Goal: Task Accomplishment & Management: Complete application form

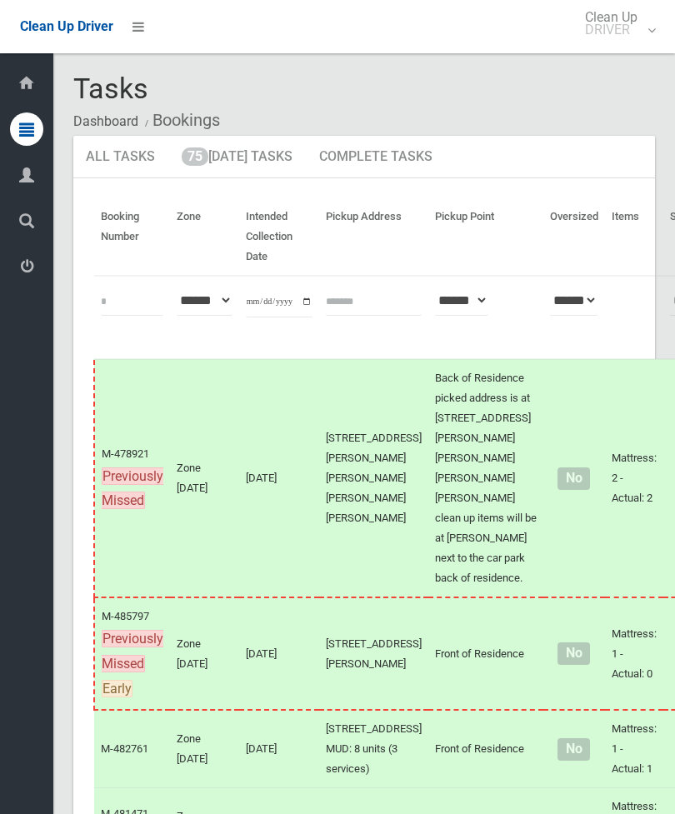
click at [228, 162] on link "75 Today's Tasks" at bounding box center [237, 157] width 136 height 43
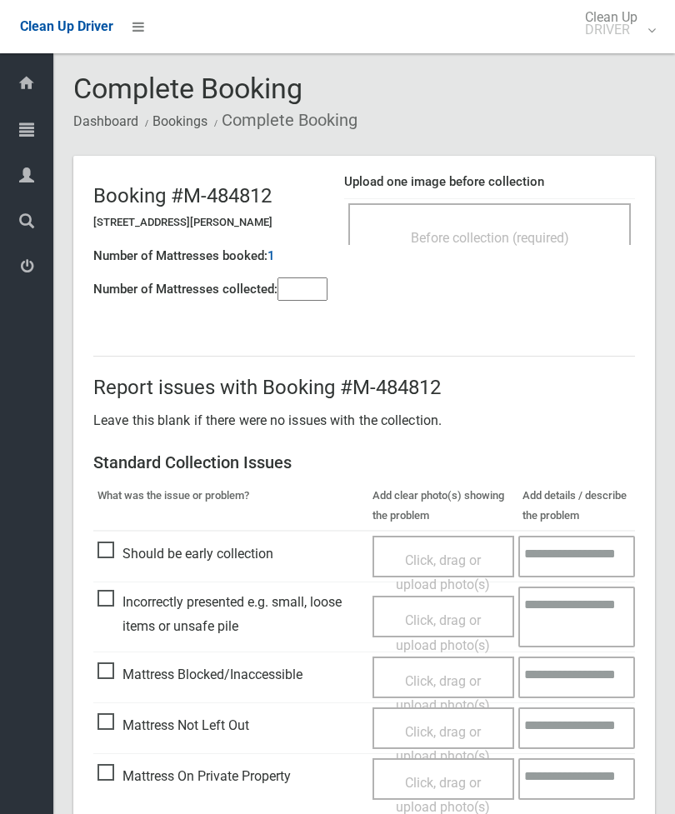
click at [555, 208] on div "Before collection (required)" at bounding box center [489, 224] width 282 height 42
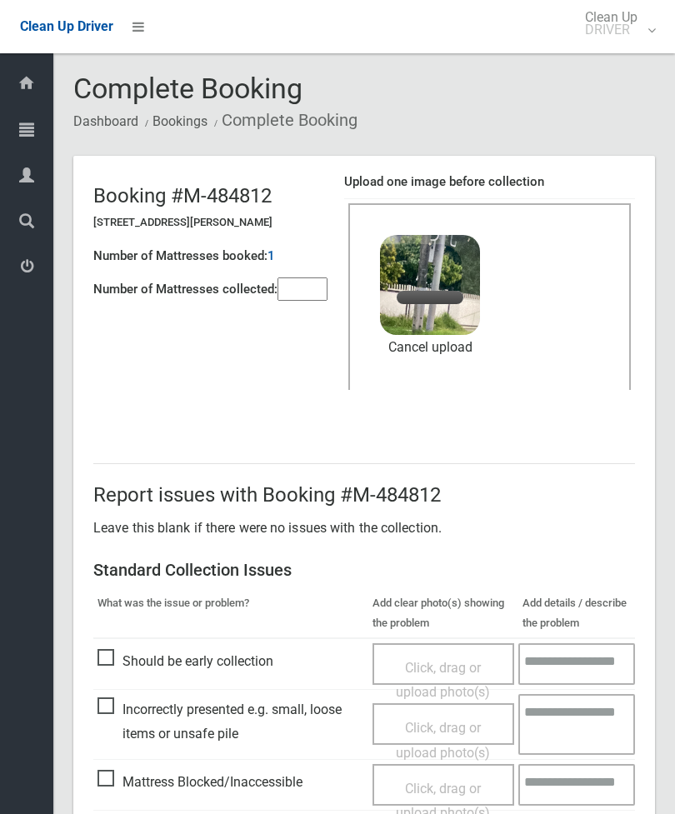
click at [311, 292] on input"] "number" at bounding box center [302, 288] width 50 height 23
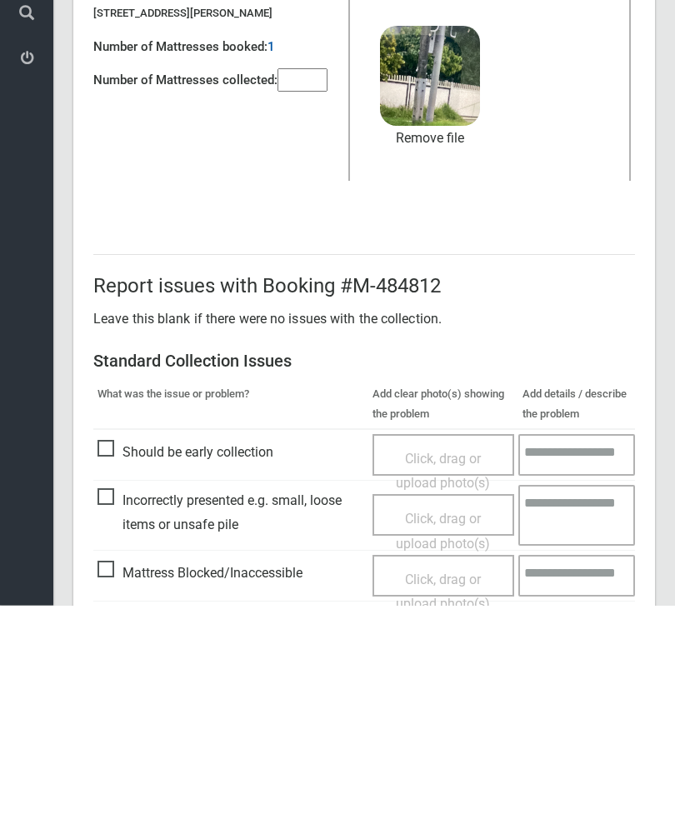
scroll to position [228, 0]
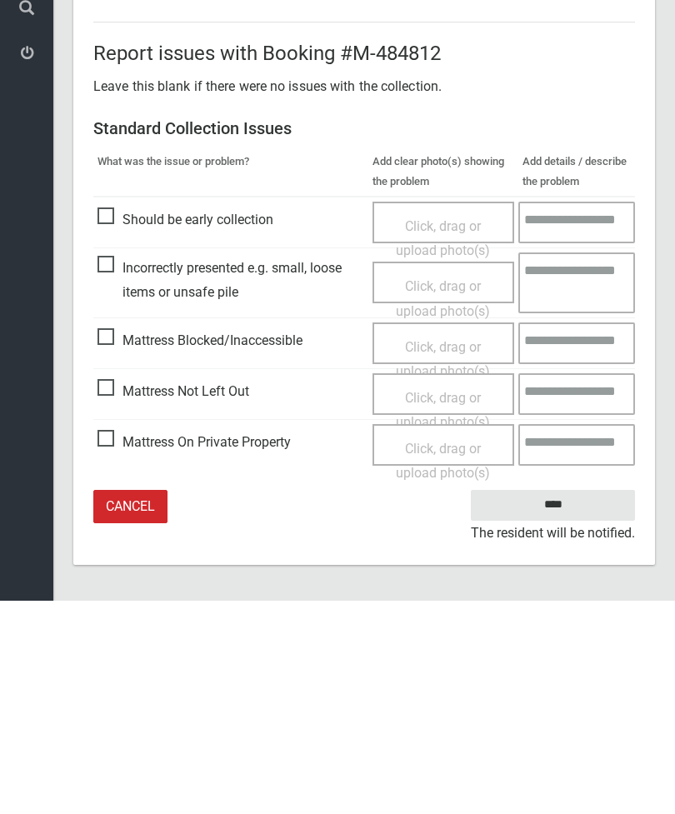
type input"] "*"
click at [571, 703] on input "****" at bounding box center [553, 718] width 164 height 31
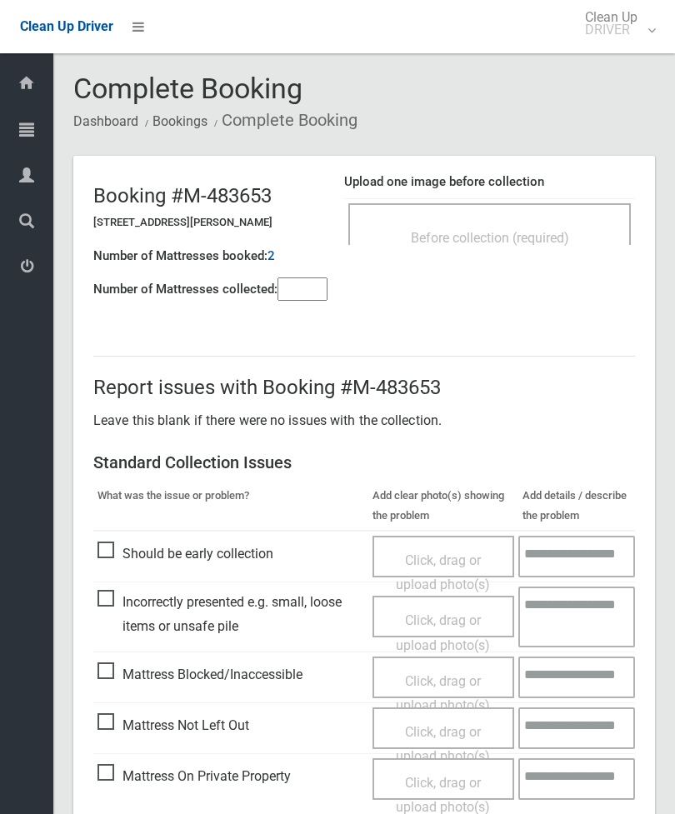
click at [545, 234] on span "Before collection (required)" at bounding box center [490, 238] width 158 height 16
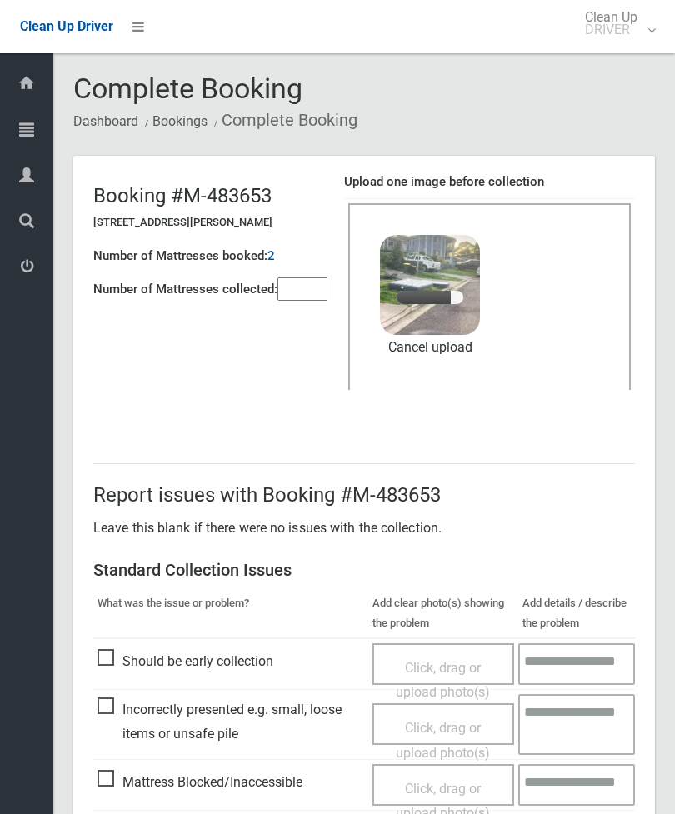
click at [306, 295] on input"] "number" at bounding box center [302, 288] width 50 height 23
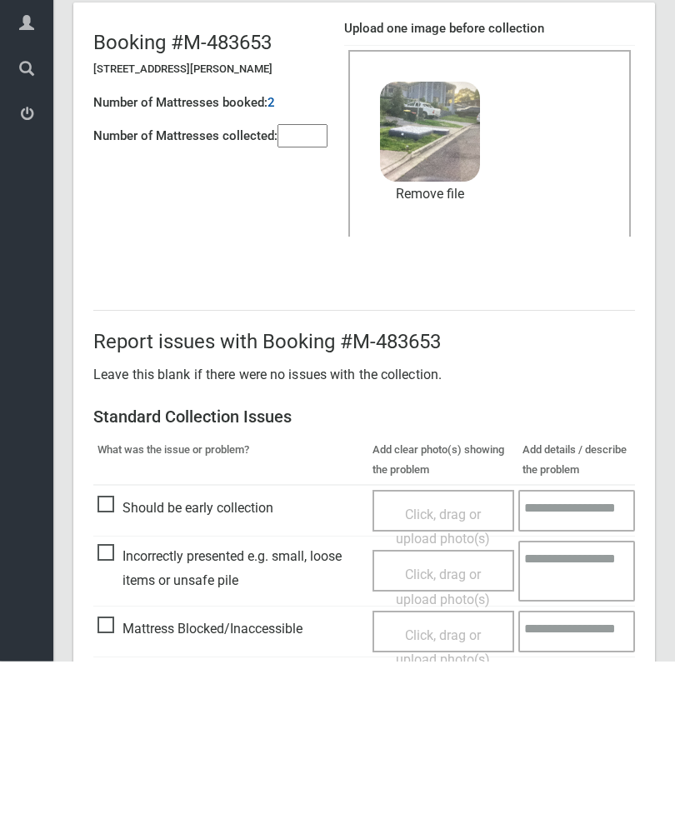
scroll to position [228, 0]
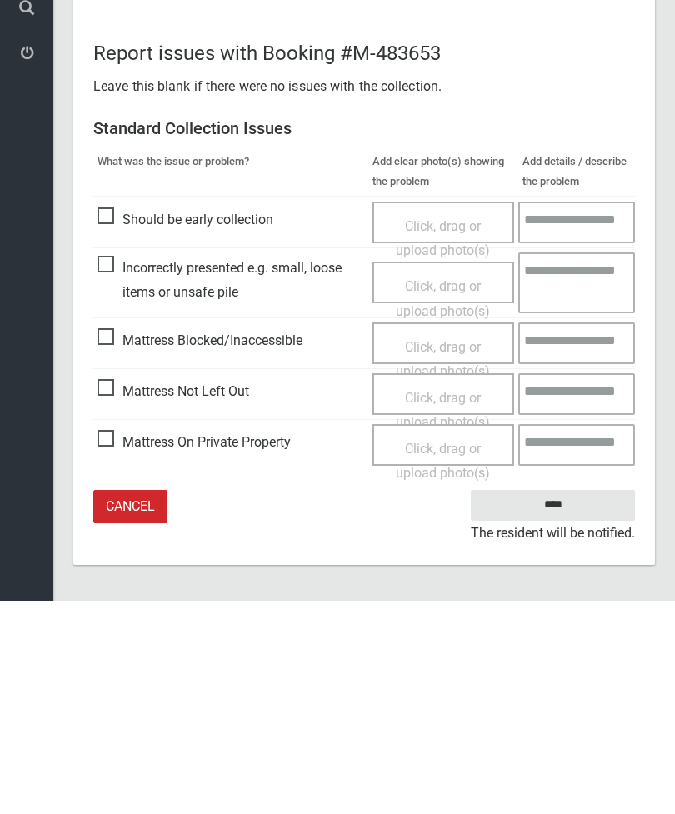
type input"] "*"
click at [575, 703] on input "****" at bounding box center [553, 718] width 164 height 31
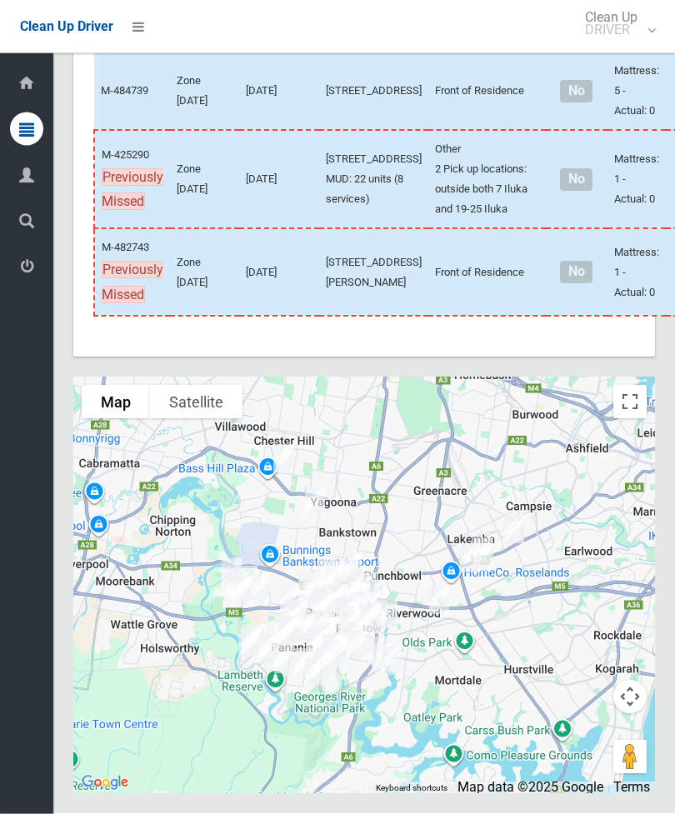
scroll to position [7157, 0]
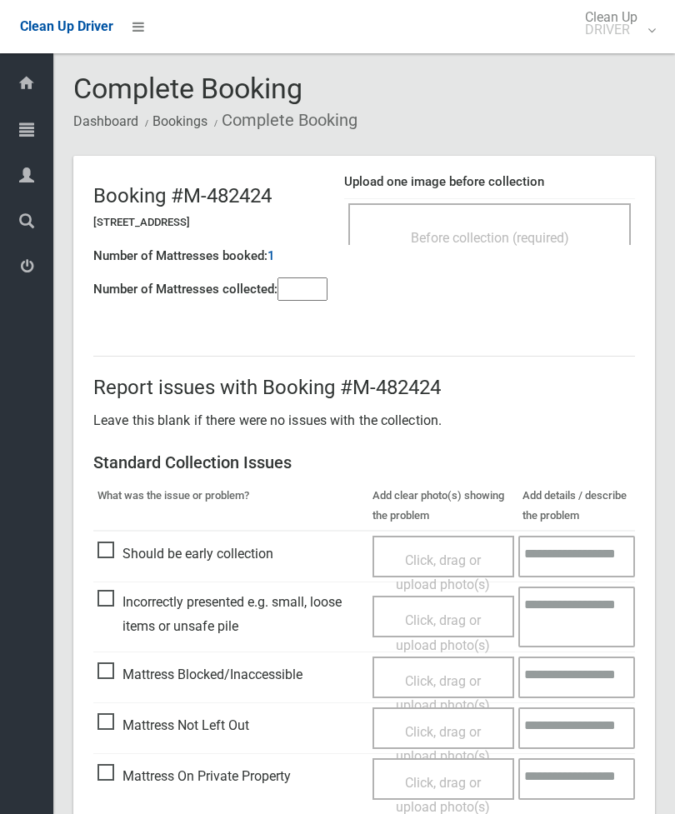
click at [575, 233] on div "Before collection (required)" at bounding box center [489, 237] width 246 height 31
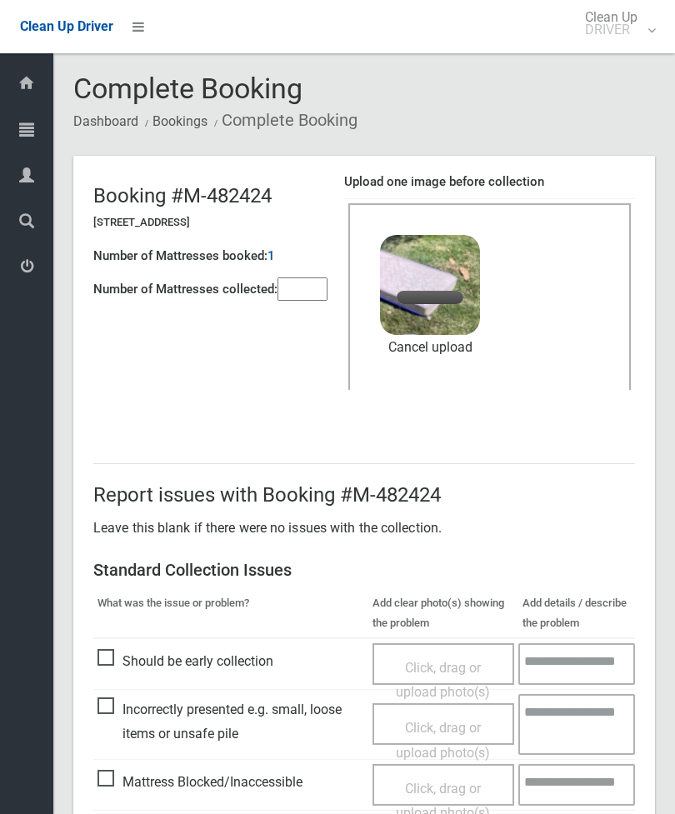
click at [451, 343] on link "Cancel upload" at bounding box center [430, 347] width 100 height 25
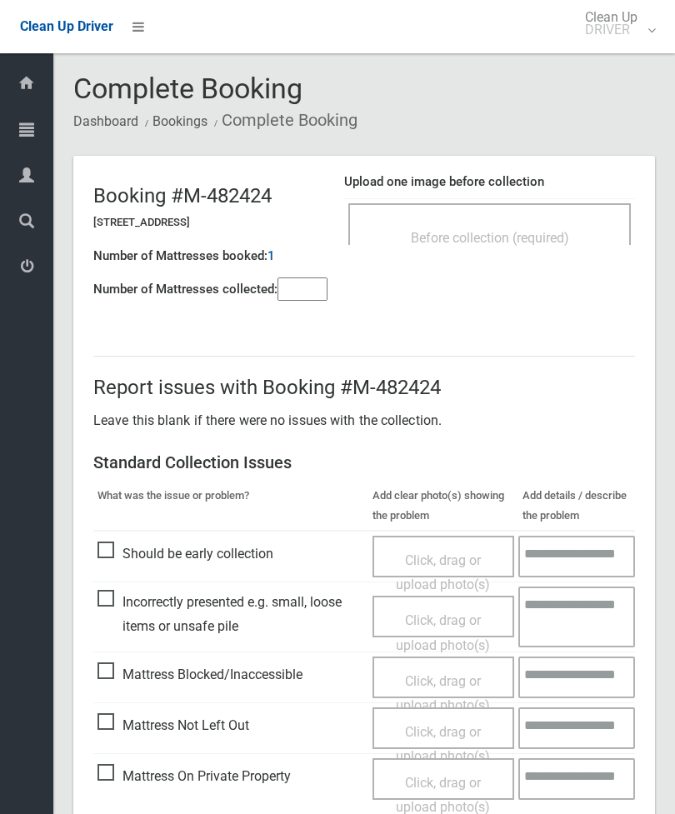
click at [541, 223] on div "Before collection (required)" at bounding box center [489, 237] width 246 height 31
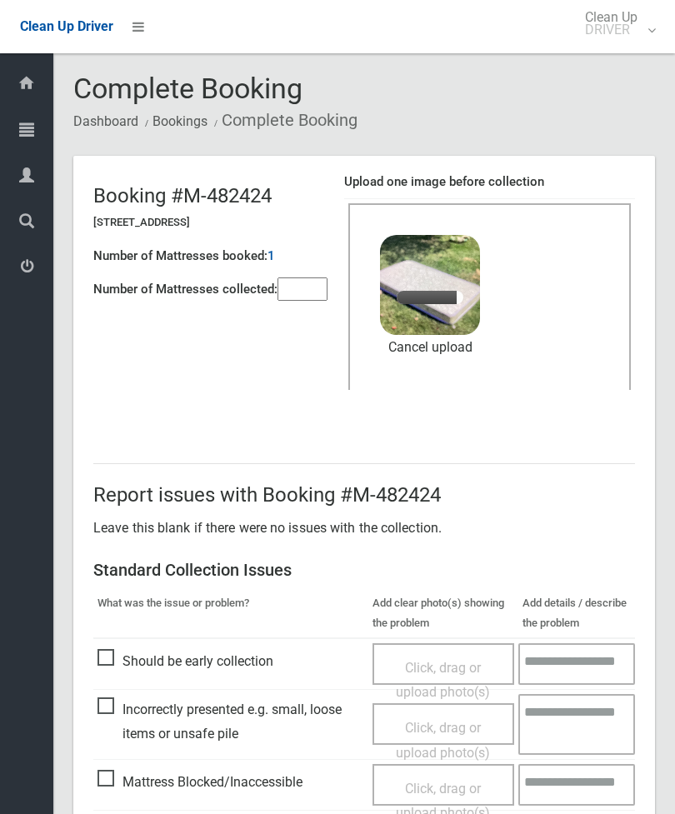
click at [323, 283] on input"] "number" at bounding box center [302, 288] width 50 height 23
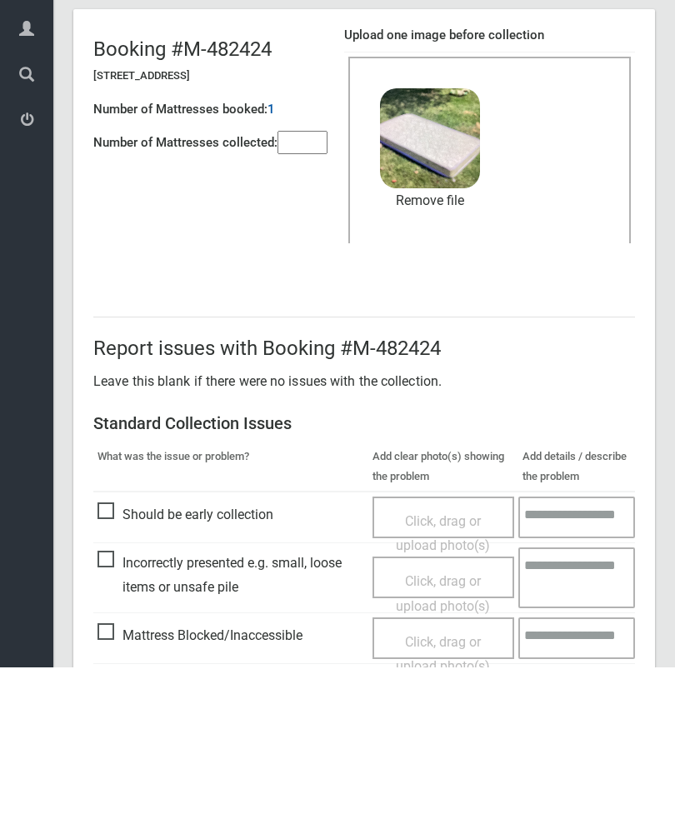
scroll to position [228, 0]
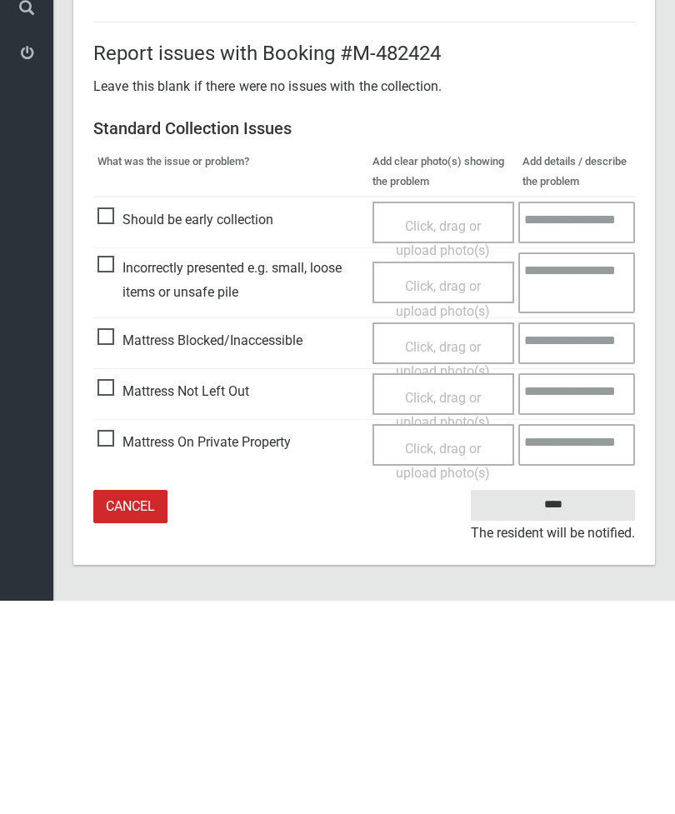
type input"] "*"
click at [560, 703] on input "****" at bounding box center [553, 718] width 164 height 31
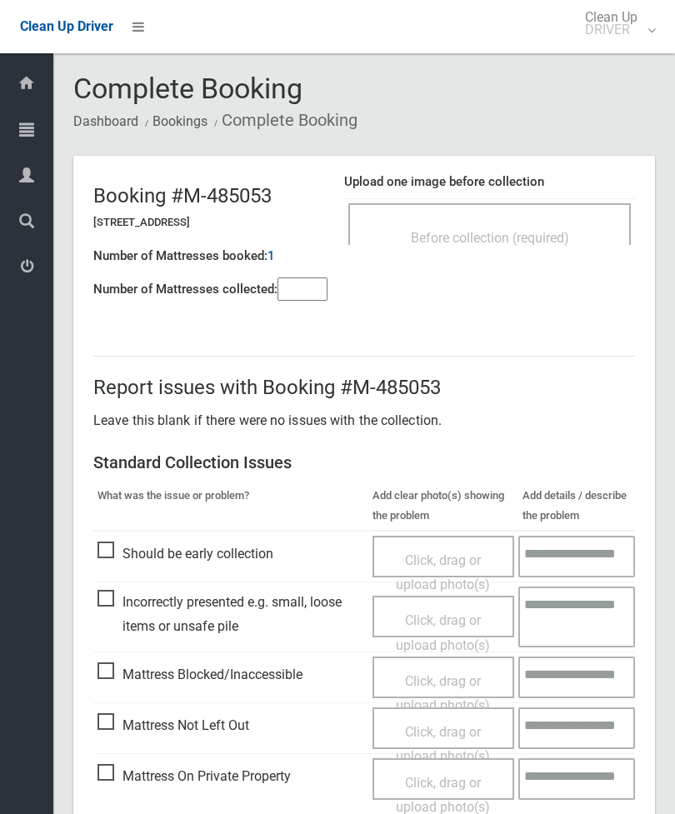
click at [549, 227] on div "Before collection (required)" at bounding box center [489, 237] width 246 height 31
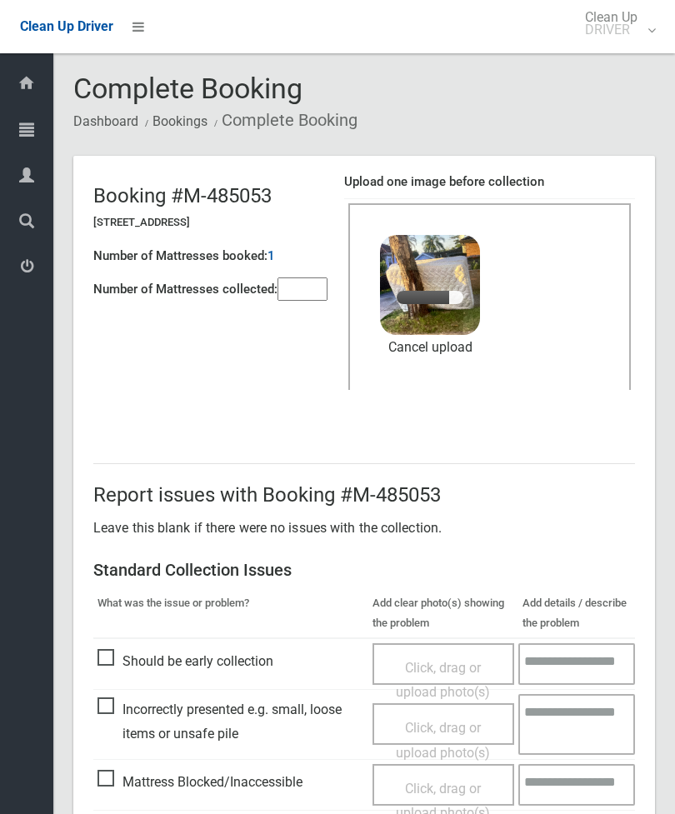
click at [301, 297] on input"] "number" at bounding box center [302, 288] width 50 height 23
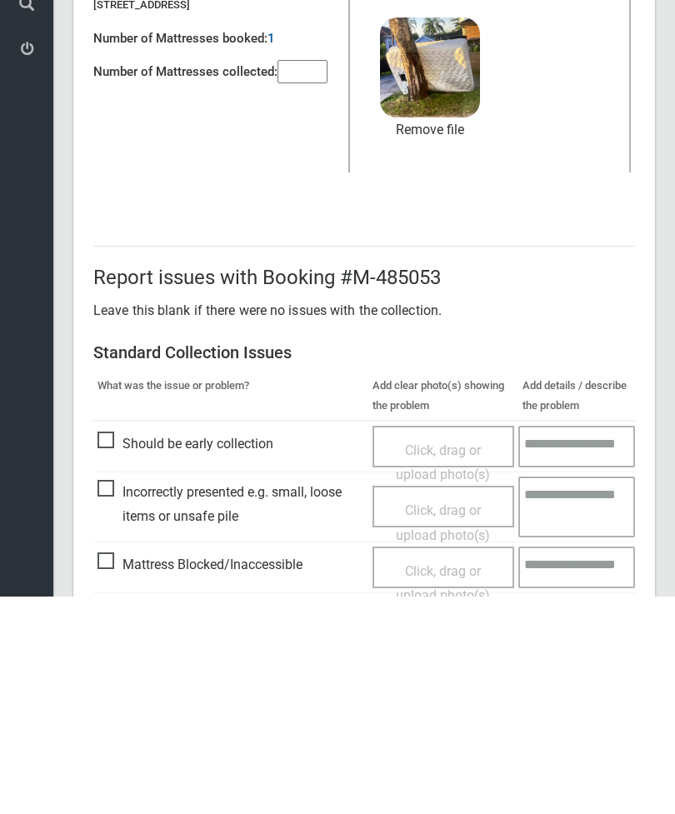
scroll to position [228, 0]
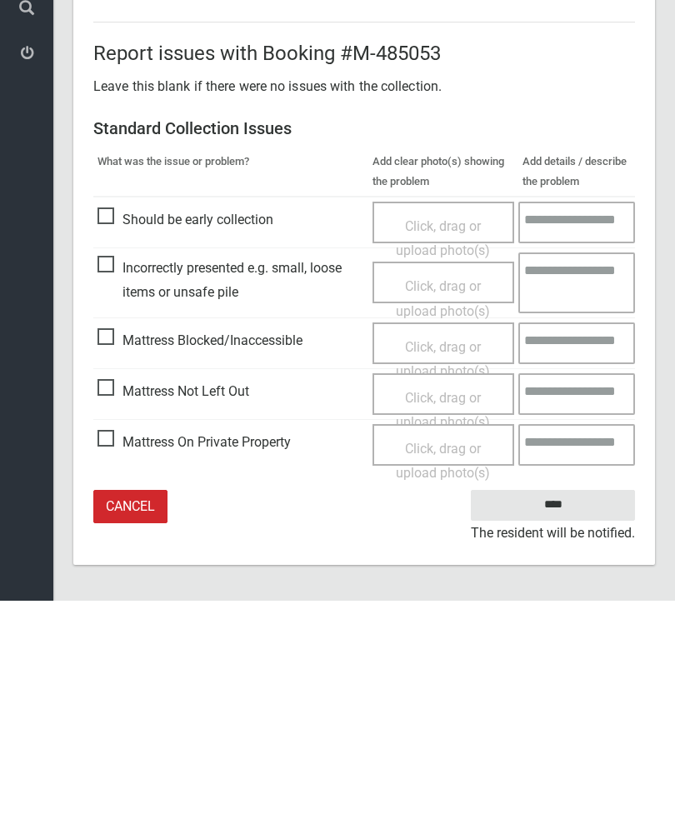
type input"] "*"
click at [549, 703] on input "****" at bounding box center [553, 718] width 164 height 31
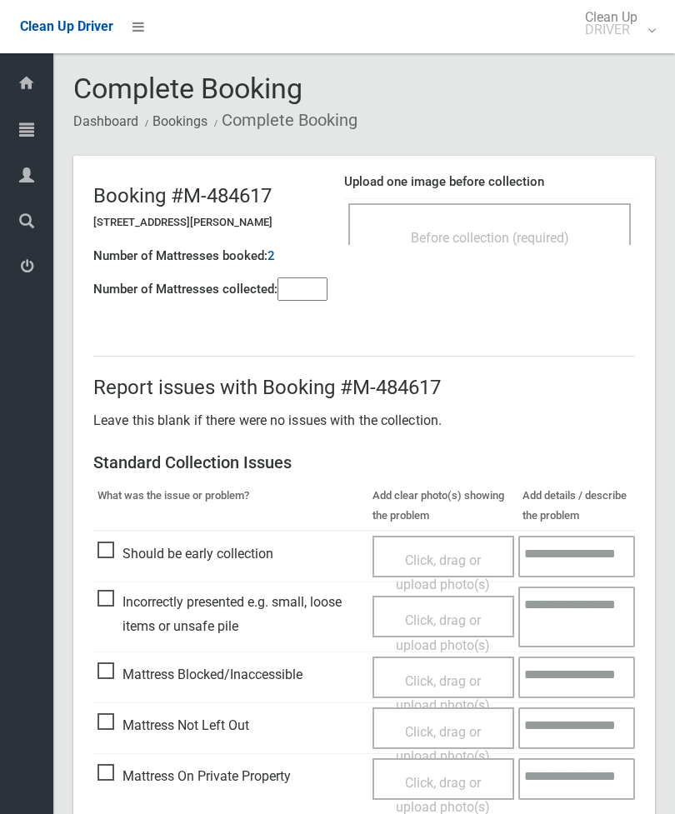
click at [549, 203] on div "Before collection (required)" at bounding box center [489, 224] width 282 height 42
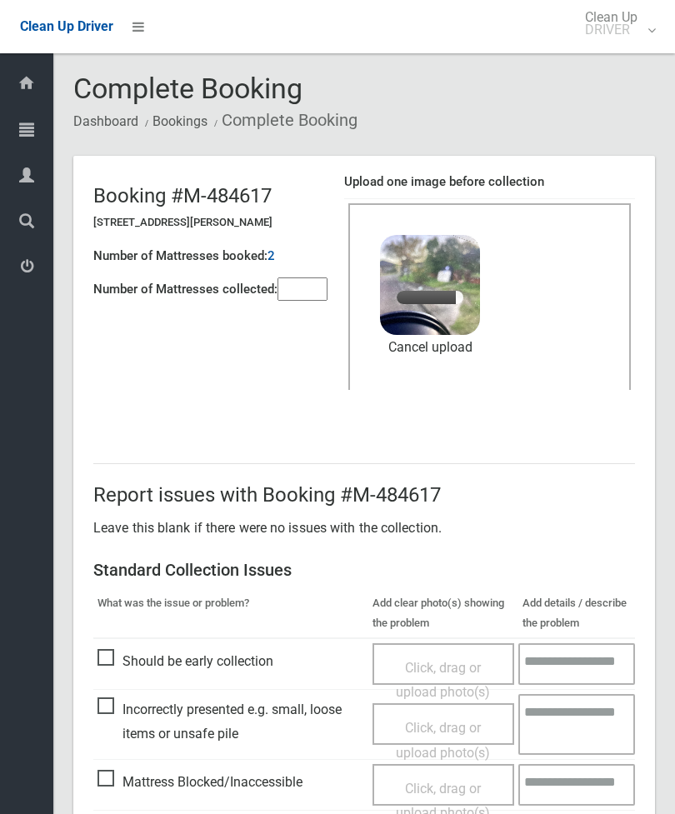
click at [293, 294] on input"] "number" at bounding box center [302, 288] width 50 height 23
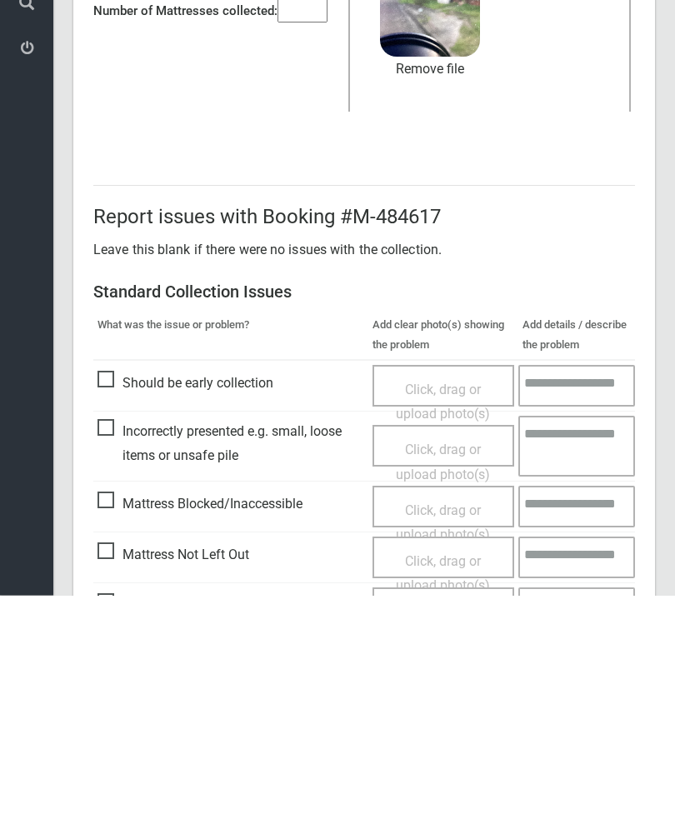
scroll to position [228, 0]
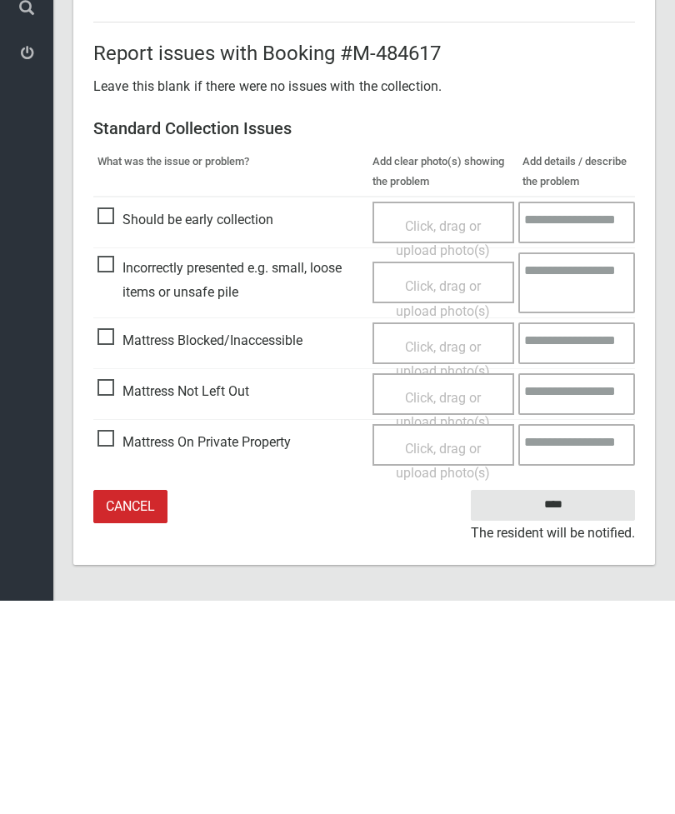
type input"] "*"
click at [559, 703] on input "****" at bounding box center [553, 718] width 164 height 31
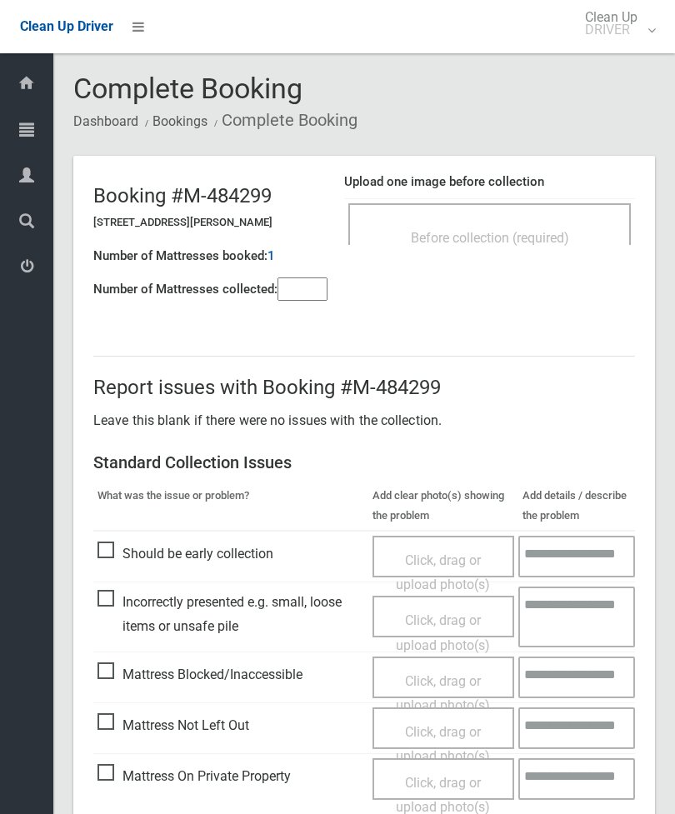
click at [541, 227] on div "Before collection (required)" at bounding box center [489, 237] width 246 height 31
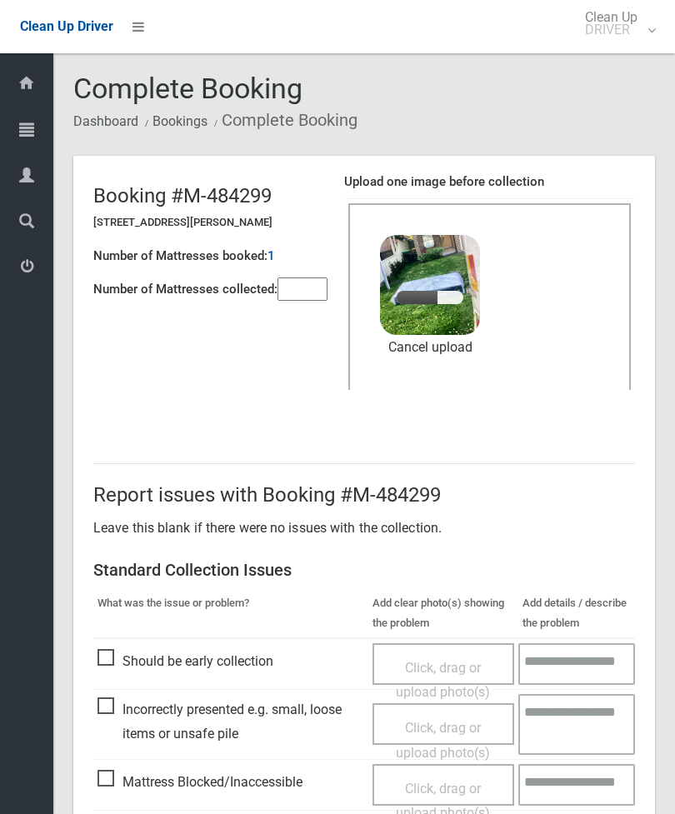
click at [321, 281] on input"] "number" at bounding box center [302, 288] width 50 height 23
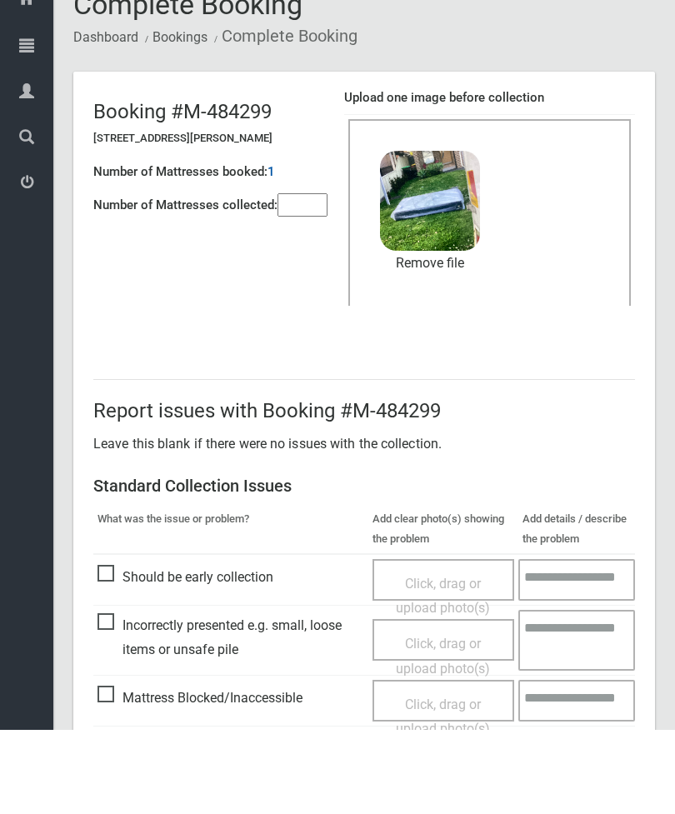
scroll to position [228, 0]
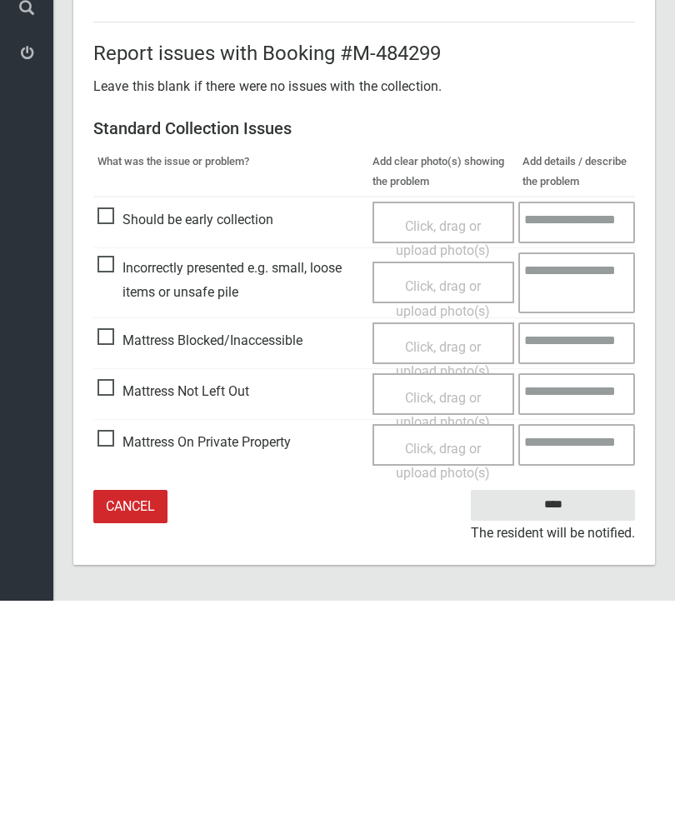
type input"] "*"
click at [554, 703] on input "****" at bounding box center [553, 718] width 164 height 31
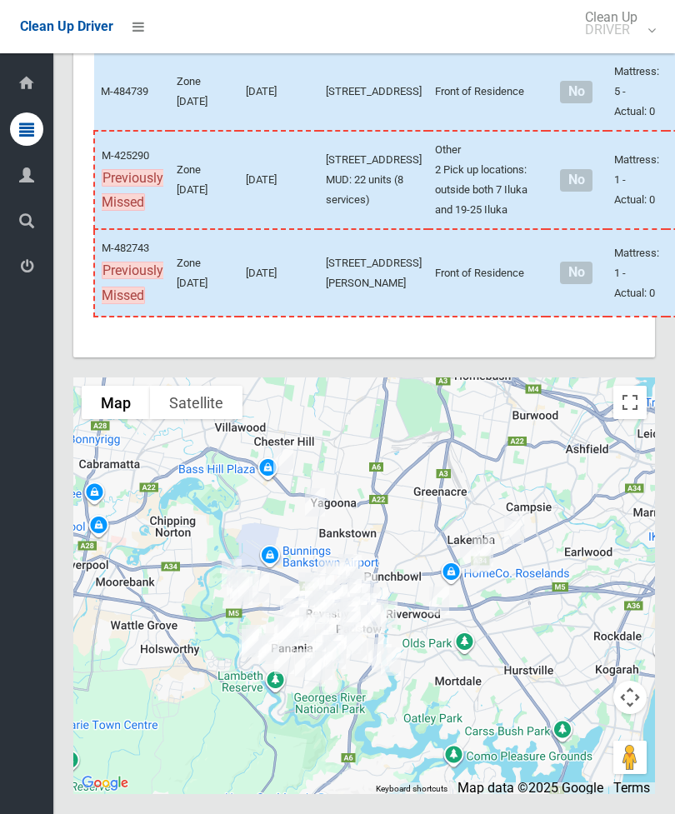
scroll to position [7626, 0]
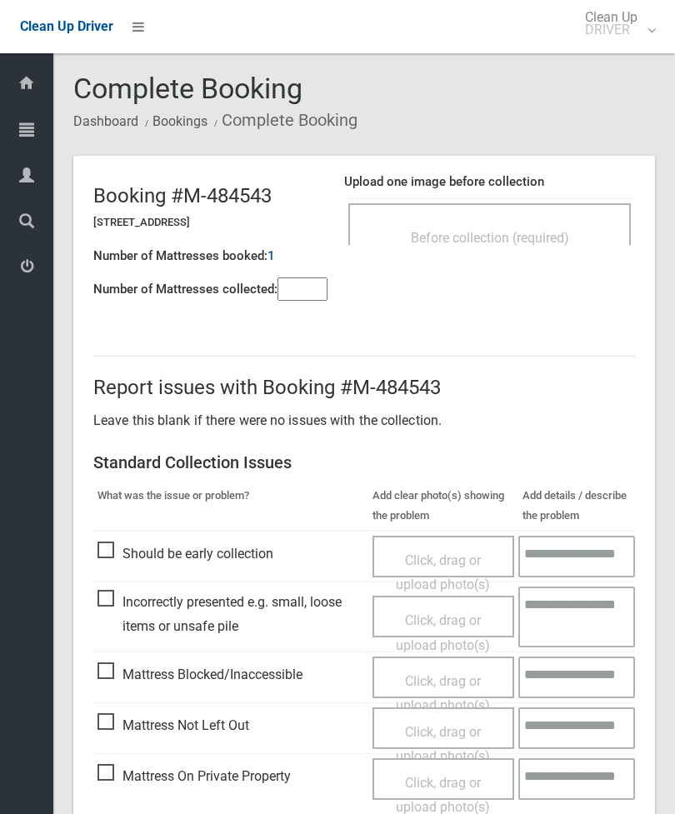
click at [544, 242] on span "Before collection (required)" at bounding box center [490, 238] width 158 height 16
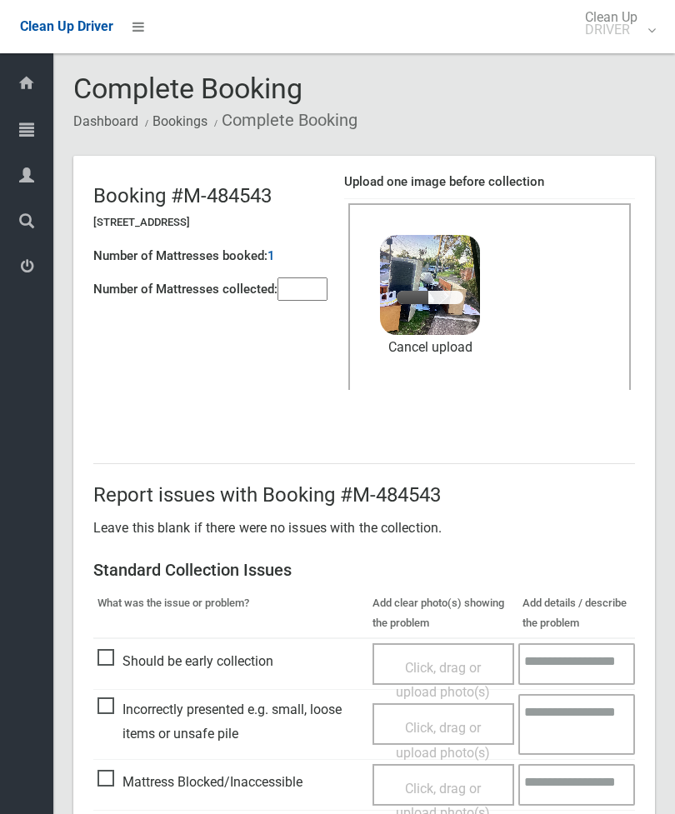
click at [307, 297] on input"] "number" at bounding box center [302, 288] width 50 height 23
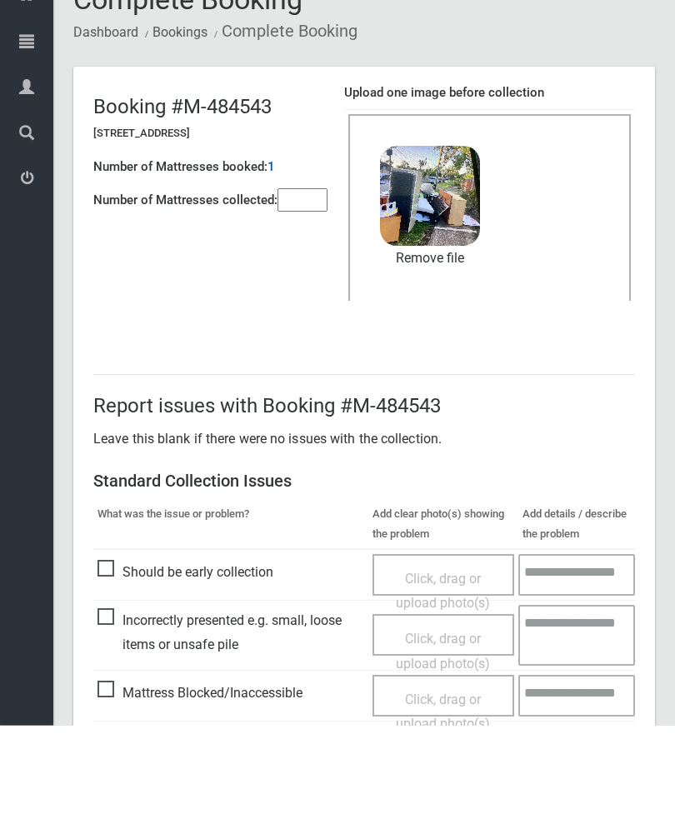
scroll to position [228, 0]
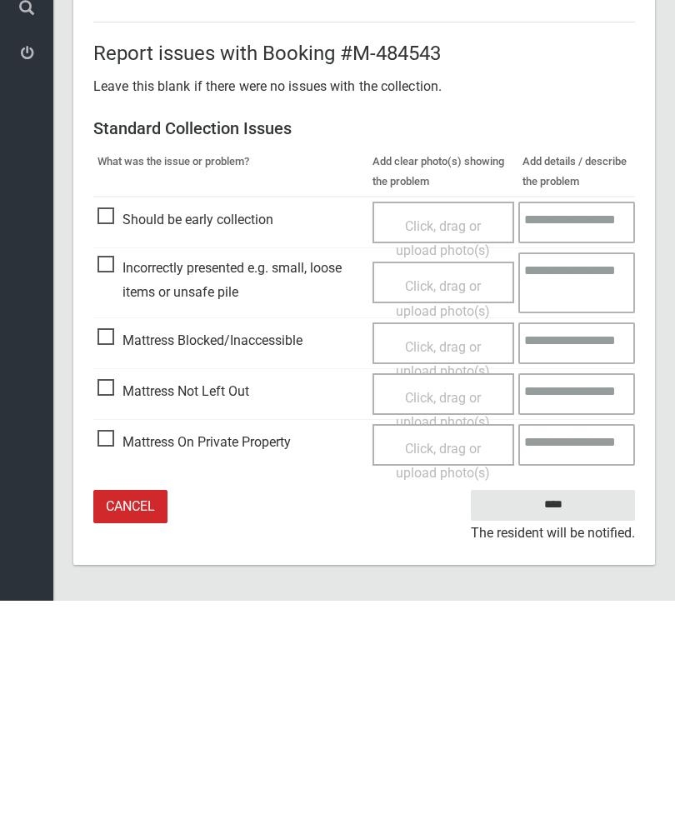
type input"] "*"
click at [561, 703] on input "****" at bounding box center [553, 718] width 164 height 31
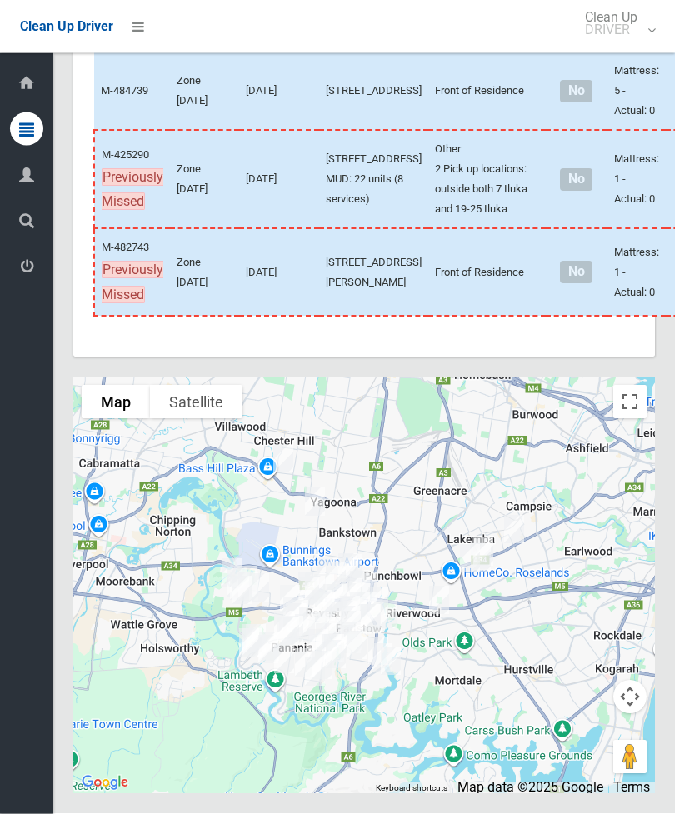
scroll to position [7975, 0]
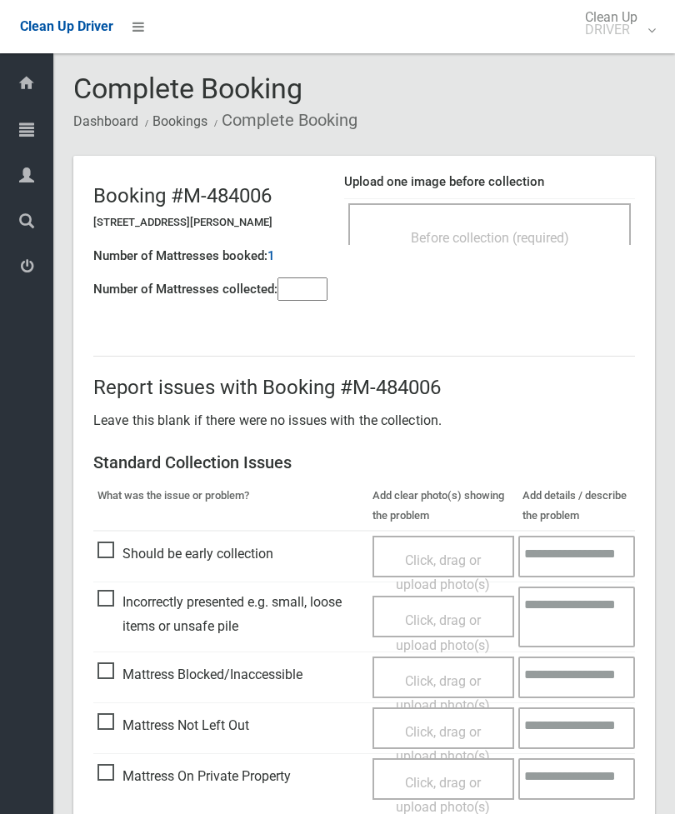
click at [592, 248] on div "Before collection (required)" at bounding box center [489, 237] width 246 height 31
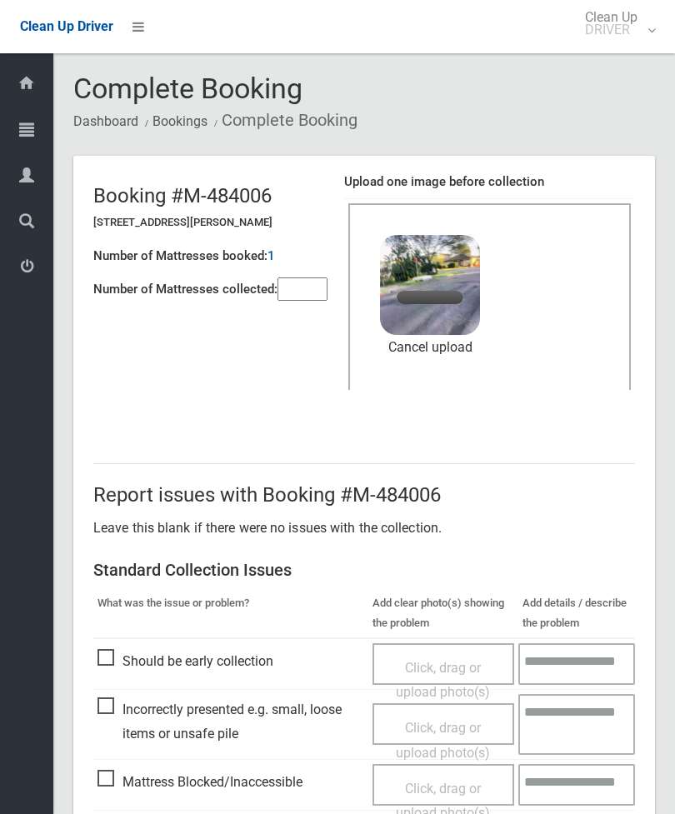
click at [324, 298] on input"] "number" at bounding box center [302, 288] width 50 height 23
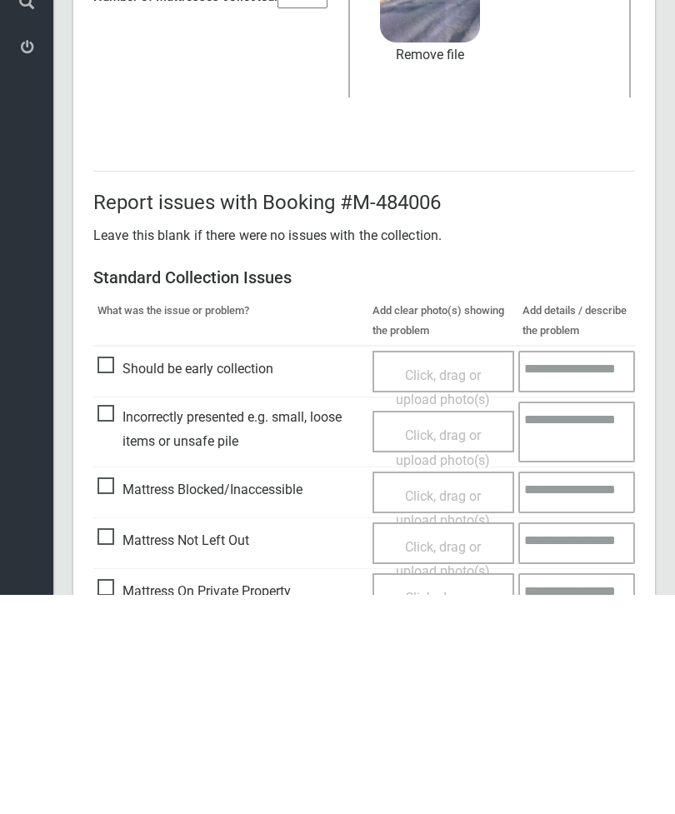
scroll to position [228, 0]
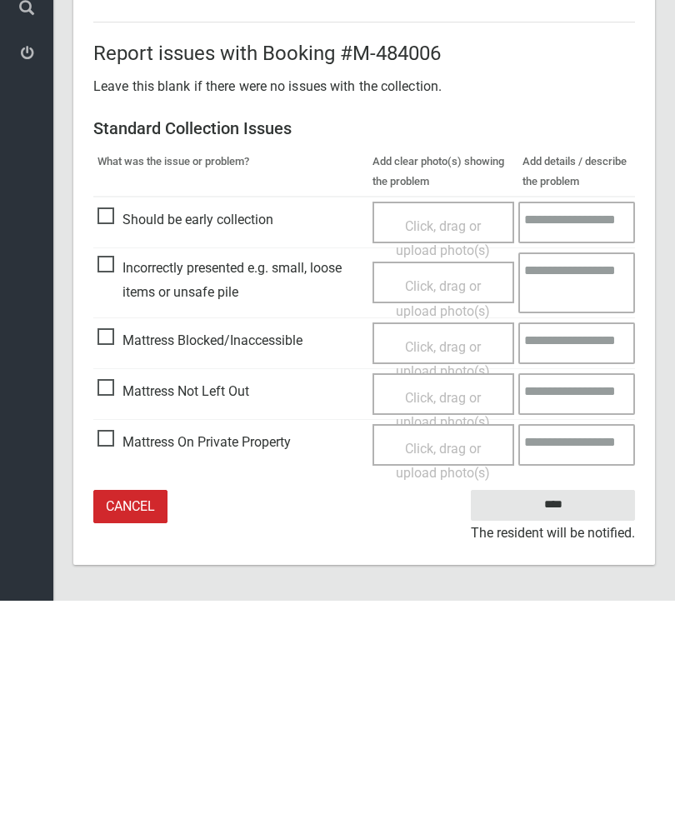
type input"] "*"
click at [546, 703] on input "****" at bounding box center [553, 718] width 164 height 31
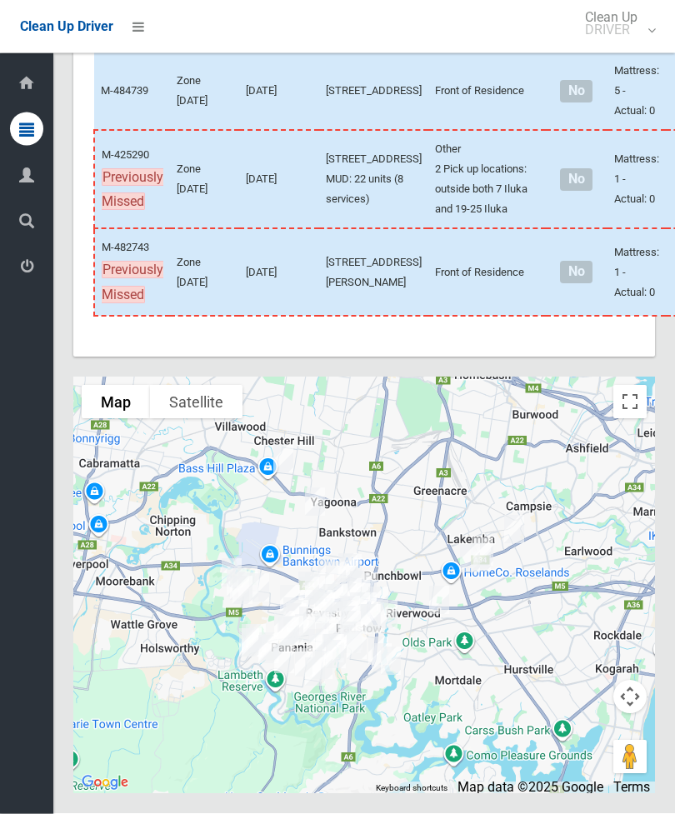
scroll to position [8108, 0]
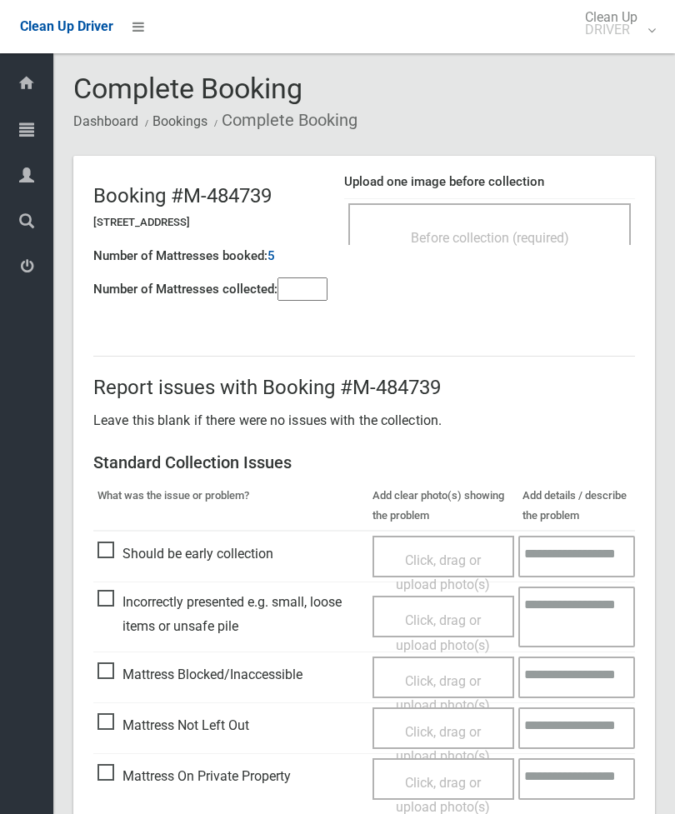
click at [553, 230] on span "Before collection (required)" at bounding box center [490, 238] width 158 height 16
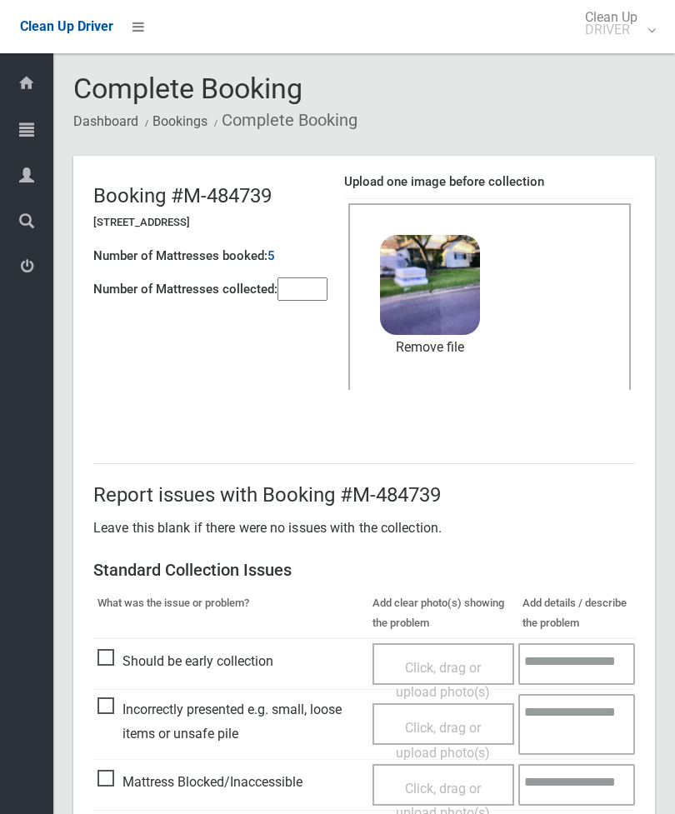
click at [471, 355] on link "Remove file" at bounding box center [430, 347] width 100 height 25
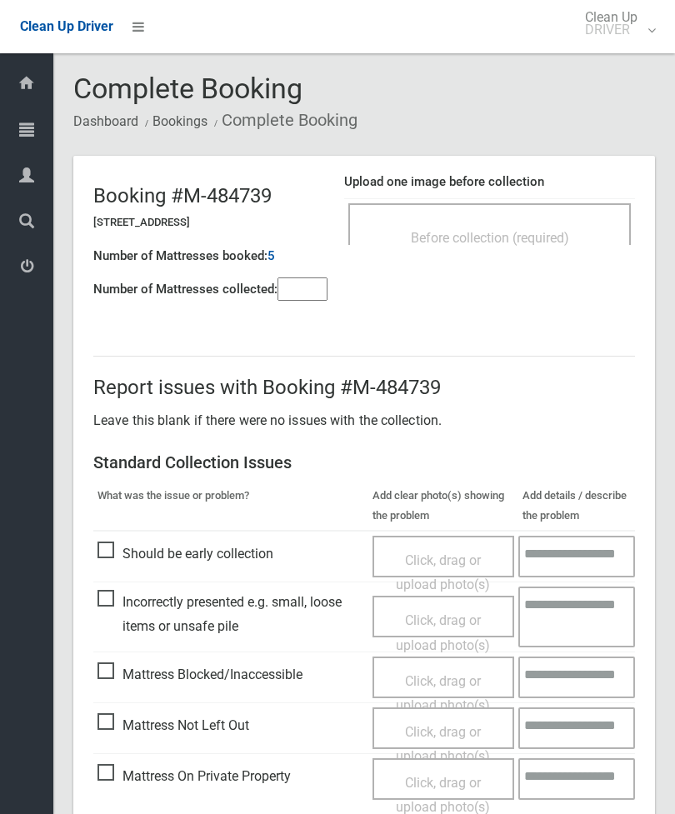
click at [550, 232] on span "Before collection (required)" at bounding box center [490, 238] width 158 height 16
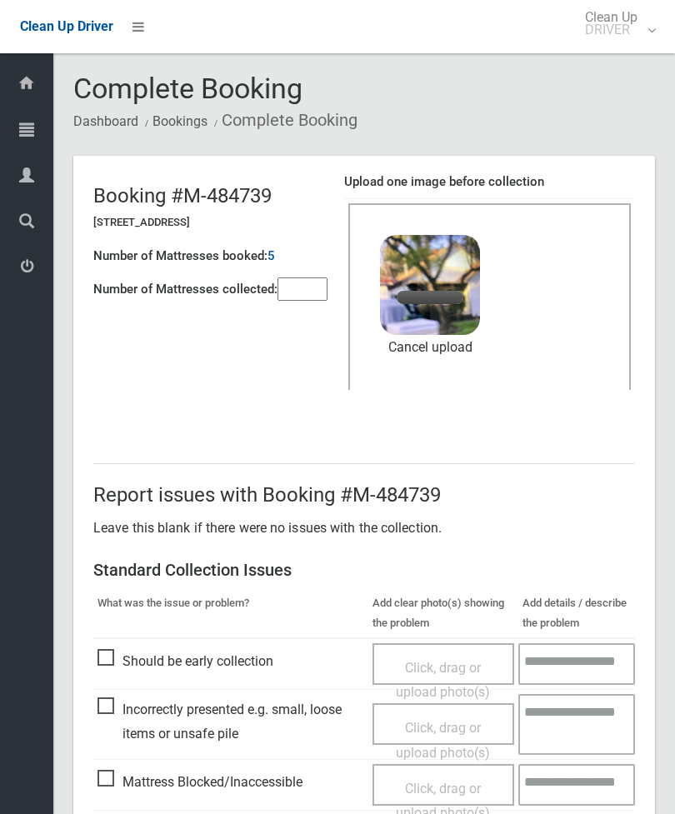
click at [306, 297] on input"] "number" at bounding box center [302, 288] width 50 height 23
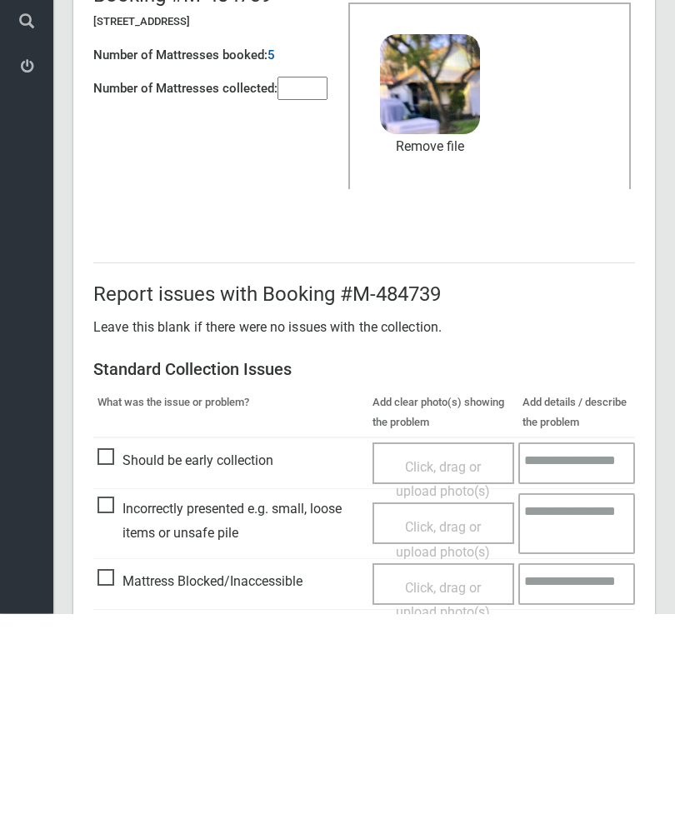
scroll to position [228, 0]
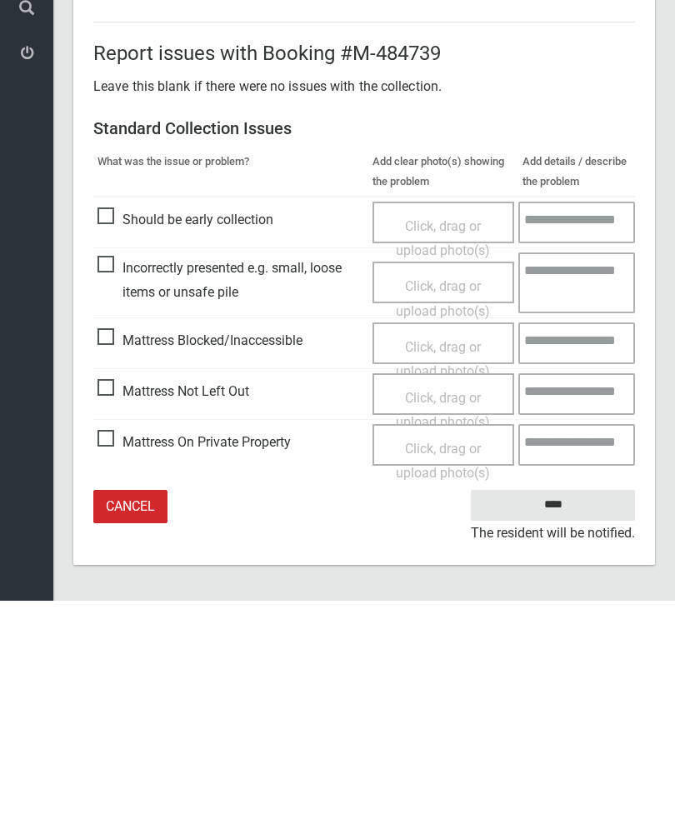
type input"] "*"
click at [558, 703] on input "****" at bounding box center [553, 718] width 164 height 31
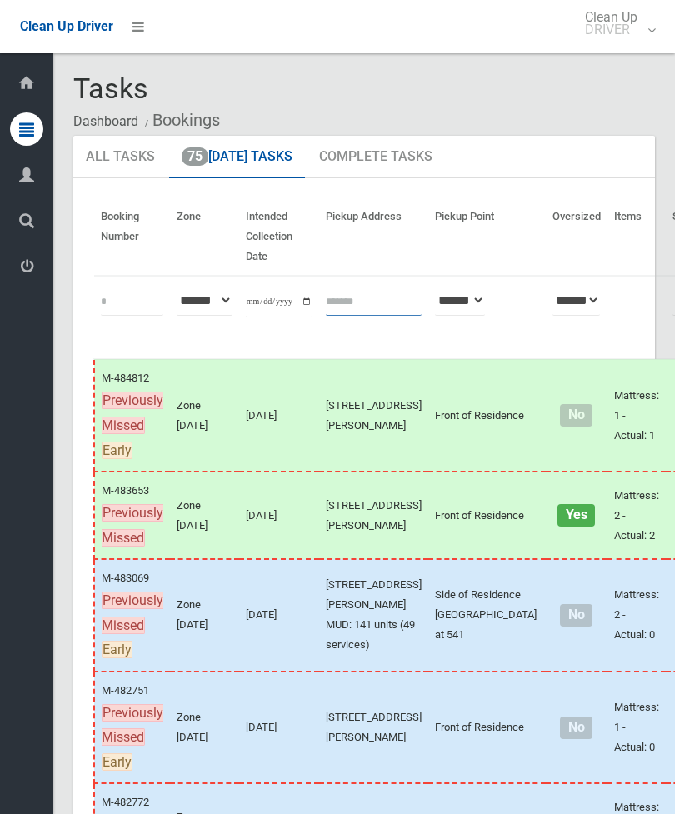
click at [346, 313] on input "text" at bounding box center [374, 300] width 96 height 31
type input "**********"
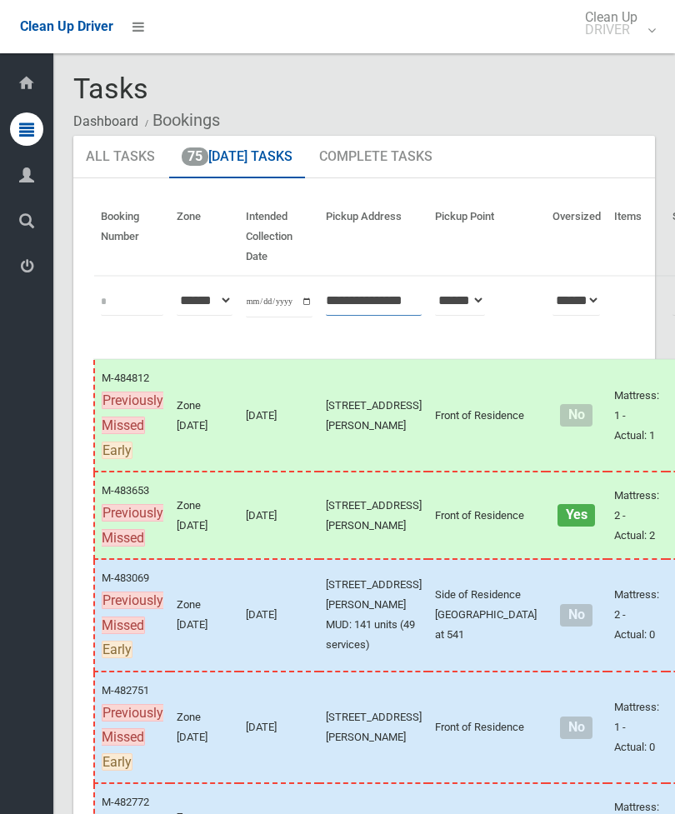
click at [376, 292] on input "**********" at bounding box center [374, 300] width 96 height 31
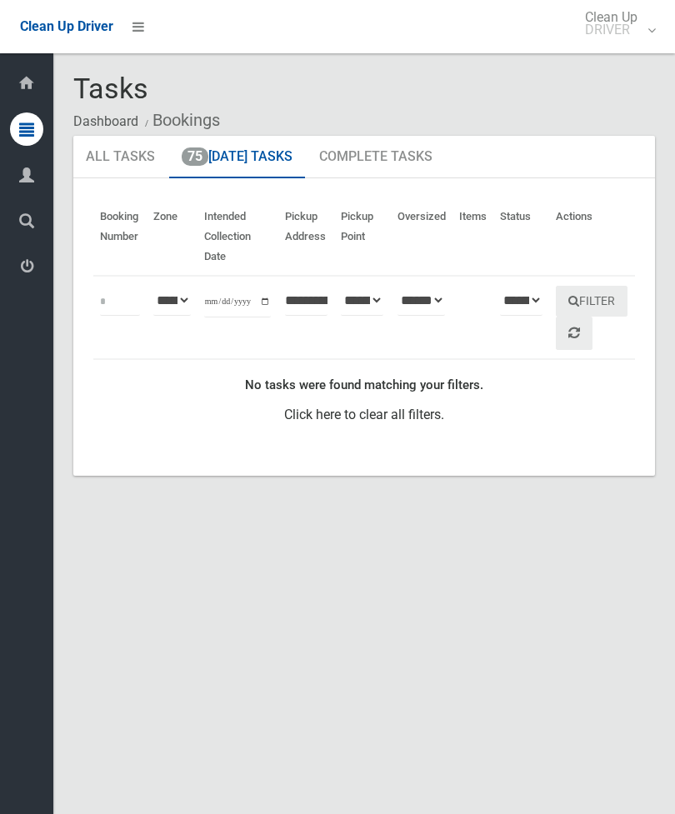
click at [262, 159] on link "75 [DATE] Tasks" at bounding box center [237, 157] width 136 height 43
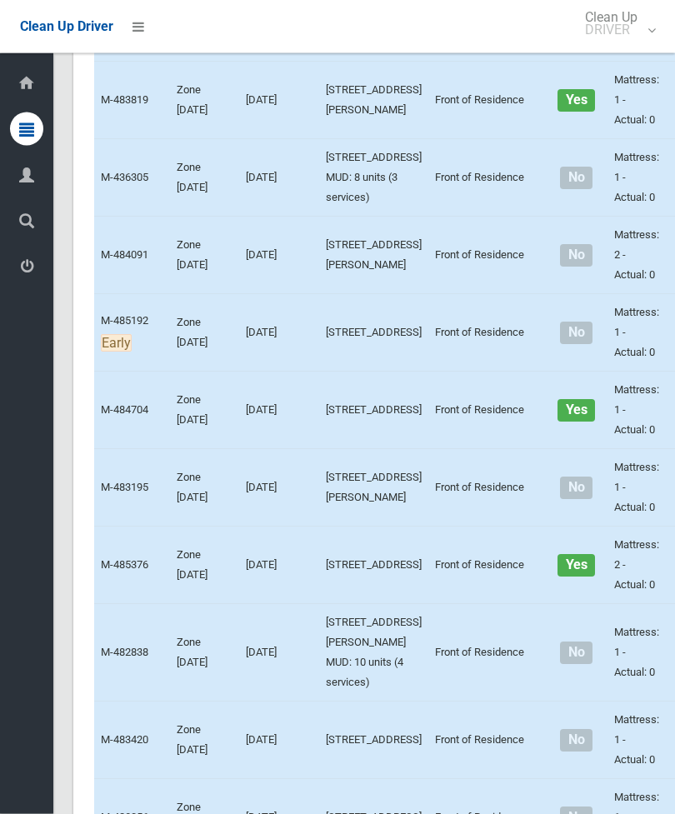
scroll to position [2549, 0]
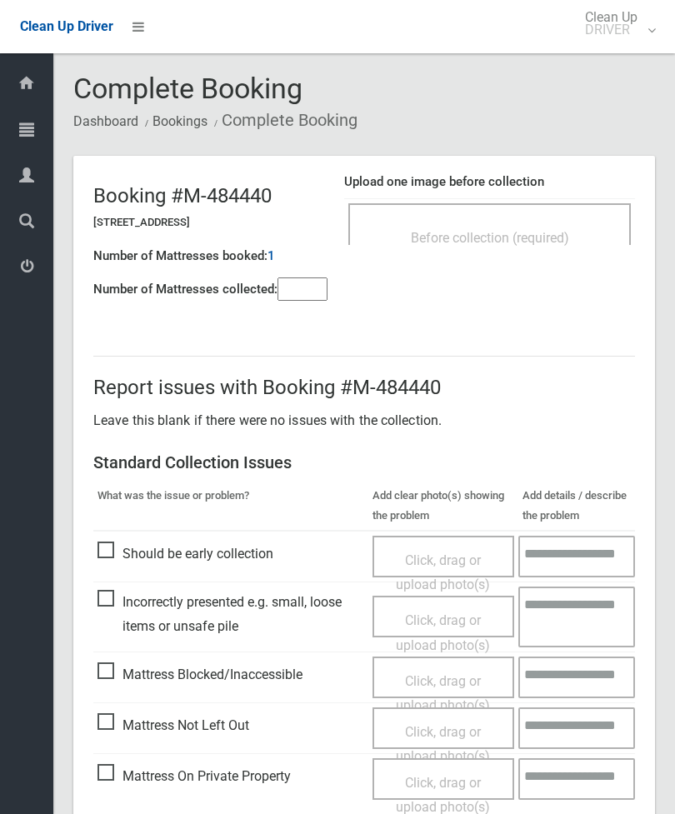
click at [526, 231] on span "Before collection (required)" at bounding box center [490, 238] width 158 height 16
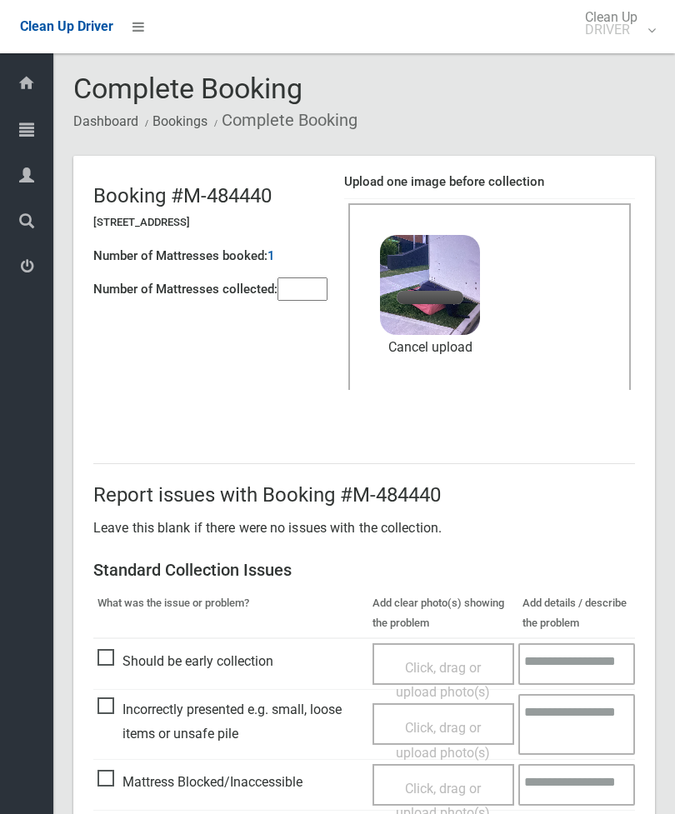
click at [326, 299] on input"] "number" at bounding box center [302, 288] width 50 height 23
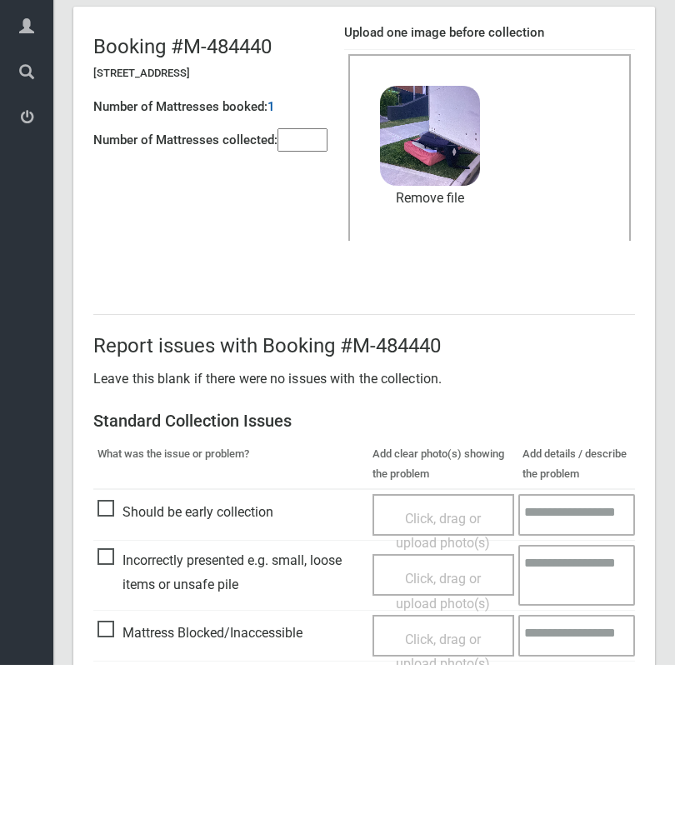
scroll to position [228, 0]
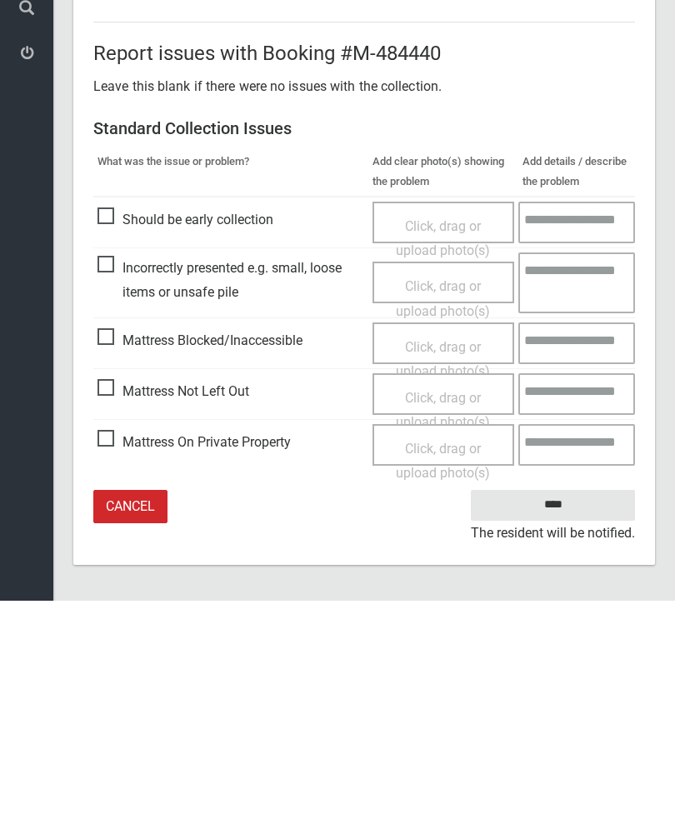
type input"] "*"
click at [574, 703] on input "****" at bounding box center [553, 718] width 164 height 31
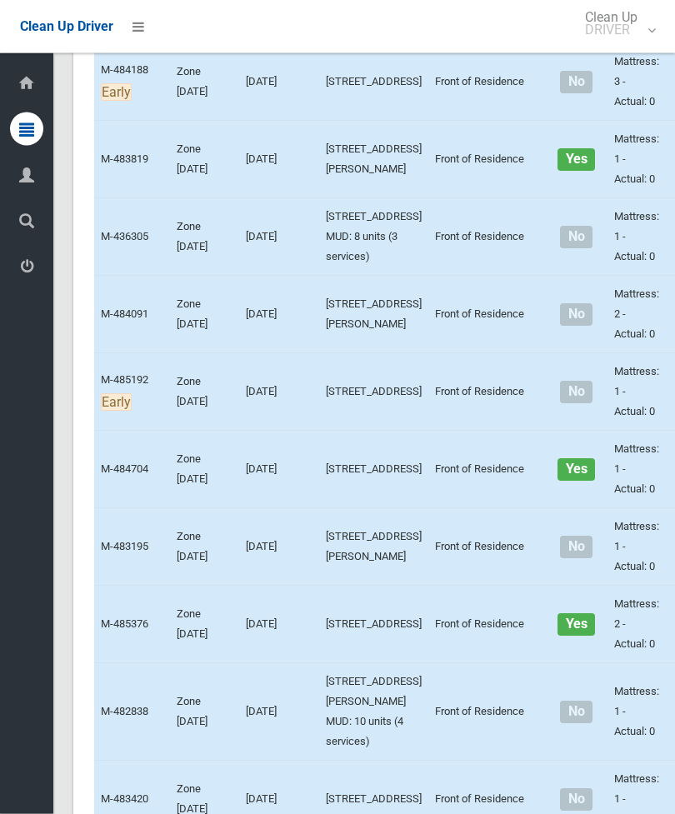
scroll to position [2601, 0]
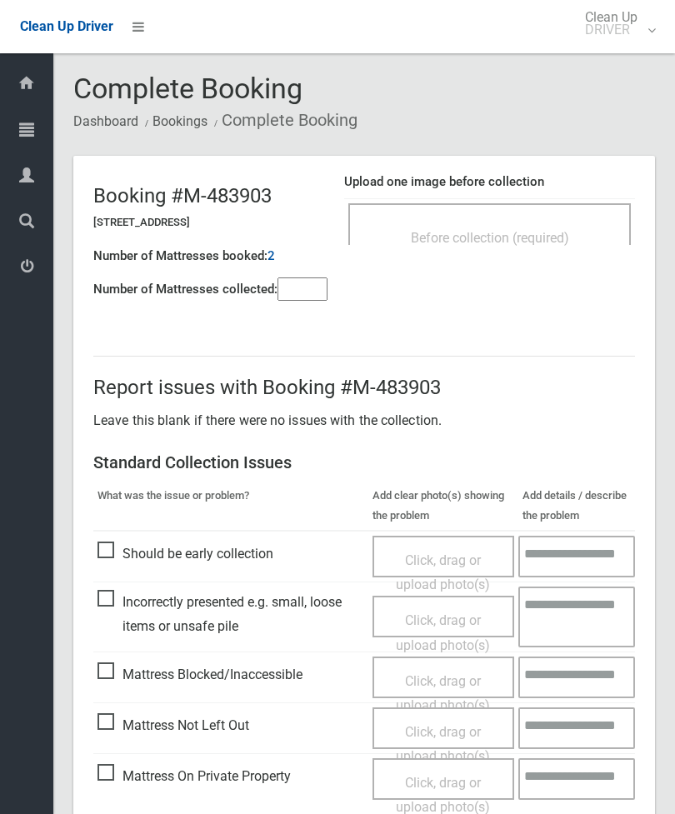
click at [516, 219] on div "Before collection (required)" at bounding box center [489, 224] width 282 height 42
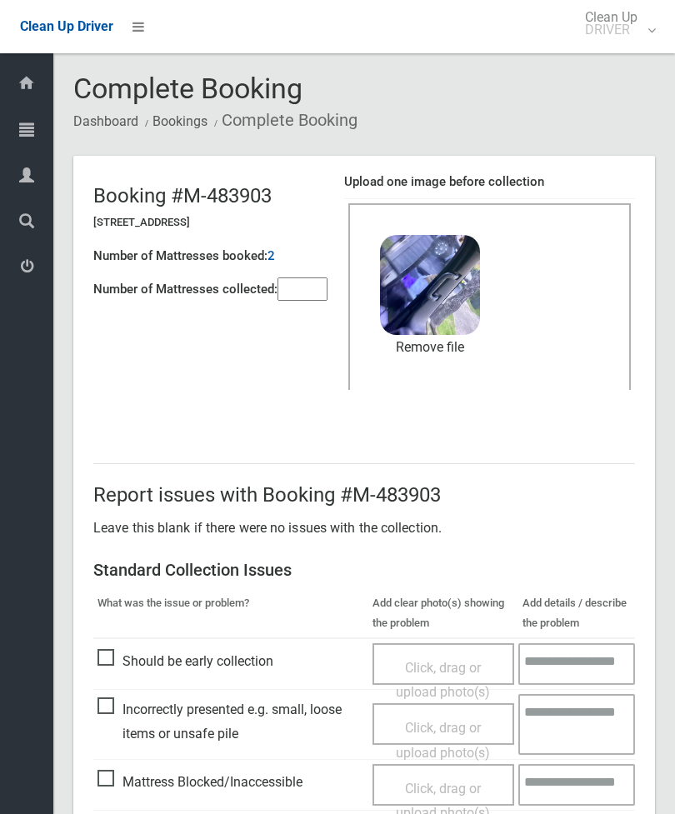
click at [306, 294] on input"] "number" at bounding box center [302, 288] width 50 height 23
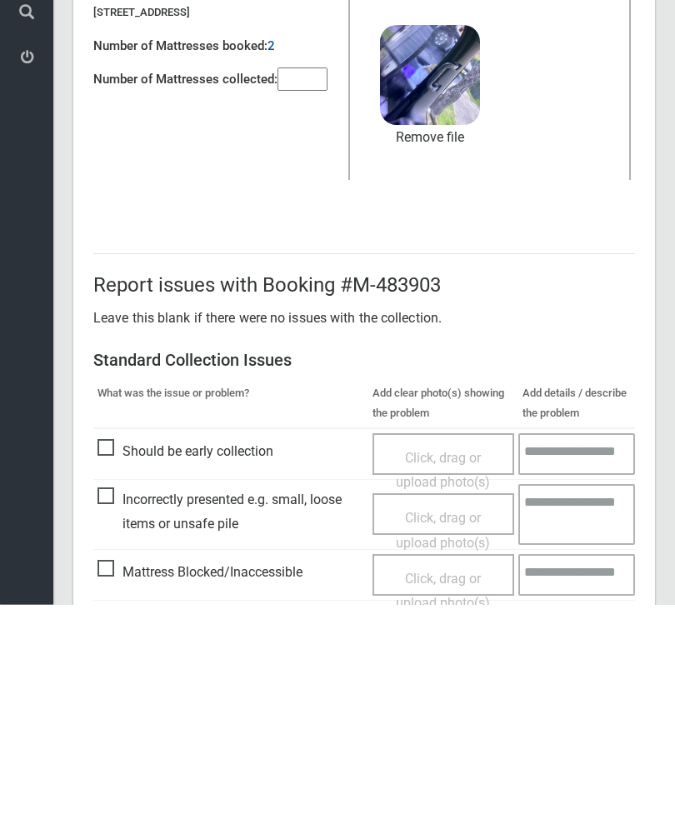
scroll to position [228, 0]
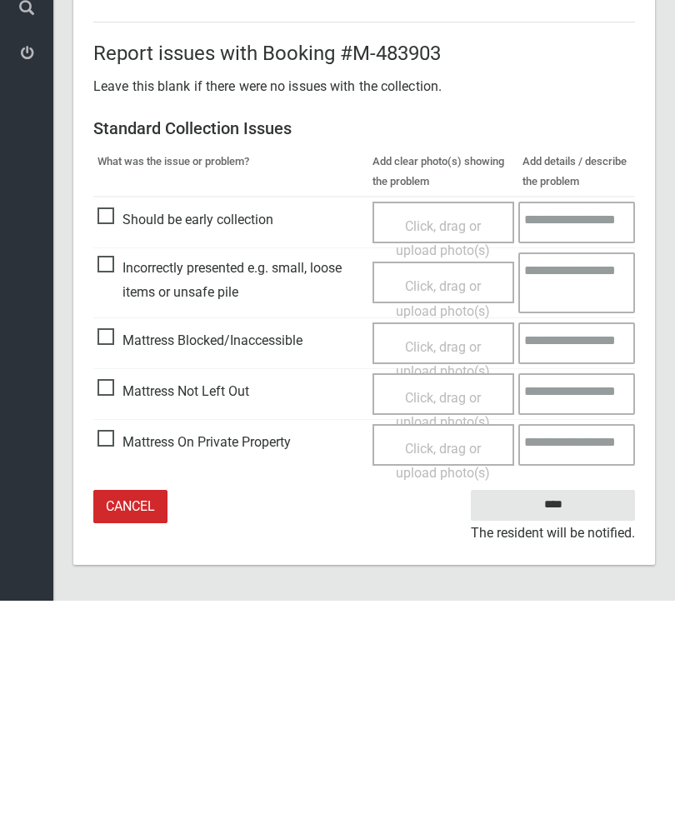
type input"] "*"
click at [554, 703] on input "****" at bounding box center [553, 718] width 164 height 31
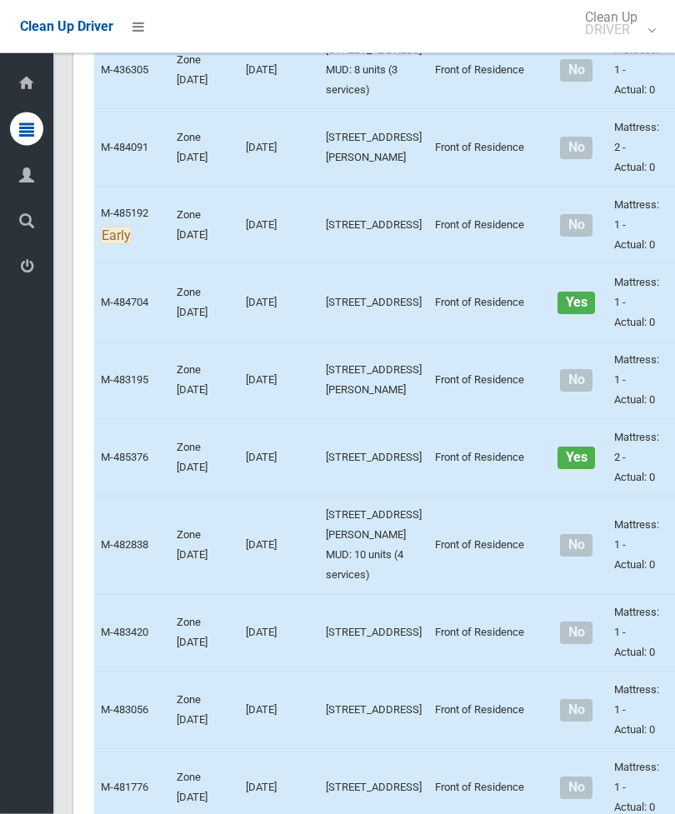
scroll to position [2699, 0]
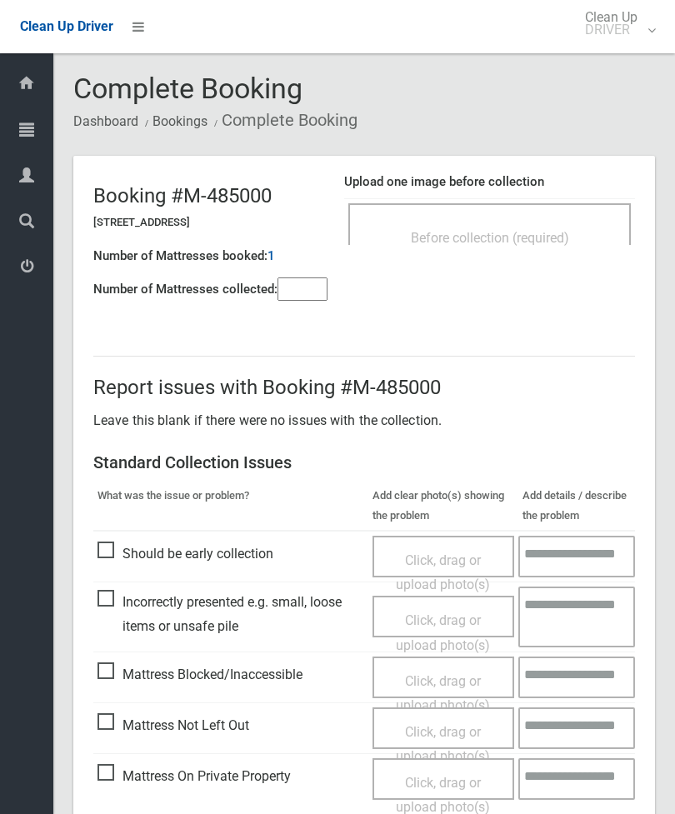
click at [530, 217] on div "Before collection (required)" at bounding box center [489, 224] width 282 height 42
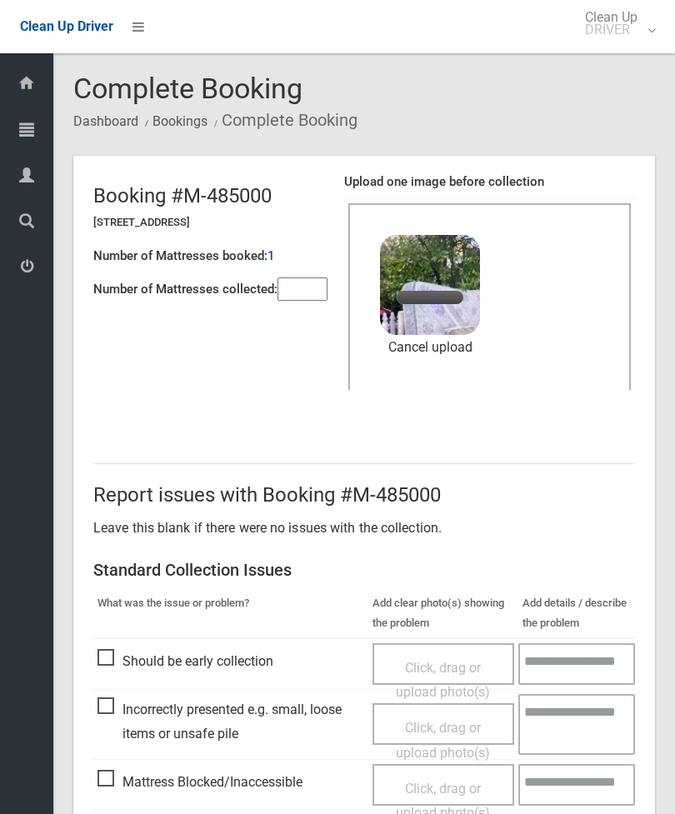
click at [302, 288] on input"] "number" at bounding box center [302, 288] width 50 height 23
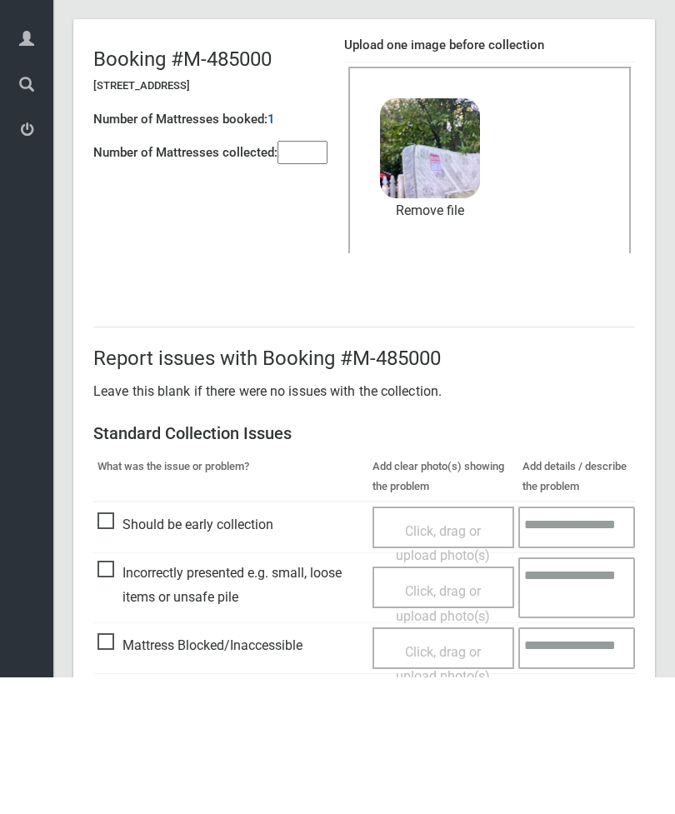
scroll to position [228, 0]
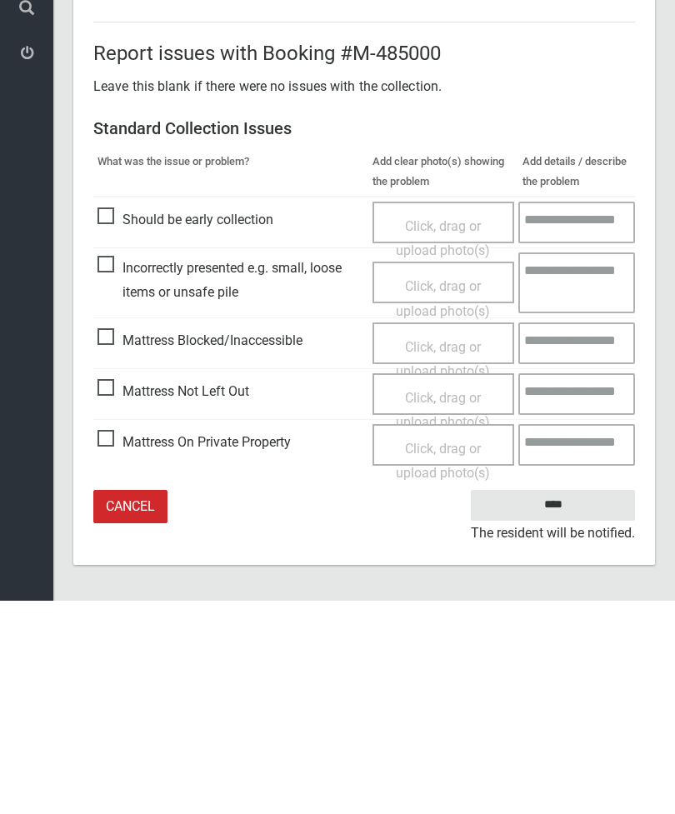
type input"] "*"
click at [549, 703] on input "****" at bounding box center [553, 718] width 164 height 31
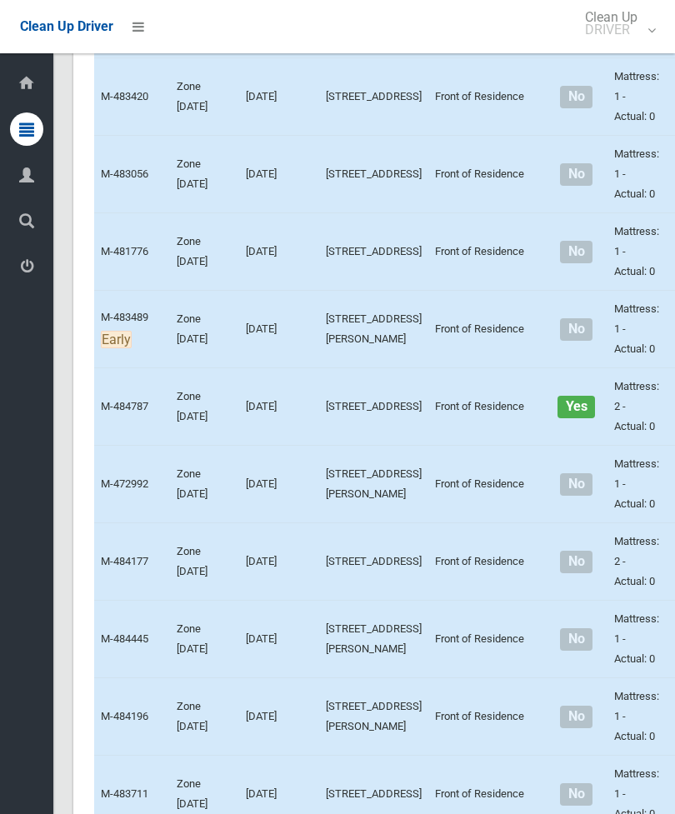
scroll to position [2957, 0]
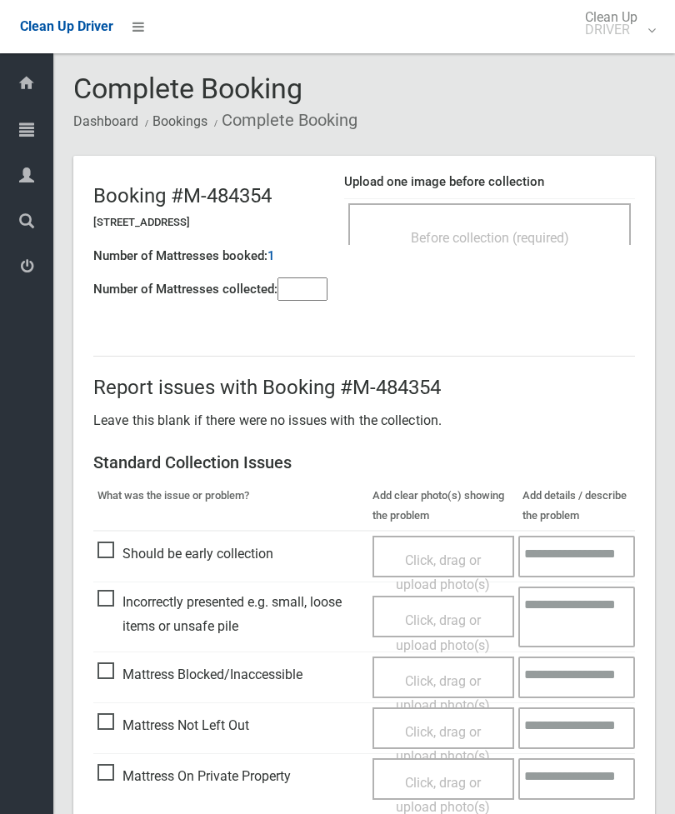
click at [521, 232] on span "Before collection (required)" at bounding box center [490, 238] width 158 height 16
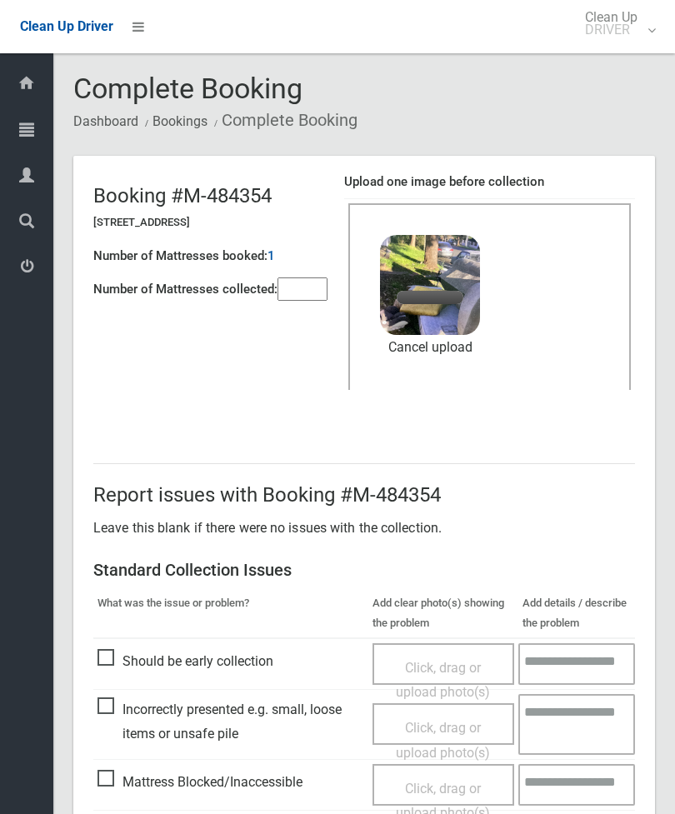
click at [292, 294] on input"] "number" at bounding box center [302, 288] width 50 height 23
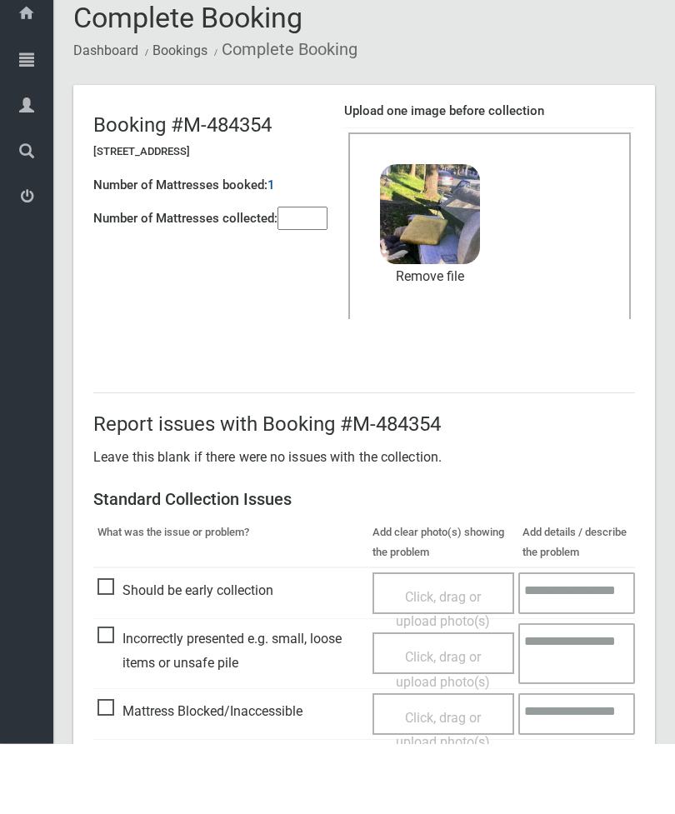
scroll to position [228, 0]
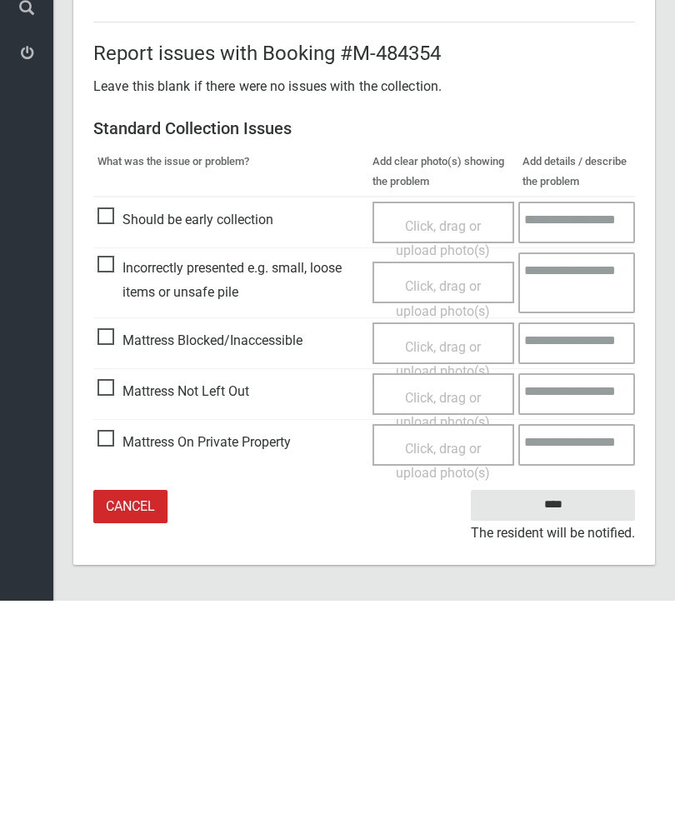
type input"] "*"
click at [561, 703] on input "****" at bounding box center [553, 718] width 164 height 31
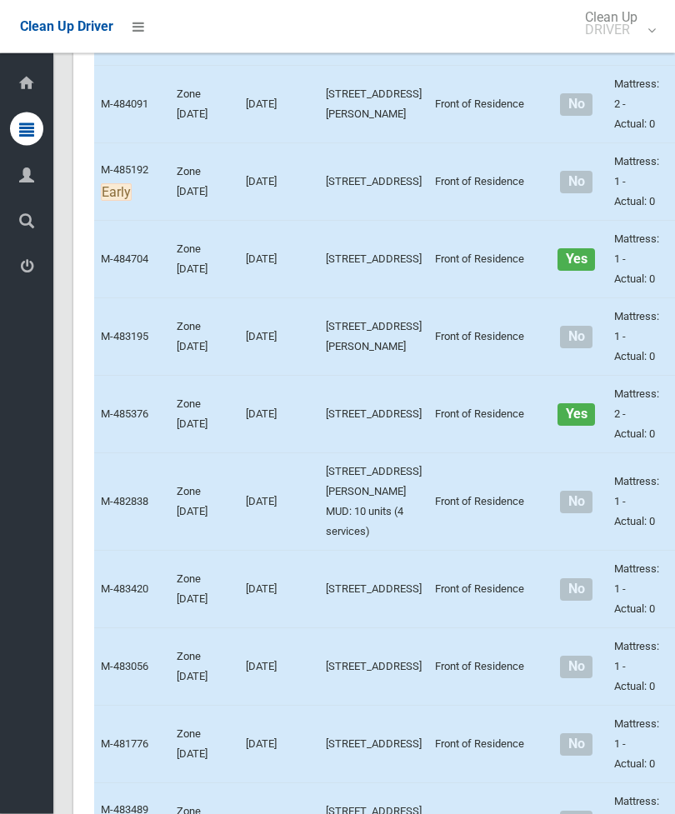
scroll to position [2742, 0]
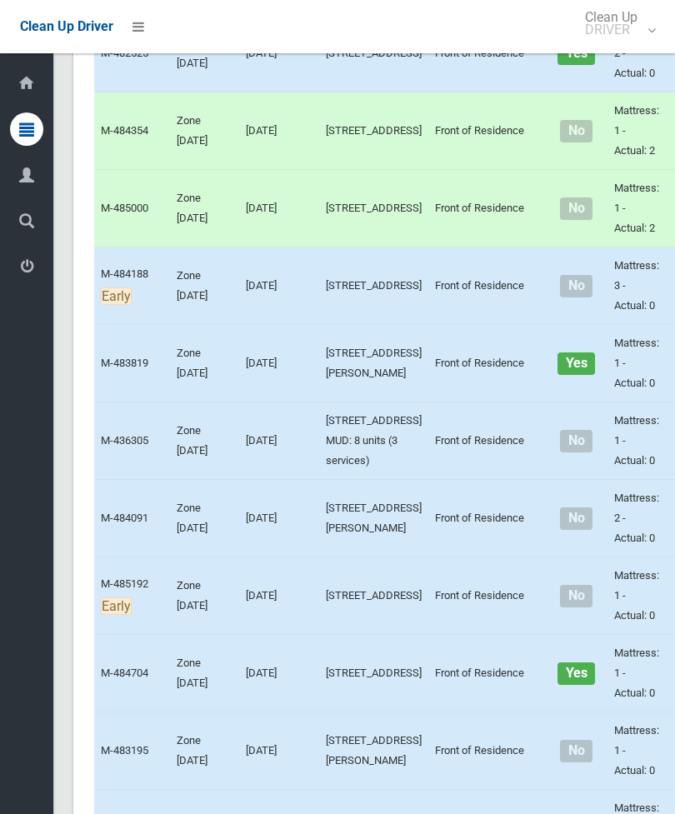
scroll to position [2669, 0]
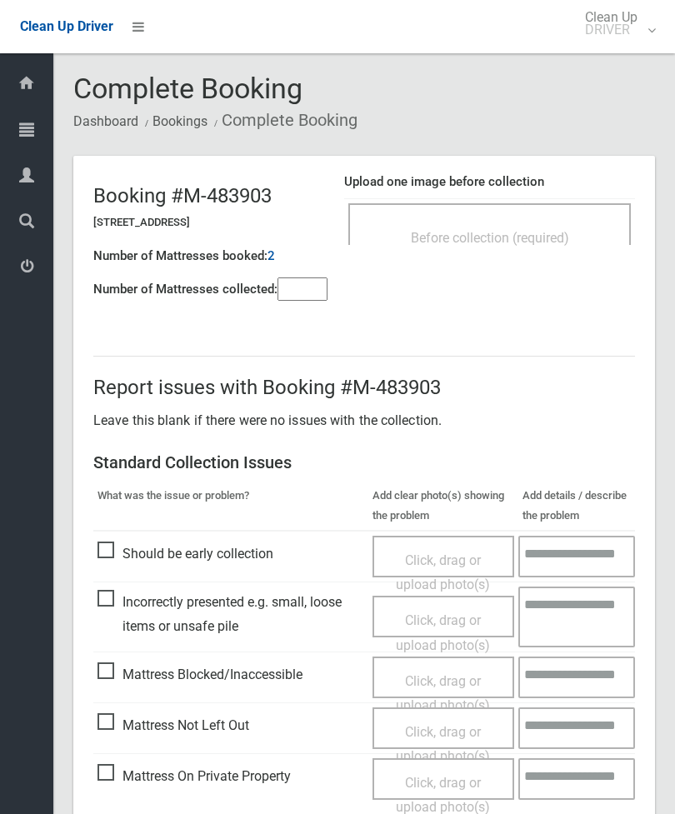
click at [571, 219] on div "Before collection (required)" at bounding box center [489, 224] width 282 height 42
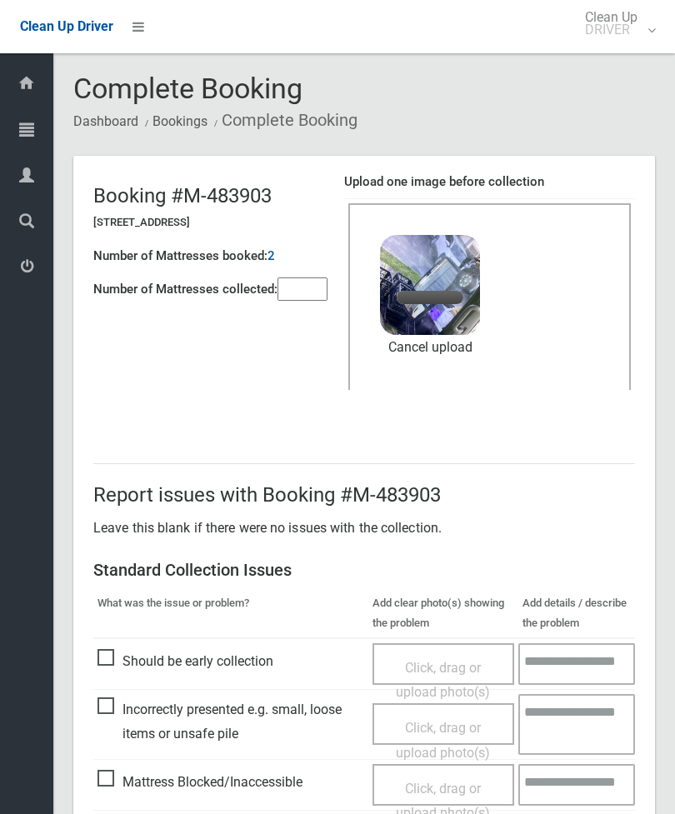
click at [291, 300] on input"] "number" at bounding box center [302, 288] width 50 height 23
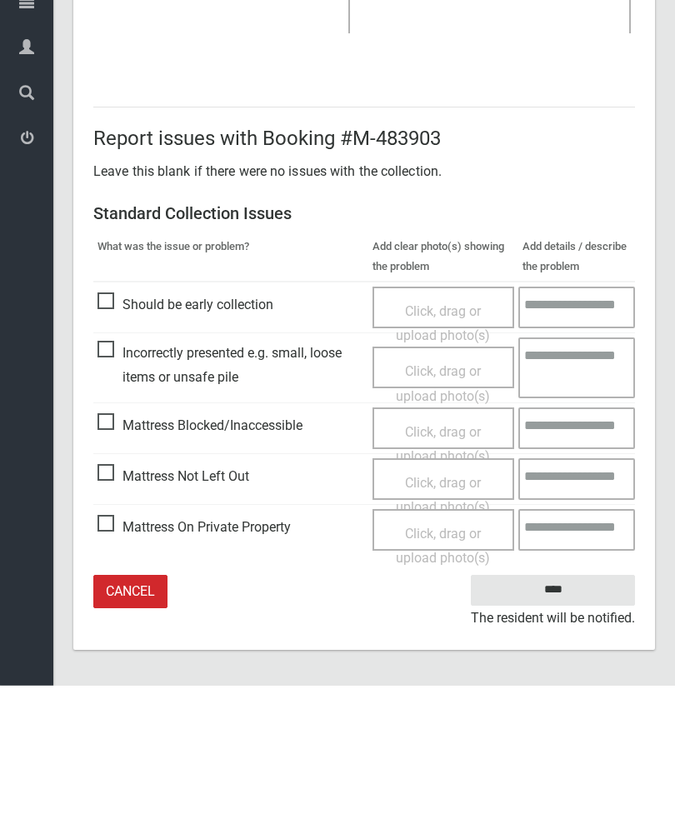
type input"] "*"
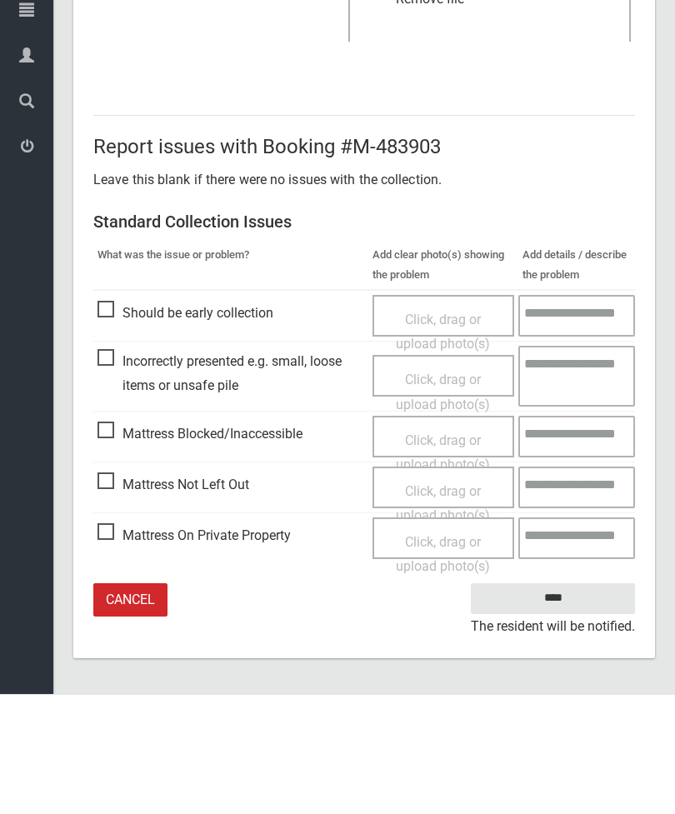
click at [567, 703] on input "****" at bounding box center [553, 718] width 164 height 31
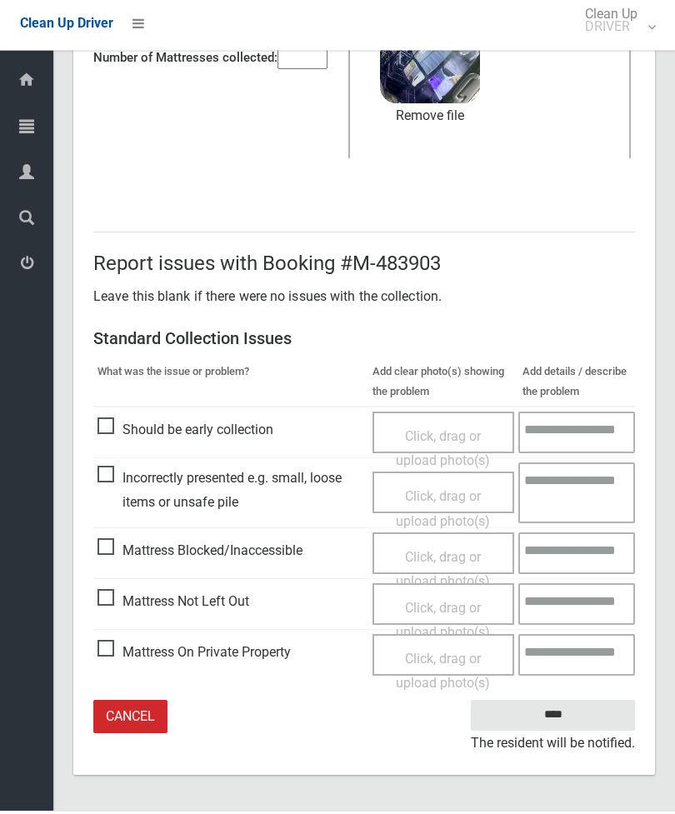
scroll to position [175, 0]
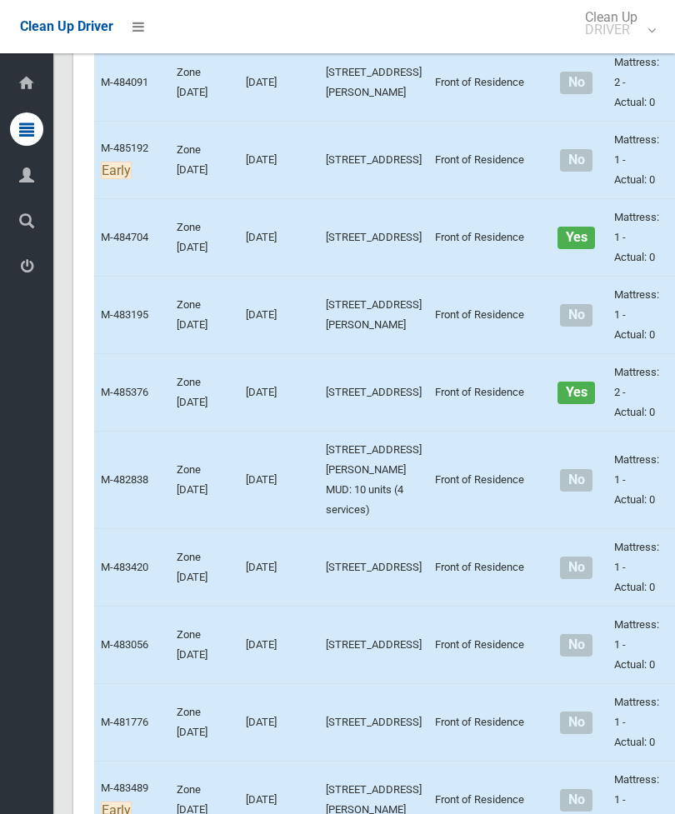
scroll to position [2763, 0]
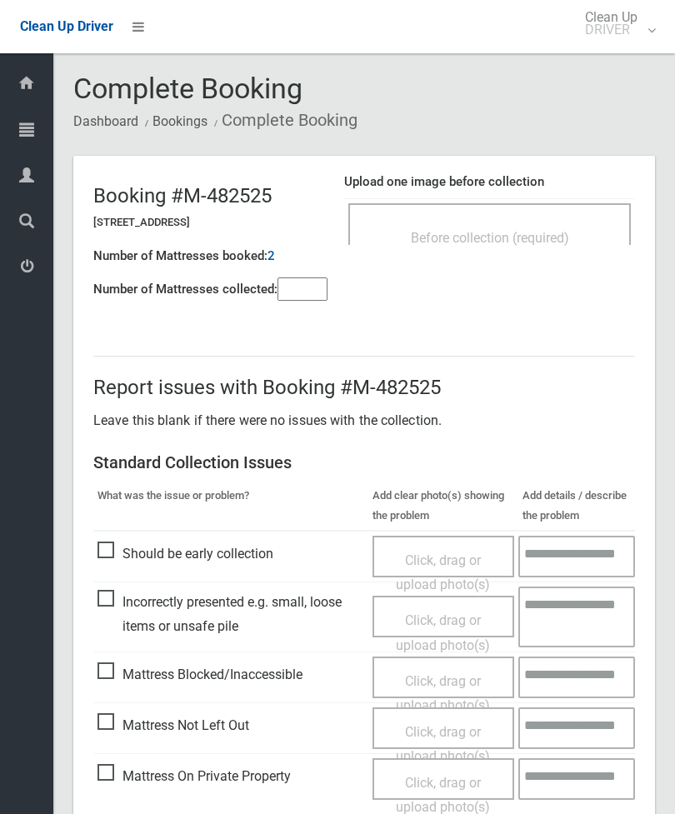
click at [524, 234] on span "Before collection (required)" at bounding box center [490, 238] width 158 height 16
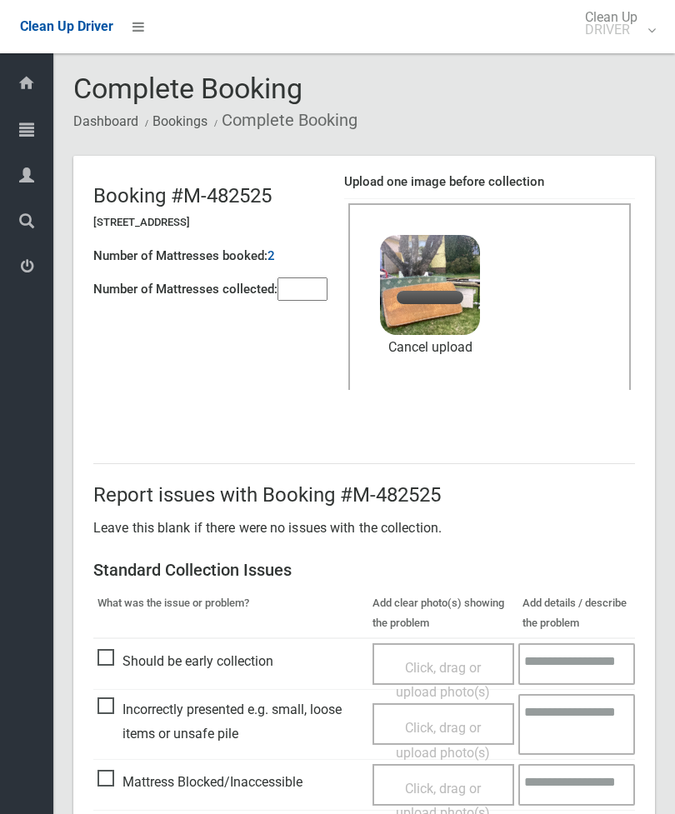
click at [327, 286] on input"] "number" at bounding box center [302, 288] width 50 height 23
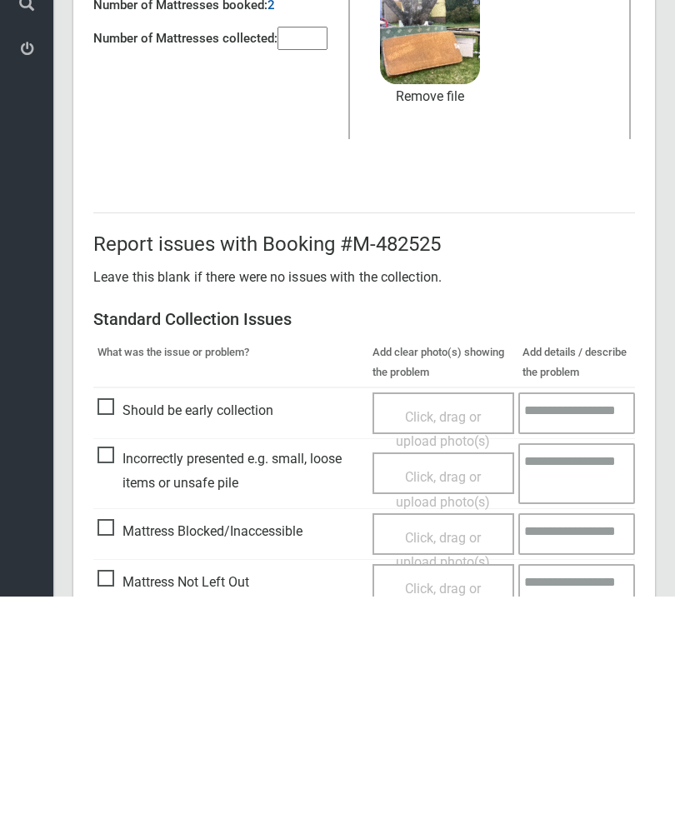
scroll to position [228, 0]
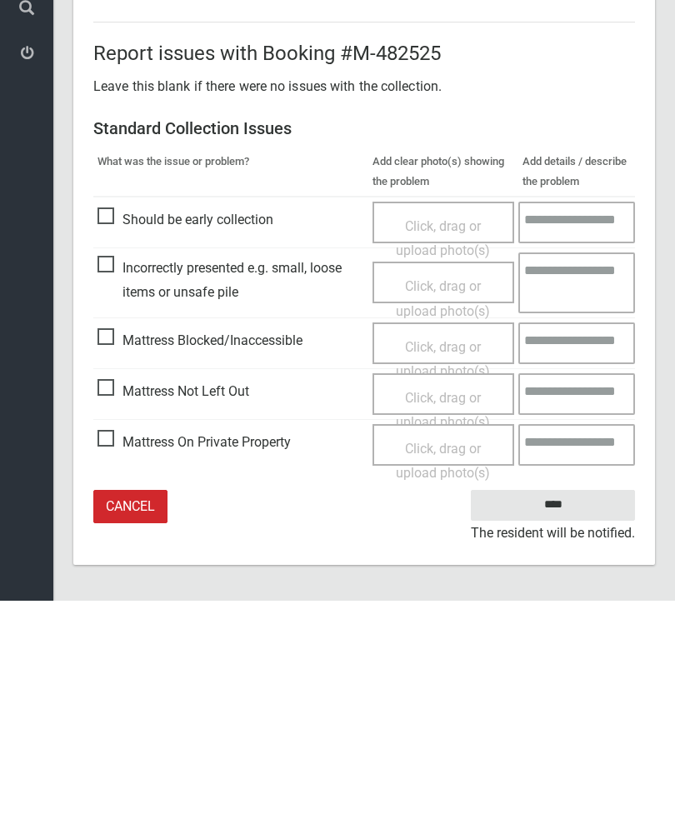
type input"] "*"
click at [574, 703] on input "****" at bounding box center [553, 718] width 164 height 31
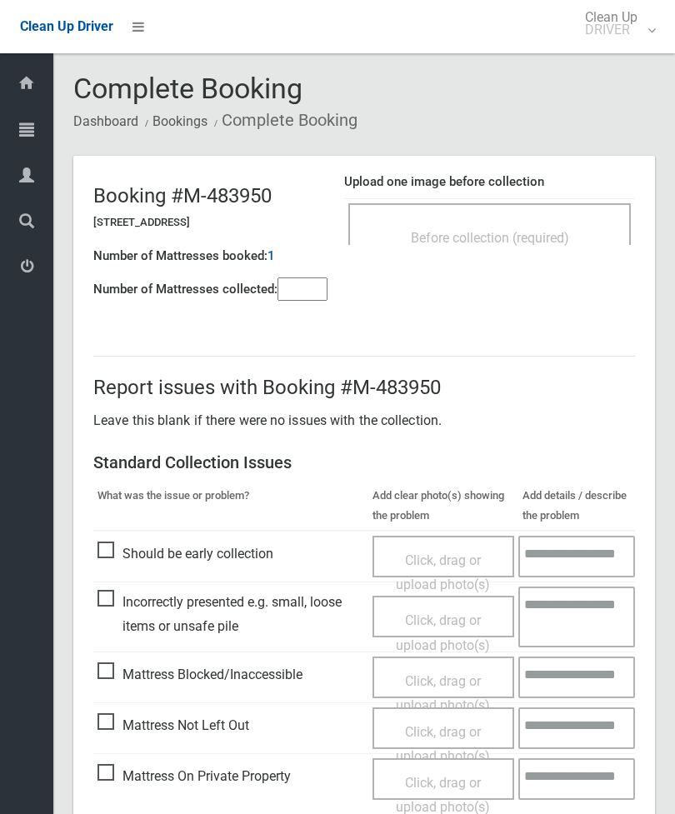
click at [540, 216] on div "Before collection (required)" at bounding box center [489, 224] width 282 height 42
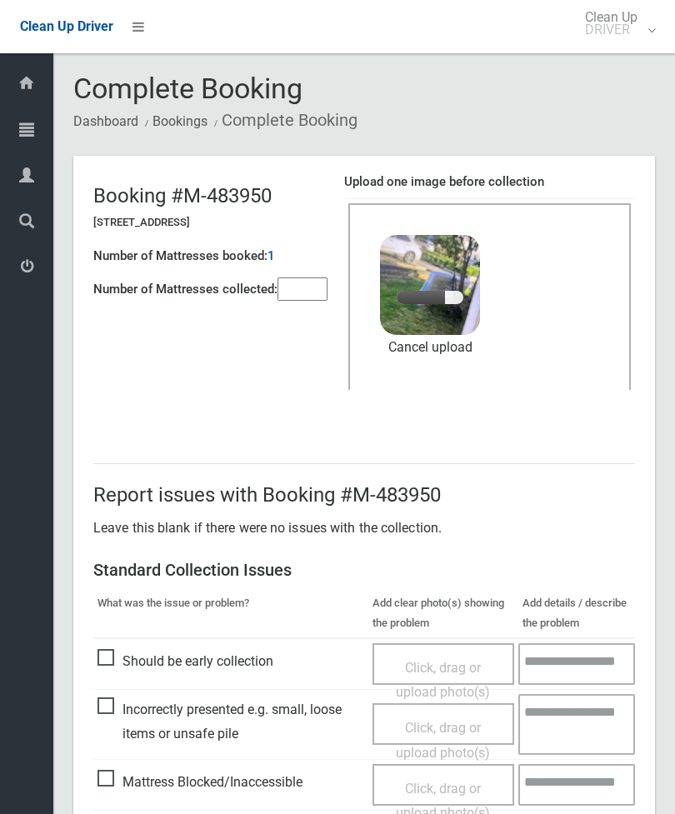
click at [320, 300] on input"] "number" at bounding box center [302, 288] width 50 height 23
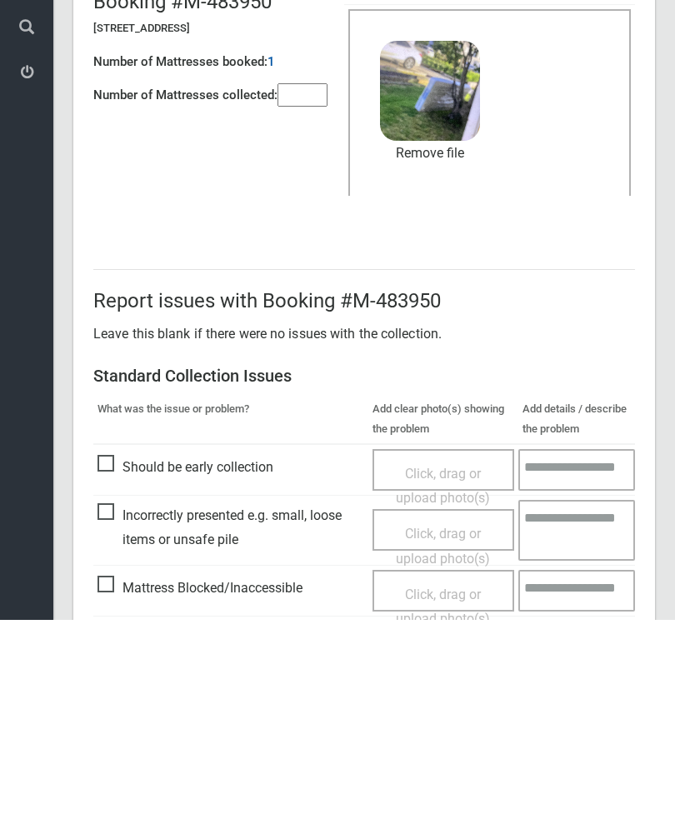
scroll to position [228, 0]
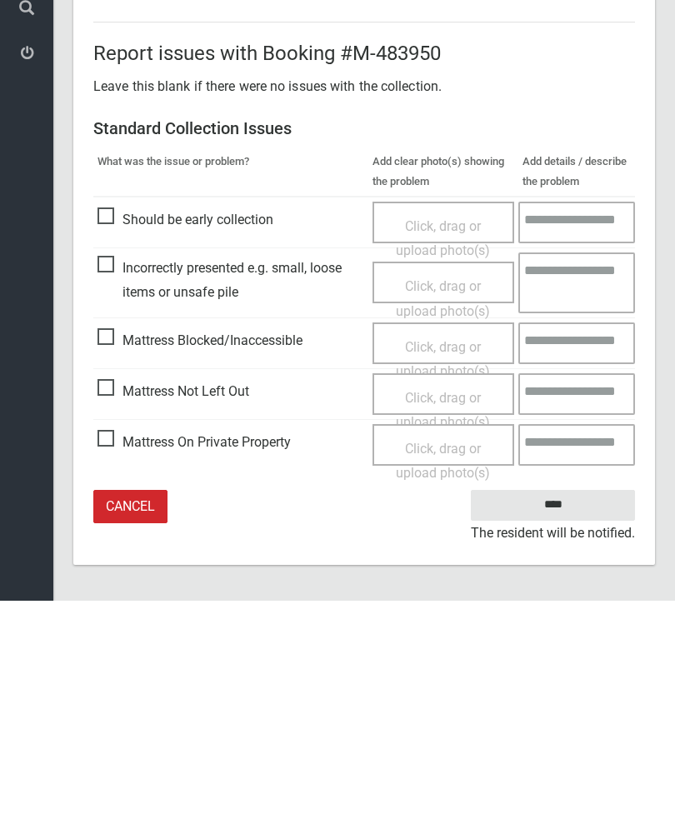
type input"] "*"
click at [565, 703] on input "****" at bounding box center [553, 718] width 164 height 31
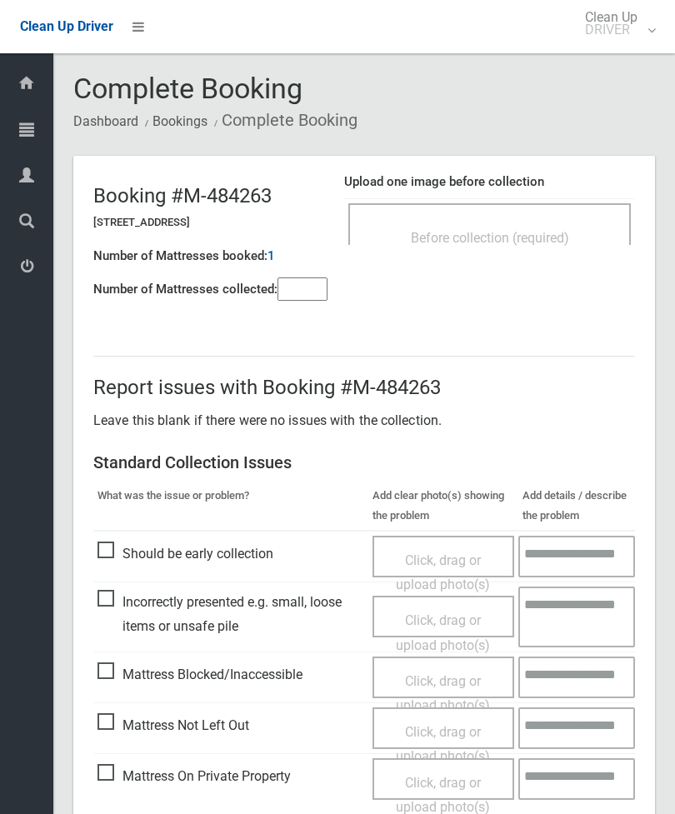
click at [536, 234] on span "Before collection (required)" at bounding box center [490, 238] width 158 height 16
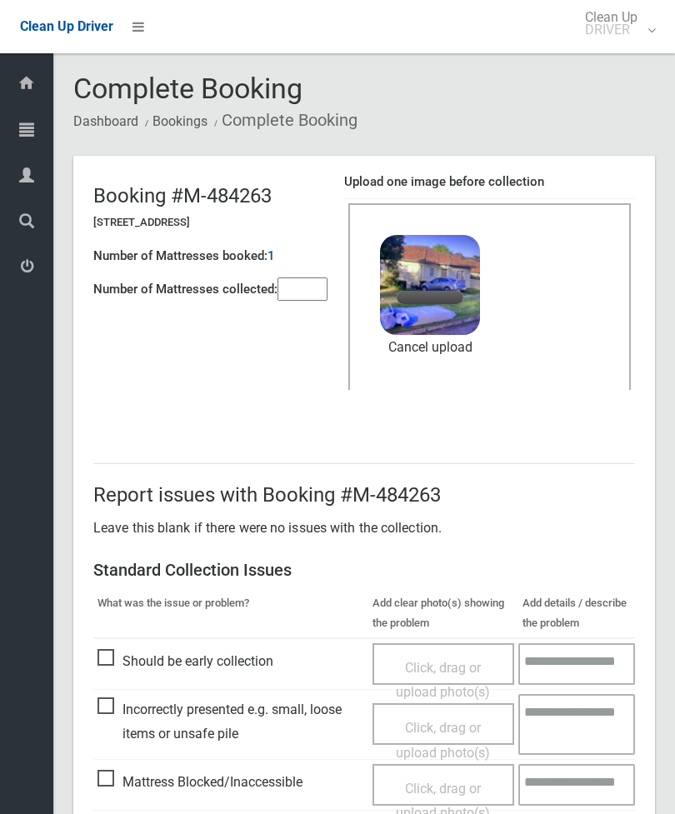
click at [319, 300] on input"] "number" at bounding box center [302, 288] width 50 height 23
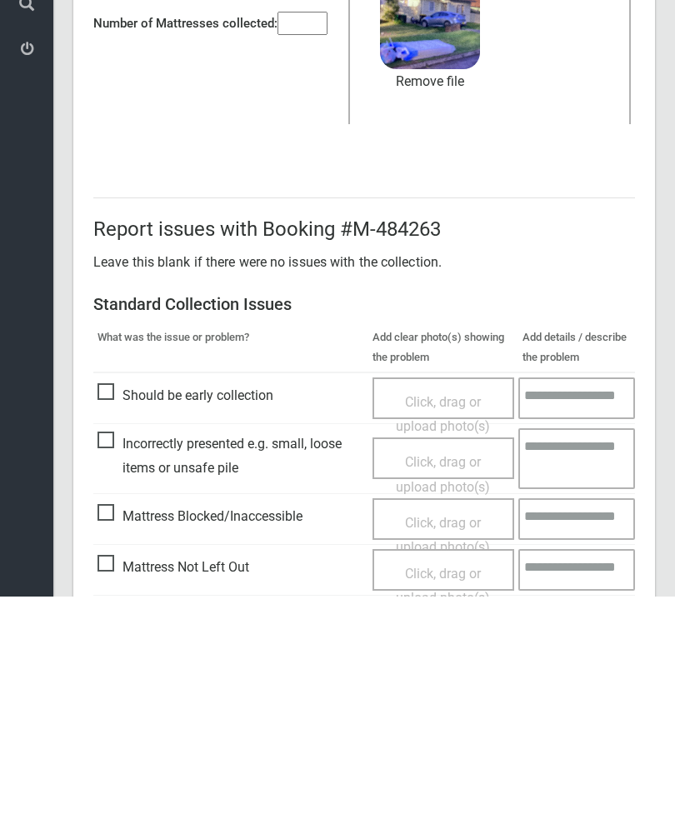
scroll to position [228, 0]
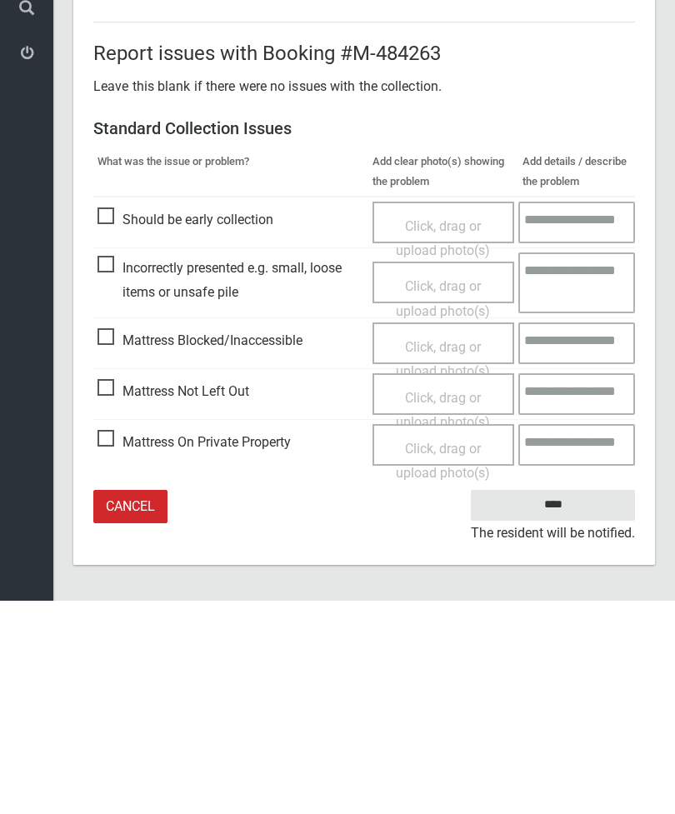
type input"] "*"
click at [568, 703] on input "****" at bounding box center [553, 718] width 164 height 31
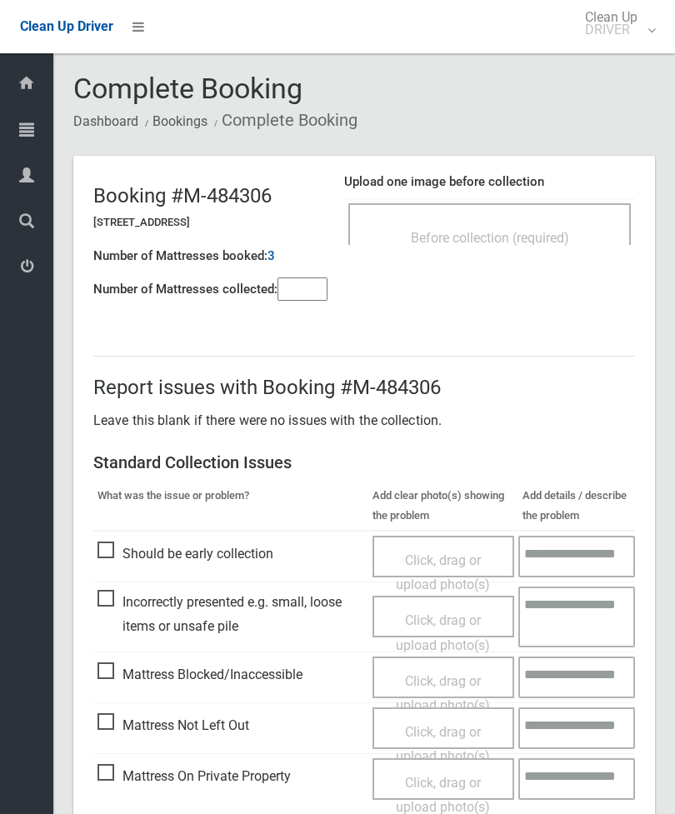
click at [515, 227] on div "Before collection (required)" at bounding box center [489, 237] width 246 height 31
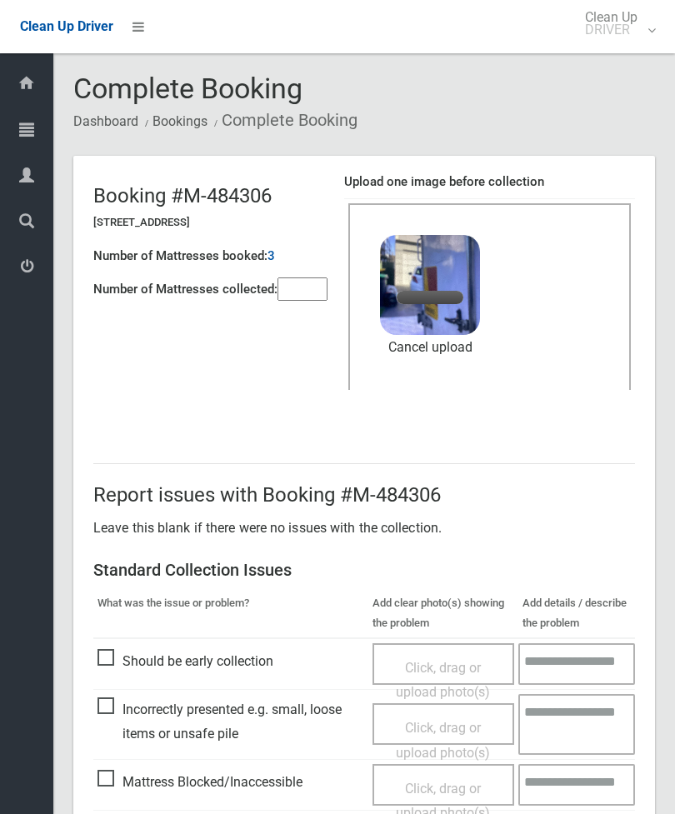
click at [287, 294] on input"] "number" at bounding box center [302, 288] width 50 height 23
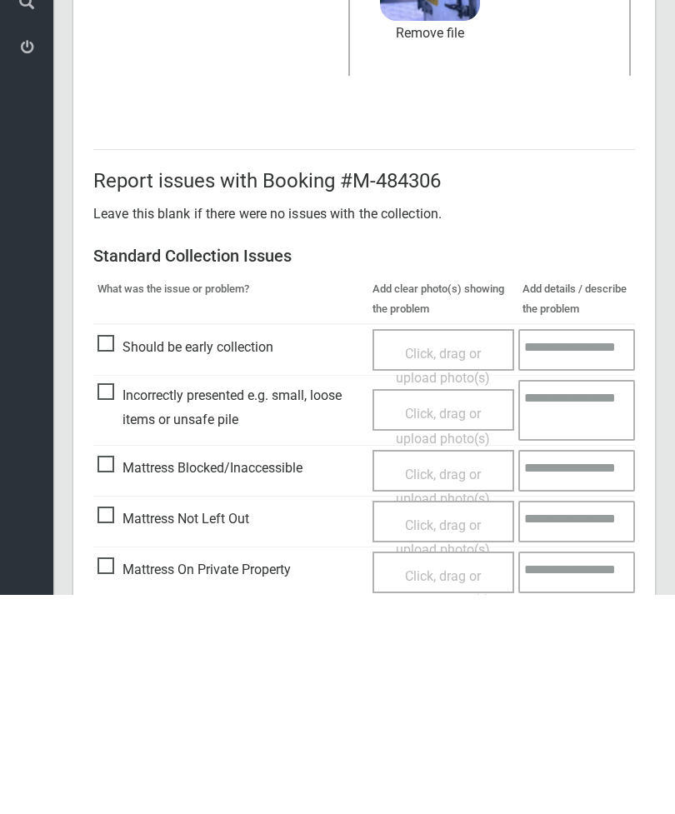
scroll to position [228, 0]
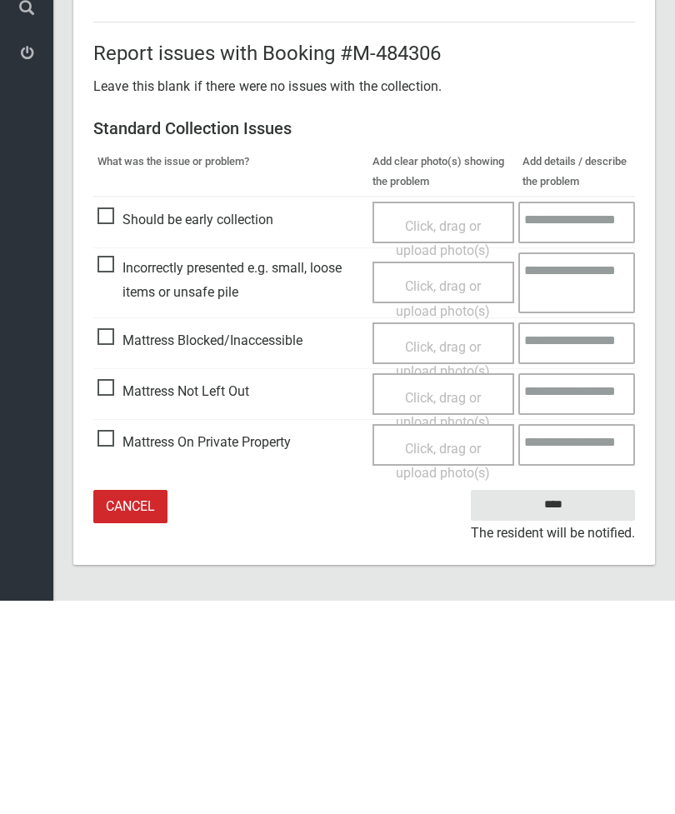
type input"] "*"
click at [567, 703] on input "****" at bounding box center [553, 718] width 164 height 31
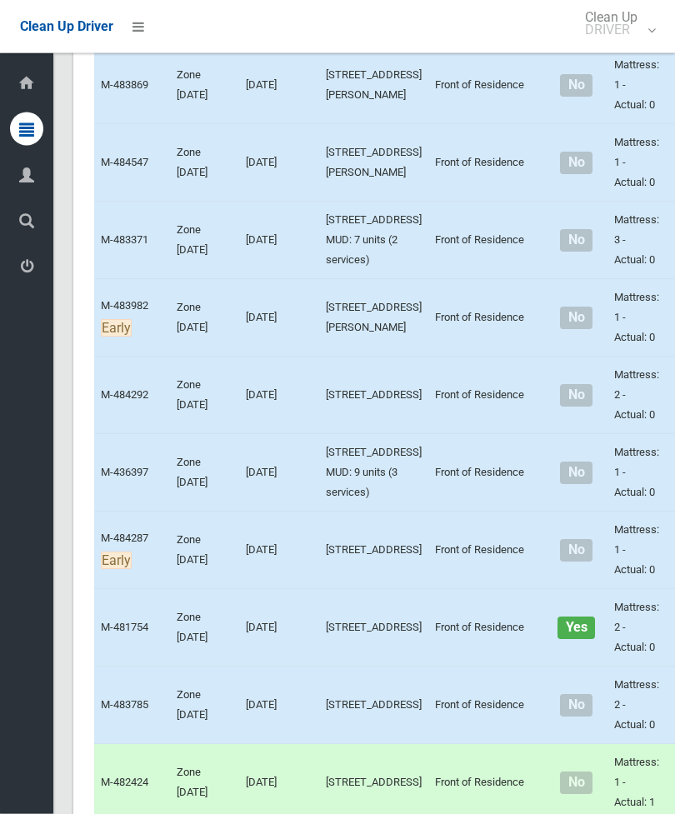
scroll to position [4775, 0]
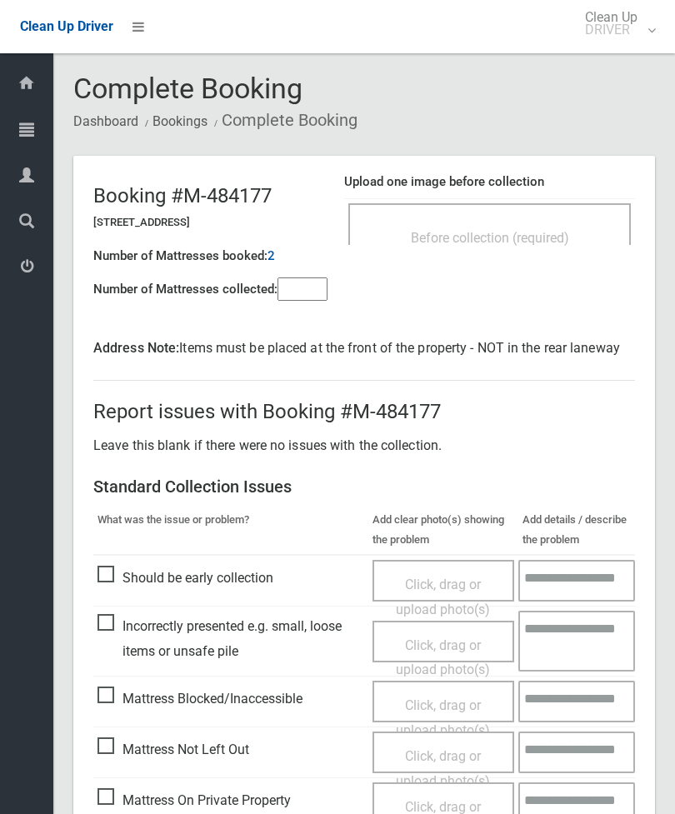
click at [307, 288] on input"] "number" at bounding box center [302, 288] width 50 height 23
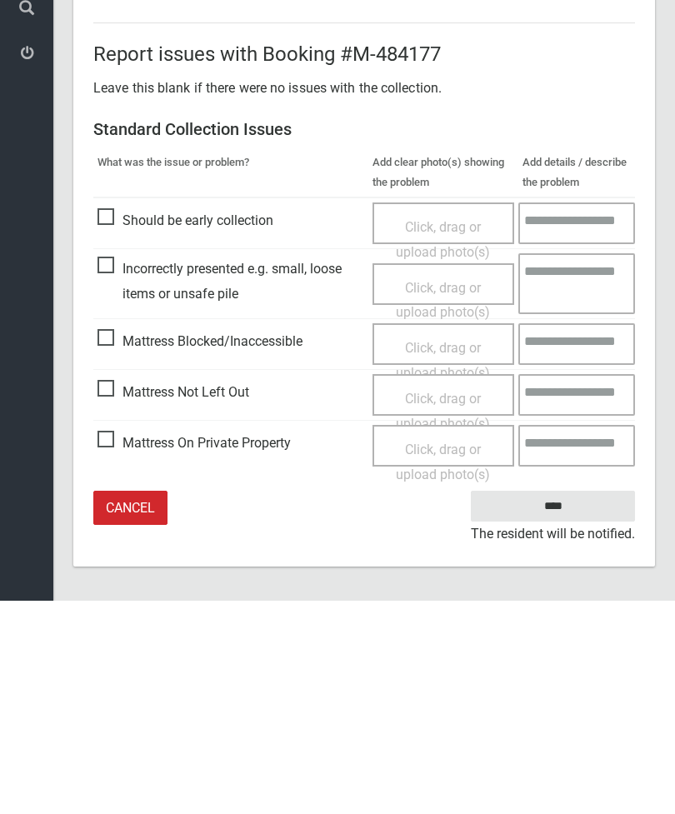
type input"] "*"
click at [111, 593] on span "Mattress Not Left Out" at bounding box center [173, 605] width 152 height 25
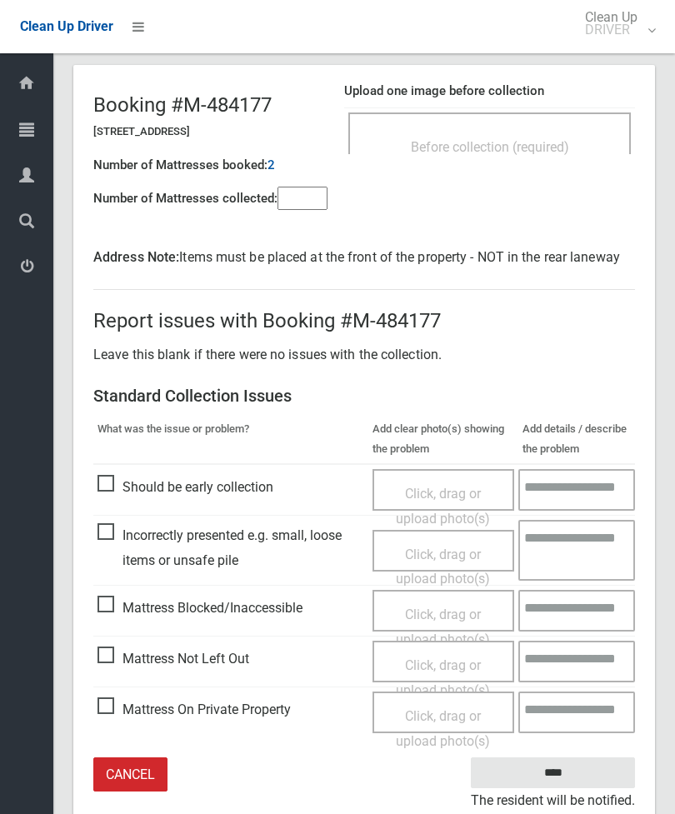
click at [442, 660] on span "Click, drag or upload photo(s)" at bounding box center [443, 677] width 94 height 41
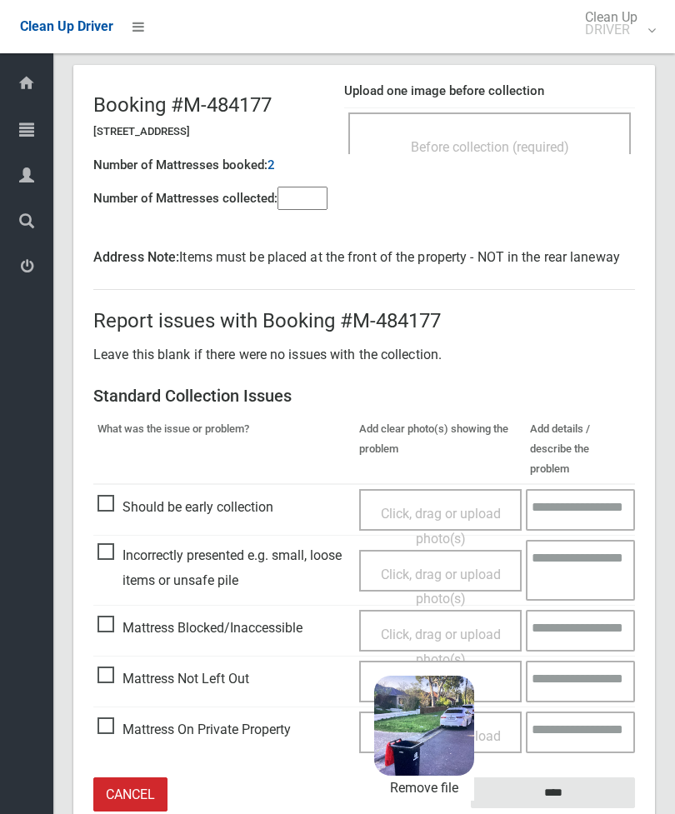
click at [575, 777] on input "****" at bounding box center [553, 792] width 164 height 31
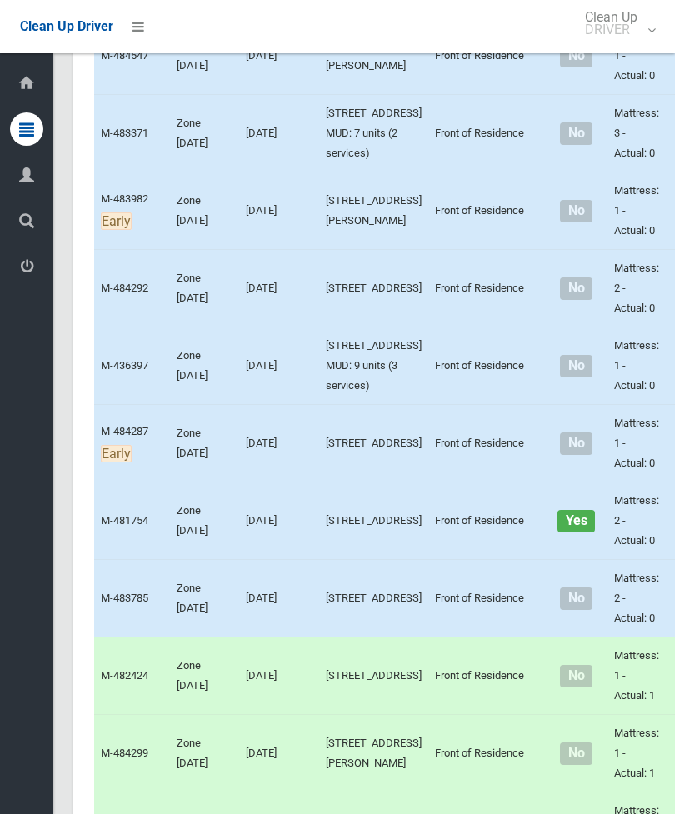
scroll to position [4885, 0]
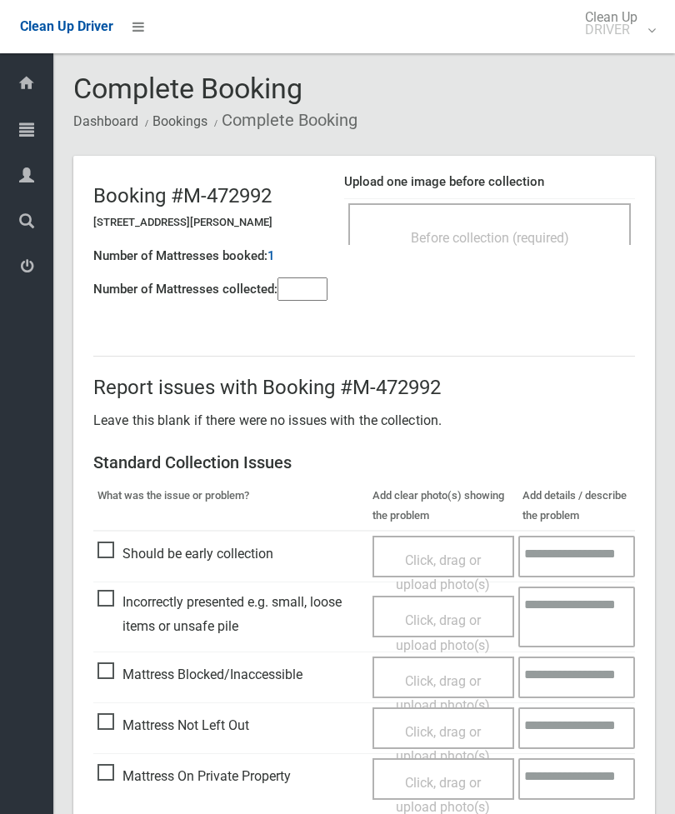
click at [549, 227] on div "Before collection (required)" at bounding box center [489, 237] width 246 height 31
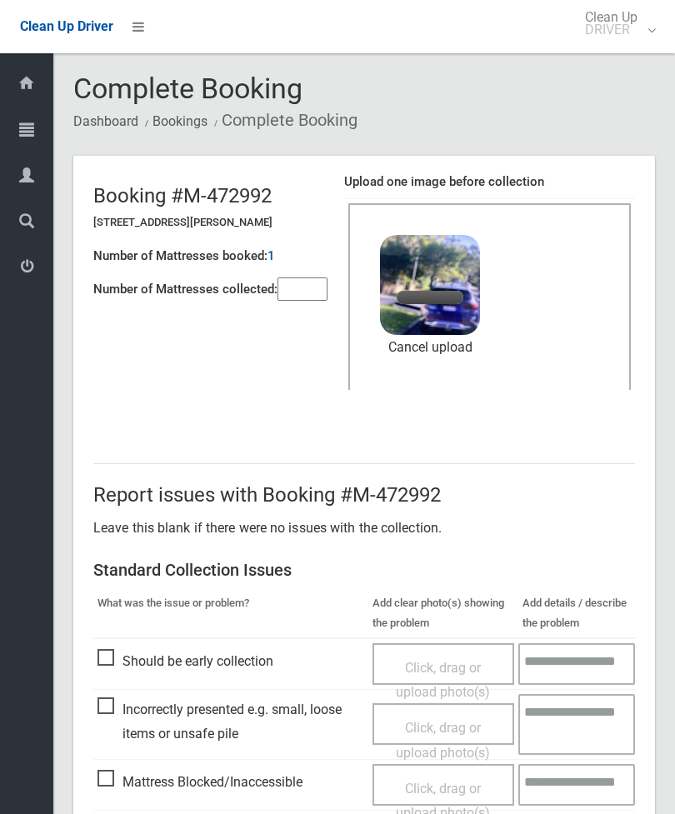
click at [316, 286] on input"] "number" at bounding box center [302, 288] width 50 height 23
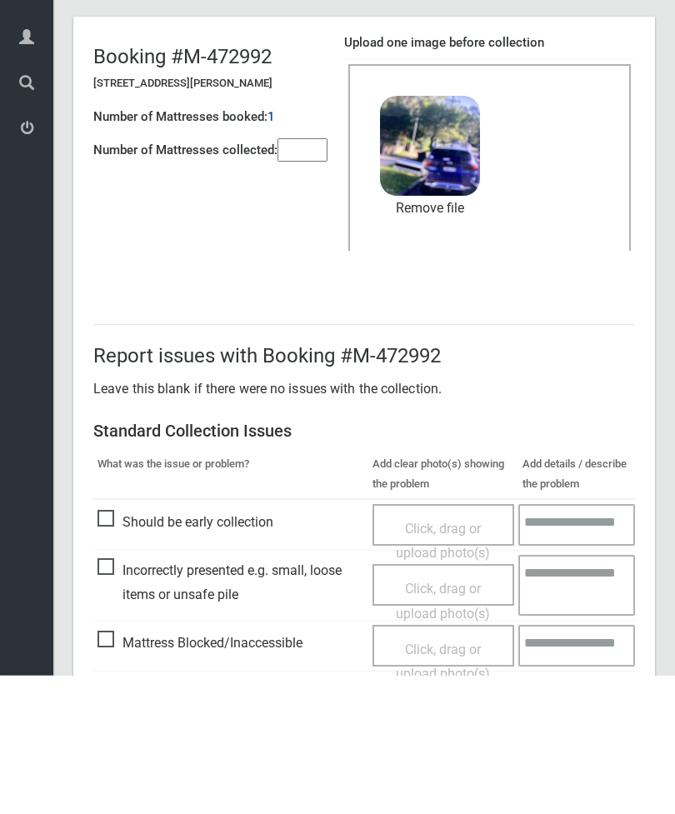
scroll to position [228, 0]
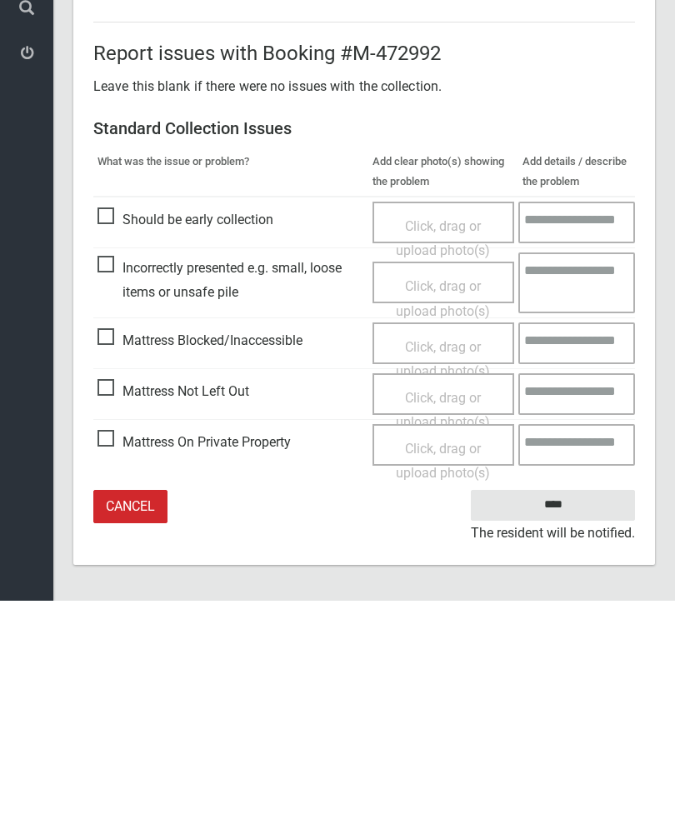
type input"] "*"
click at [567, 703] on input "****" at bounding box center [553, 718] width 164 height 31
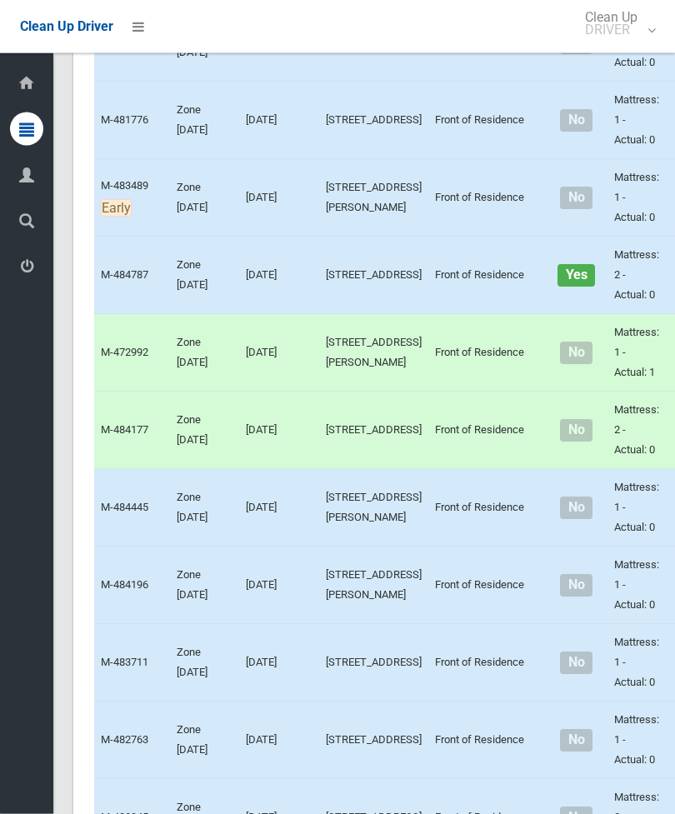
scroll to position [3427, 0]
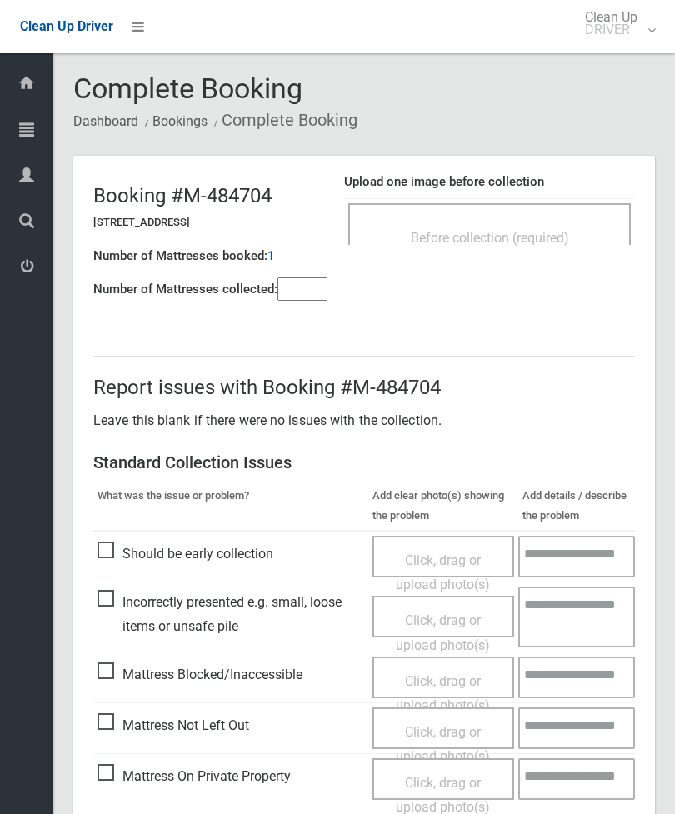
click at [545, 210] on div "Before collection (required)" at bounding box center [489, 224] width 282 height 42
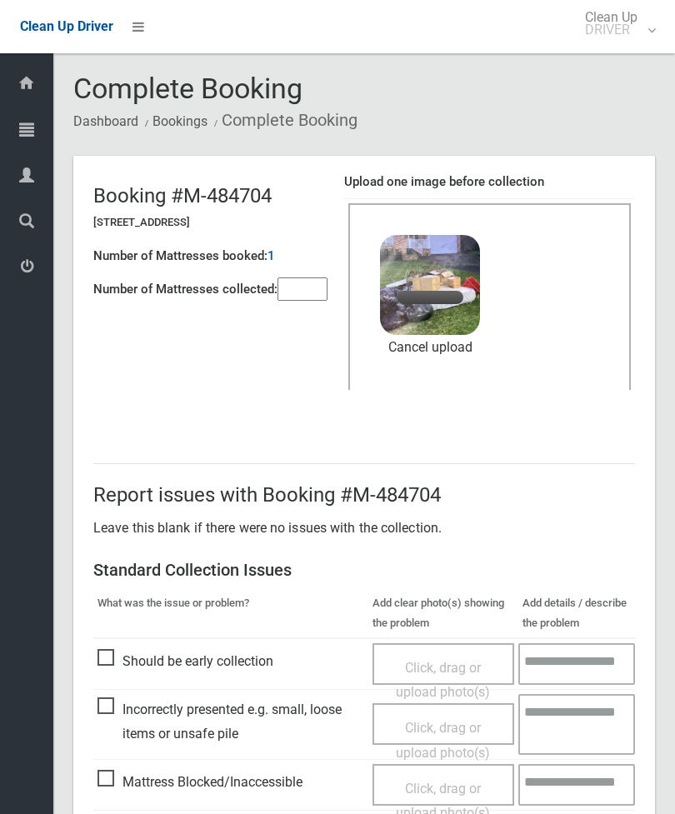
click at [296, 285] on input"] "number" at bounding box center [302, 288] width 50 height 23
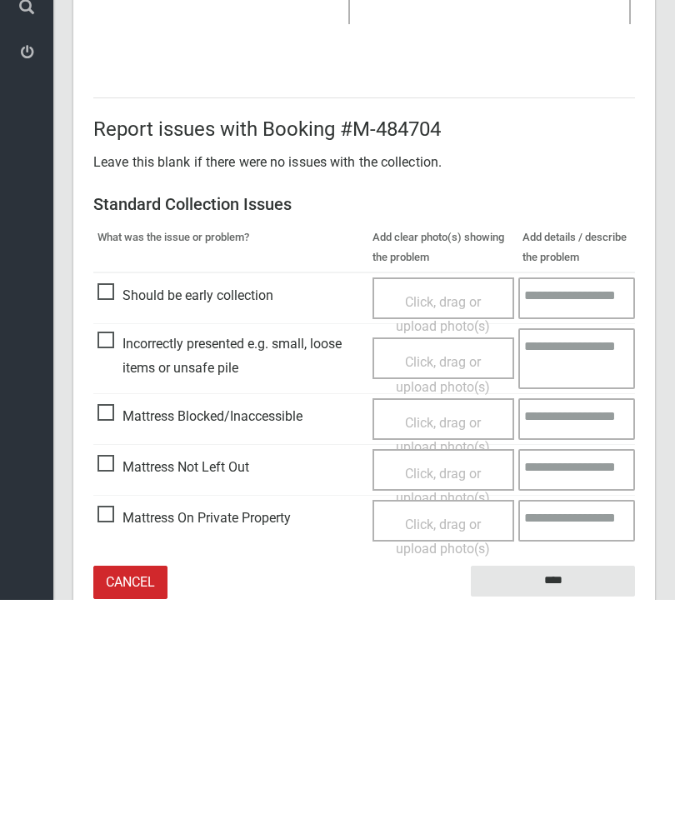
scroll to position [228, 0]
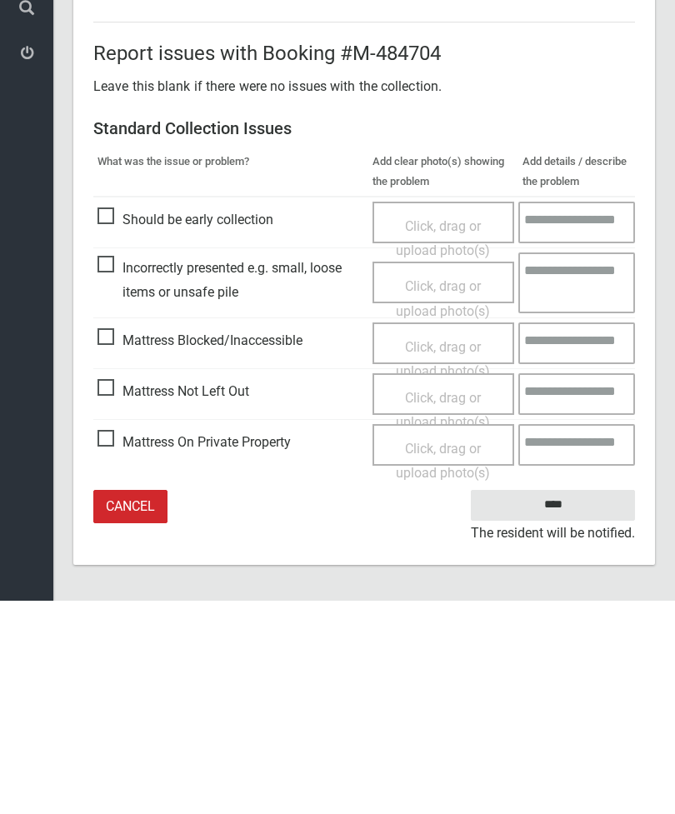
type input"] "*"
click at [566, 703] on input "****" at bounding box center [553, 718] width 164 height 31
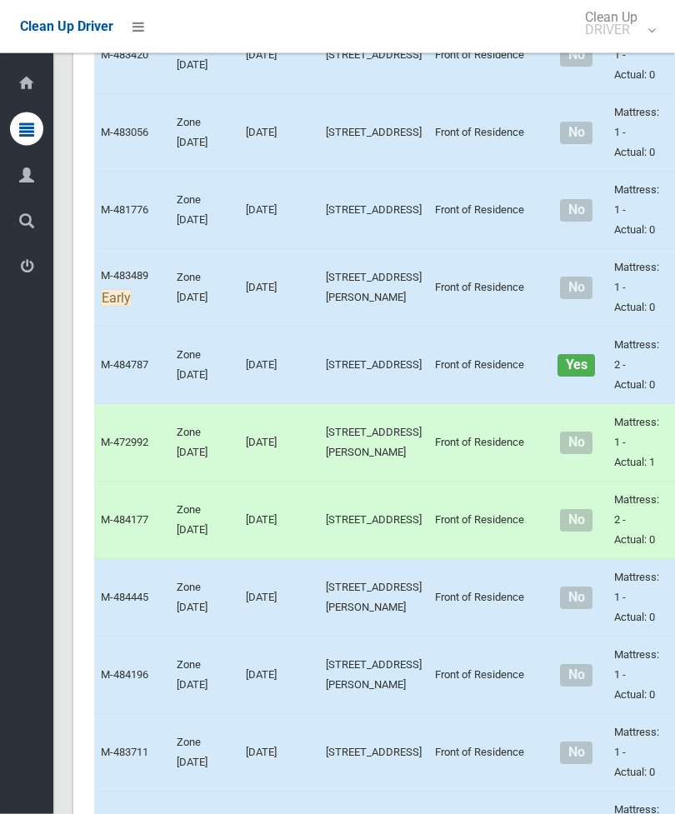
scroll to position [3600, 0]
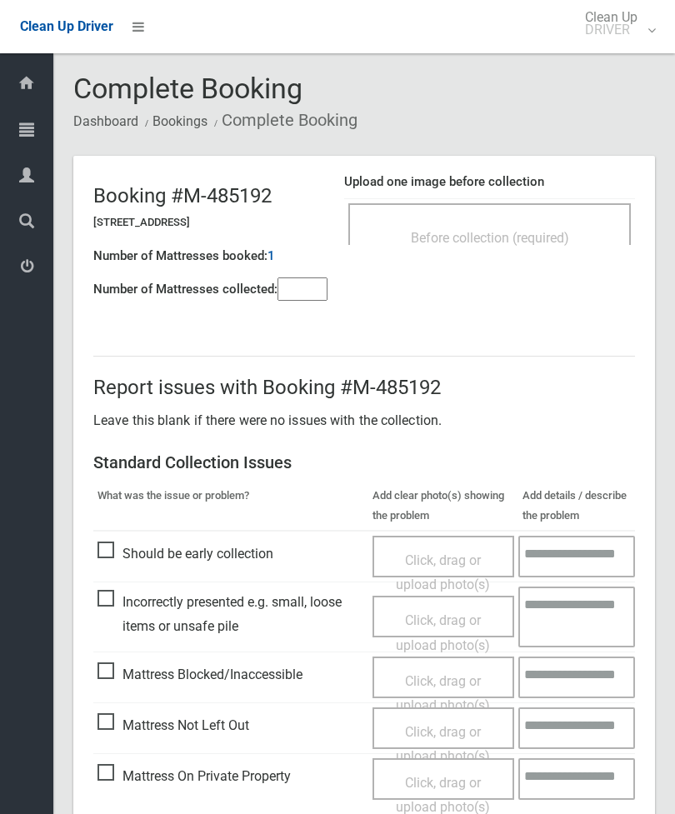
click at [557, 199] on td "Before collection (required)" at bounding box center [489, 224] width 291 height 51
click at [581, 236] on div "Before collection (required)" at bounding box center [489, 237] width 246 height 31
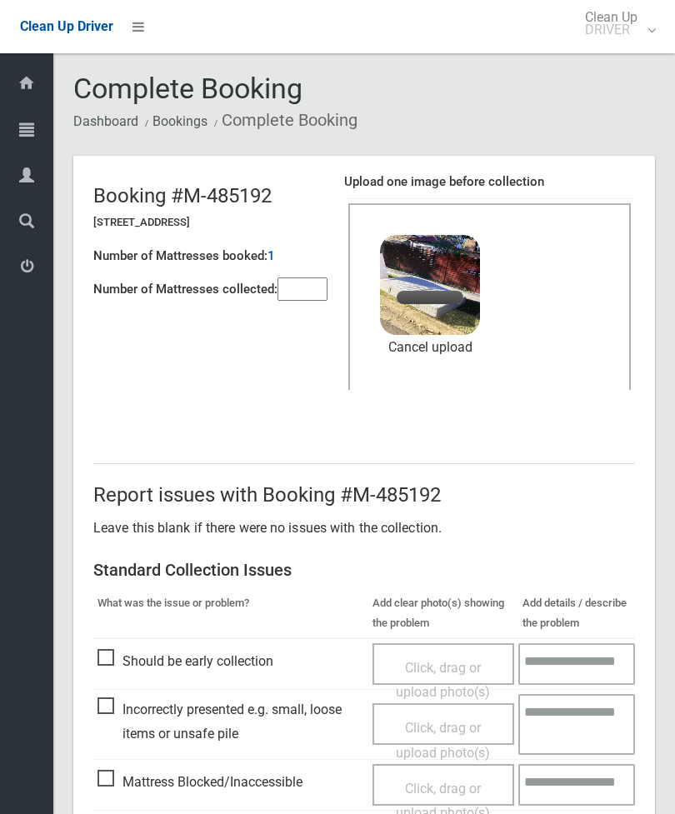
click at [315, 300] on input"] "number" at bounding box center [302, 288] width 50 height 23
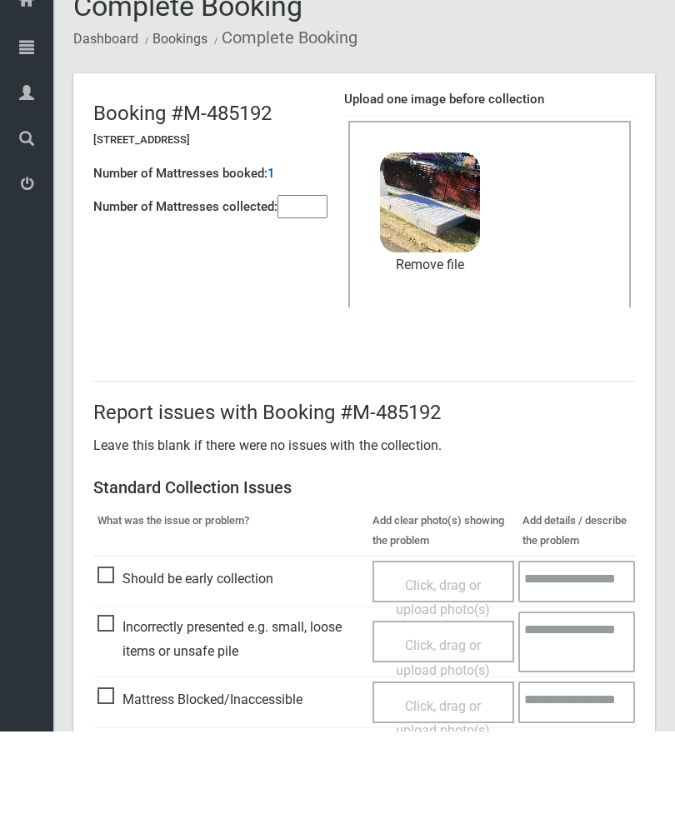
scroll to position [228, 0]
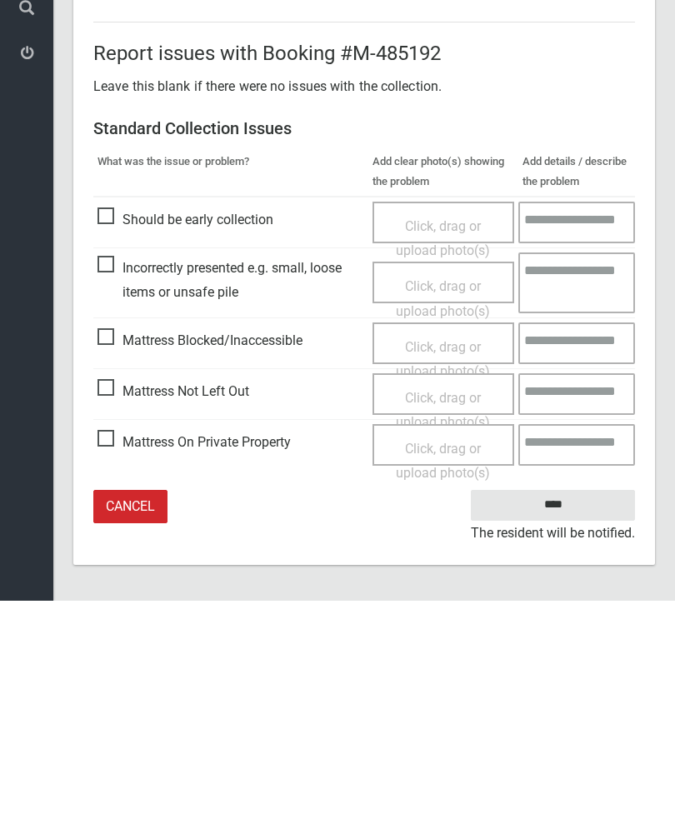
type input"] "*"
click at [571, 703] on input "****" at bounding box center [553, 718] width 164 height 31
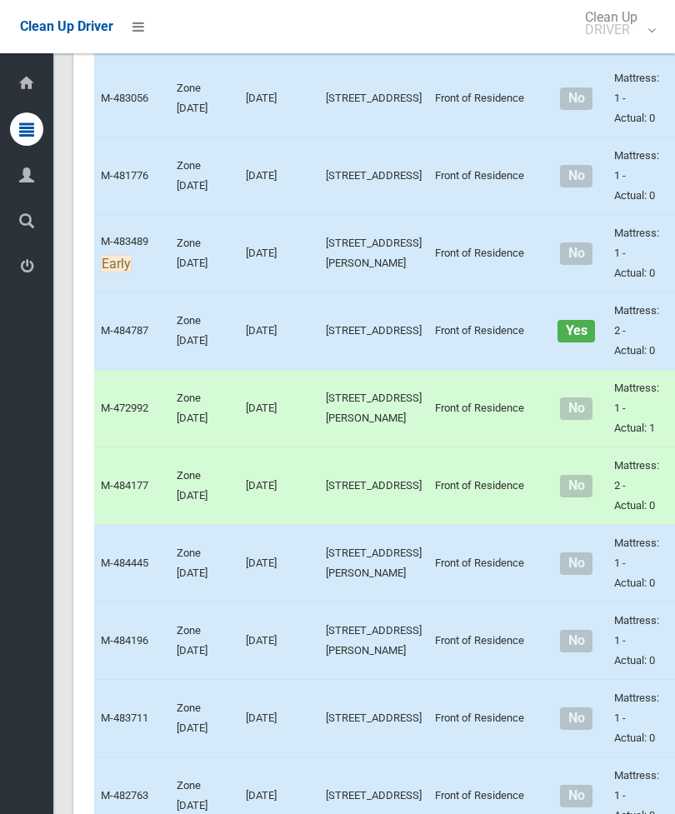
scroll to position [3635, 0]
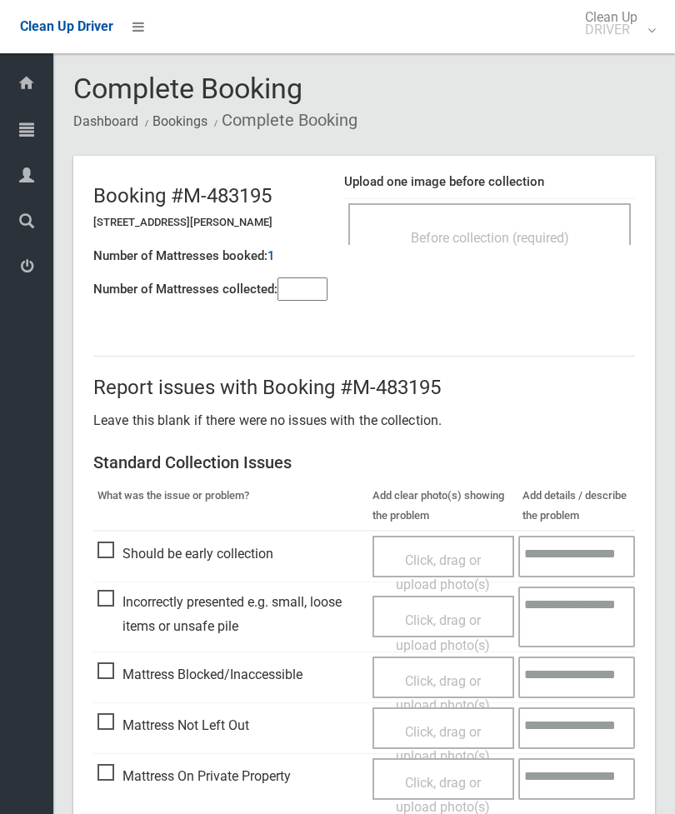
click at [536, 239] on span "Before collection (required)" at bounding box center [490, 238] width 158 height 16
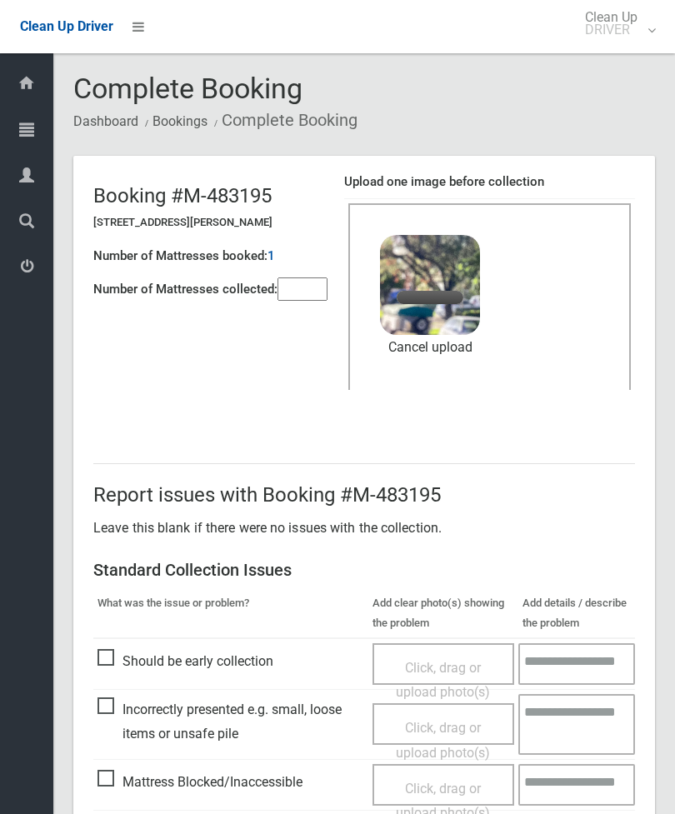
click at [316, 288] on input"] "number" at bounding box center [302, 288] width 50 height 23
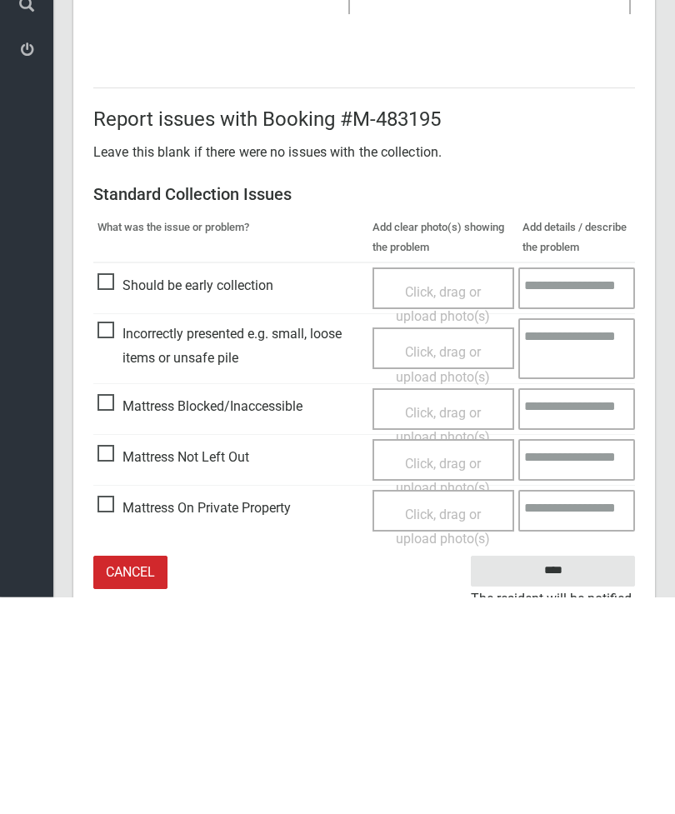
scroll to position [228, 0]
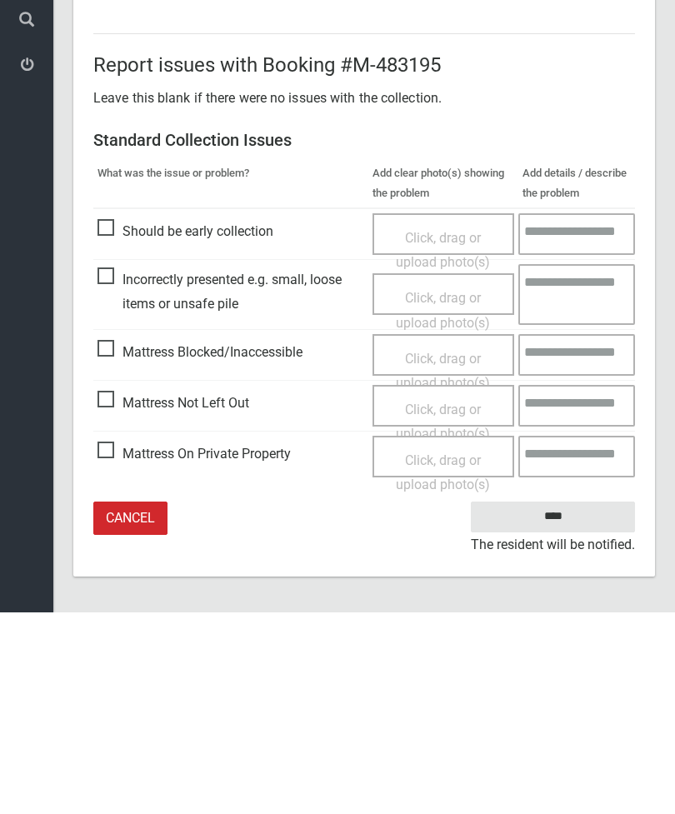
type input"] "*"
click at [556, 703] on input "****" at bounding box center [553, 718] width 164 height 31
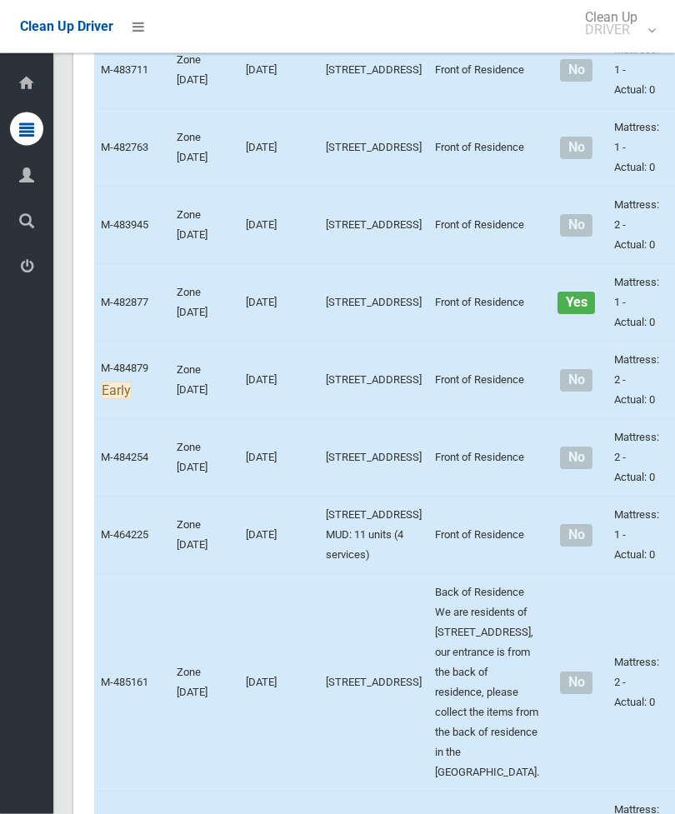
scroll to position [4029, 0]
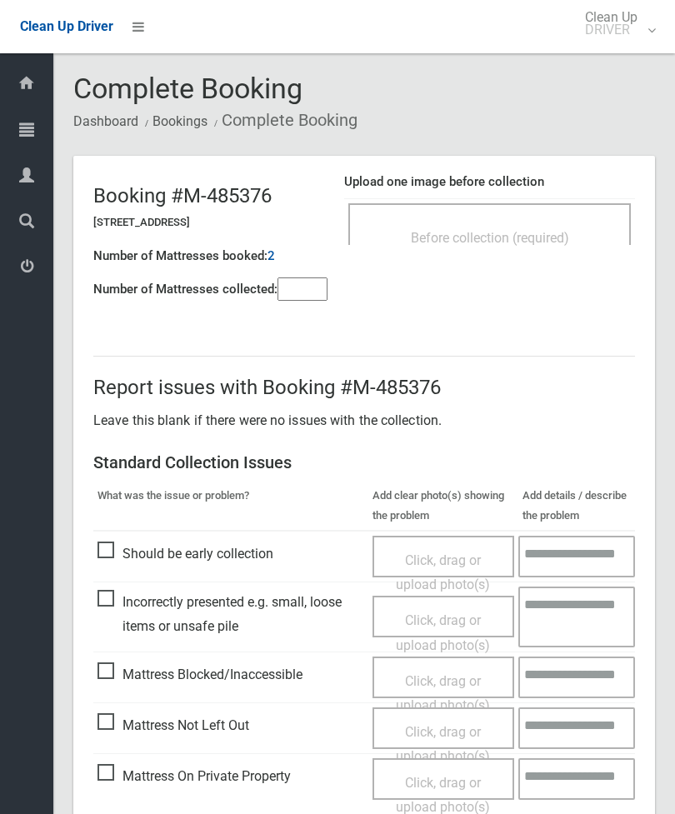
click at [566, 209] on div "Before collection (required)" at bounding box center [489, 224] width 282 height 42
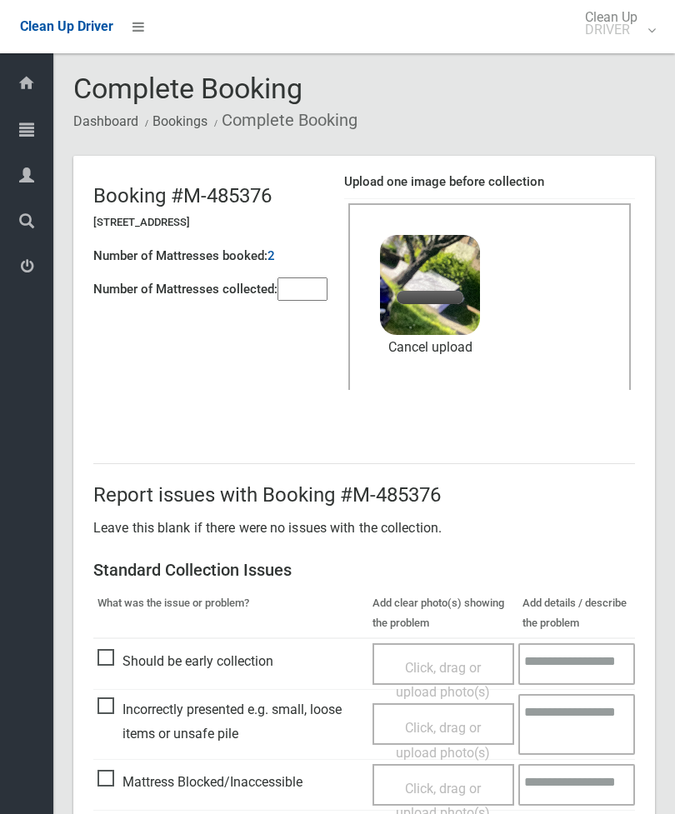
click at [320, 292] on input"] "number" at bounding box center [302, 288] width 50 height 23
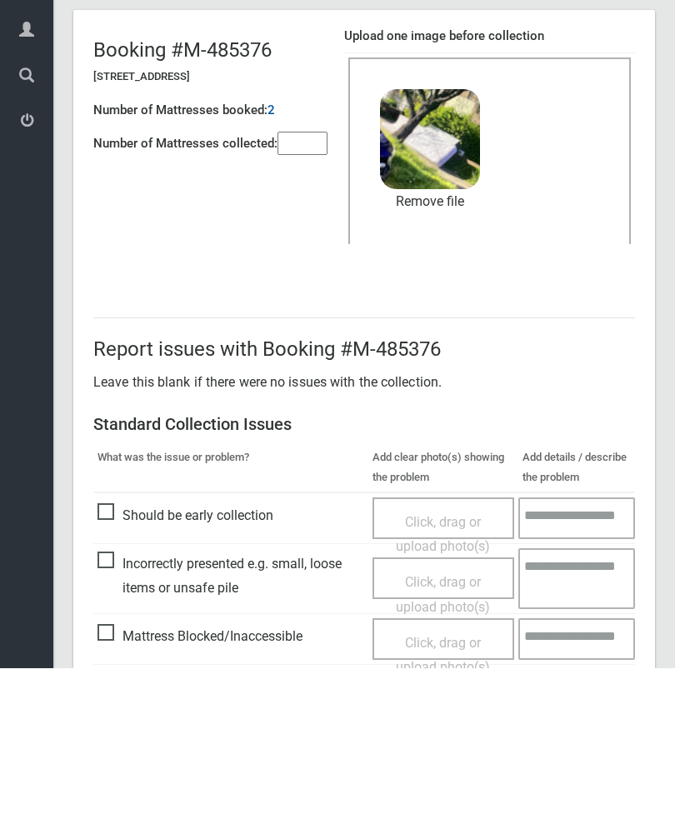
scroll to position [228, 0]
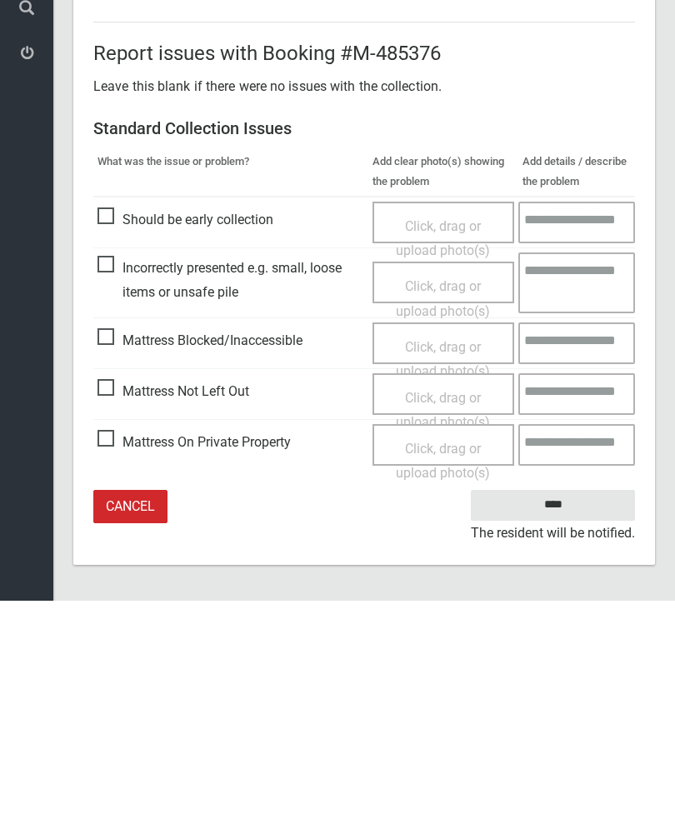
type input"] "*"
click at [566, 703] on input "****" at bounding box center [553, 718] width 164 height 31
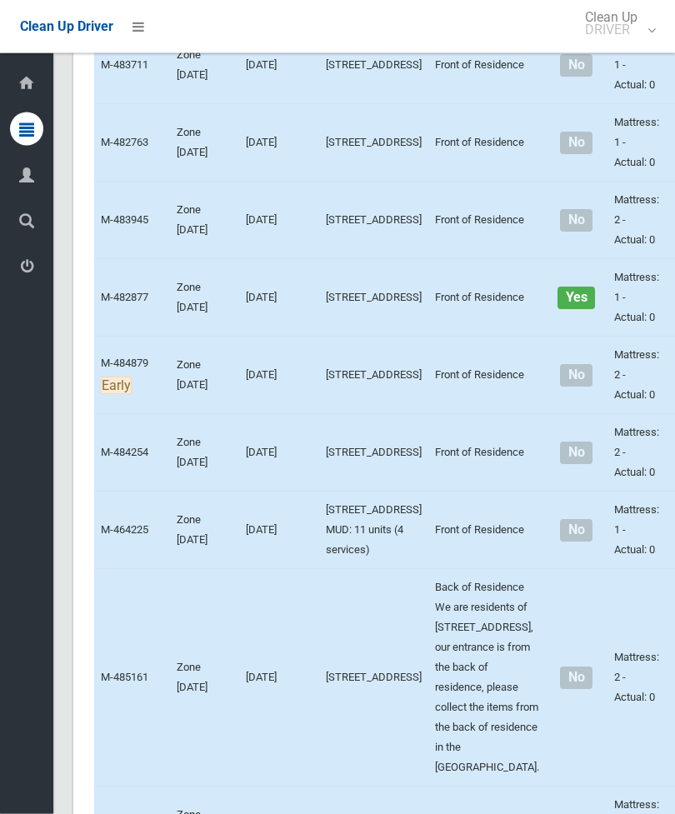
scroll to position [3963, 0]
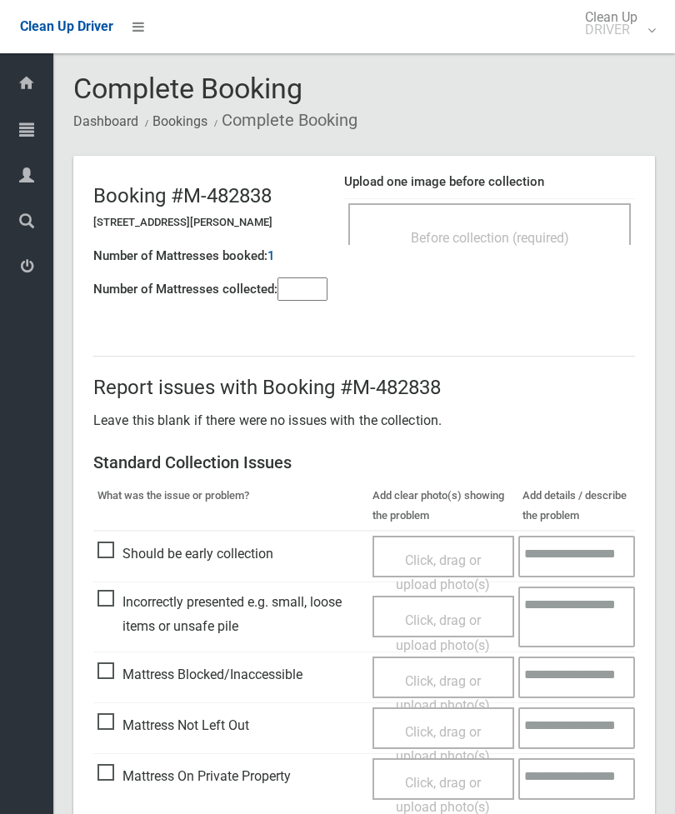
click at [488, 243] on span "Before collection (required)" at bounding box center [490, 238] width 158 height 16
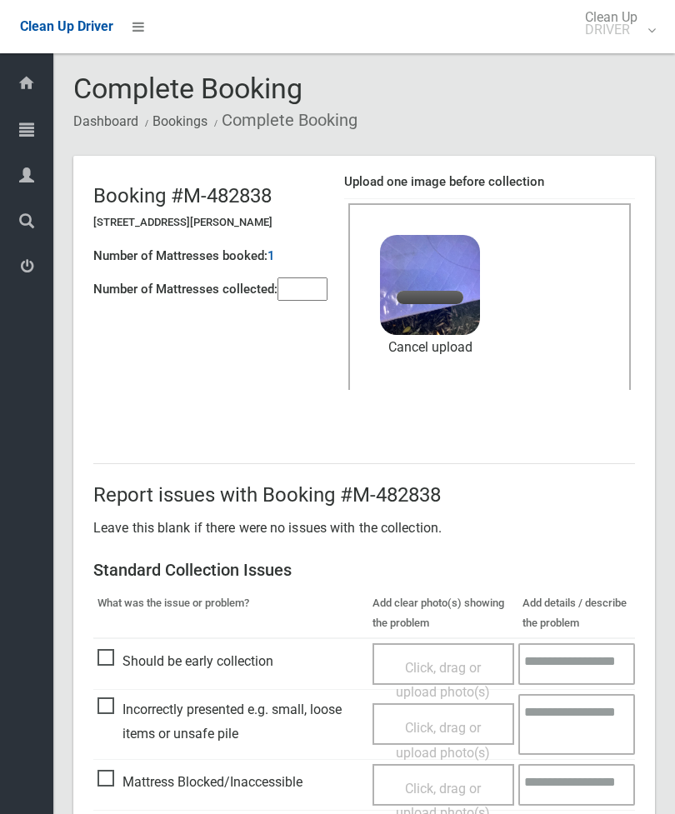
click at [305, 288] on input"] "number" at bounding box center [302, 288] width 50 height 23
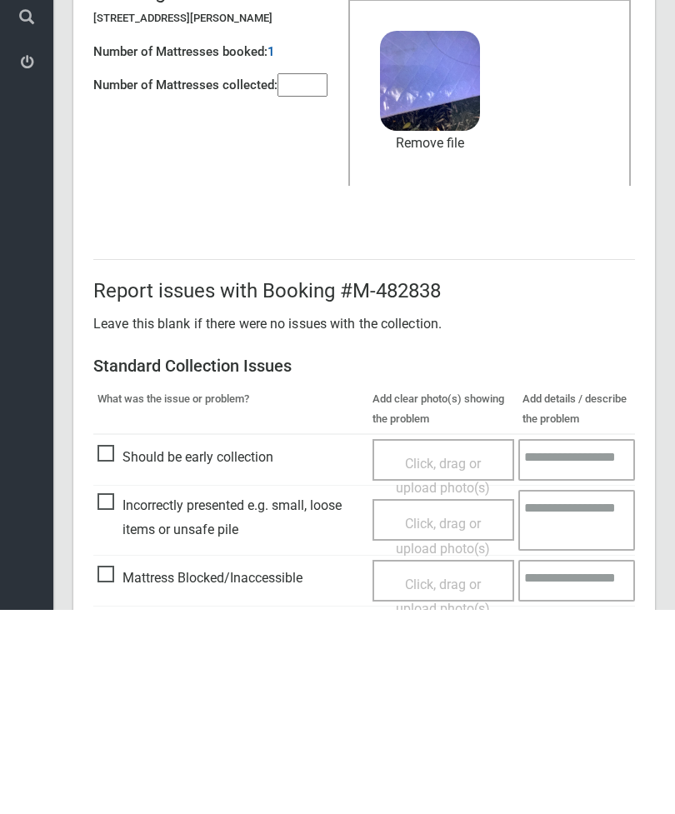
scroll to position [228, 0]
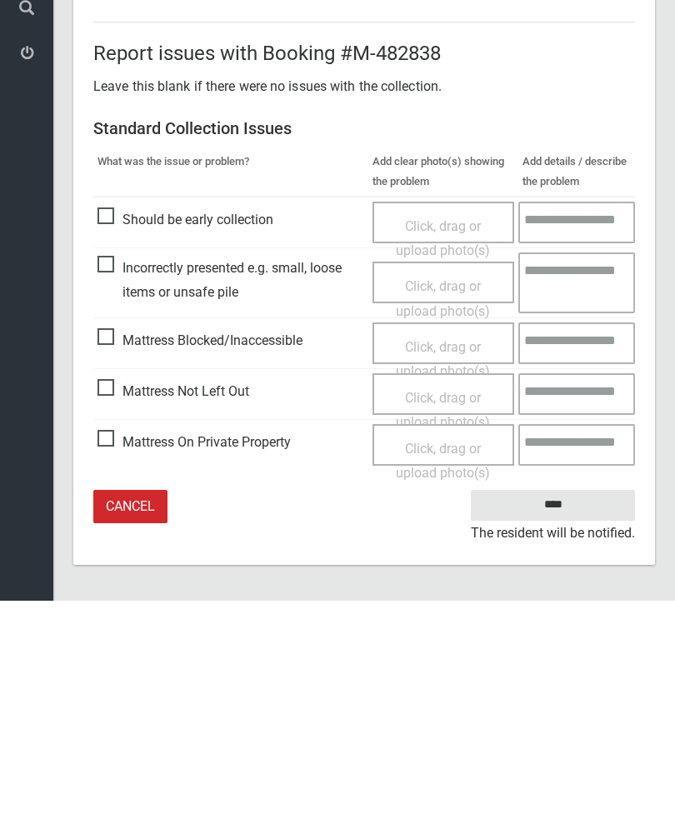
type input"] "*"
click at [563, 703] on input "****" at bounding box center [553, 718] width 164 height 31
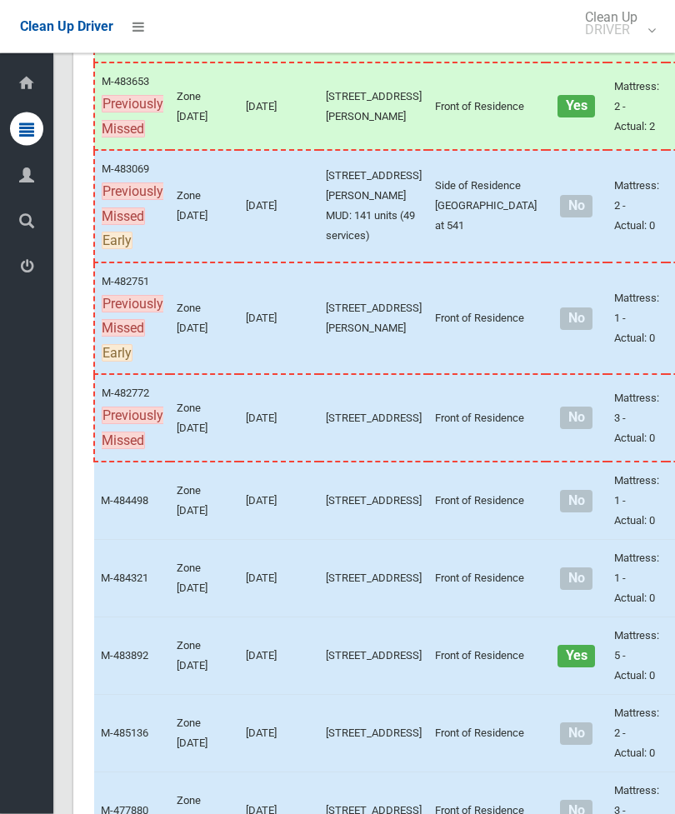
scroll to position [407, 0]
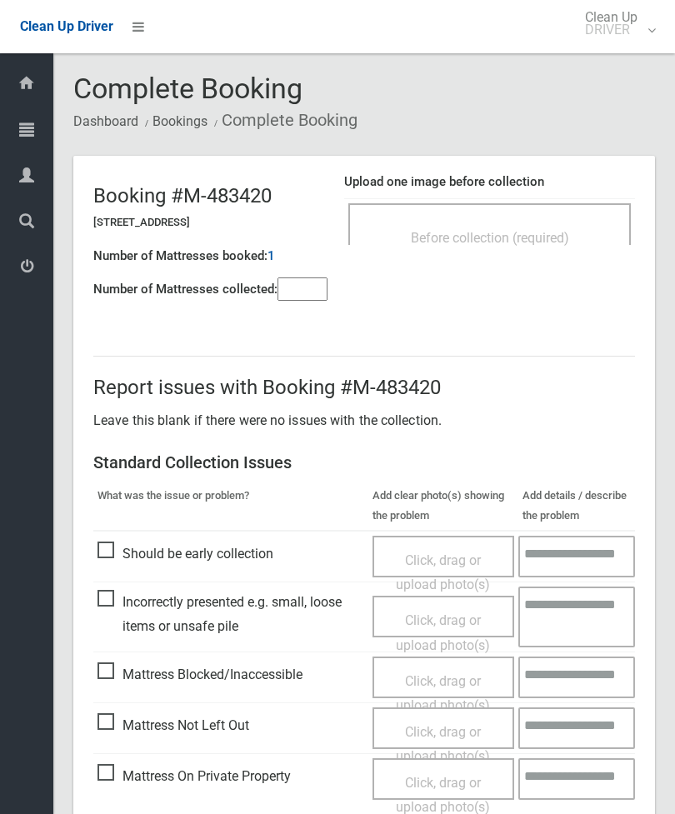
click at [518, 222] on div "Before collection (required)" at bounding box center [489, 237] width 246 height 31
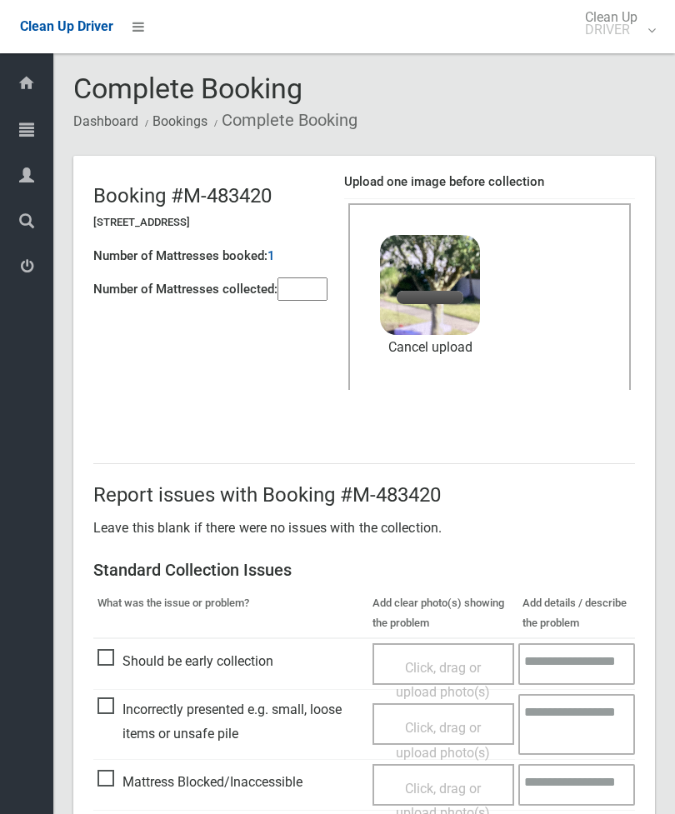
click at [295, 301] on input"] "number" at bounding box center [302, 288] width 50 height 23
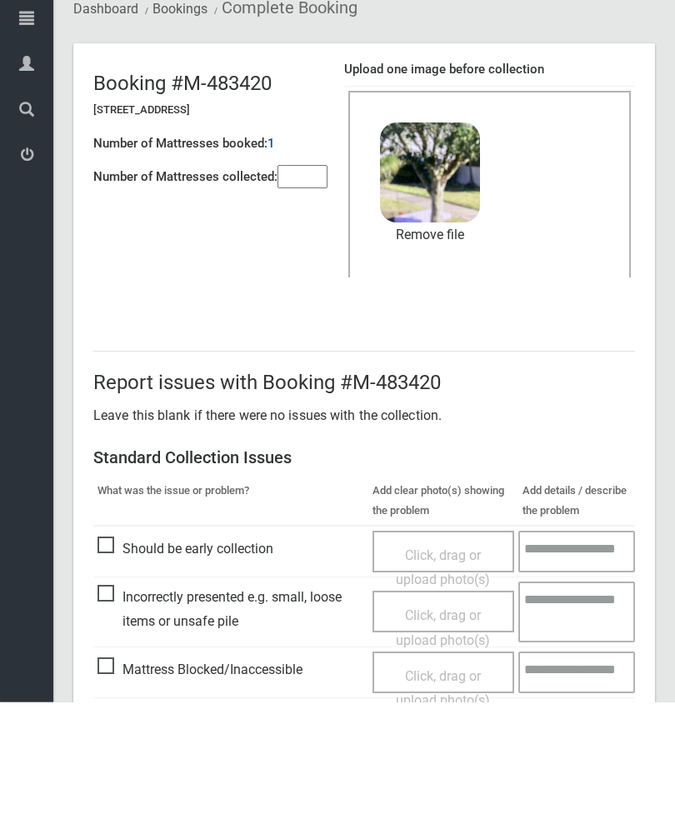
scroll to position [228, 0]
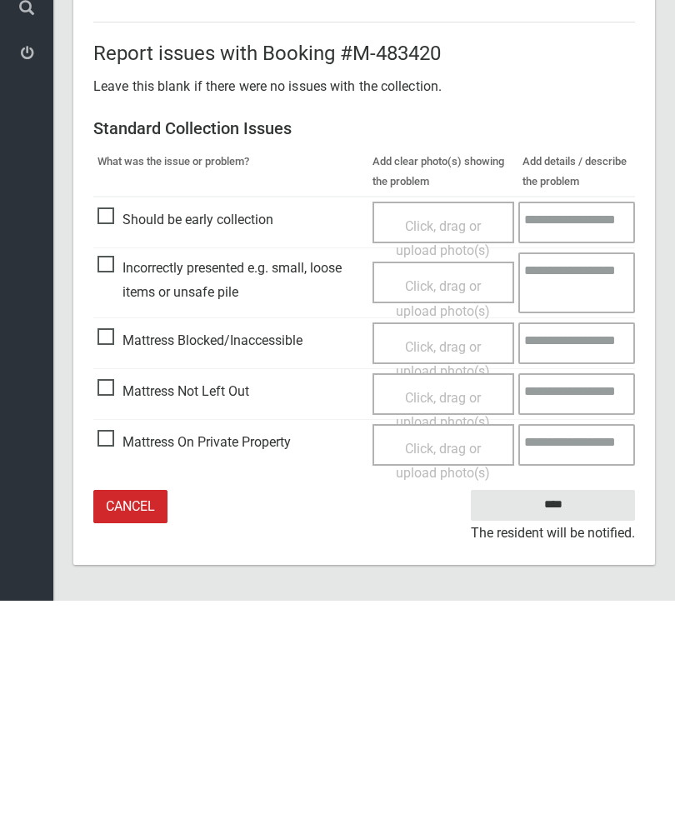
type input"] "*"
click at [556, 703] on input "****" at bounding box center [553, 718] width 164 height 31
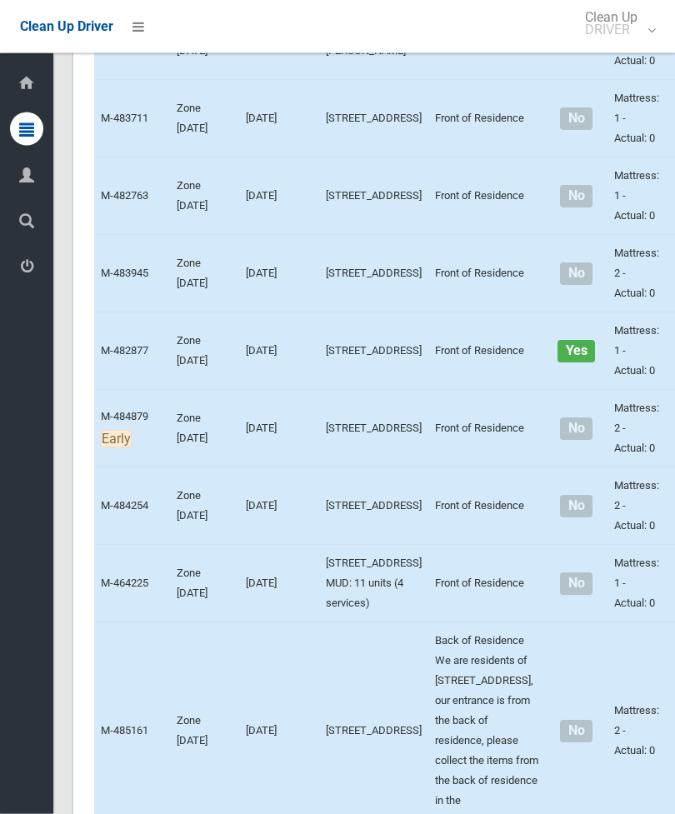
scroll to position [4159, 0]
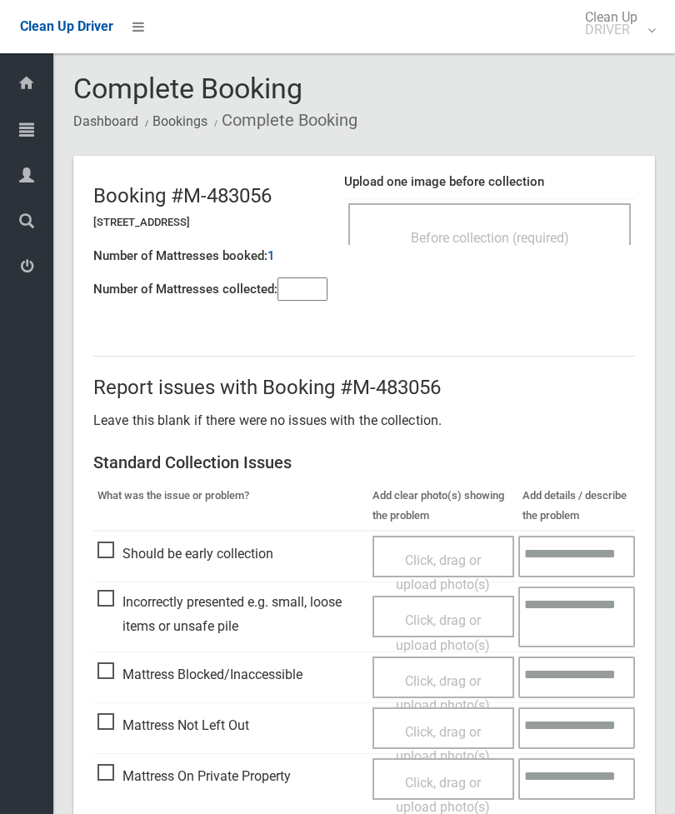
click at [310, 296] on input"] "number" at bounding box center [302, 288] width 50 height 23
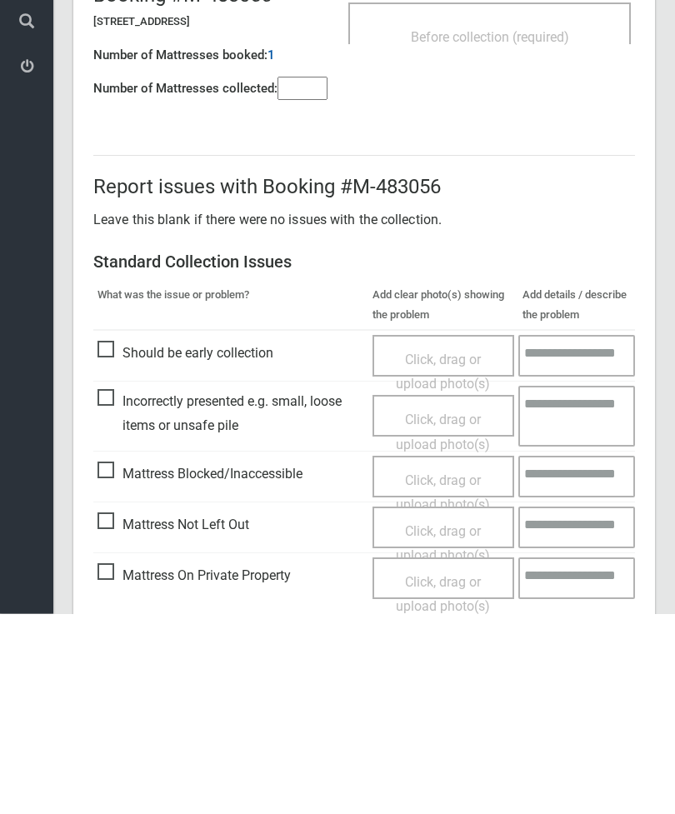
scroll to position [120, 0]
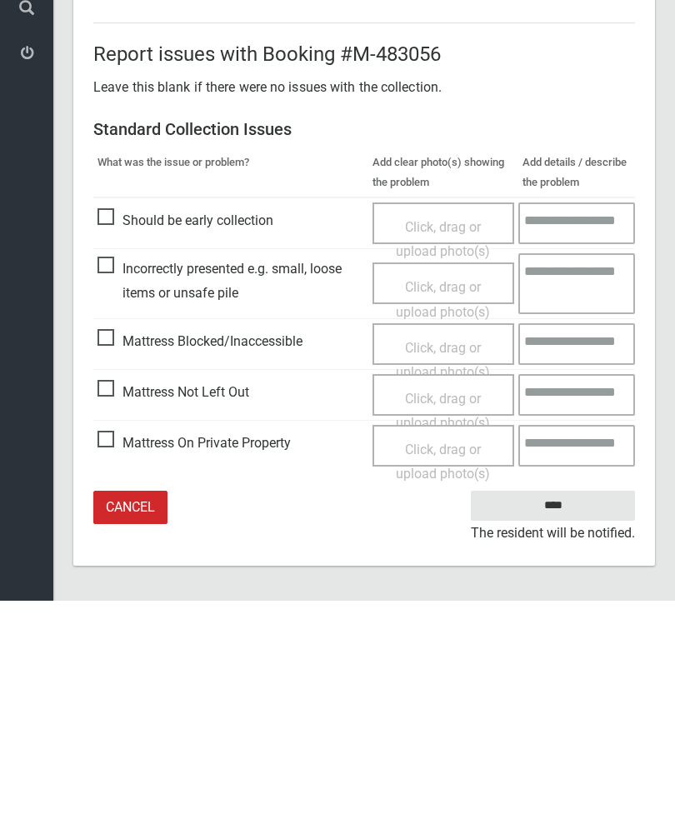
type input"] "*"
click at [112, 593] on span "Mattress Not Left Out" at bounding box center [173, 605] width 152 height 25
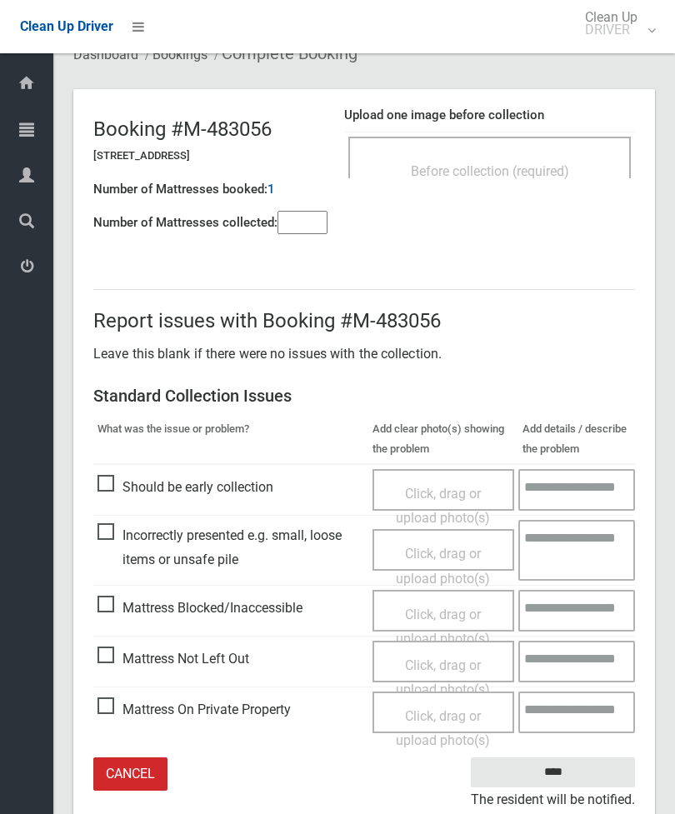
click at [456, 666] on span "Click, drag or upload photo(s)" at bounding box center [443, 677] width 94 height 41
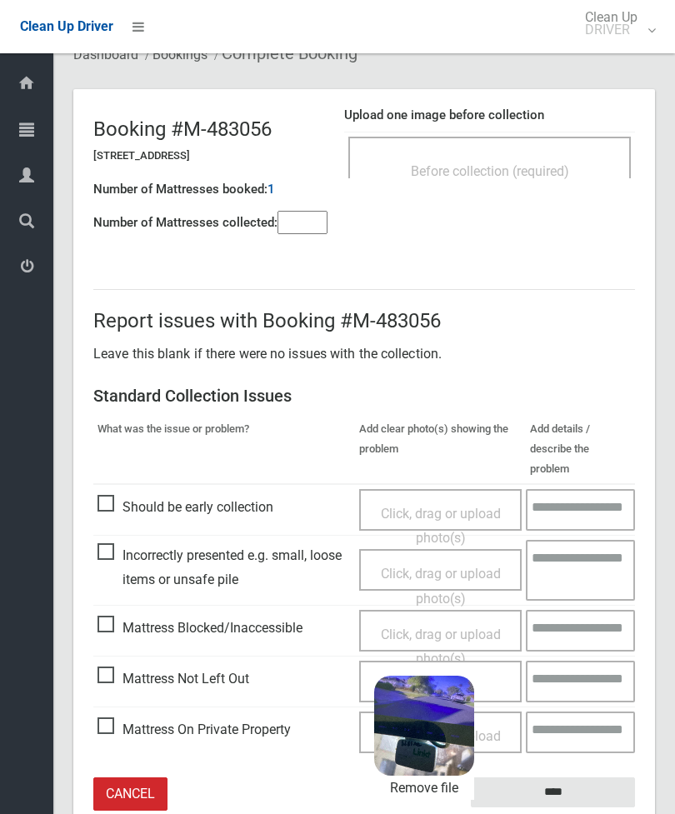
click at [568, 777] on input "****" at bounding box center [553, 792] width 164 height 31
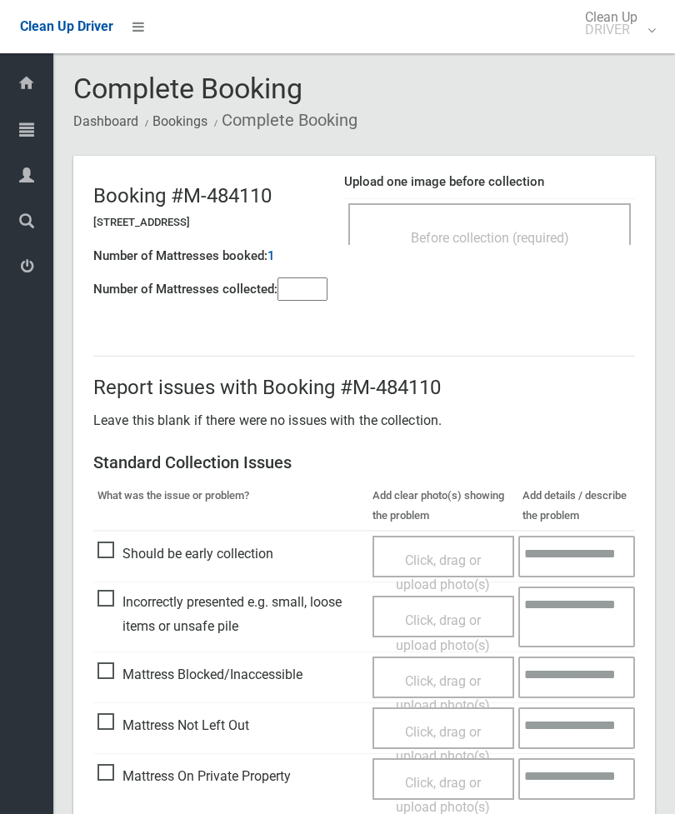
click at [544, 249] on div "Before collection (required)" at bounding box center [489, 237] width 246 height 31
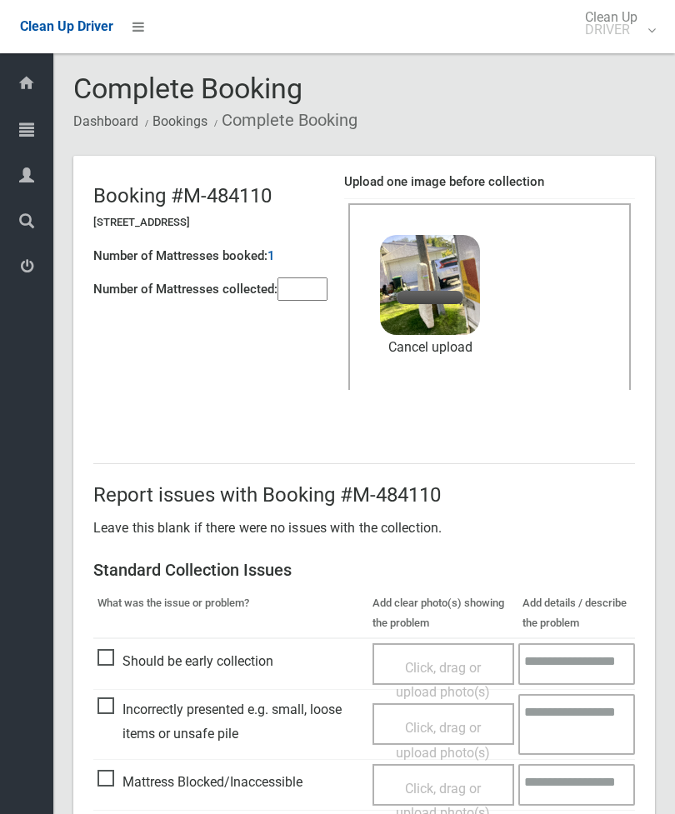
click at [306, 286] on input"] "number" at bounding box center [302, 288] width 50 height 23
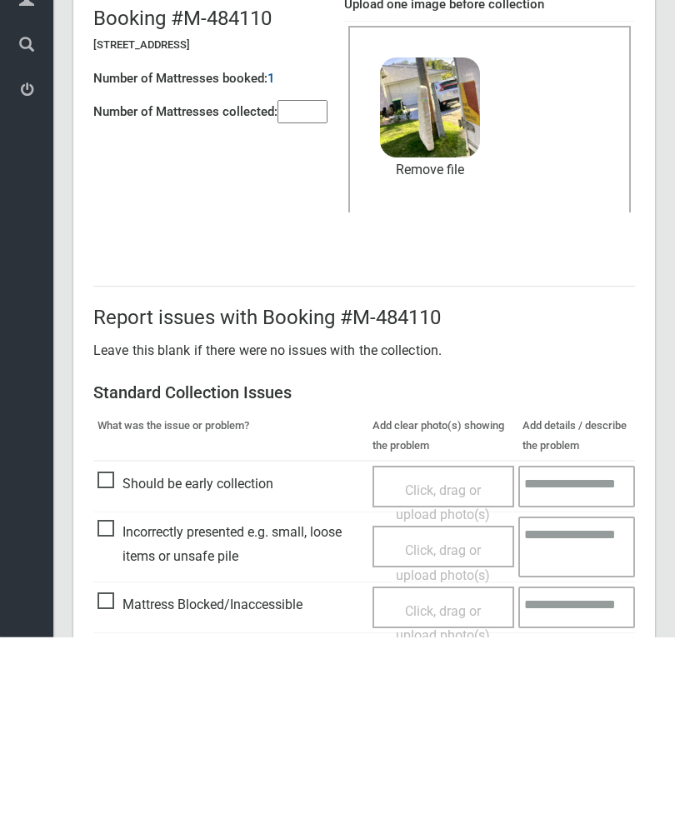
scroll to position [228, 0]
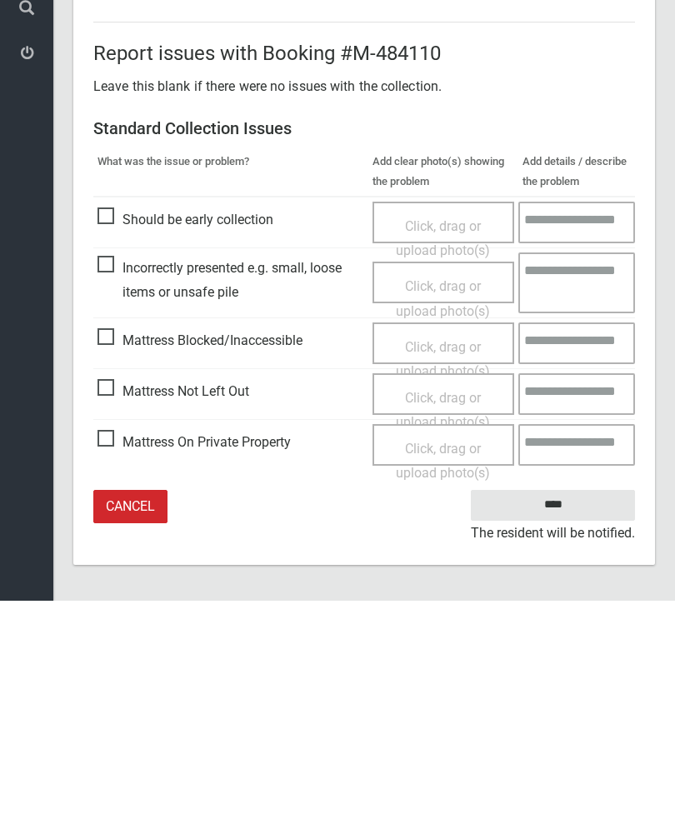
type input"] "*"
click at [531, 703] on input "****" at bounding box center [553, 718] width 164 height 31
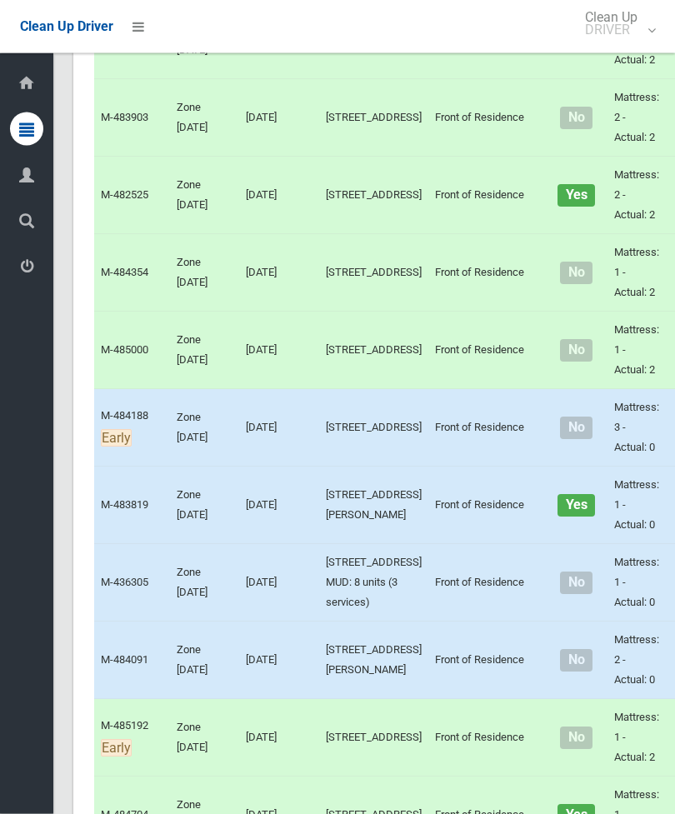
scroll to position [2185, 0]
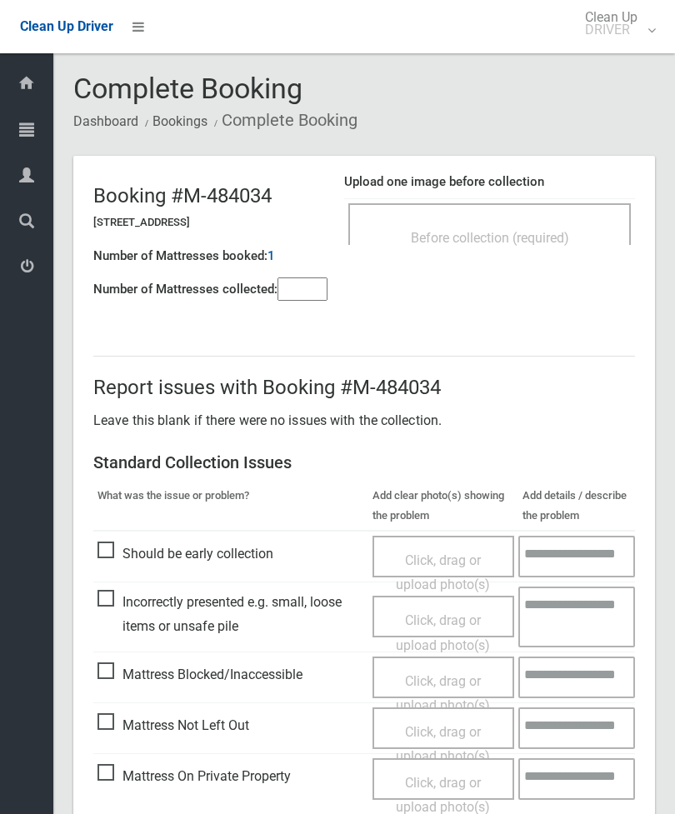
click at [546, 224] on div "Before collection (required)" at bounding box center [489, 237] width 246 height 31
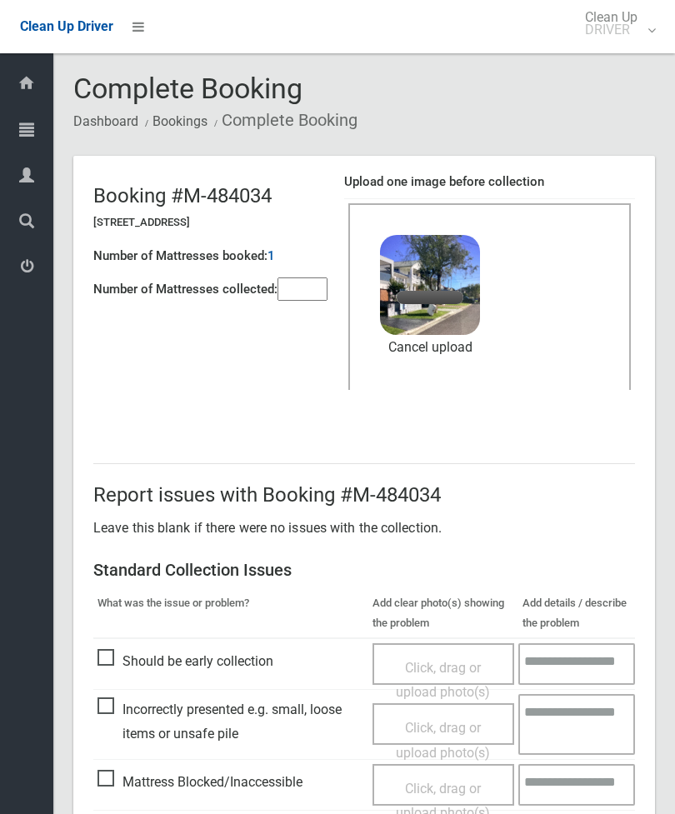
click at [319, 300] on input"] "number" at bounding box center [302, 288] width 50 height 23
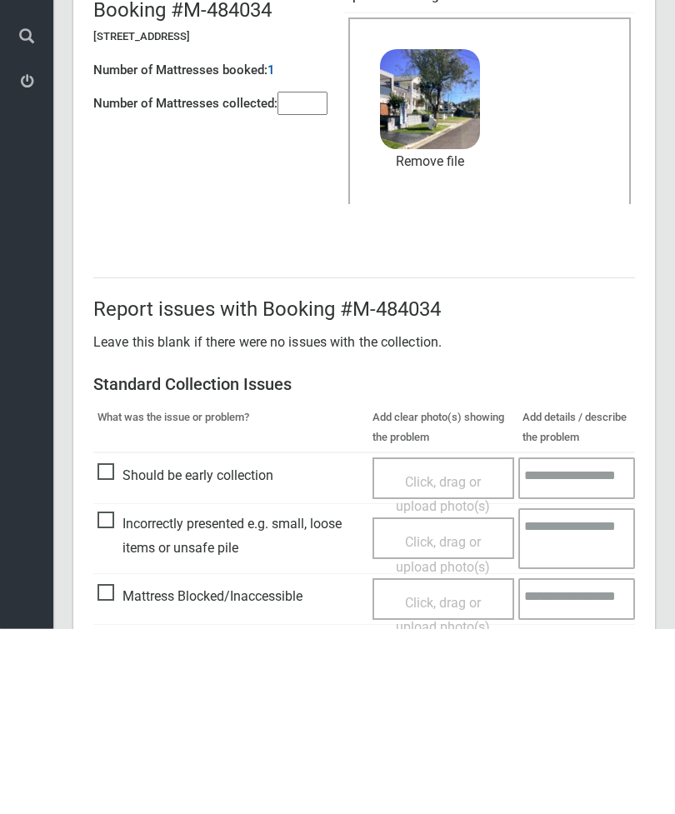
scroll to position [228, 0]
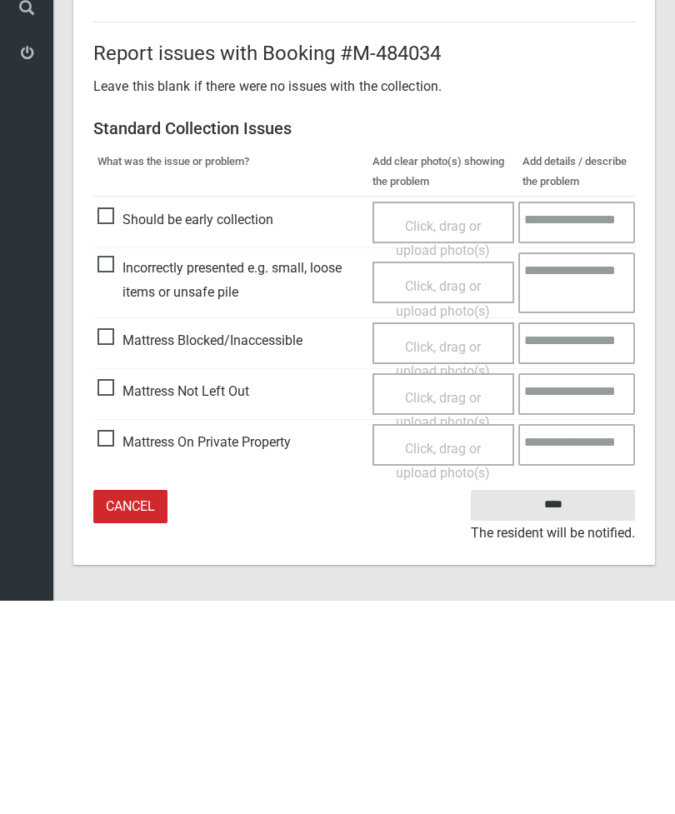
type input"] "*"
click at [570, 703] on input "****" at bounding box center [553, 718] width 164 height 31
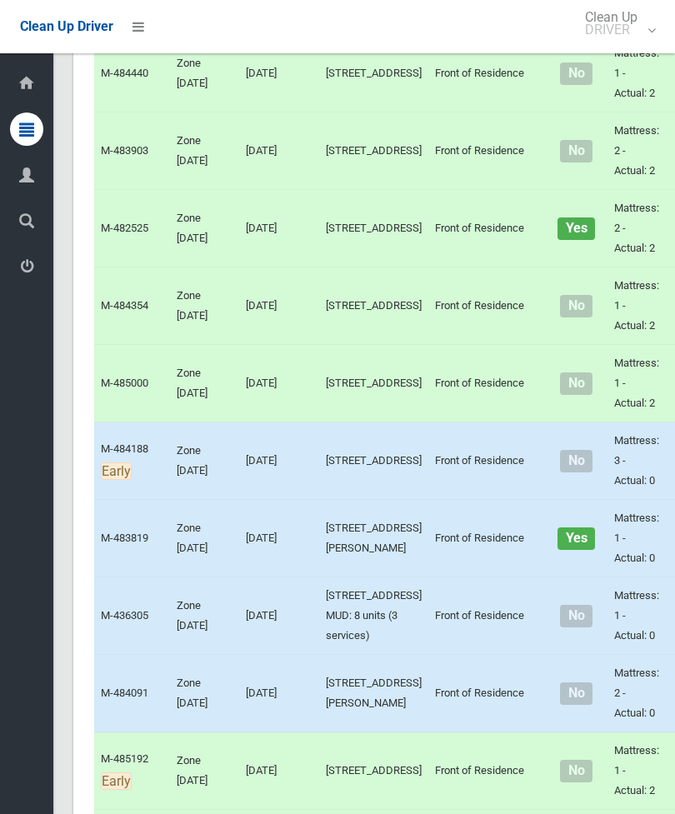
scroll to position [2154, 0]
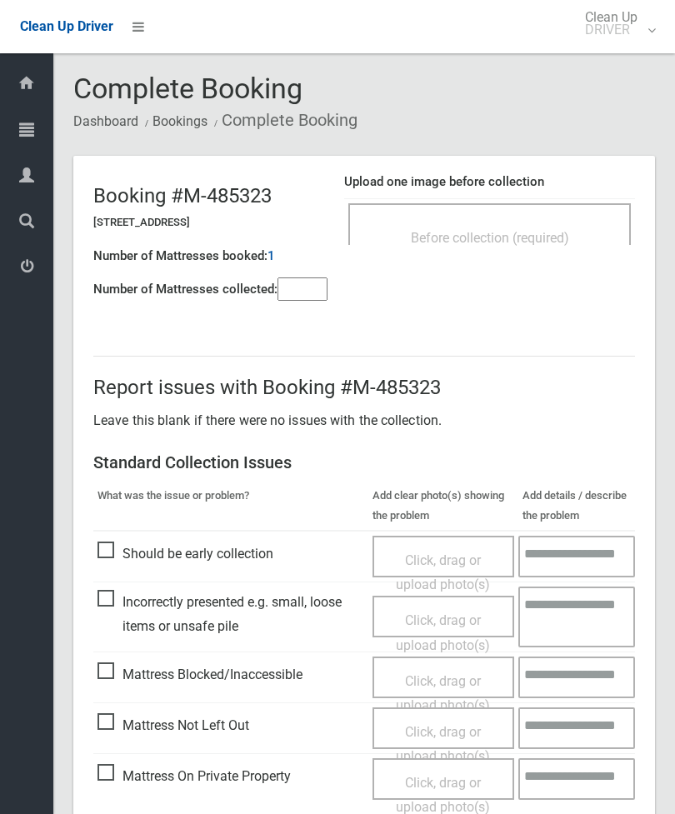
click at [501, 215] on div "Before collection (required)" at bounding box center [489, 224] width 282 height 42
click at [479, 109] on ol "Dashboard Bookings Complete Booking" at bounding box center [363, 120] width 581 height 31
click at [306, 286] on input"] "number" at bounding box center [302, 288] width 50 height 23
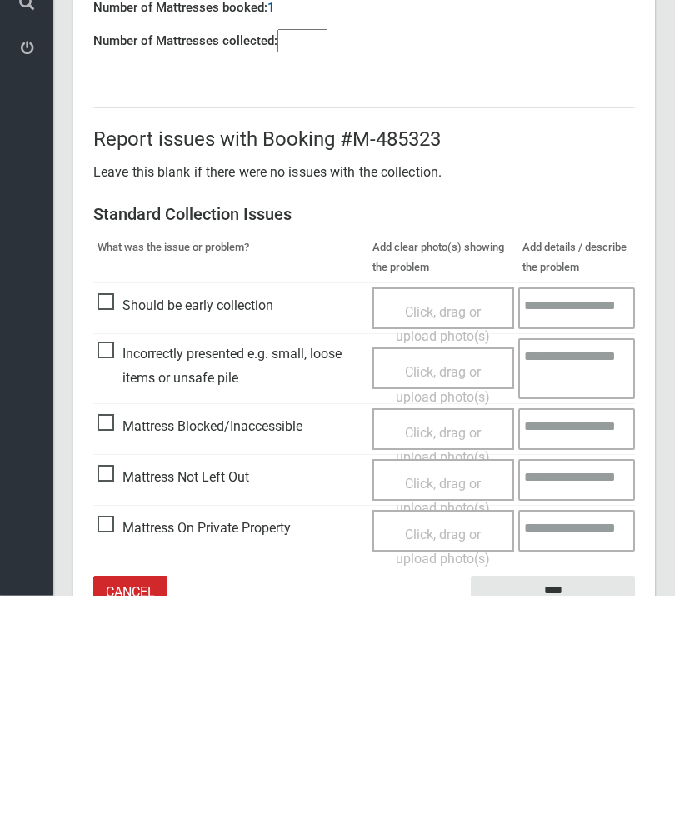
scroll to position [120, 0]
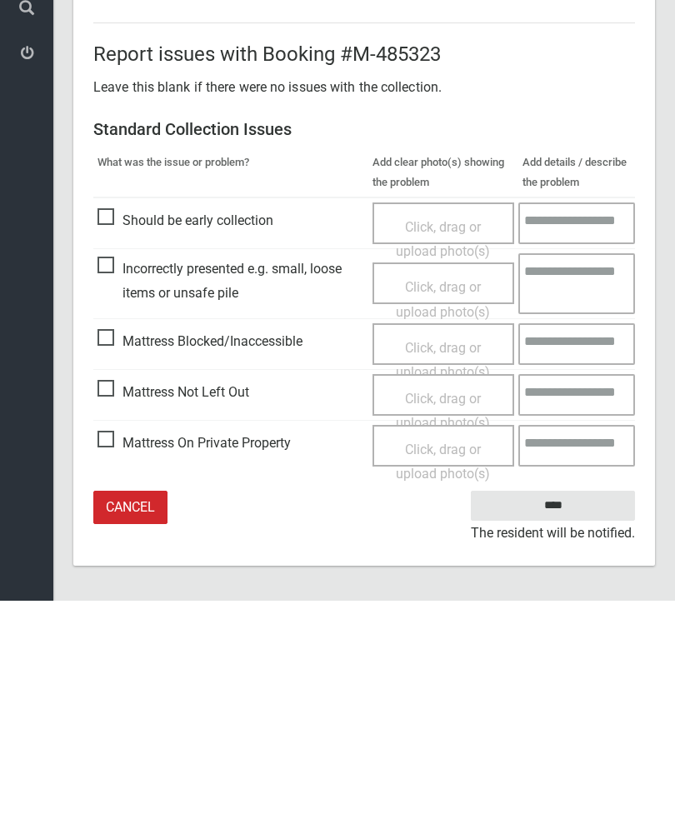
type input"] "*"
click at [107, 593] on span "Mattress Not Left Out" at bounding box center [173, 605] width 152 height 25
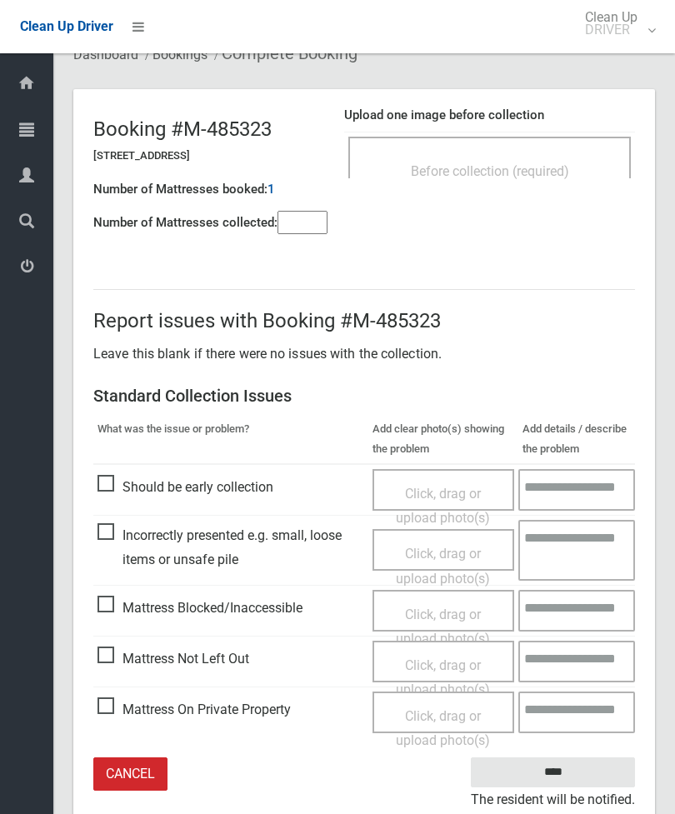
click at [446, 669] on div "Click, drag or upload photo(s)" at bounding box center [443, 677] width 117 height 49
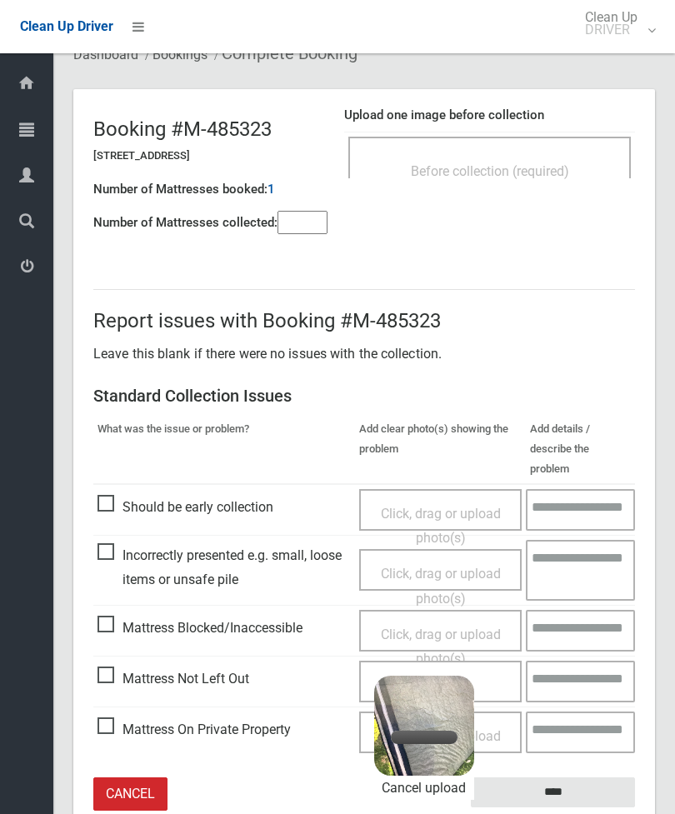
click at [439, 775] on link "Cancel upload" at bounding box center [424, 787] width 100 height 25
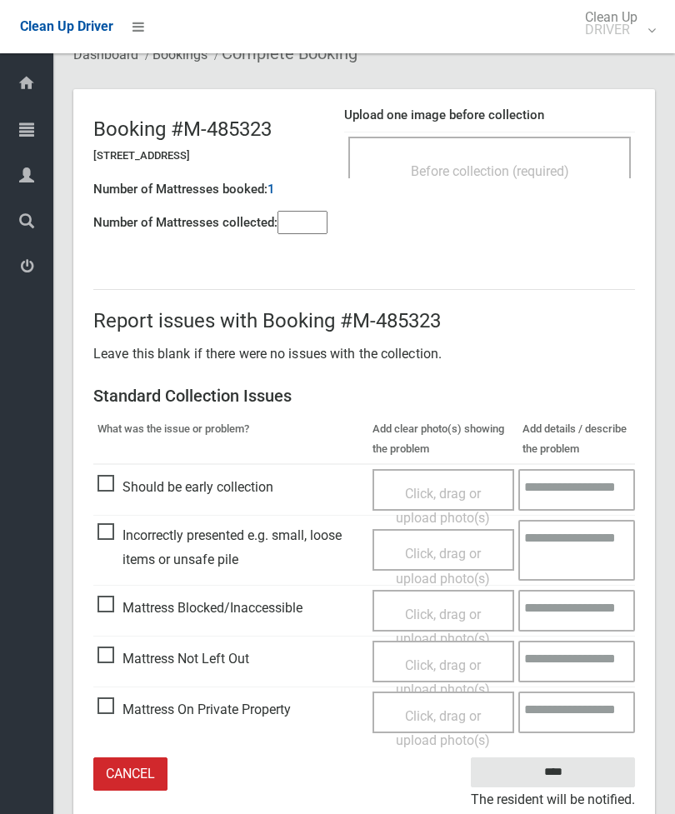
scroll to position [120, 0]
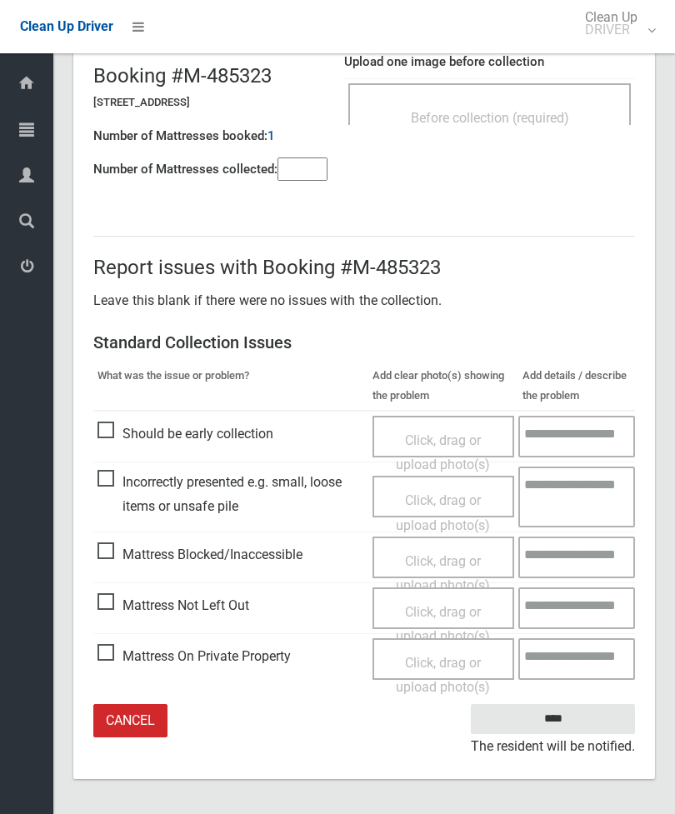
click at [327, 171] on input"] "*" at bounding box center [302, 168] width 50 height 23
type input"] "*"
click at [497, 128] on div "Before collection (required)" at bounding box center [489, 117] width 246 height 31
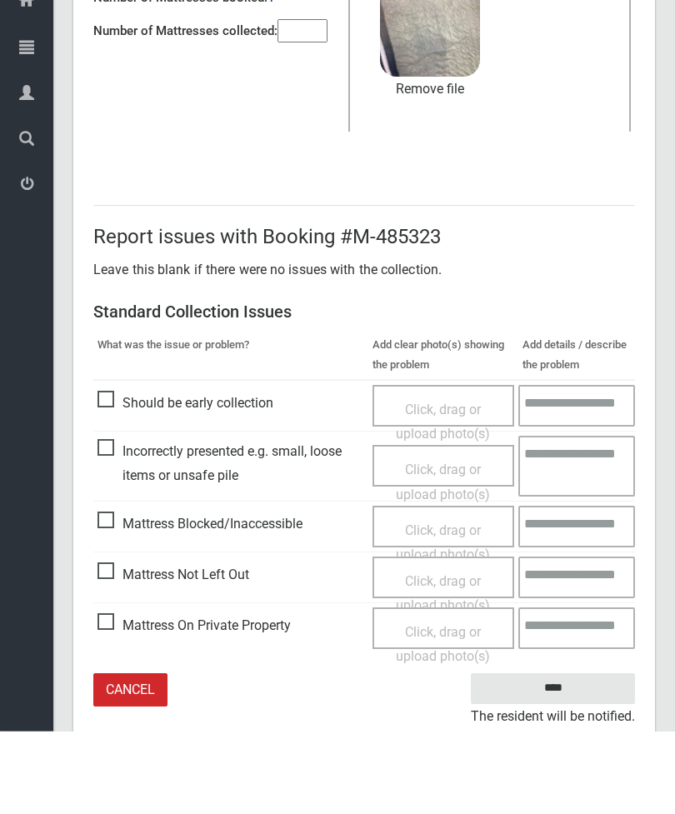
scroll to position [175, 0]
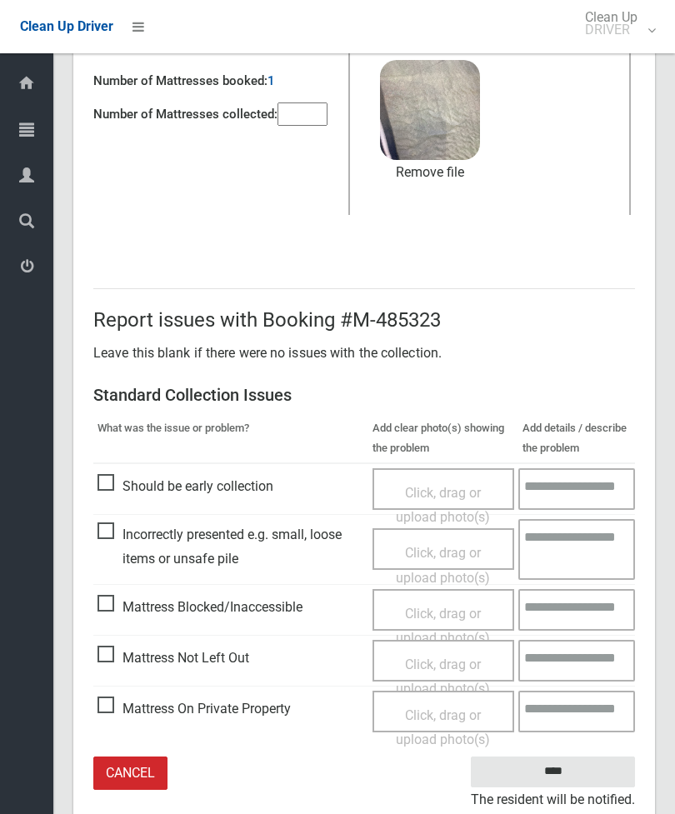
click at [564, 777] on input "****" at bounding box center [553, 771] width 164 height 31
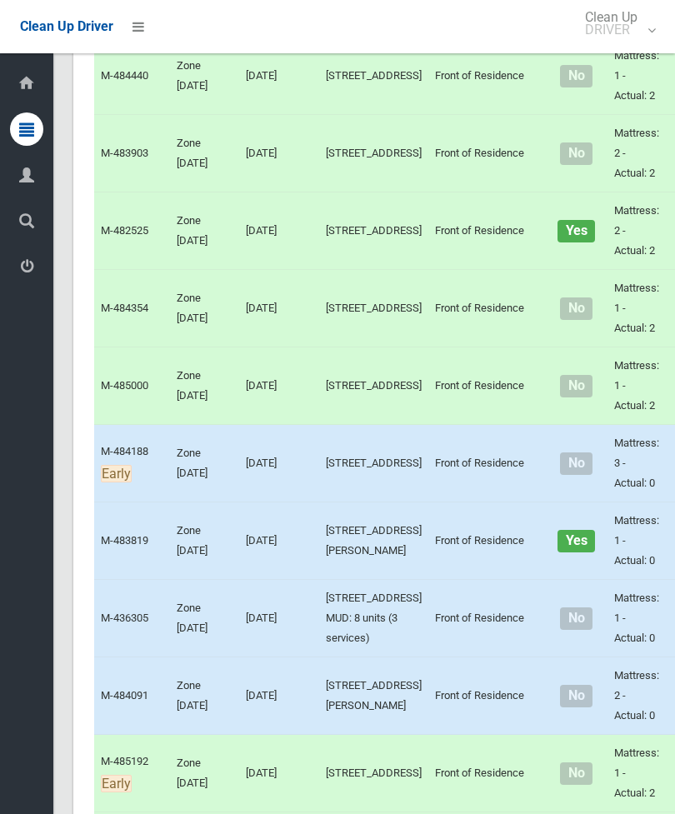
scroll to position [2151, 0]
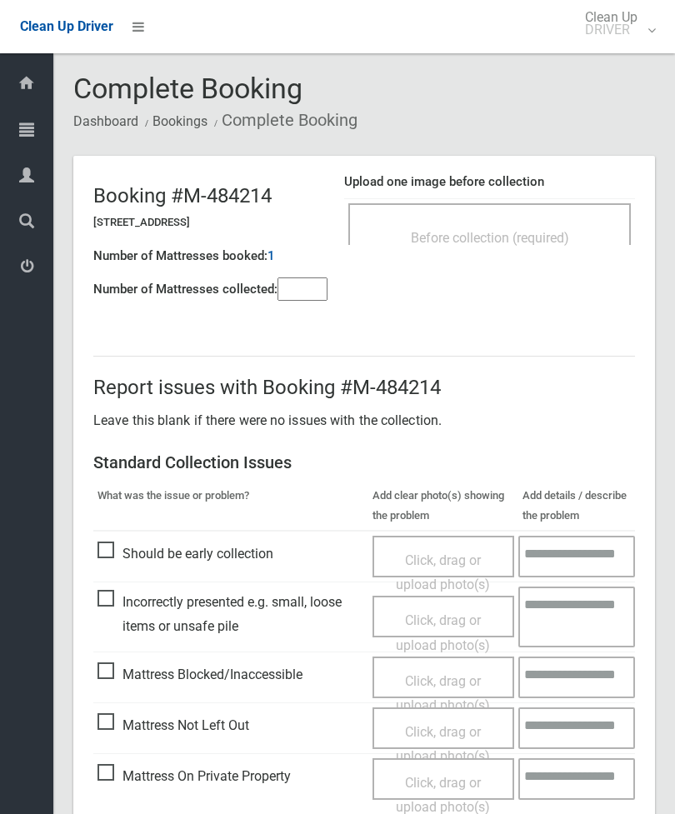
click at [530, 220] on div "Before collection (required)" at bounding box center [489, 224] width 282 height 42
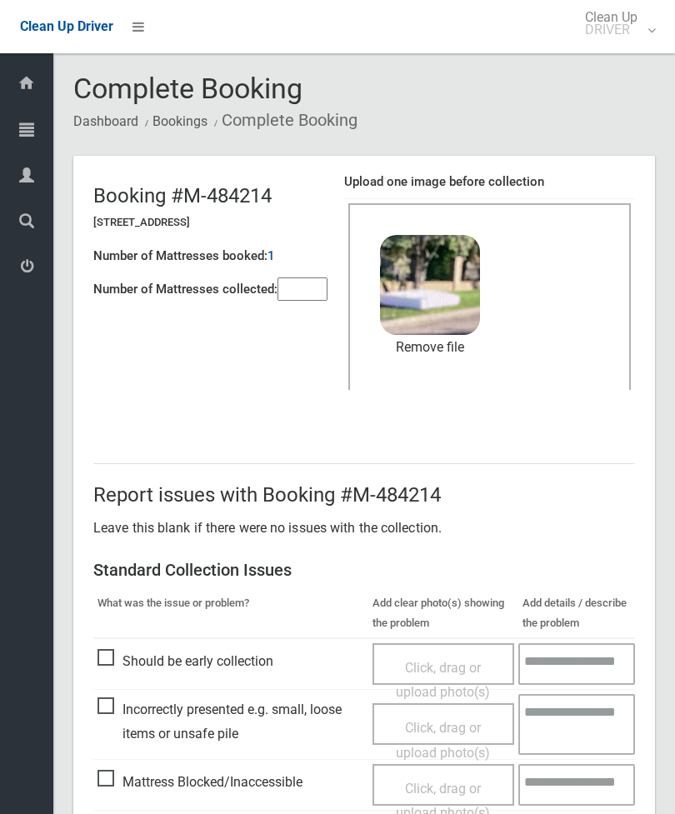
click at [316, 277] on input"] "number" at bounding box center [302, 288] width 50 height 23
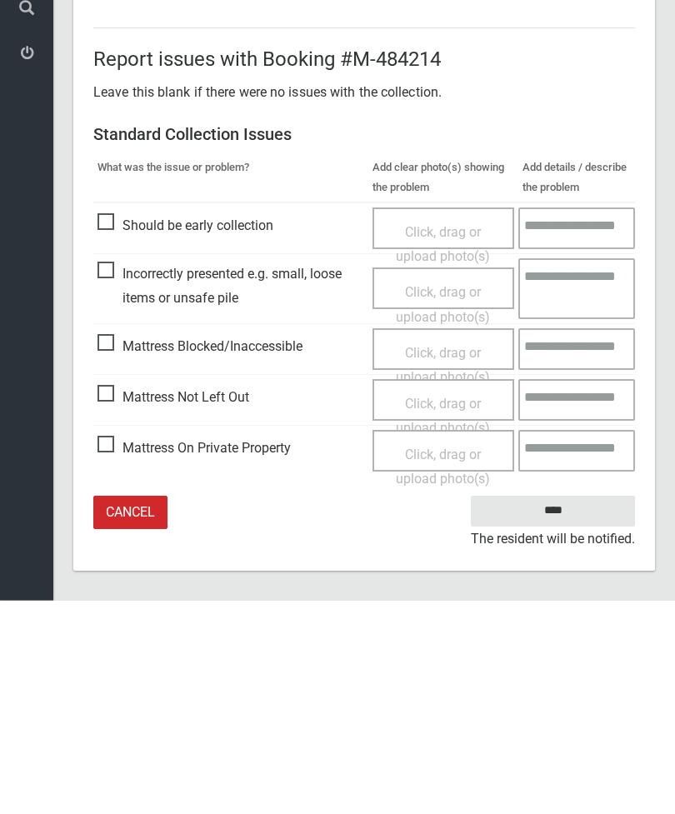
scroll to position [228, 0]
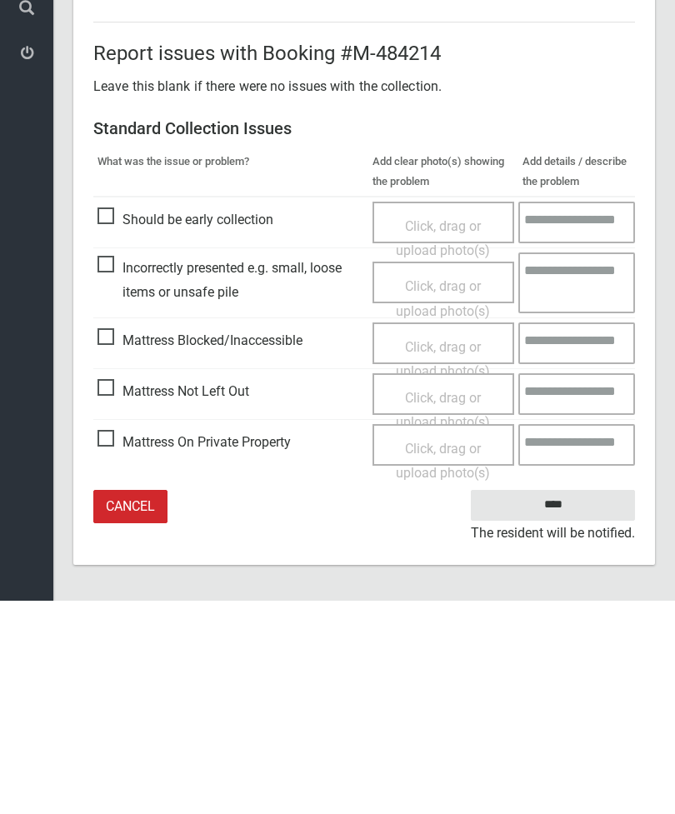
type input"] "*"
click at [561, 703] on input "****" at bounding box center [553, 718] width 164 height 31
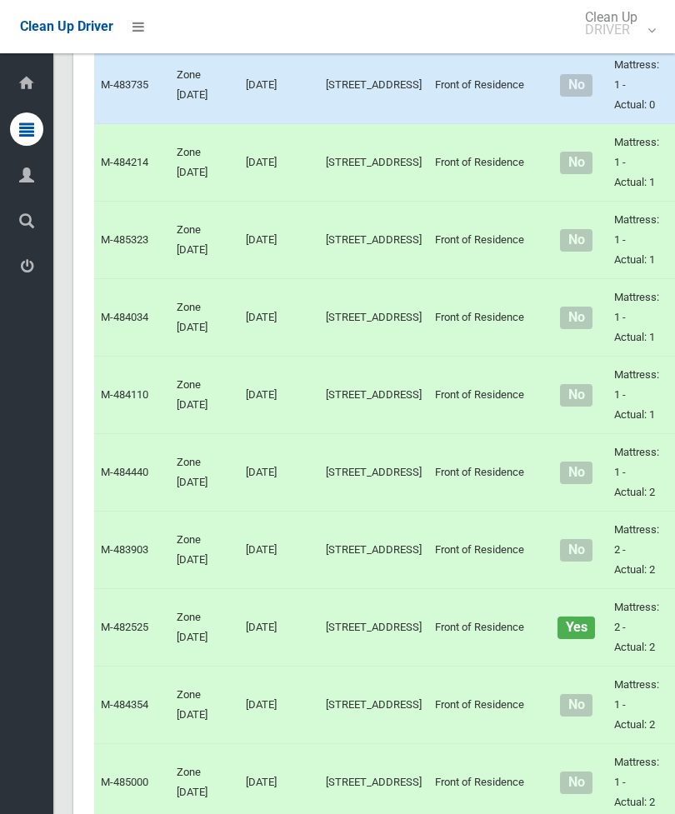
scroll to position [1756, 0]
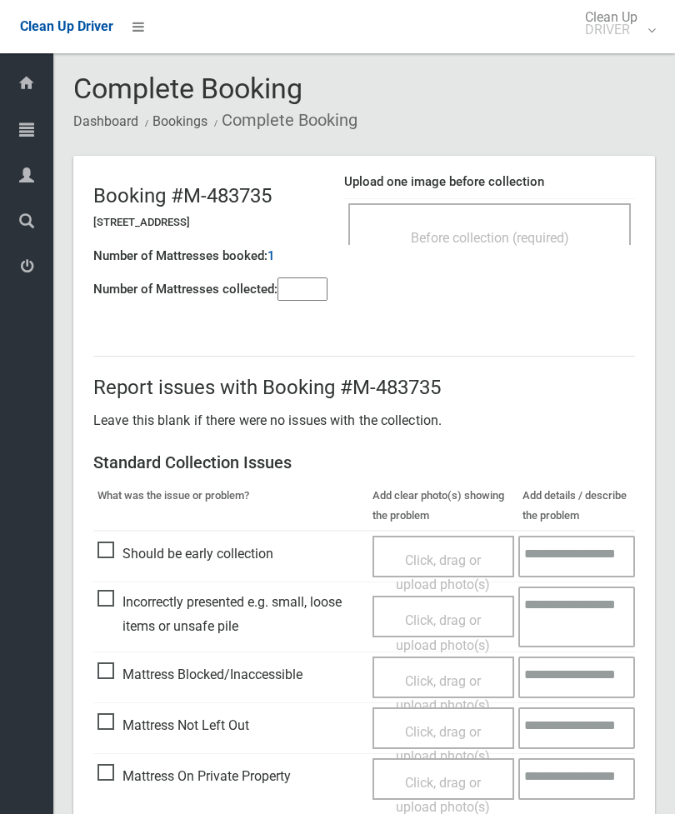
click at [518, 241] on span "Before collection (required)" at bounding box center [490, 238] width 158 height 16
click at [309, 301] on input"] "number" at bounding box center [302, 288] width 50 height 23
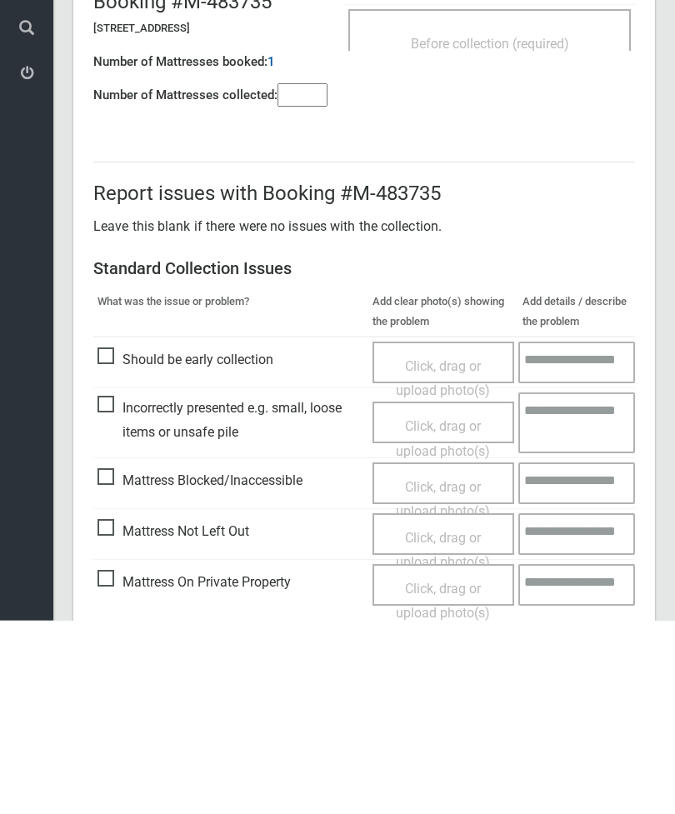
scroll to position [120, 0]
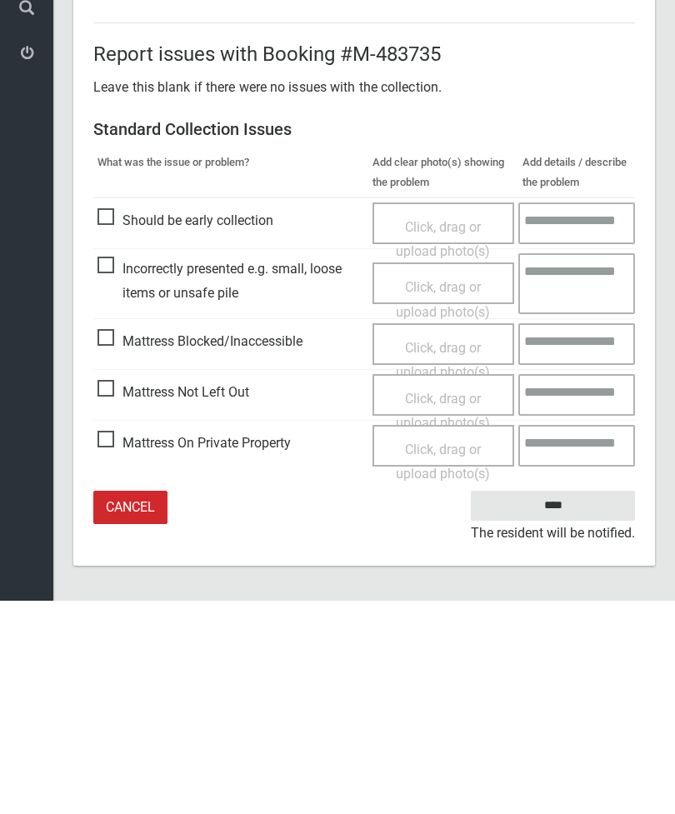
type input"] "*"
click at [106, 593] on span "Mattress Not Left Out" at bounding box center [173, 605] width 152 height 25
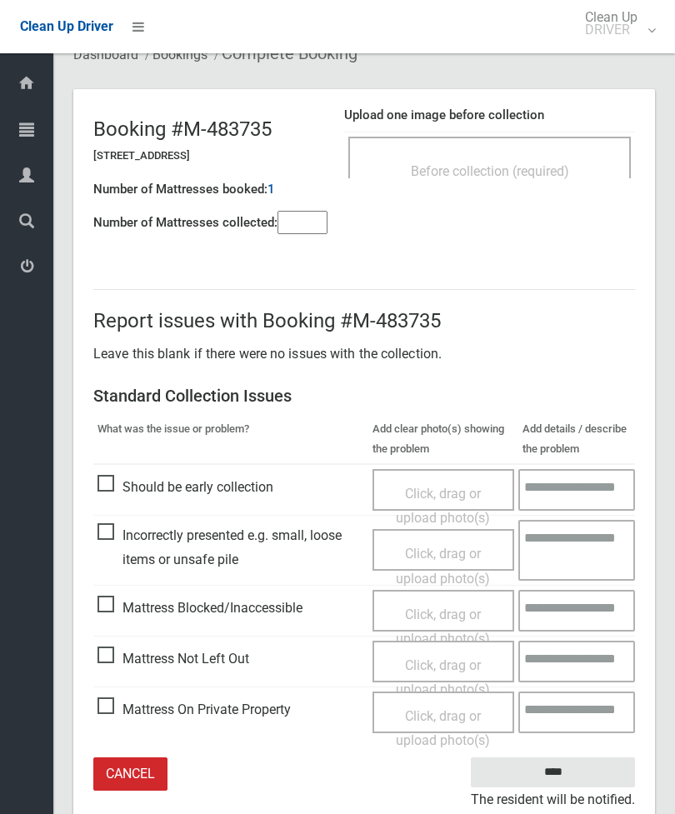
click at [460, 664] on span "Click, drag or upload photo(s)" at bounding box center [443, 677] width 94 height 41
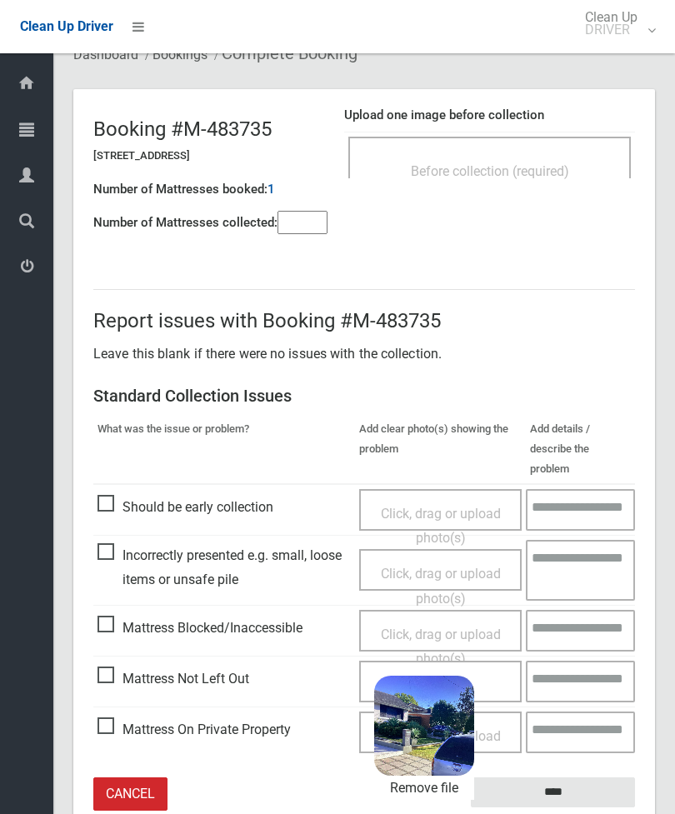
click at [588, 777] on input "****" at bounding box center [553, 792] width 164 height 31
click at [584, 777] on input "****" at bounding box center [553, 792] width 164 height 31
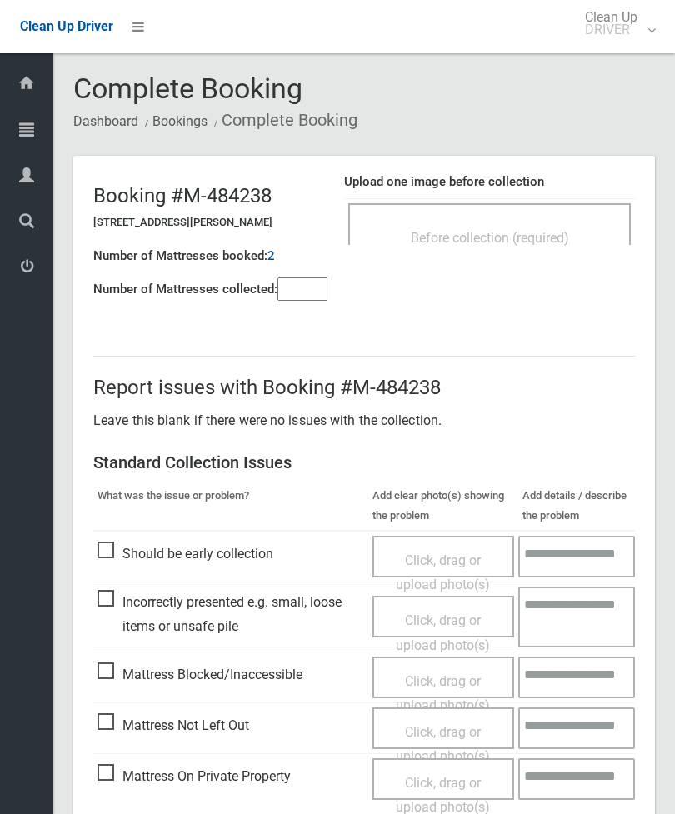
click at [541, 226] on div "Before collection (required)" at bounding box center [489, 237] width 246 height 31
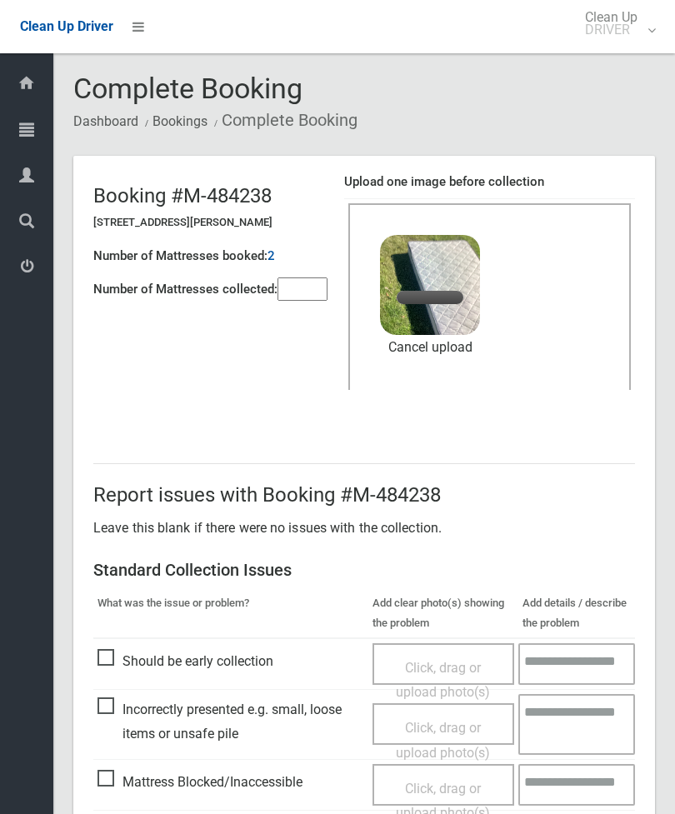
click at [305, 278] on input"] "number" at bounding box center [302, 288] width 50 height 23
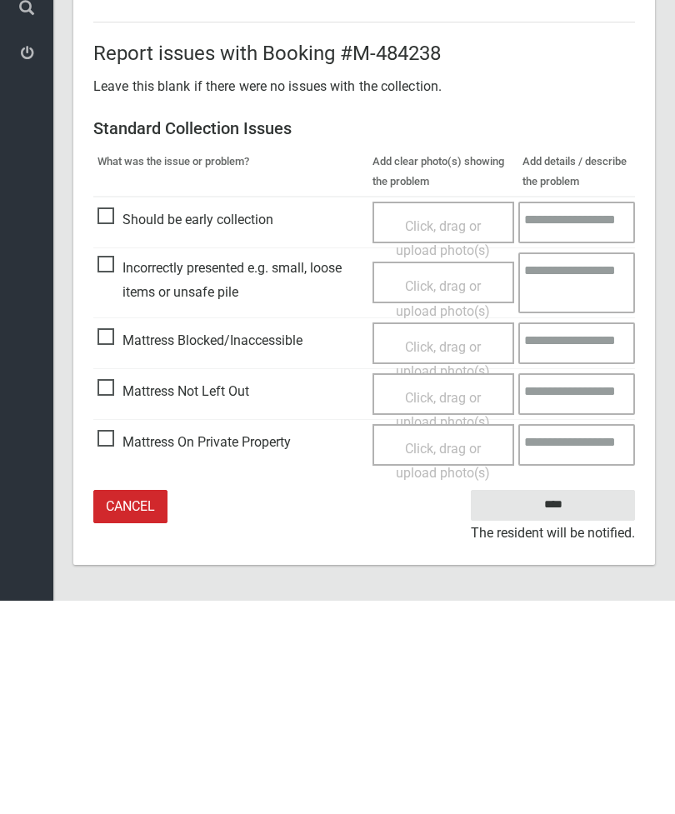
type input"] "*"
click at [562, 703] on input "****" at bounding box center [553, 718] width 164 height 31
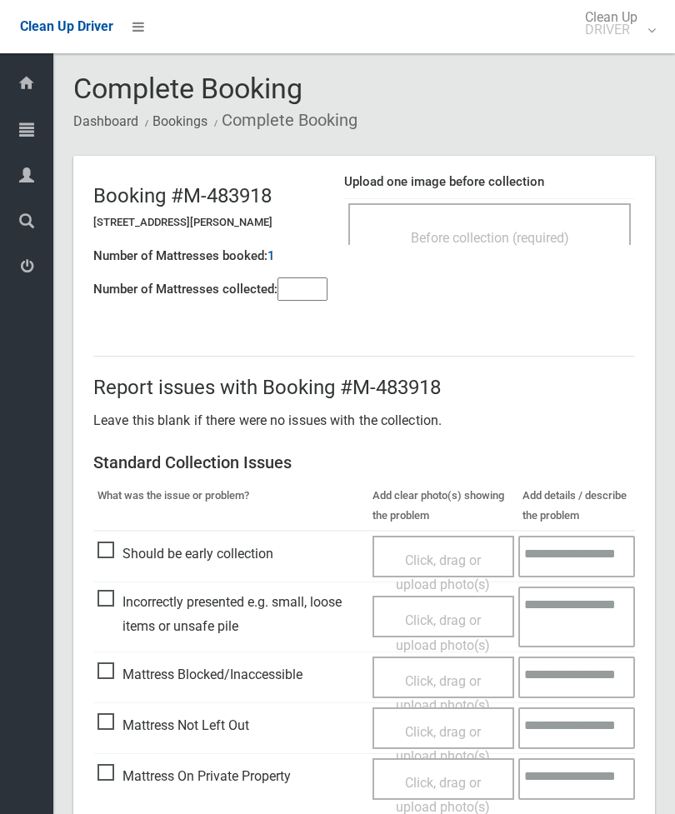
click at [561, 226] on div "Before collection (required)" at bounding box center [489, 237] width 246 height 31
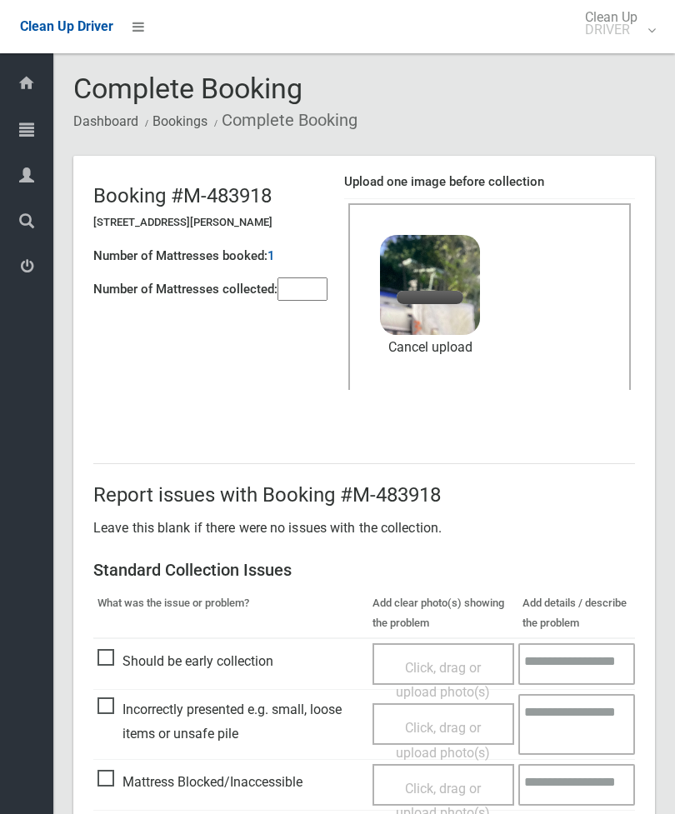
click at [301, 292] on input"] "number" at bounding box center [302, 288] width 50 height 23
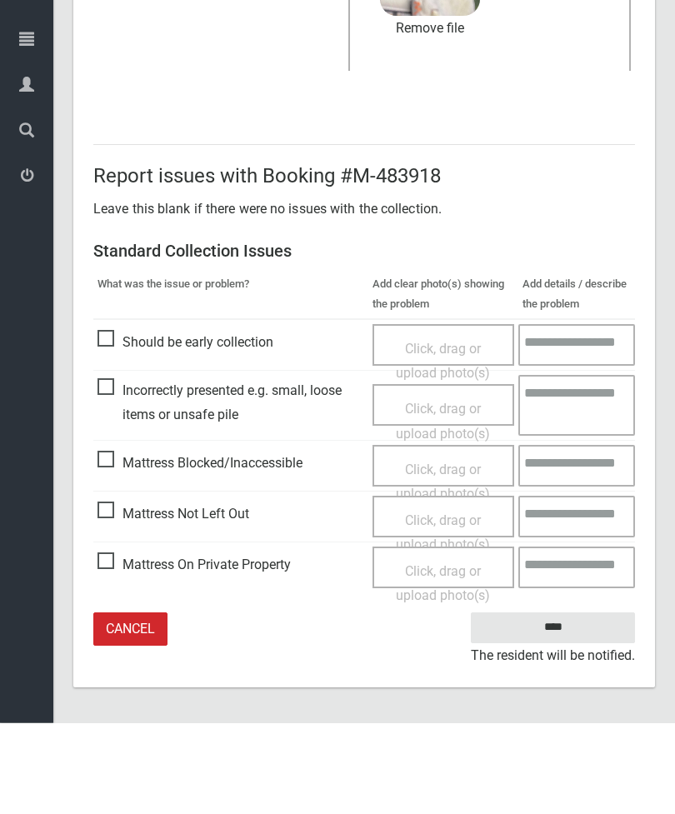
type input"] "*"
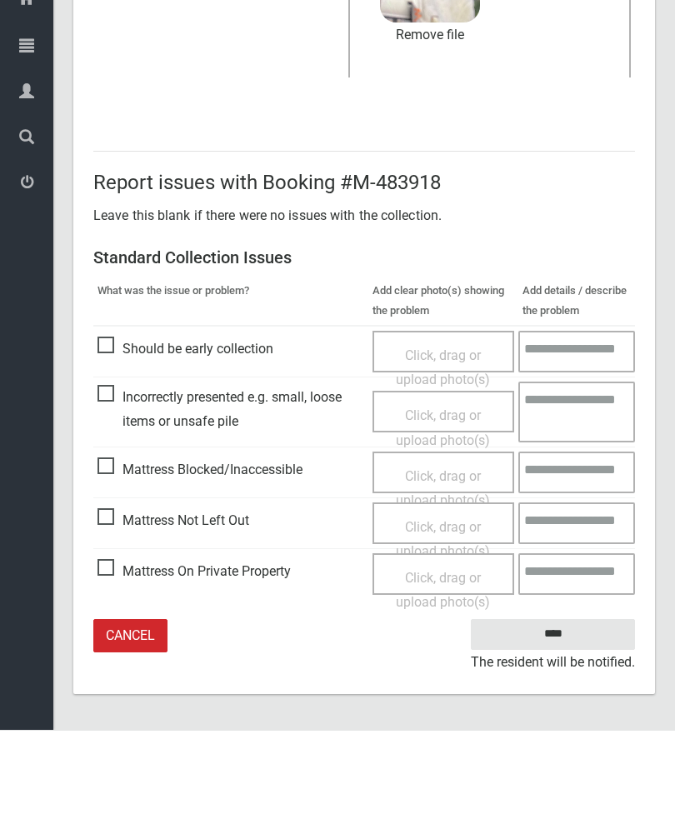
click at [546, 703] on input "****" at bounding box center [553, 718] width 164 height 31
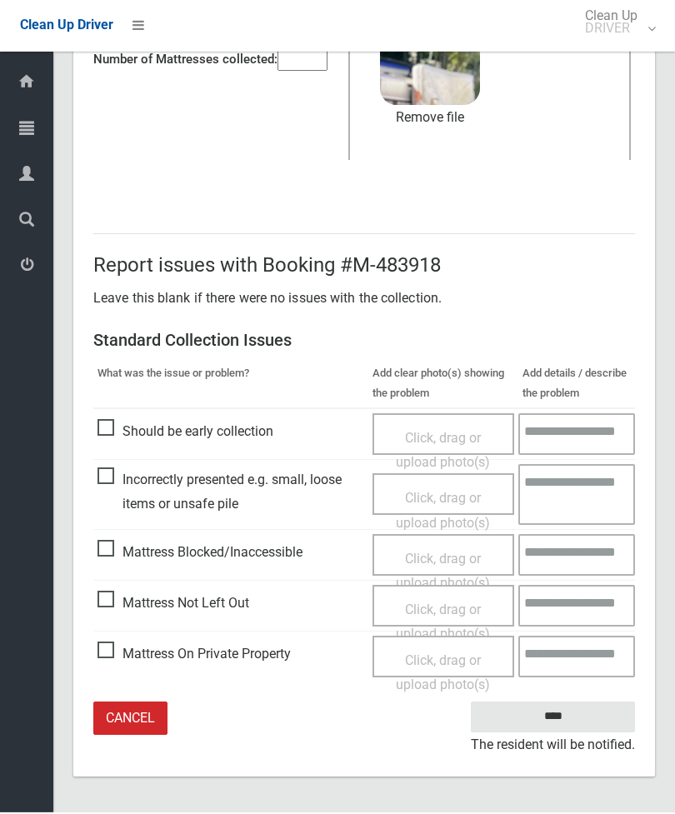
scroll to position [175, 0]
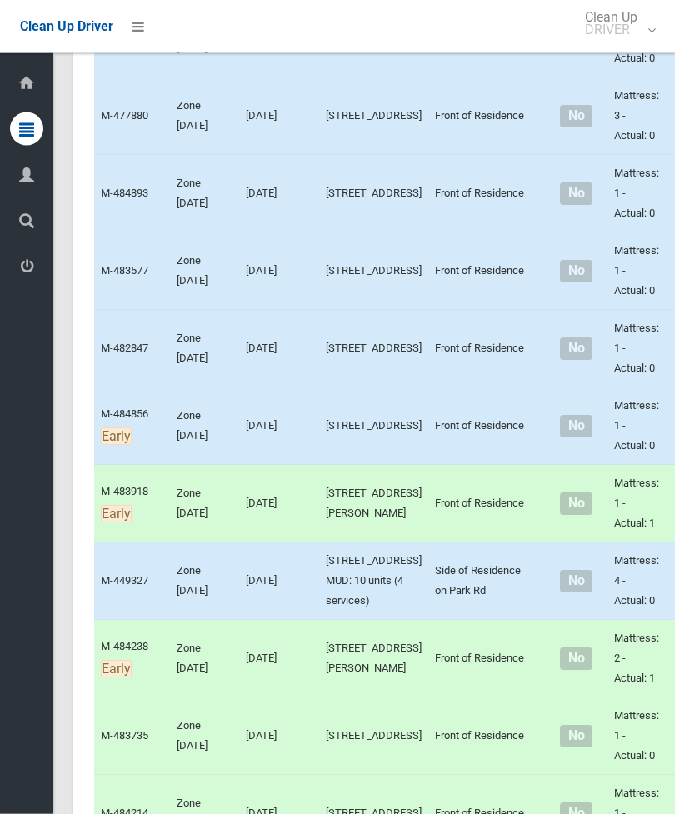
scroll to position [1104, 0]
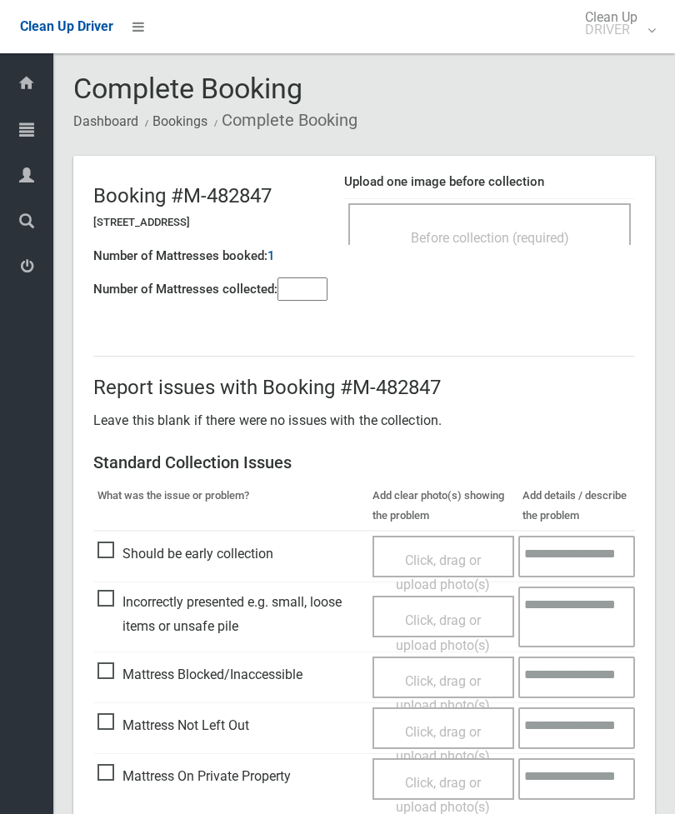
click at [532, 230] on span "Before collection (required)" at bounding box center [490, 238] width 158 height 16
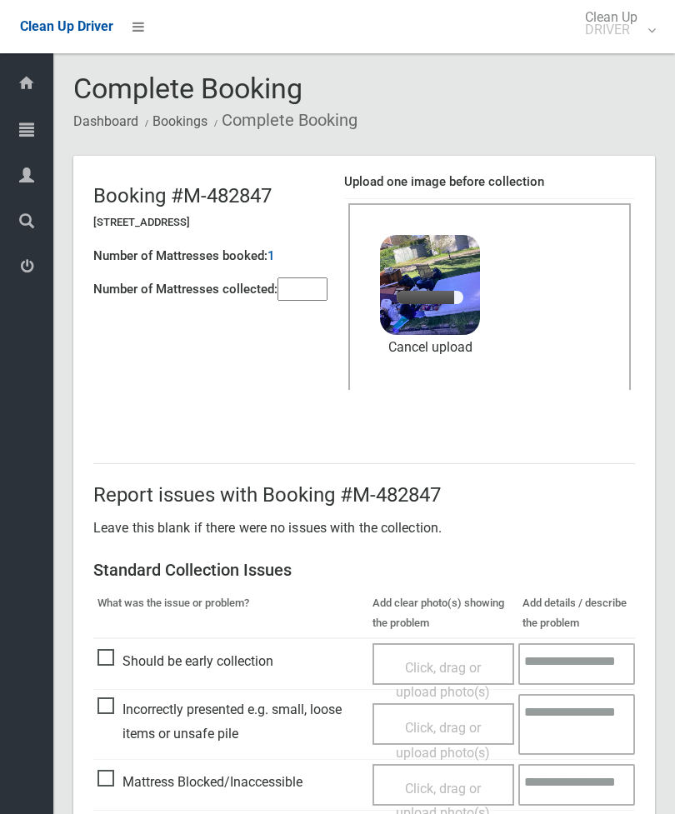
click at [301, 288] on input"] "number" at bounding box center [302, 288] width 50 height 23
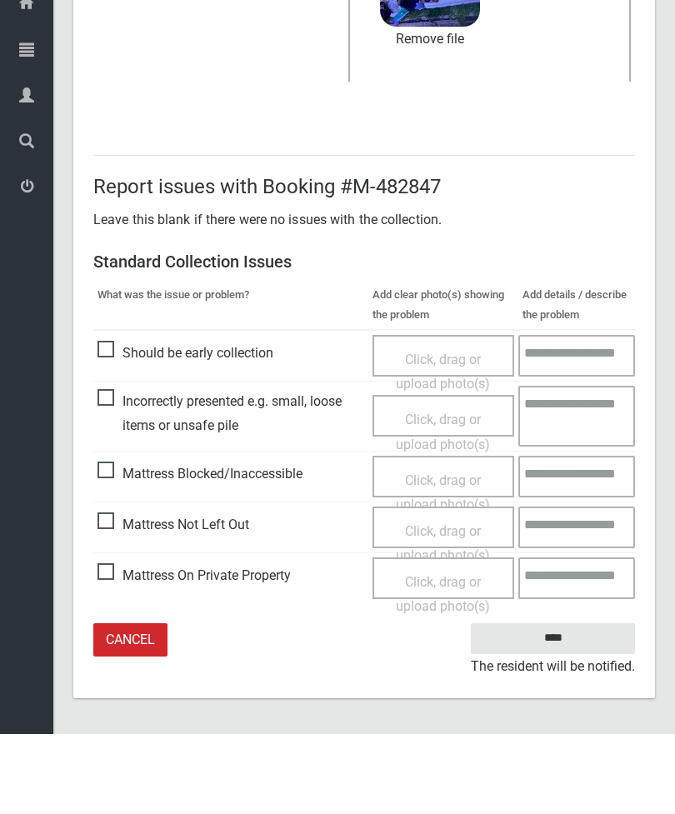
type input"] "*"
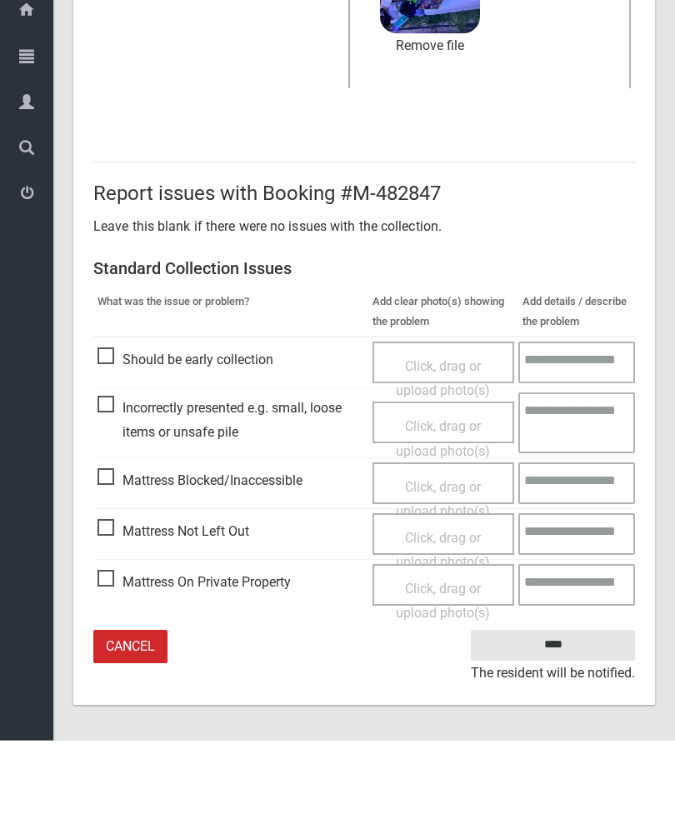
click at [548, 703] on input "****" at bounding box center [553, 718] width 164 height 31
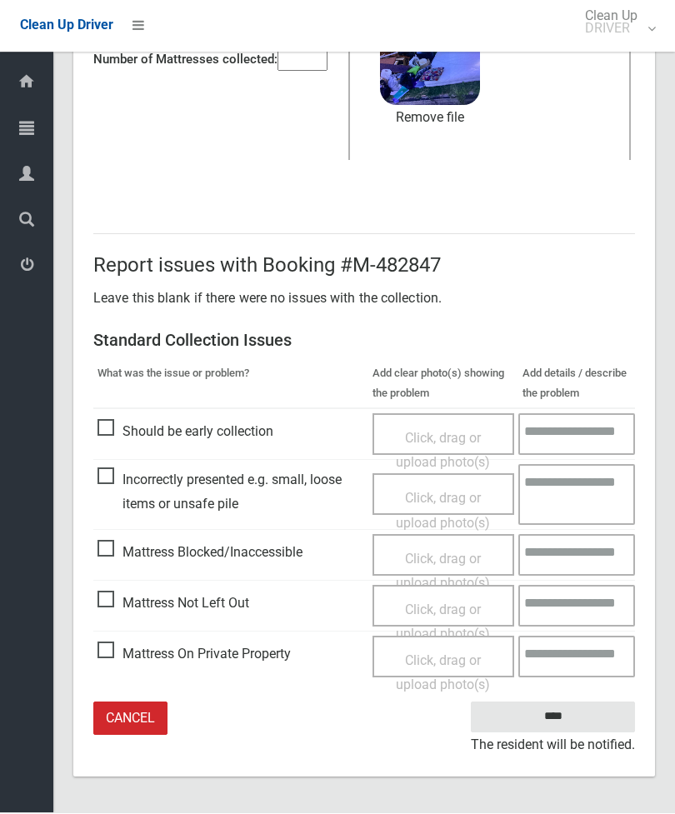
scroll to position [175, 0]
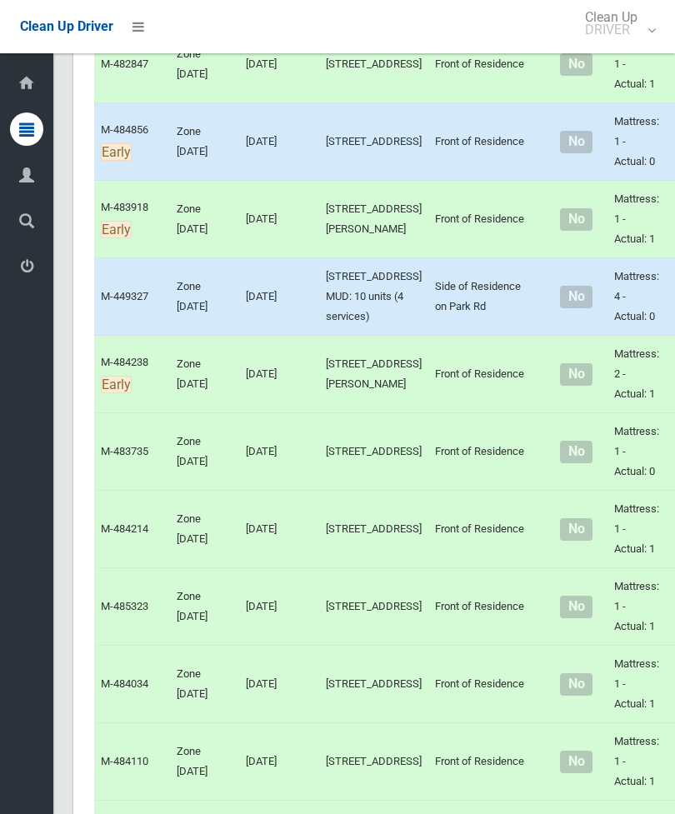
scroll to position [1507, 0]
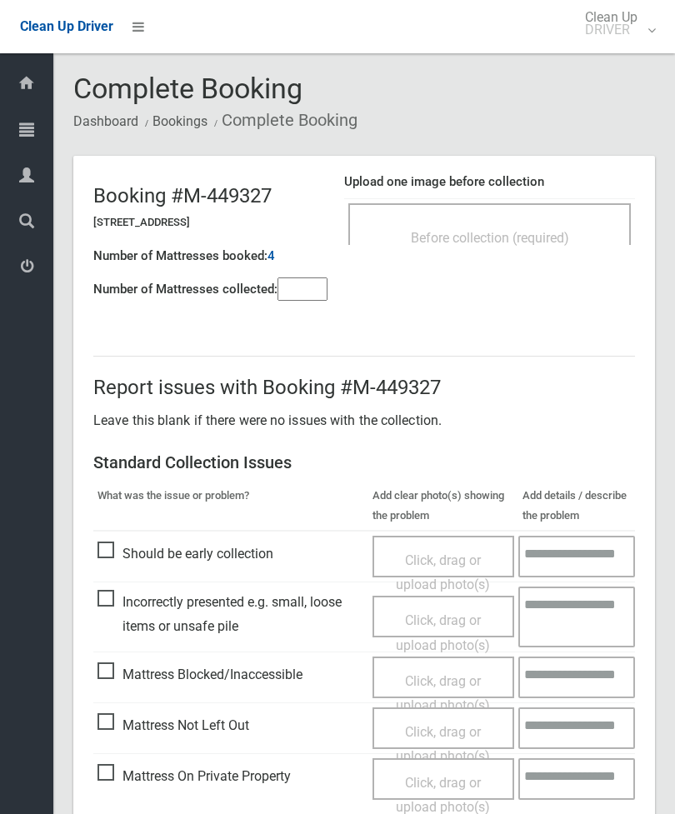
click at [315, 296] on input"] "number" at bounding box center [302, 288] width 50 height 23
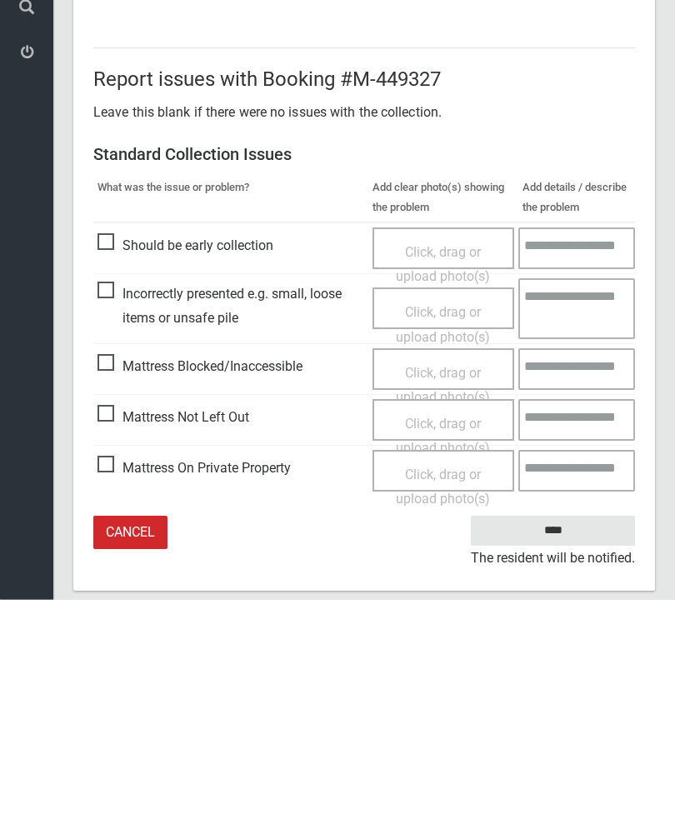
scroll to position [120, 0]
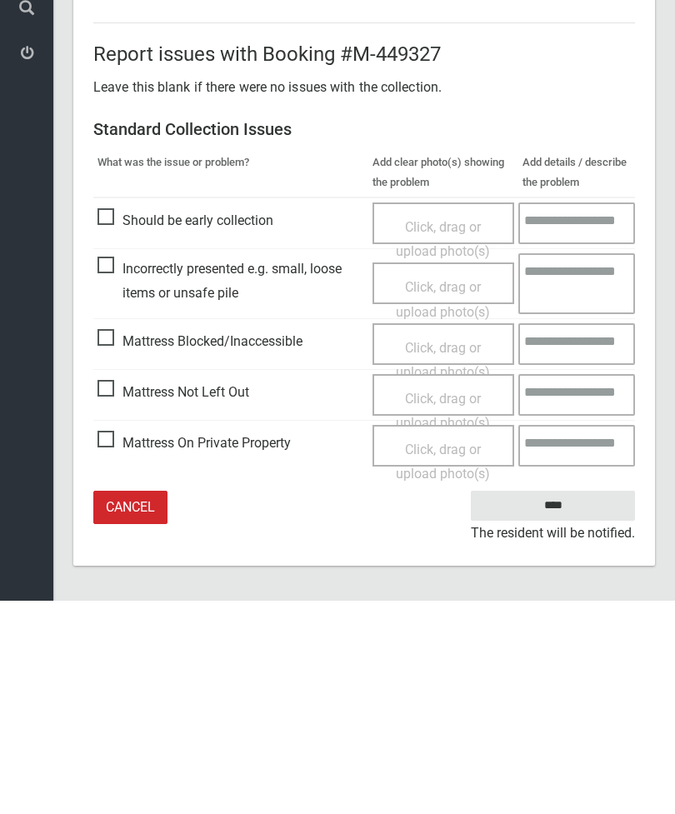
type input"] "*"
click at [116, 593] on span "Mattress Not Left Out" at bounding box center [173, 605] width 152 height 25
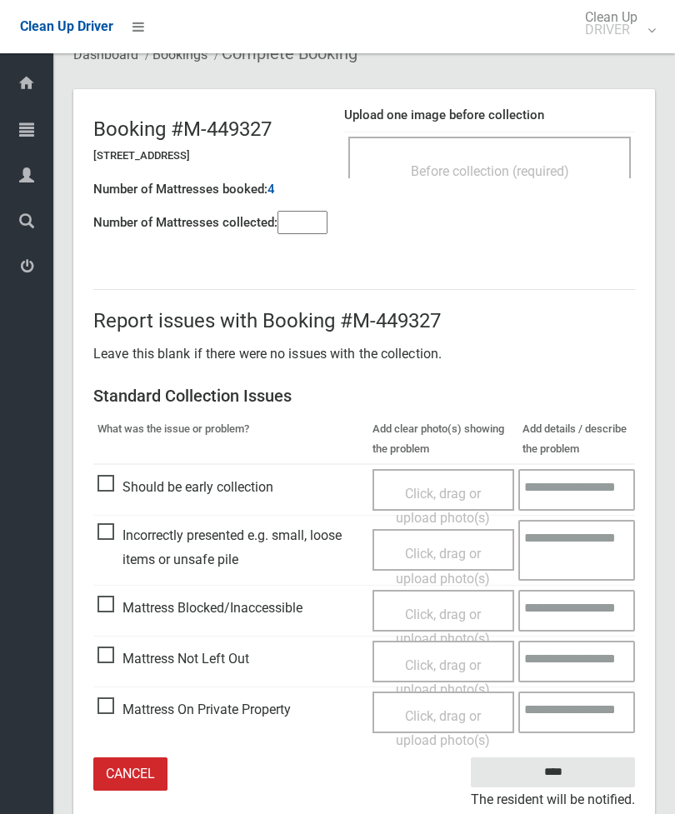
click at [440, 658] on span "Click, drag or upload photo(s)" at bounding box center [443, 677] width 94 height 41
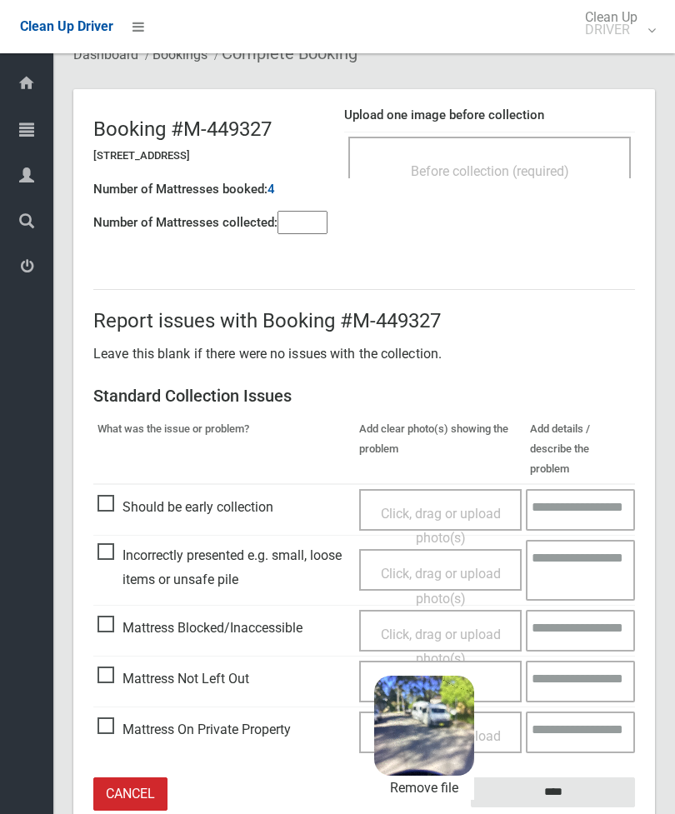
click at [583, 777] on input "****" at bounding box center [553, 792] width 164 height 31
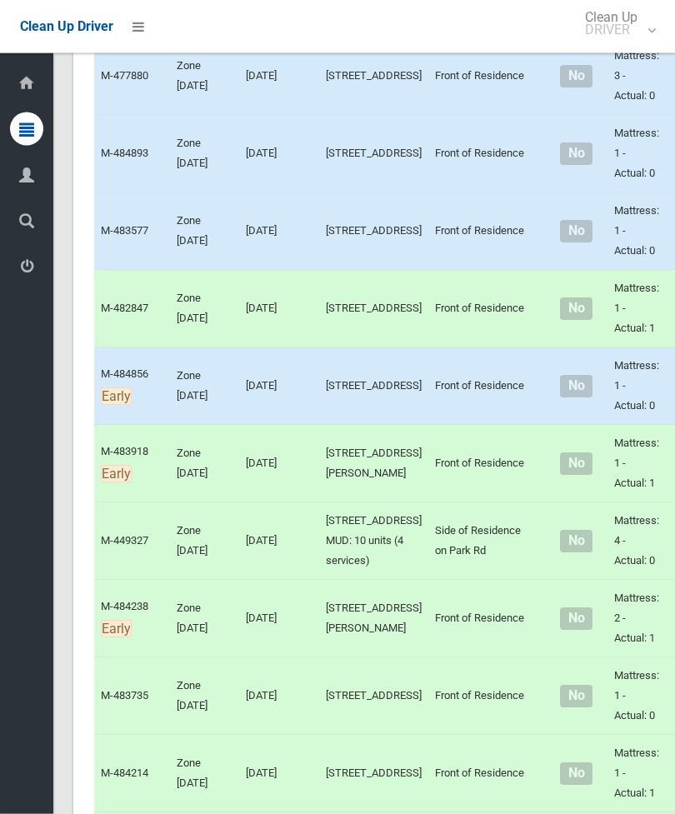
scroll to position [1144, 0]
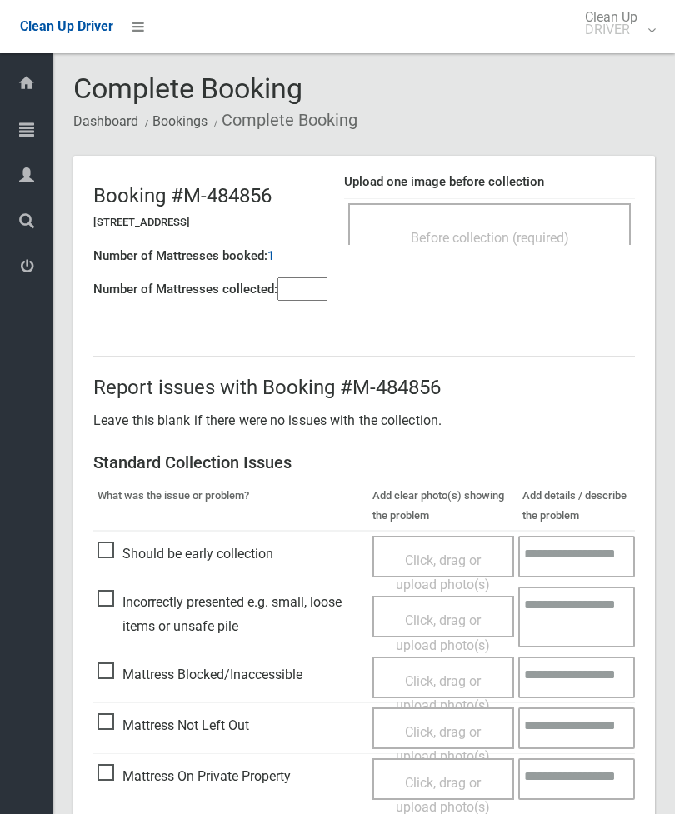
click at [303, 294] on input"] "number" at bounding box center [302, 288] width 50 height 23
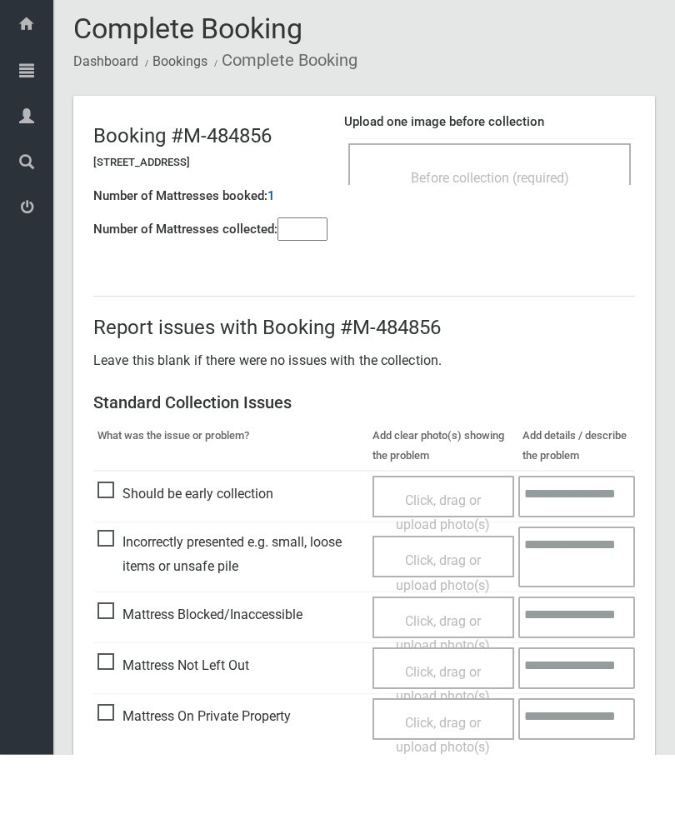
scroll to position [120, 0]
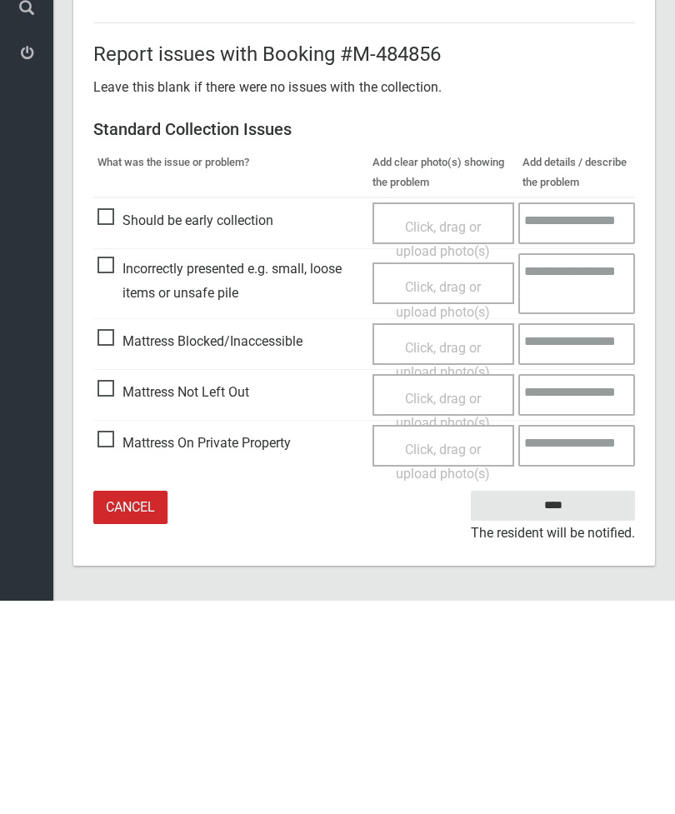
type input"] "*"
click at [114, 593] on span "Mattress Not Left Out" at bounding box center [173, 605] width 152 height 25
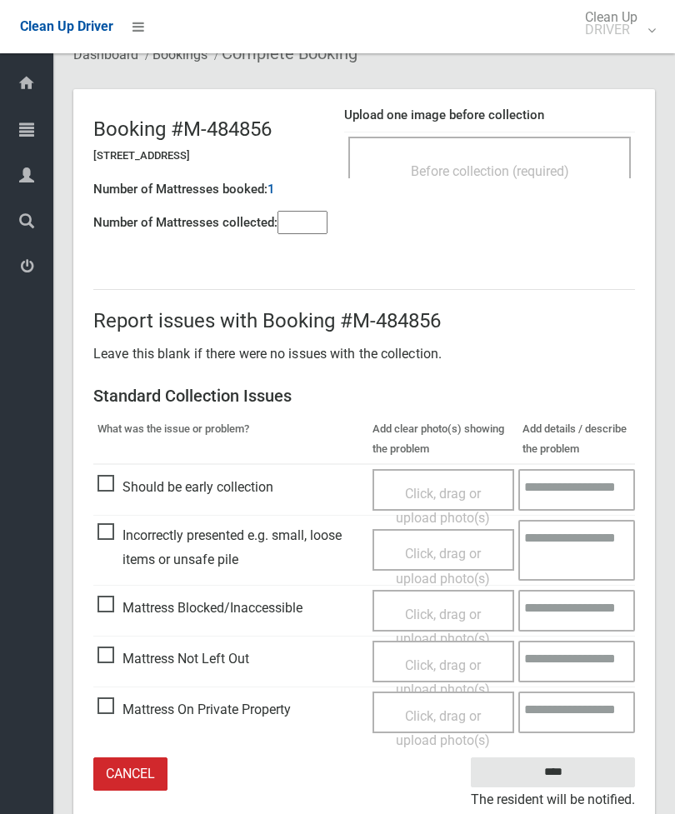
click at [441, 666] on span "Click, drag or upload photo(s)" at bounding box center [443, 677] width 94 height 41
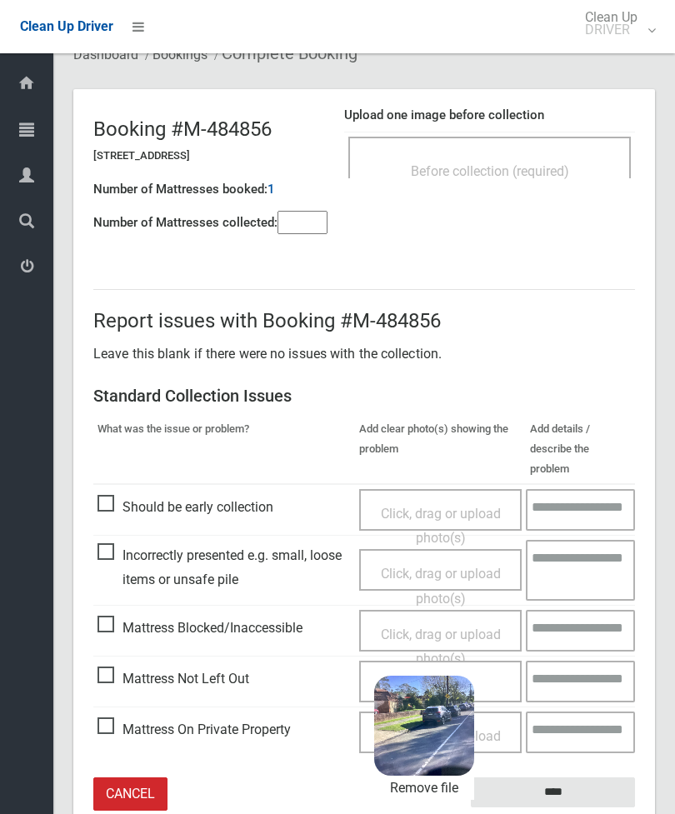
click at [583, 777] on input "****" at bounding box center [553, 792] width 164 height 31
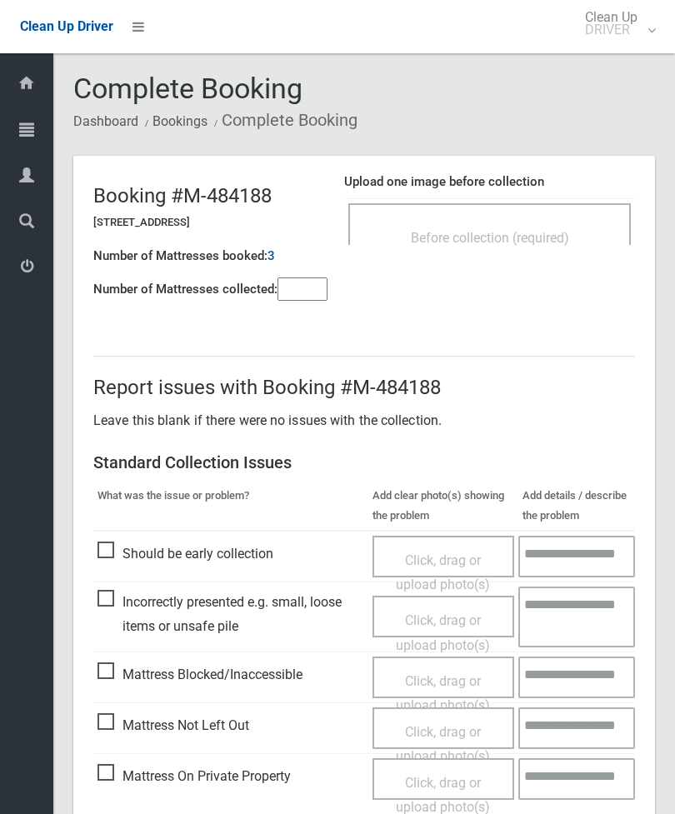
click at [526, 217] on div "Before collection (required)" at bounding box center [489, 224] width 282 height 42
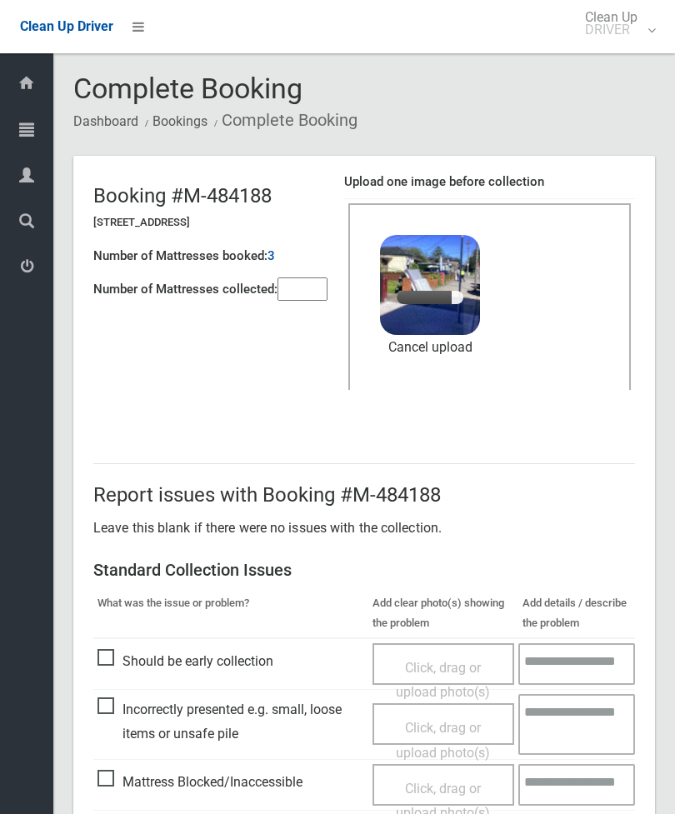
click at [307, 298] on input"] "number" at bounding box center [302, 288] width 50 height 23
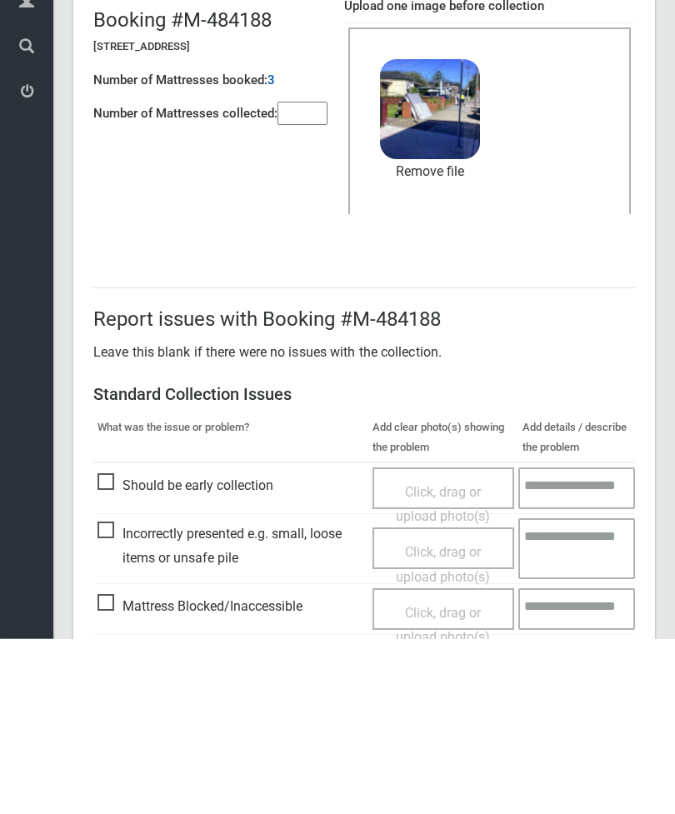
scroll to position [228, 0]
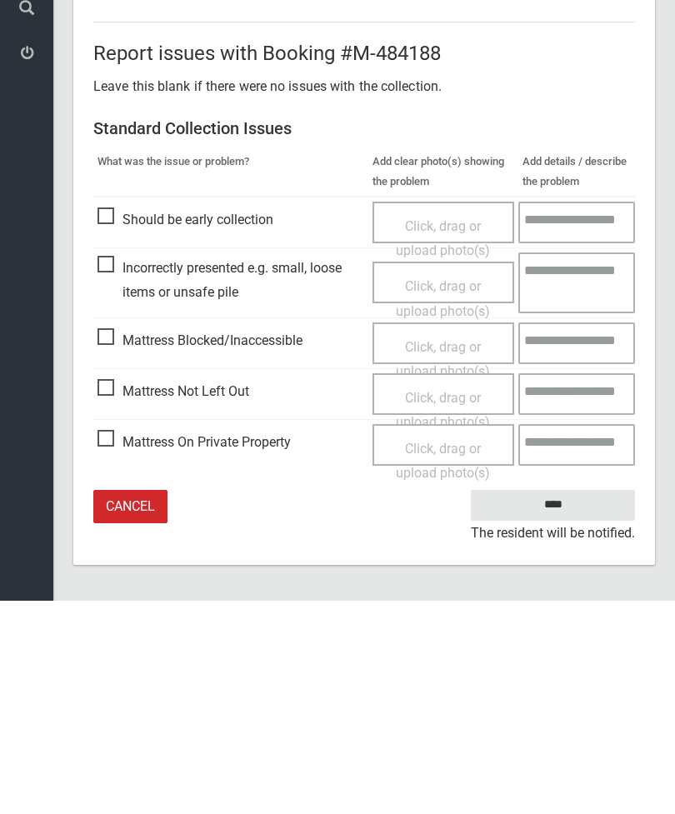
type input"] "*"
click at [557, 703] on input "****" at bounding box center [553, 718] width 164 height 31
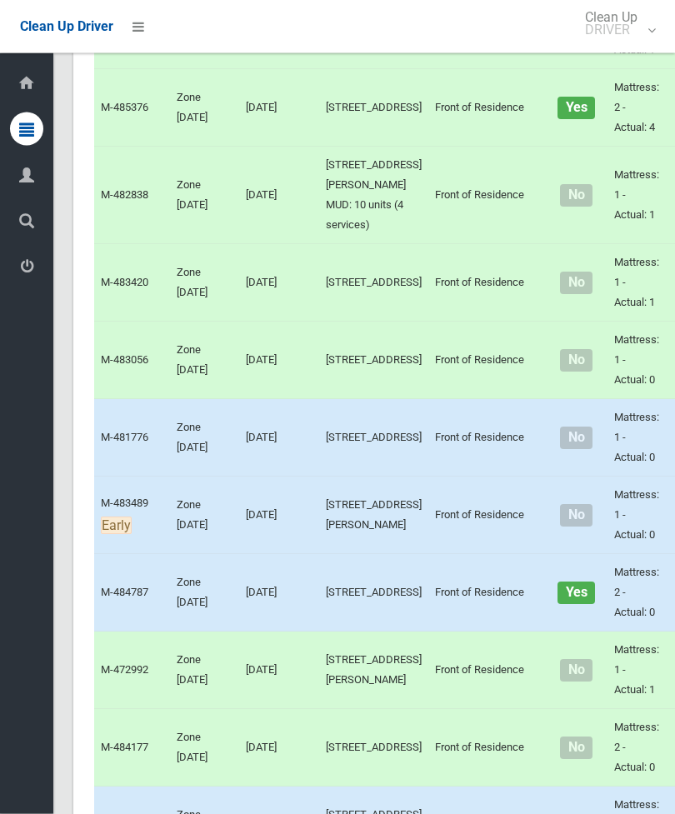
scroll to position [3168, 0]
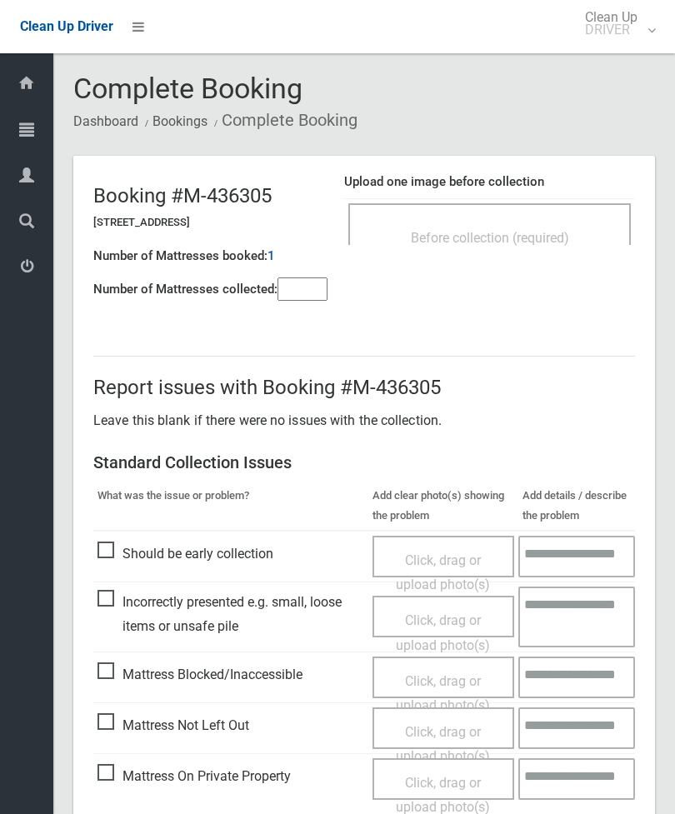
click at [510, 242] on span "Before collection (required)" at bounding box center [490, 238] width 158 height 16
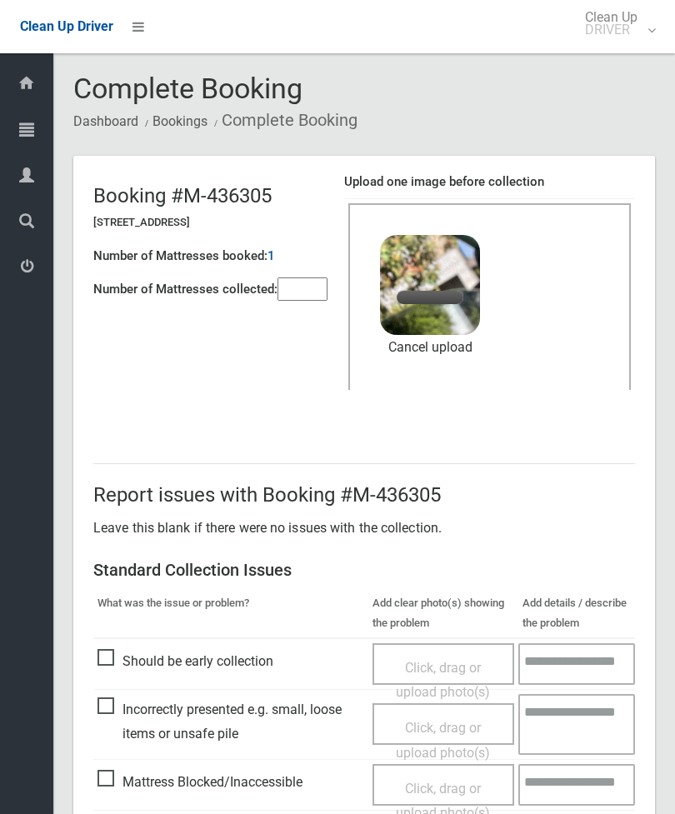
click at [321, 297] on input"] "number" at bounding box center [302, 288] width 50 height 23
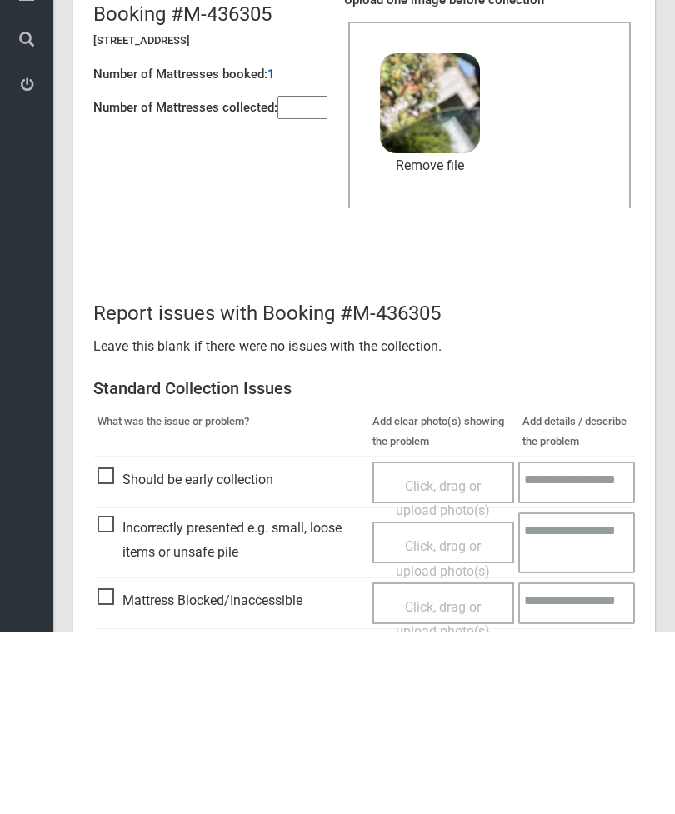
scroll to position [228, 0]
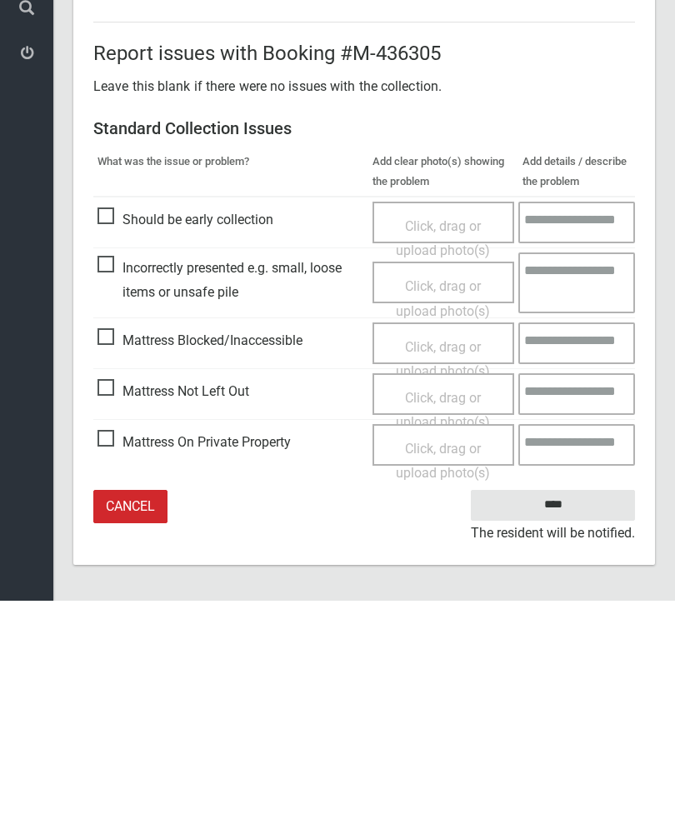
type input"] "*"
click at [577, 703] on input "****" at bounding box center [553, 718] width 164 height 31
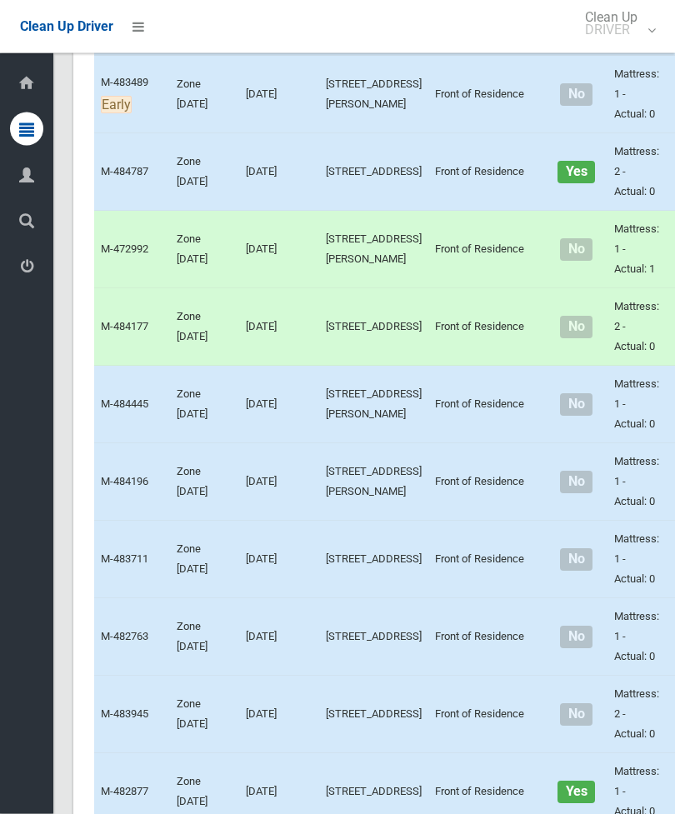
scroll to position [3469, 0]
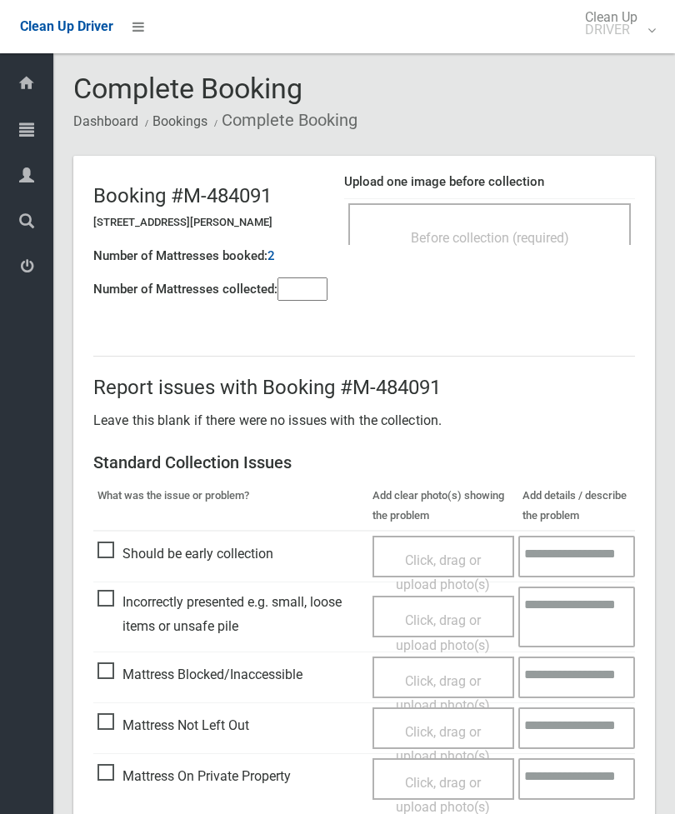
click at [576, 222] on div "Before collection (required)" at bounding box center [489, 237] width 246 height 31
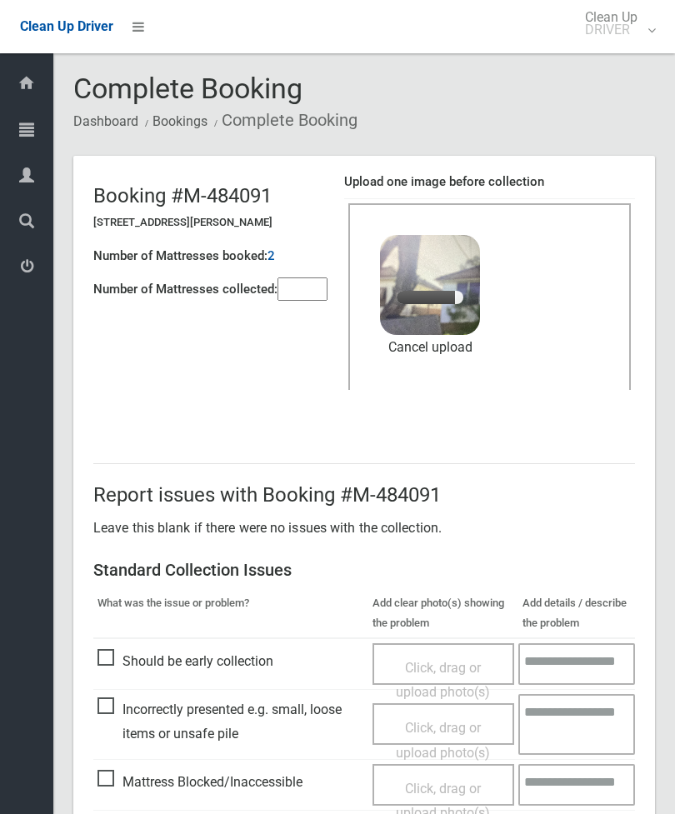
click at [304, 297] on input"] "number" at bounding box center [302, 288] width 50 height 23
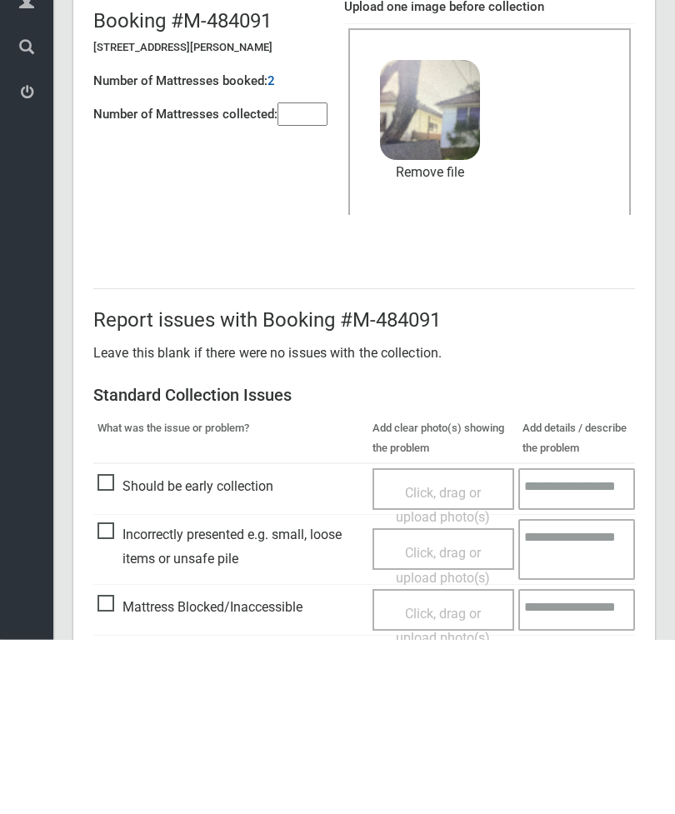
scroll to position [228, 0]
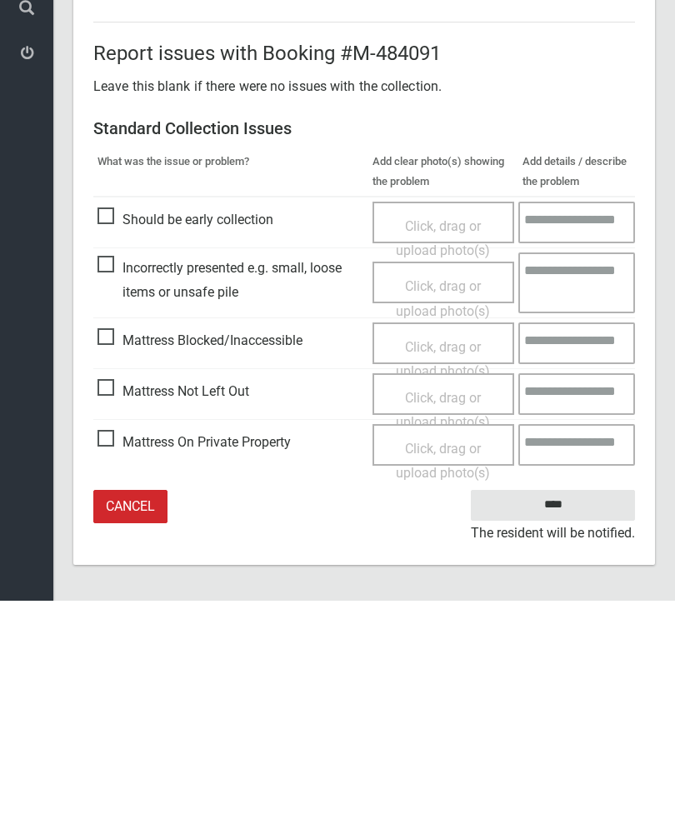
type input"] "*"
click at [570, 703] on input "****" at bounding box center [553, 718] width 164 height 31
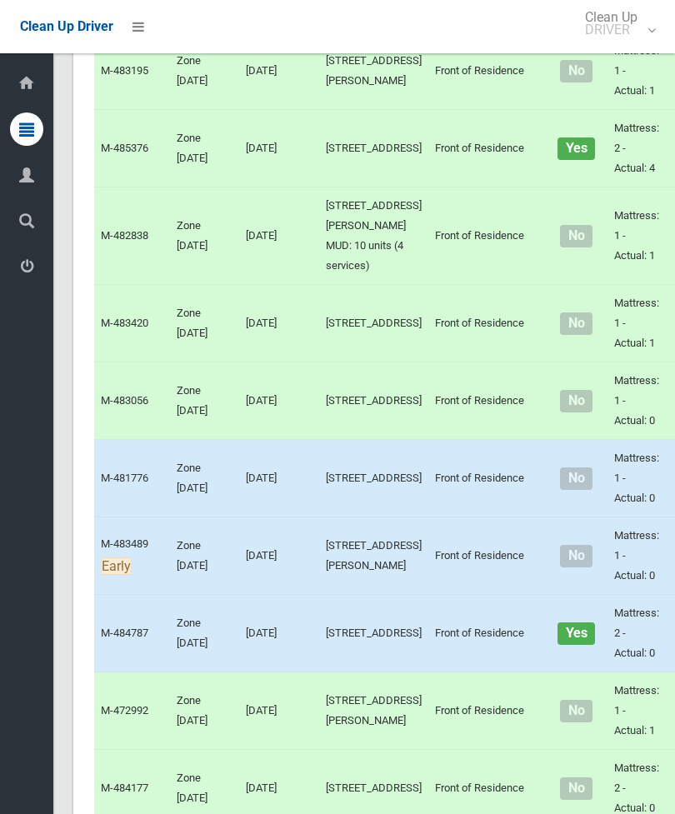
scroll to position [3091, 0]
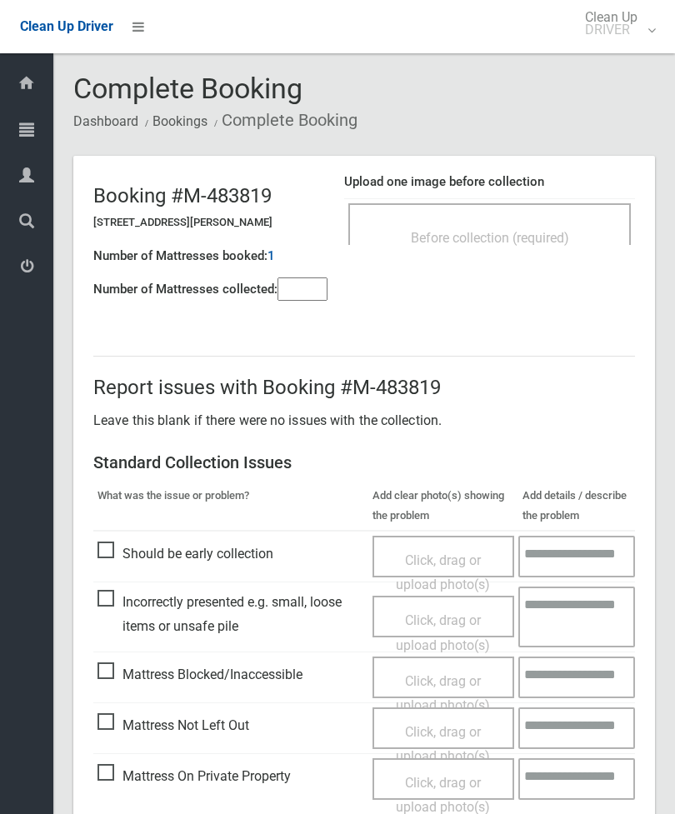
click at [570, 203] on div "Before collection (required)" at bounding box center [489, 224] width 282 height 42
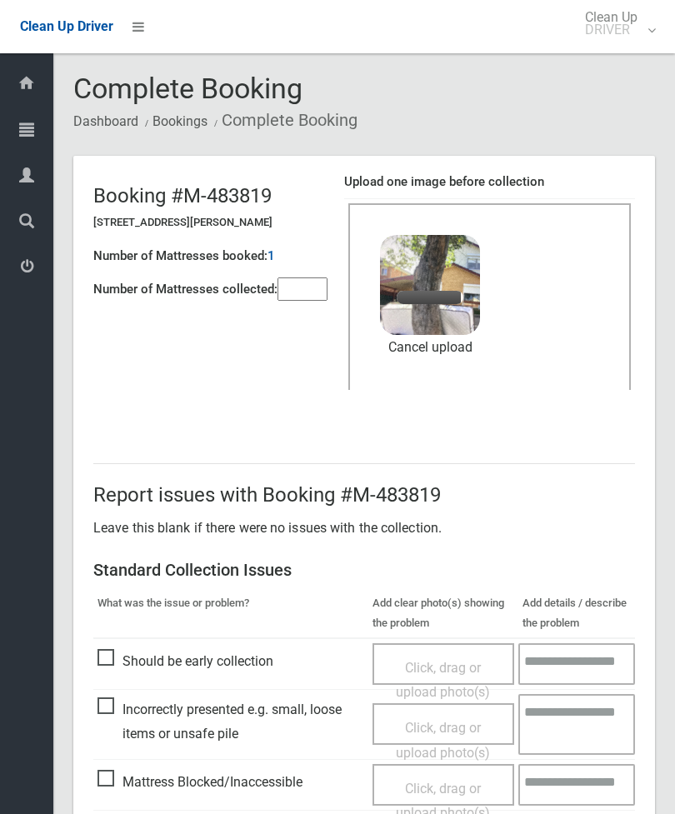
click at [306, 288] on input"] "number" at bounding box center [302, 288] width 50 height 23
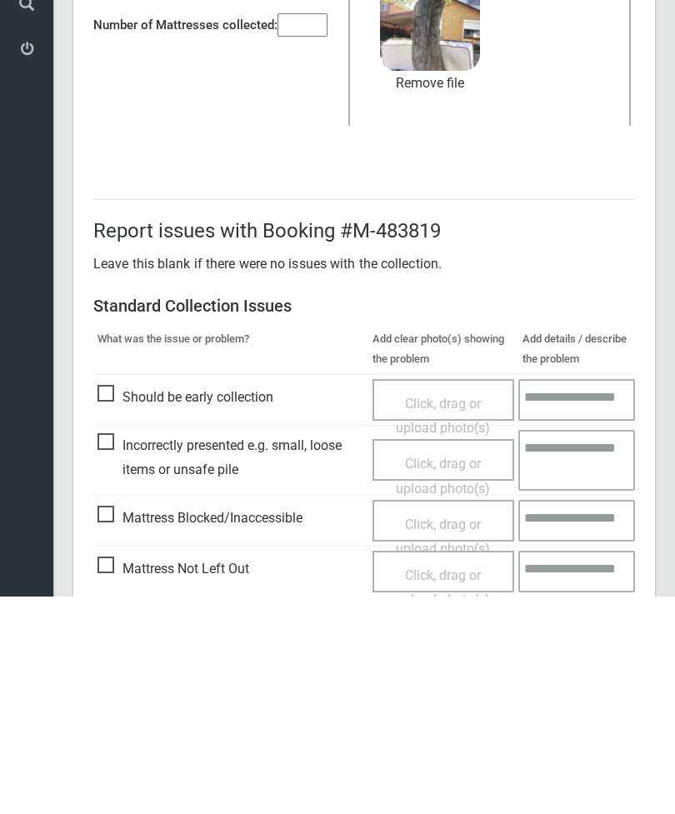
scroll to position [228, 0]
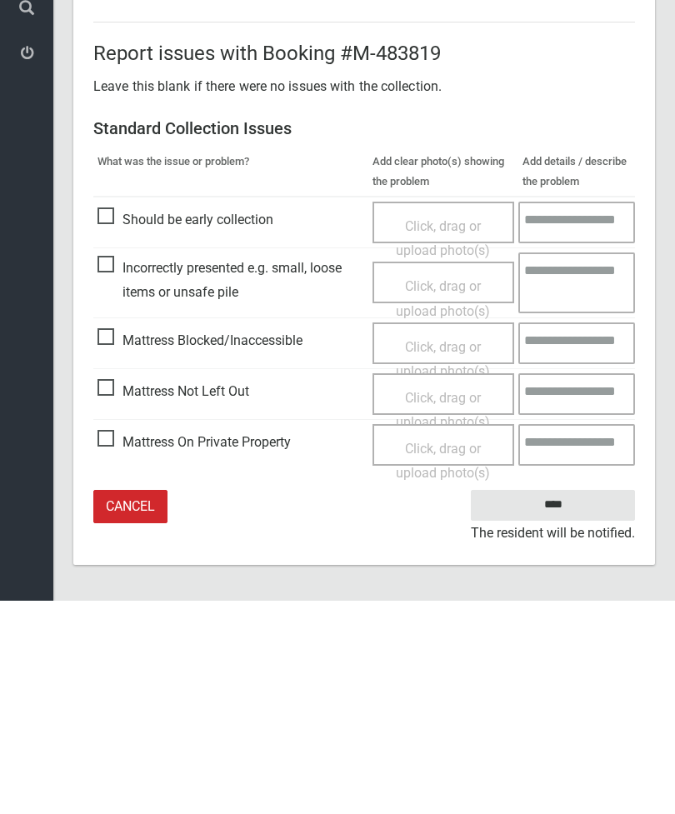
type input"] "*"
click at [566, 703] on input "****" at bounding box center [553, 718] width 164 height 31
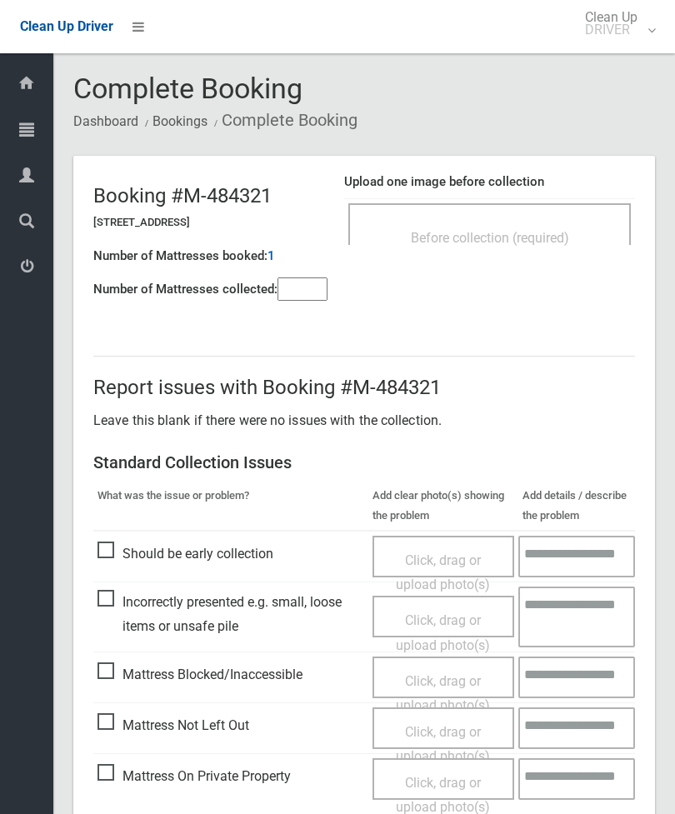
click at [554, 226] on div "Before collection (required)" at bounding box center [489, 237] width 246 height 31
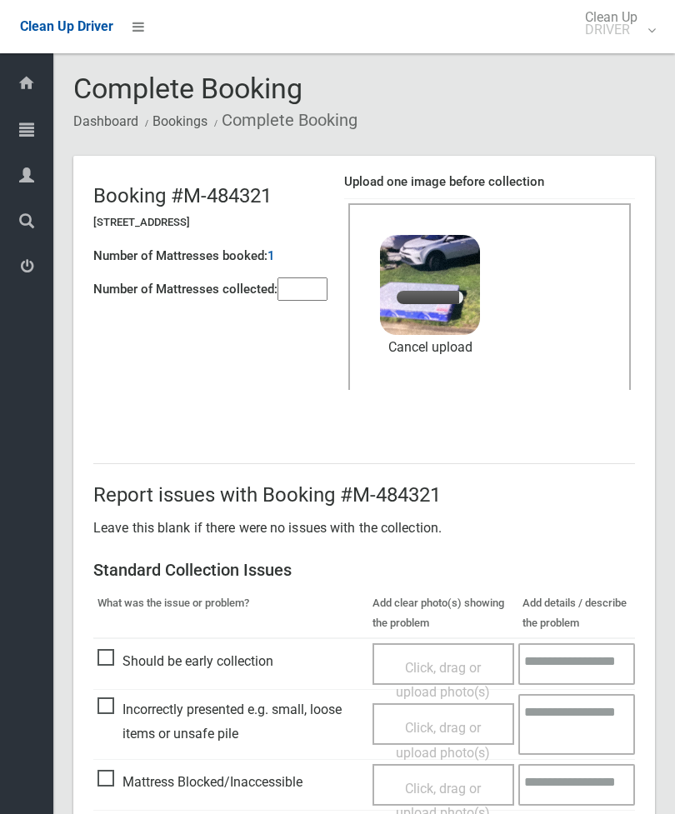
click at [326, 288] on input"] "number" at bounding box center [302, 288] width 50 height 23
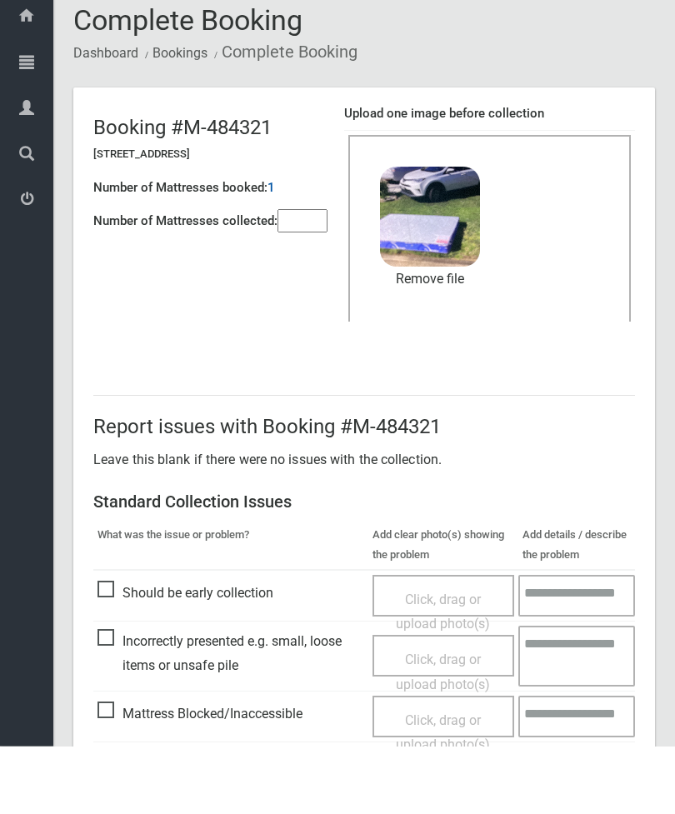
scroll to position [228, 0]
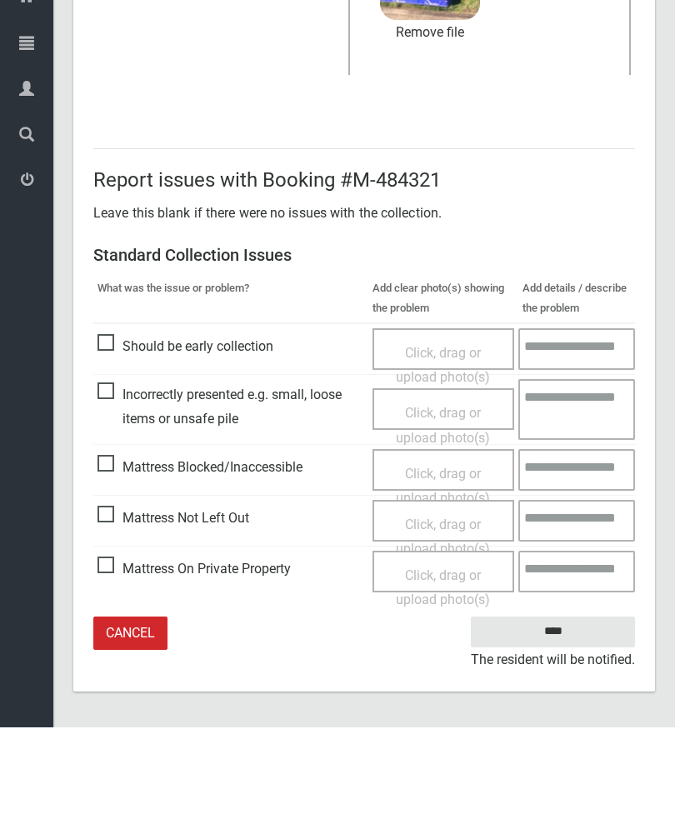
type input"] "*"
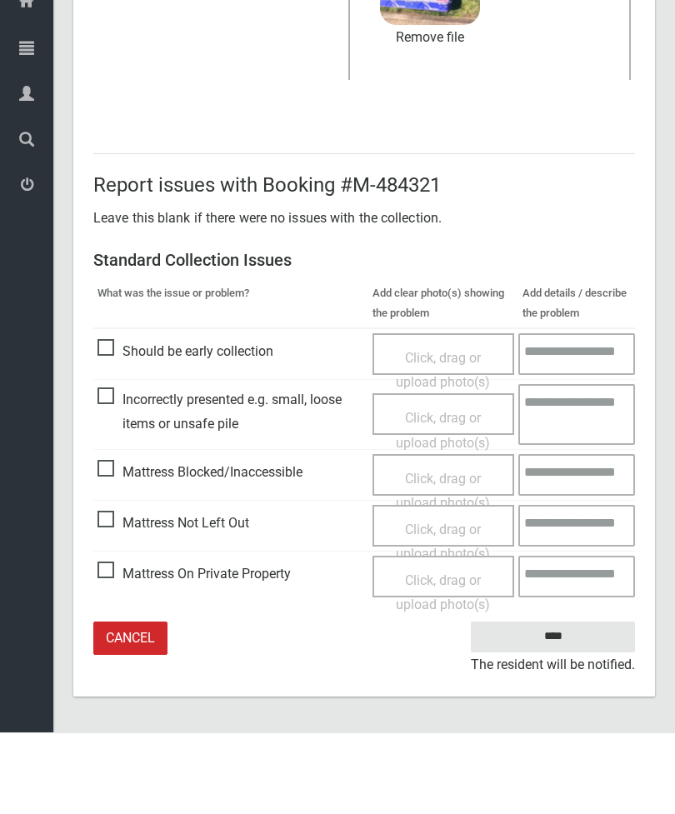
click at [563, 703] on input "****" at bounding box center [553, 718] width 164 height 31
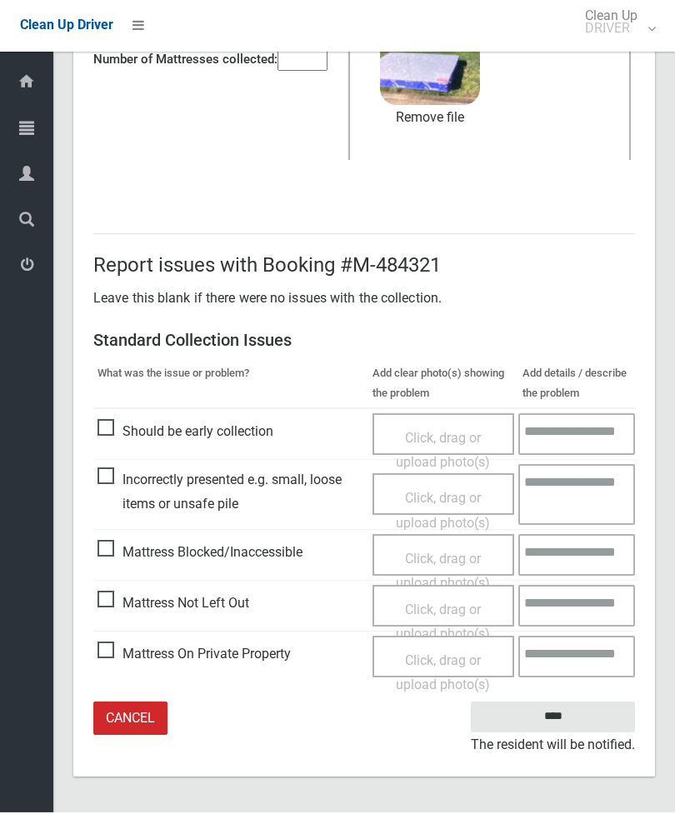
scroll to position [175, 0]
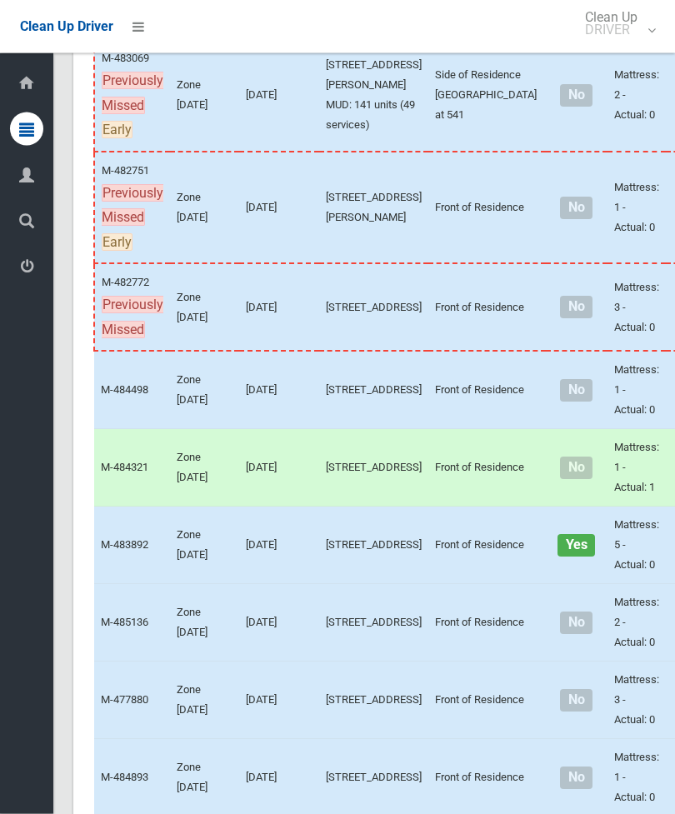
scroll to position [517, 0]
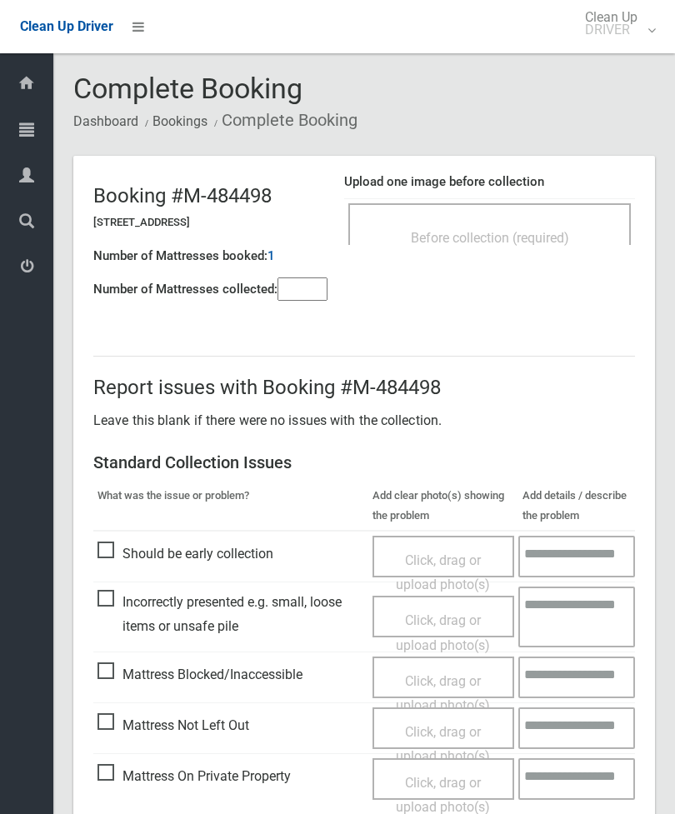
click at [551, 239] on span "Before collection (required)" at bounding box center [490, 238] width 158 height 16
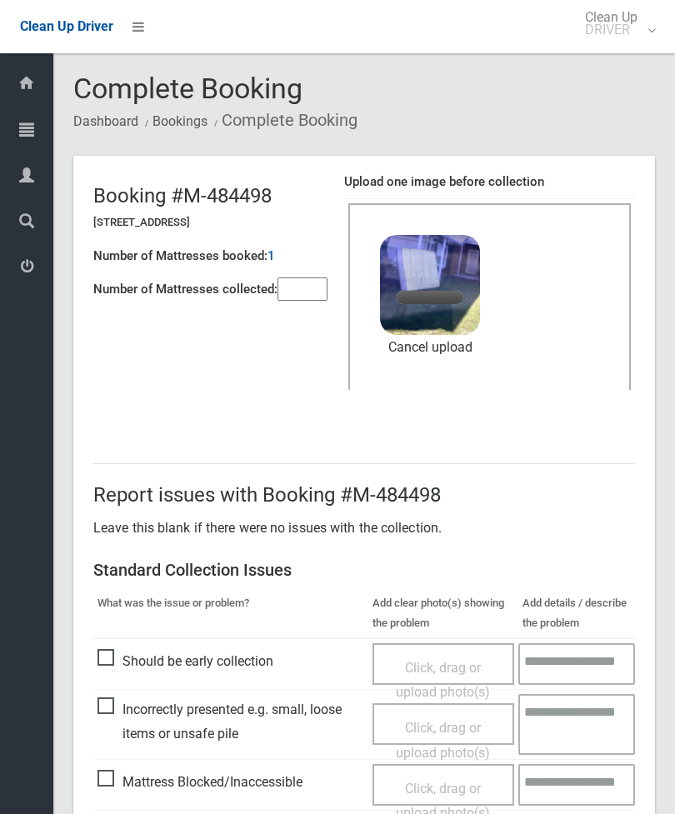
click at [307, 286] on input"] "number" at bounding box center [302, 288] width 50 height 23
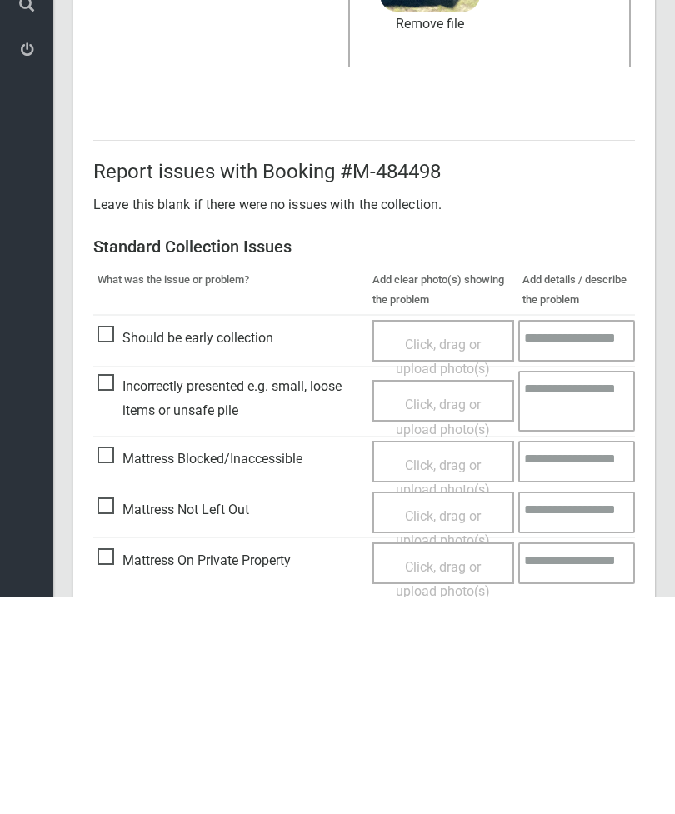
scroll to position [228, 0]
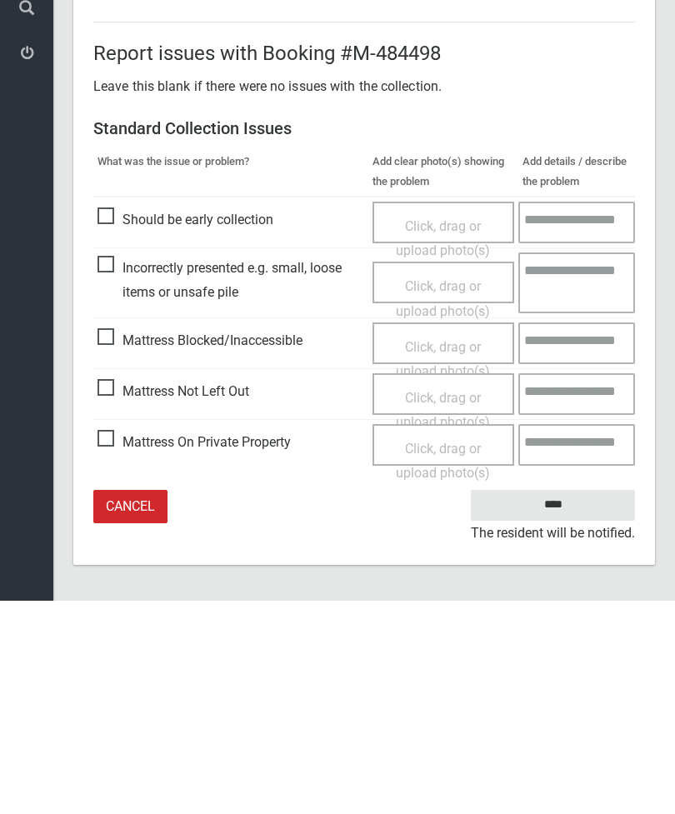
type input"] "*"
click at [564, 703] on input "****" at bounding box center [553, 718] width 164 height 31
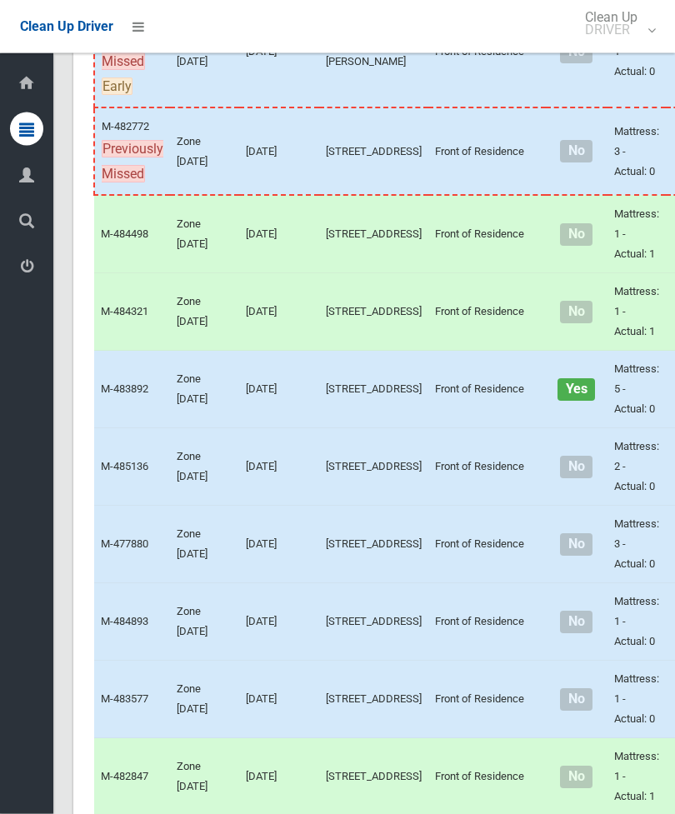
scroll to position [675, 0]
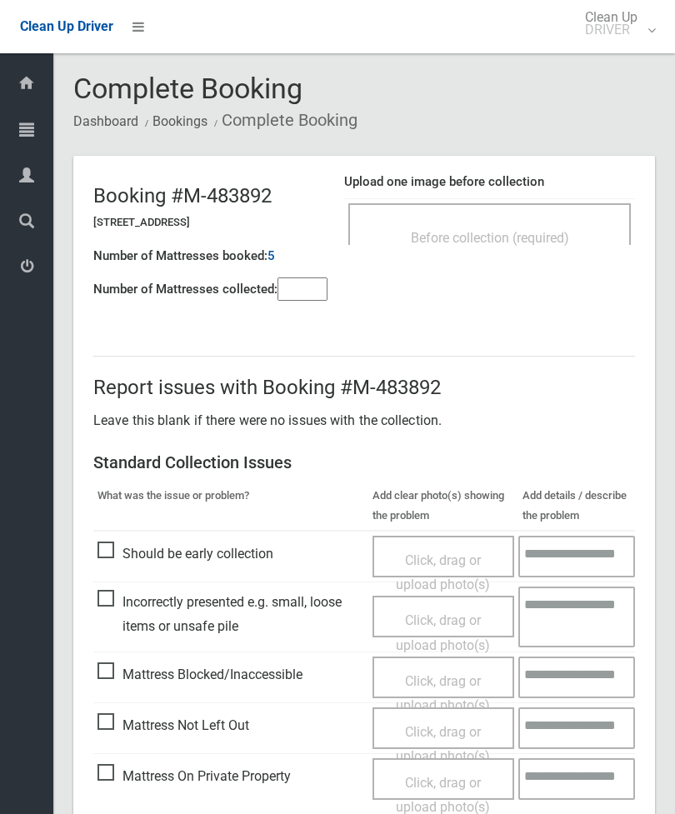
click at [534, 220] on div "Before collection (required)" at bounding box center [489, 224] width 282 height 42
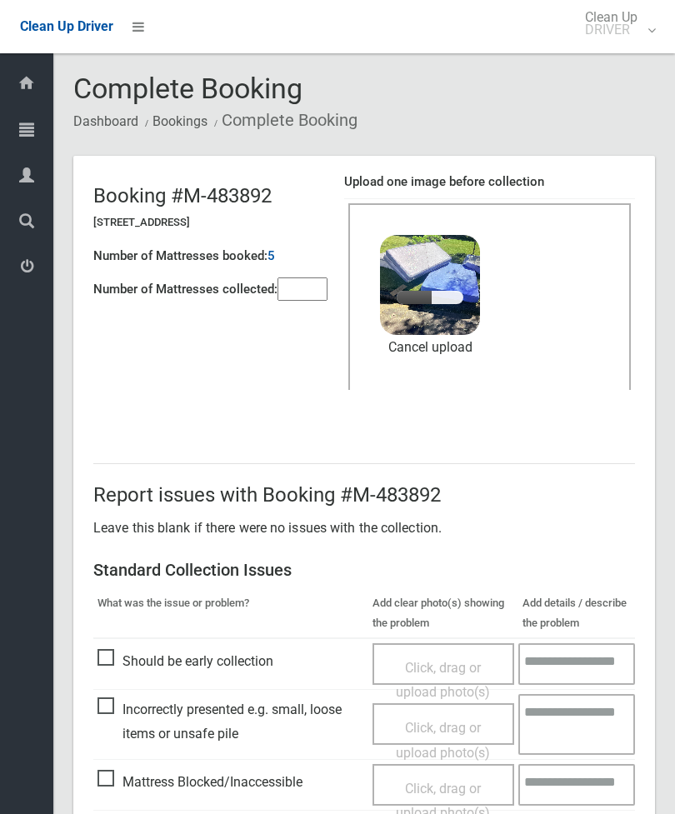
click at [311, 292] on input"] "number" at bounding box center [302, 288] width 50 height 23
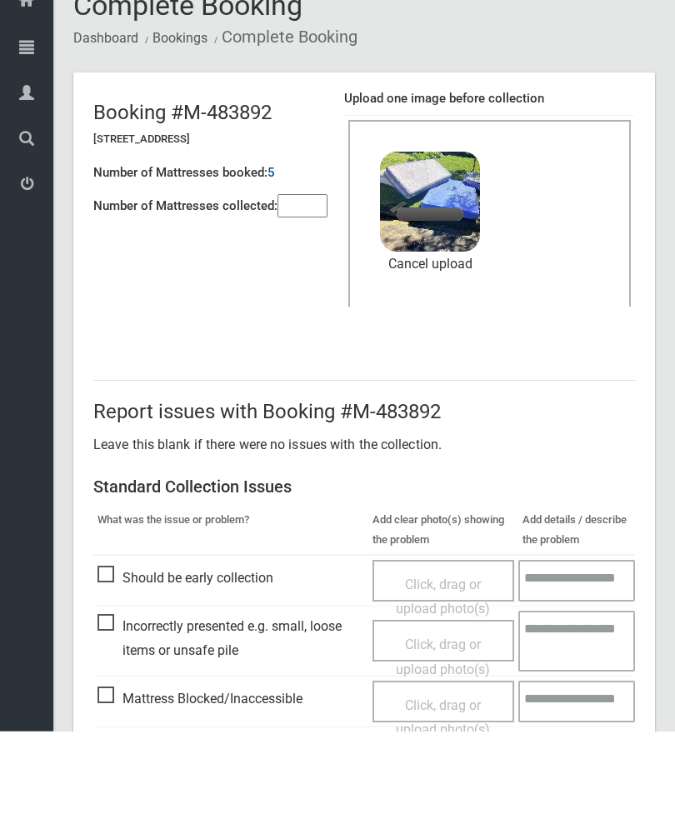
scroll to position [228, 0]
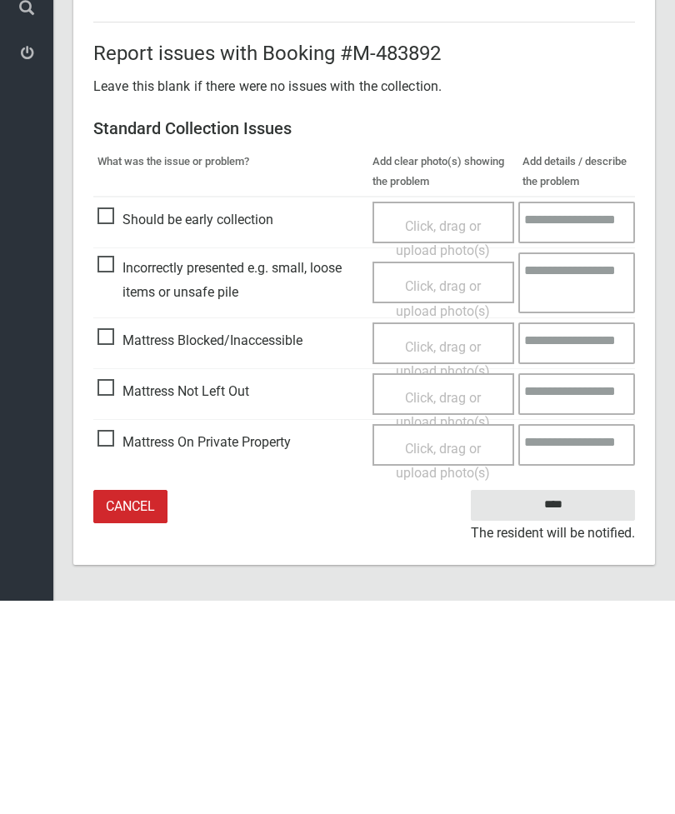
type input"] "*"
click at [572, 703] on input "****" at bounding box center [553, 718] width 164 height 31
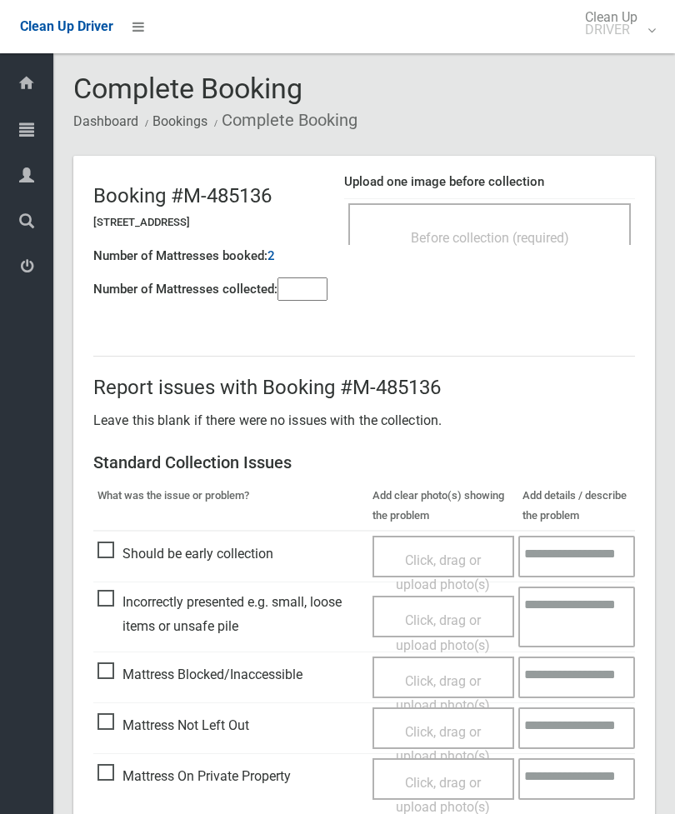
click at [569, 242] on span "Before collection (required)" at bounding box center [490, 238] width 158 height 16
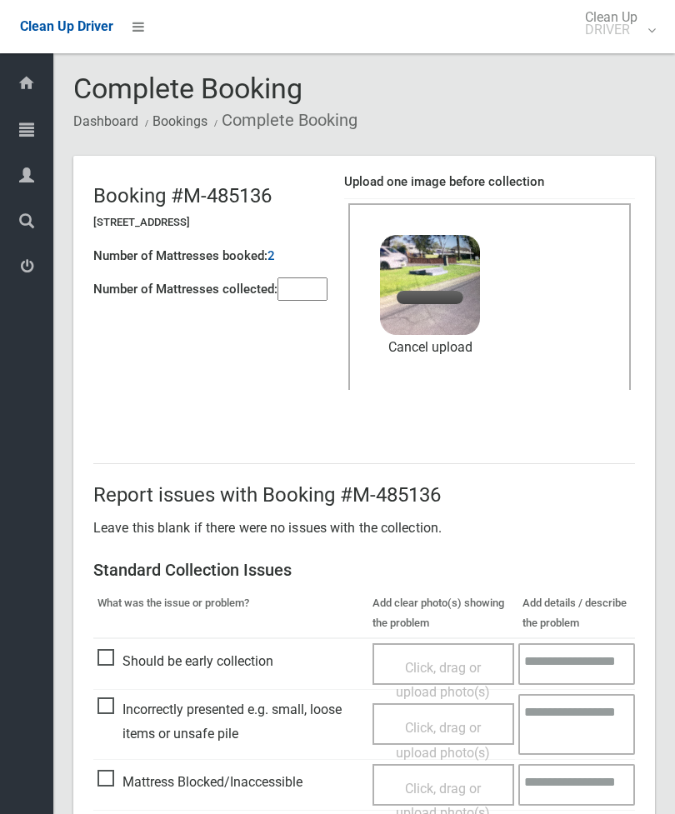
click at [316, 299] on input"] "number" at bounding box center [302, 288] width 50 height 23
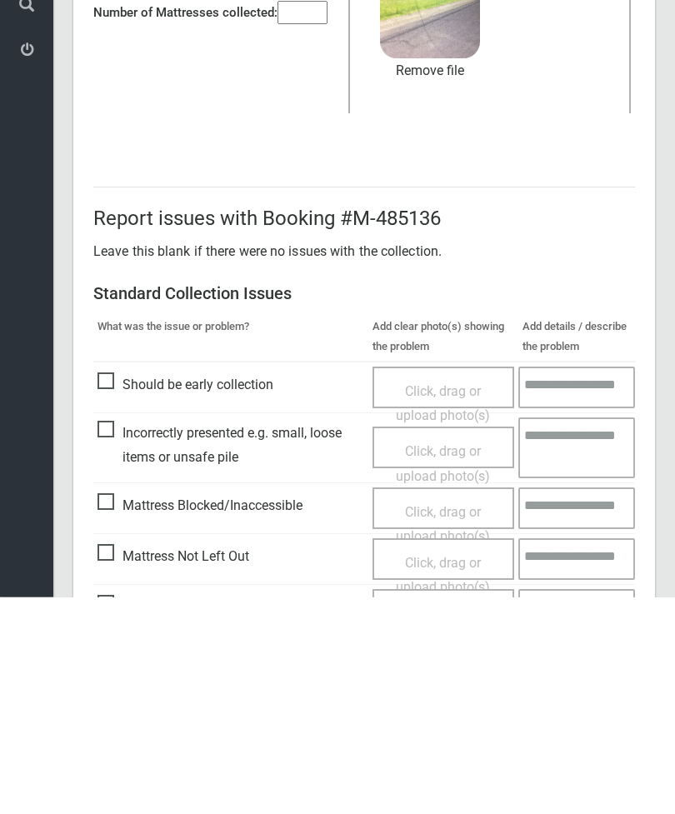
scroll to position [228, 0]
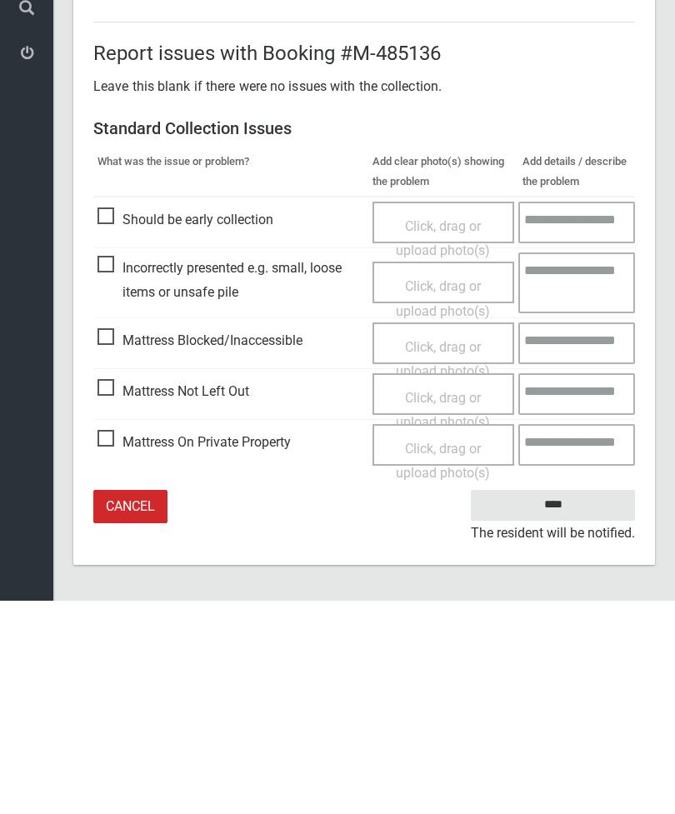
type input"] "*"
click at [570, 703] on input "****" at bounding box center [553, 718] width 164 height 31
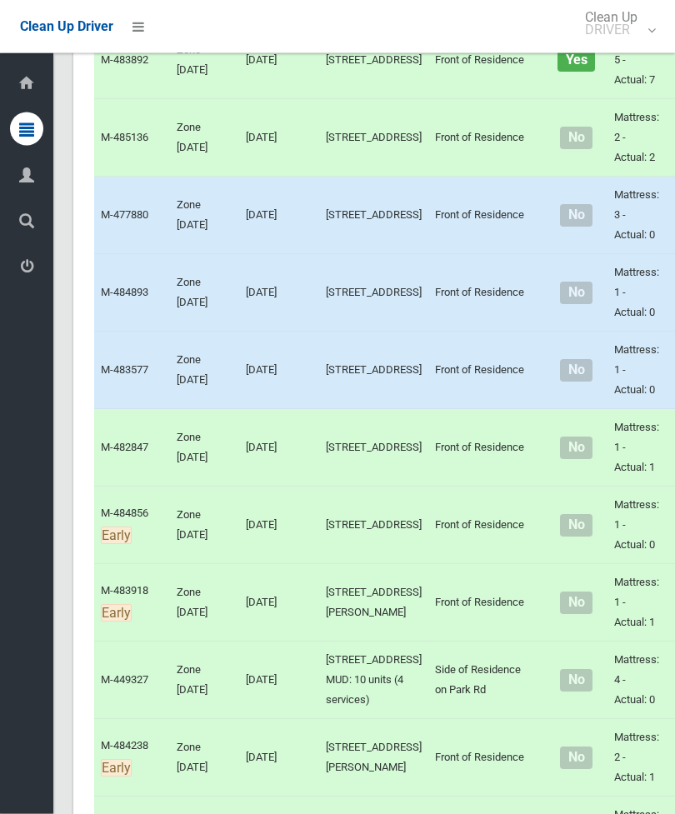
scroll to position [1004, 0]
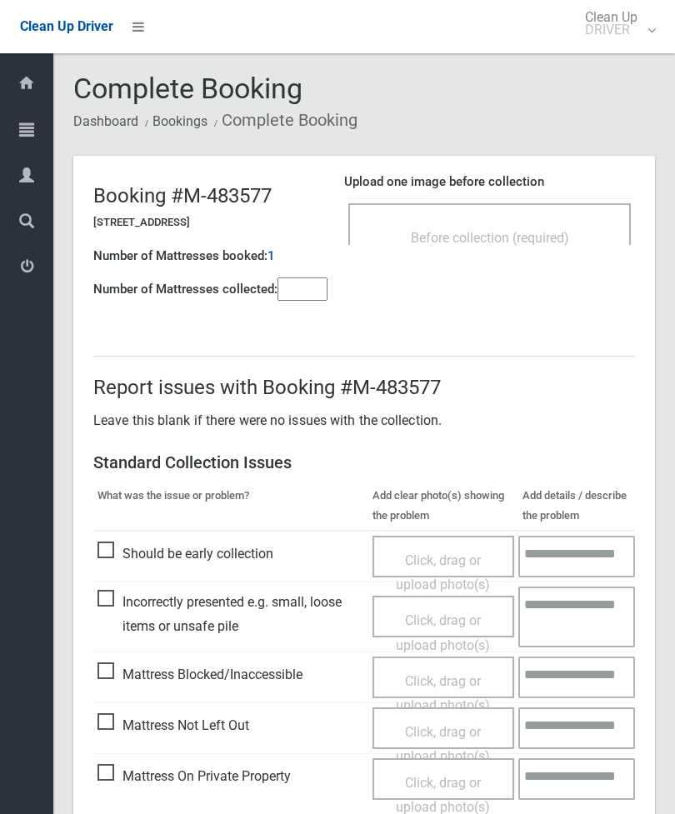
click at [558, 230] on span "Before collection (required)" at bounding box center [490, 238] width 158 height 16
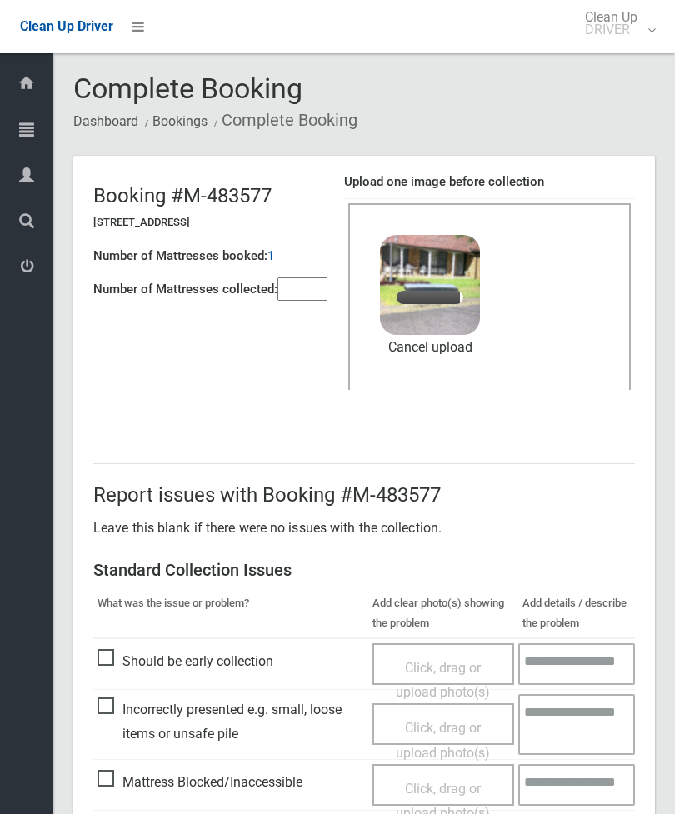
click at [320, 290] on input"] "number" at bounding box center [302, 288] width 50 height 23
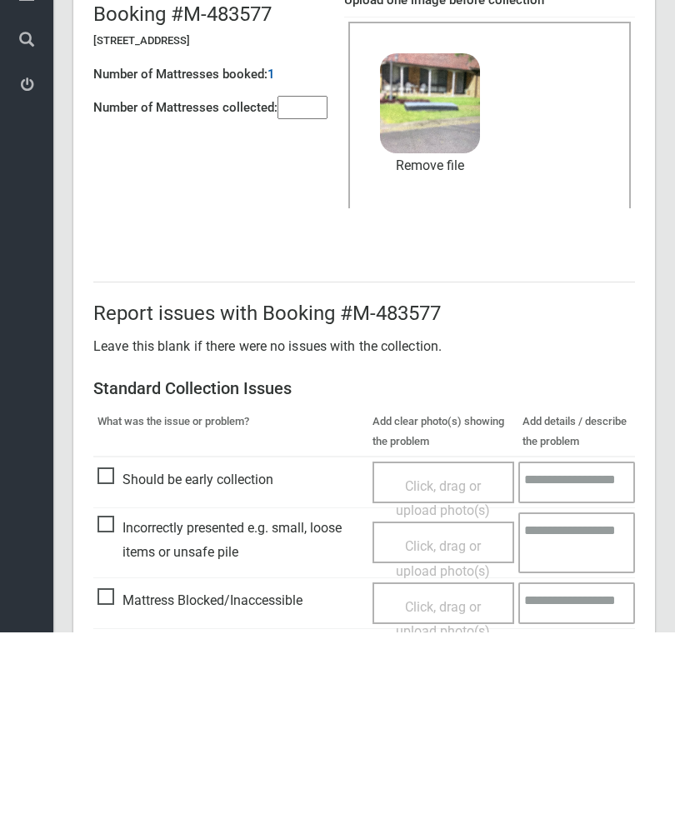
scroll to position [228, 0]
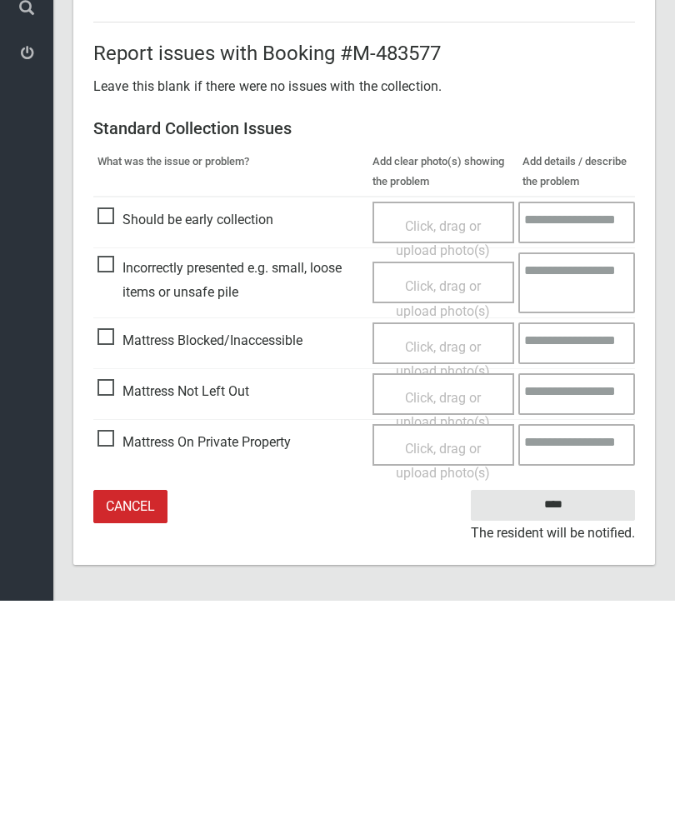
type input"] "*"
click at [563, 703] on input "****" at bounding box center [553, 718] width 164 height 31
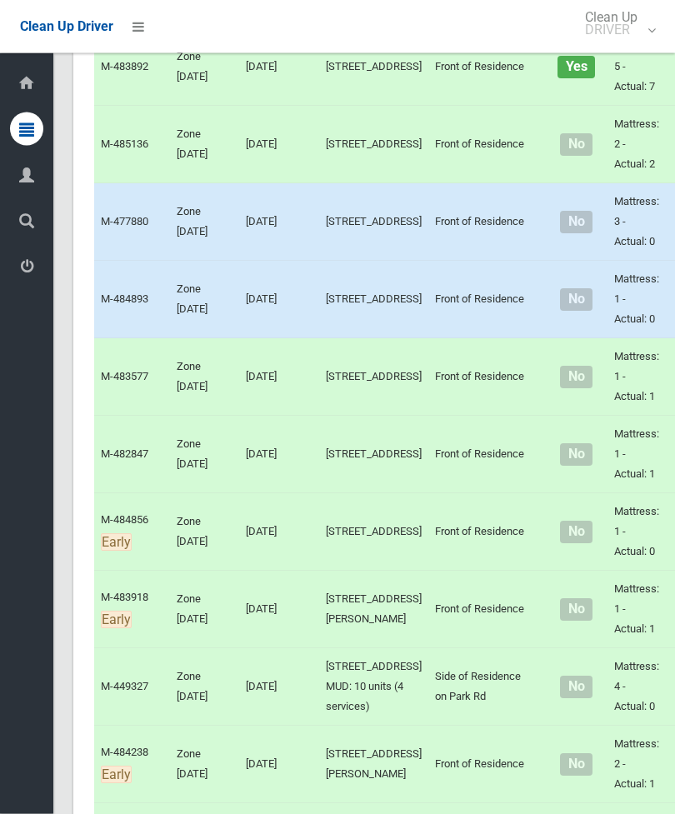
scroll to position [998, 0]
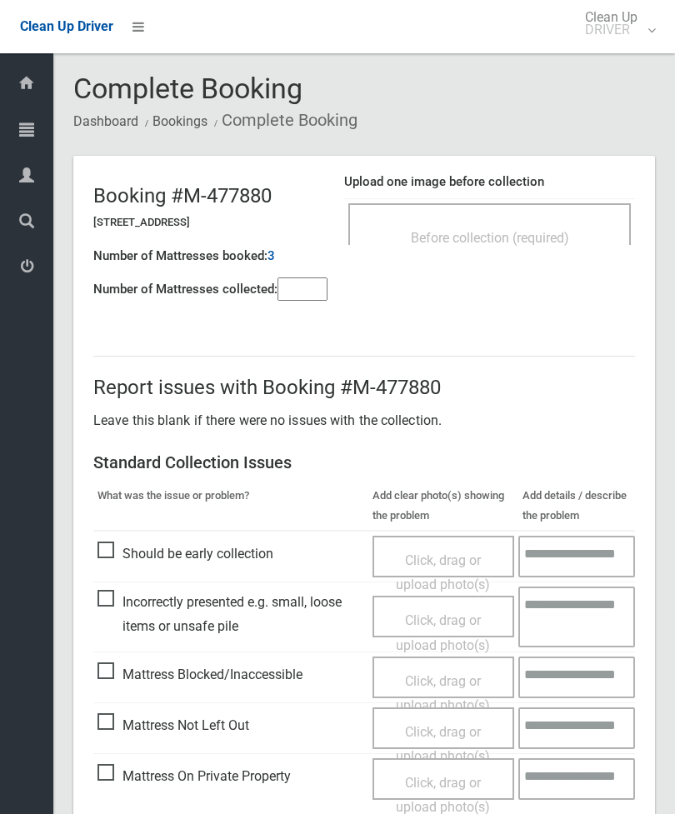
click at [553, 232] on span "Before collection (required)" at bounding box center [490, 238] width 158 height 16
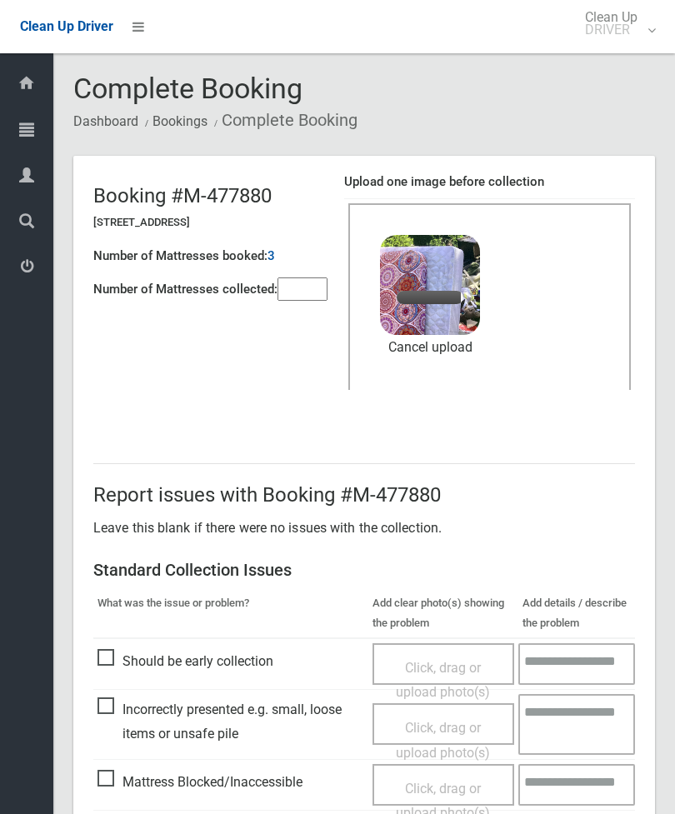
click at [317, 298] on input"] "number" at bounding box center [302, 288] width 50 height 23
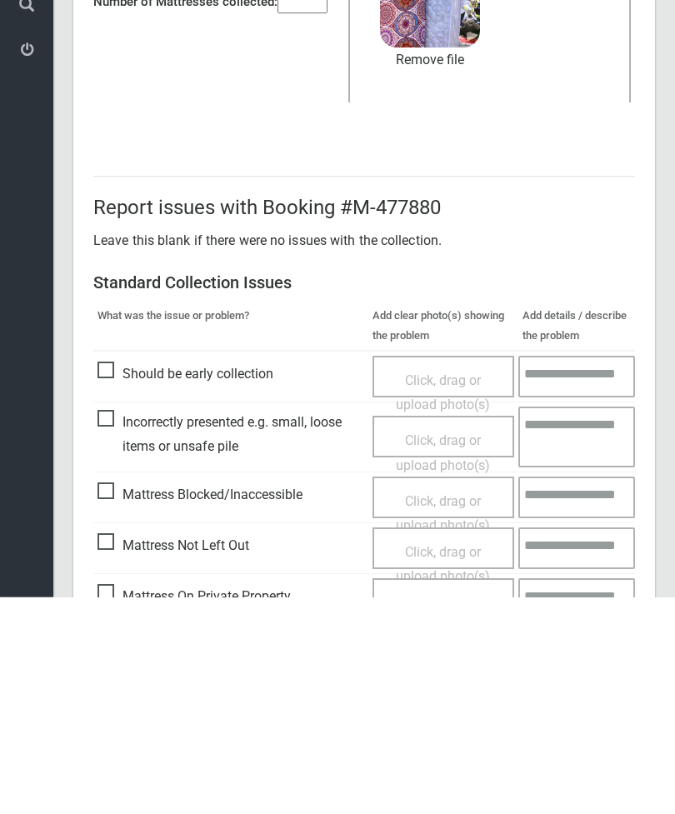
scroll to position [228, 0]
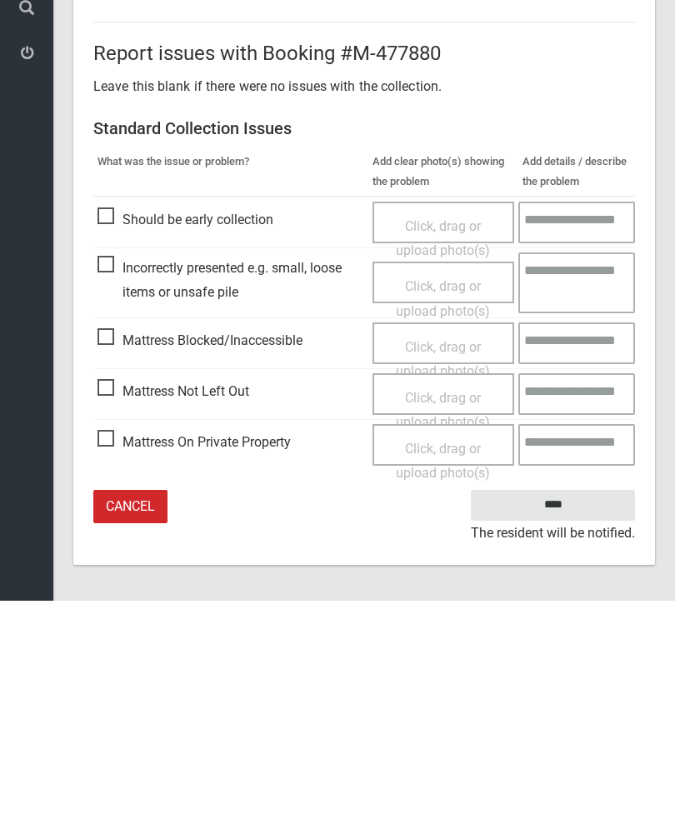
type input"] "*"
click at [551, 703] on input "****" at bounding box center [553, 718] width 164 height 31
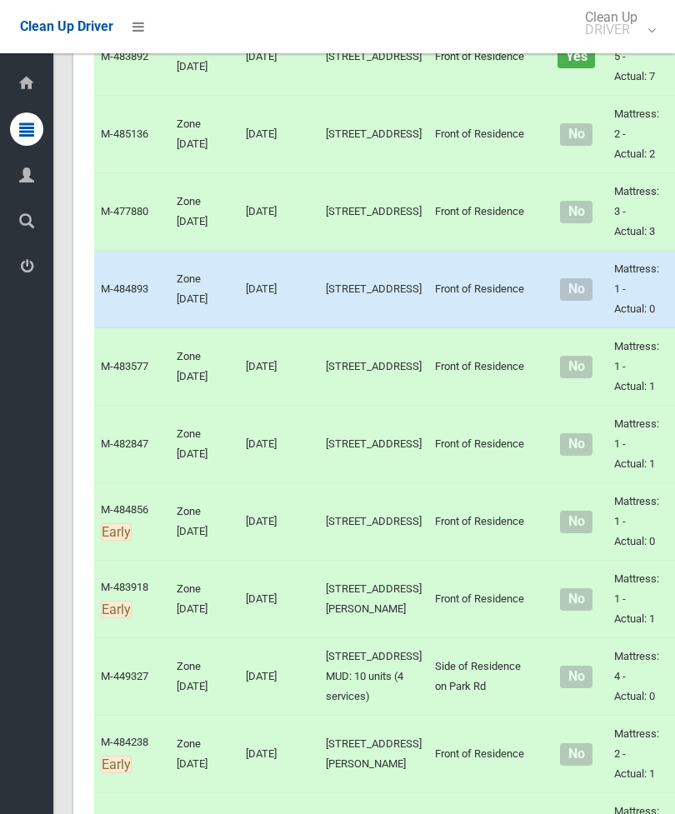
scroll to position [1015, 0]
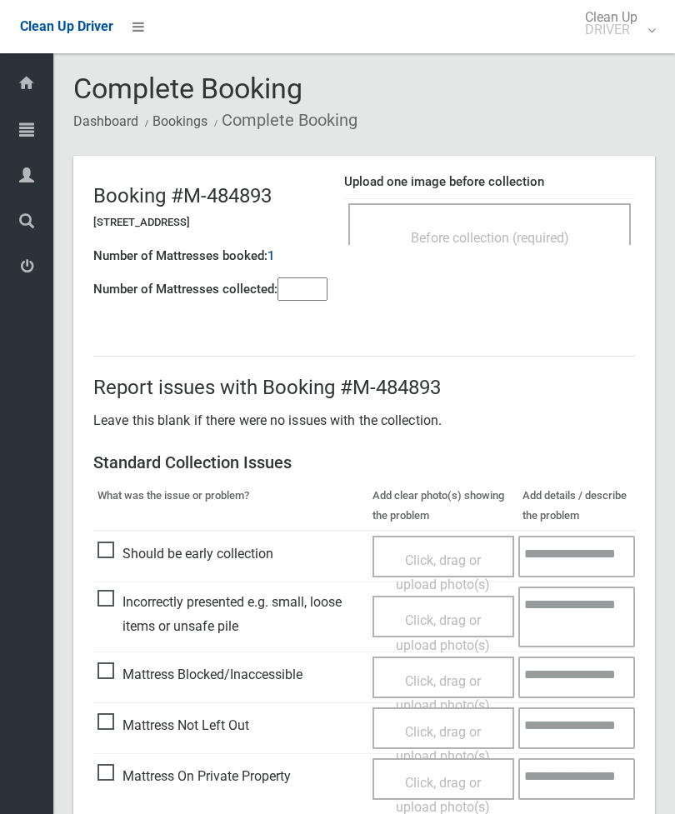
click at [289, 296] on input"] "number" at bounding box center [302, 288] width 50 height 23
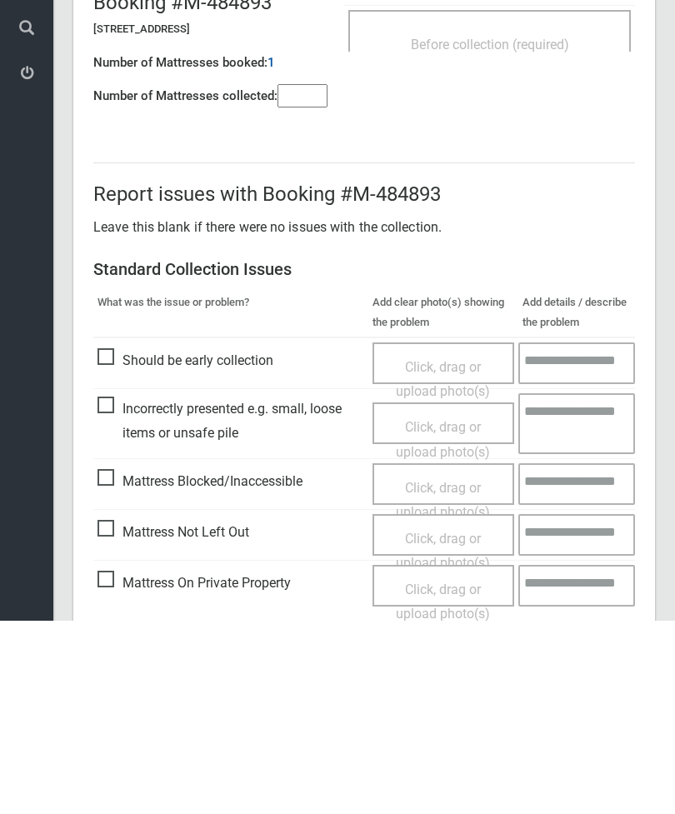
scroll to position [120, 0]
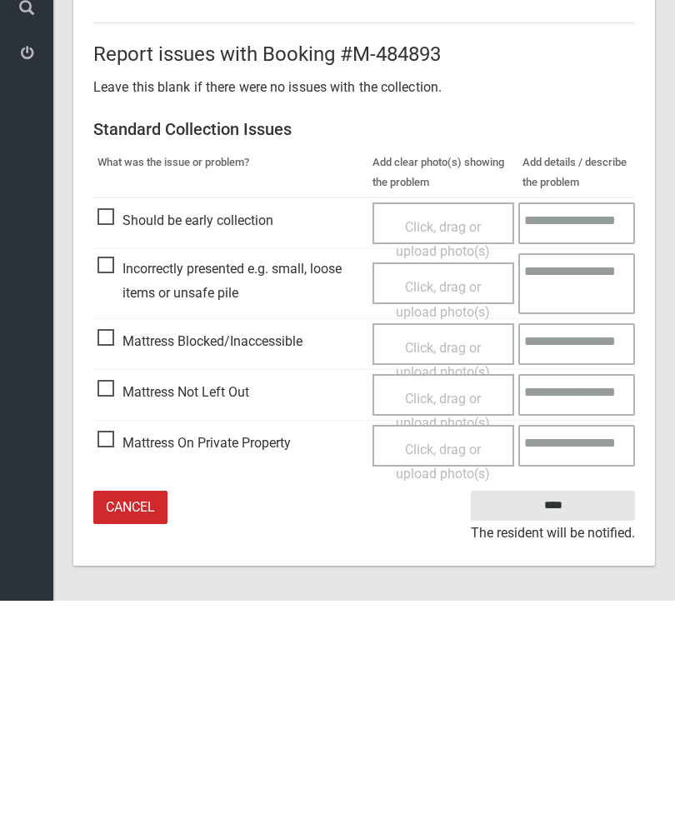
type input"] "*"
click at [117, 593] on span "Mattress Not Left Out" at bounding box center [173, 605] width 152 height 25
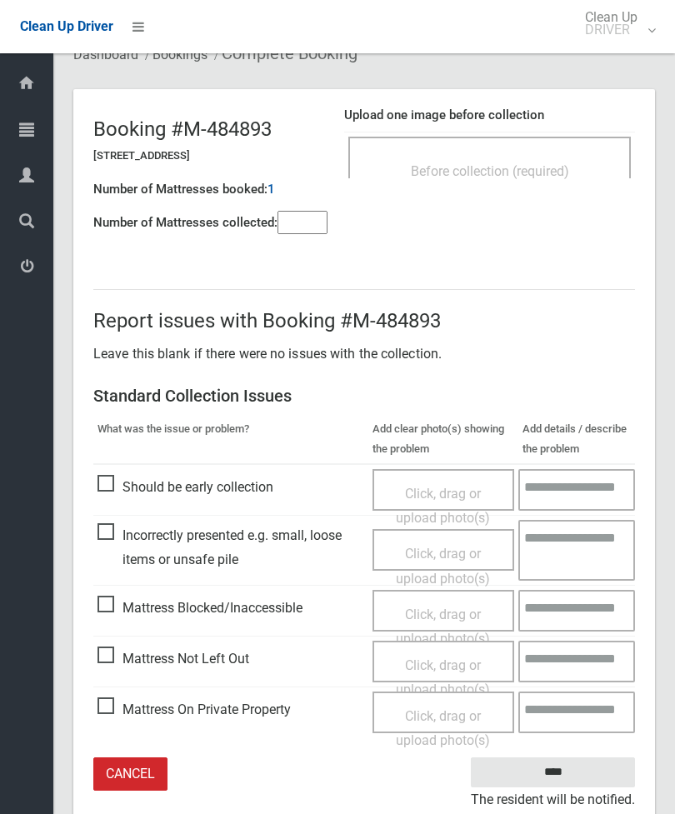
click at [435, 671] on div "Click, drag or upload photo(s)" at bounding box center [443, 677] width 117 height 49
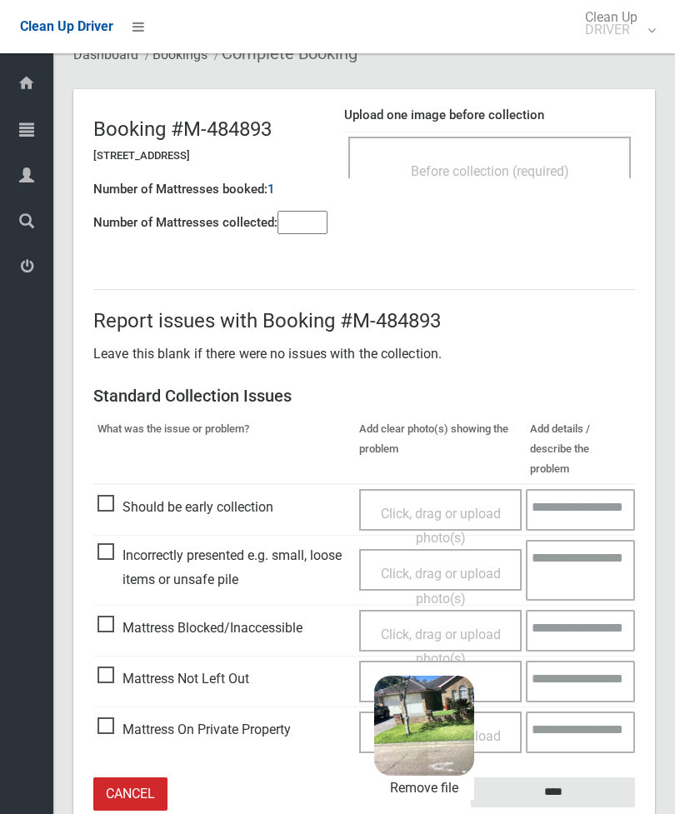
click at [590, 777] on input "****" at bounding box center [553, 792] width 164 height 31
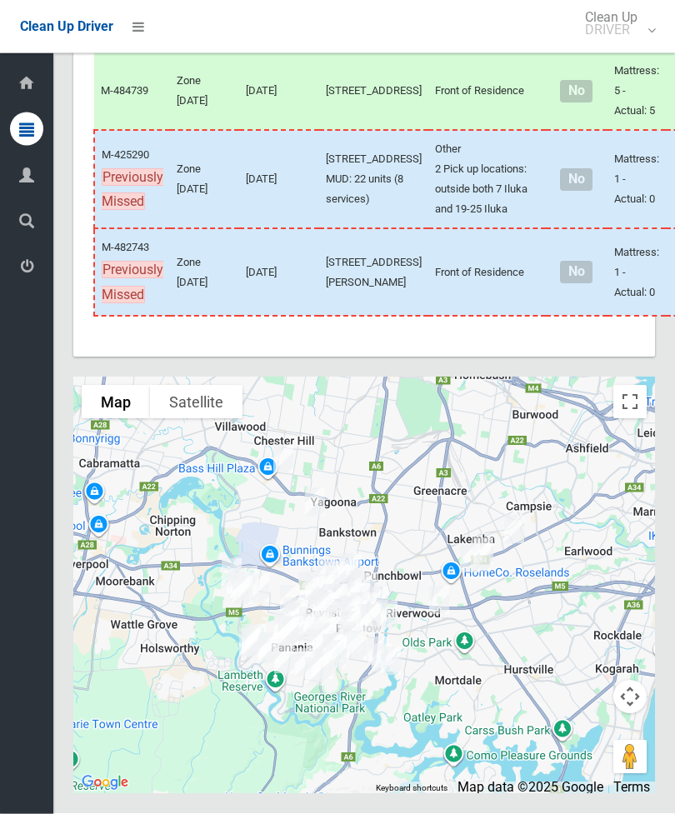
scroll to position [7090, 0]
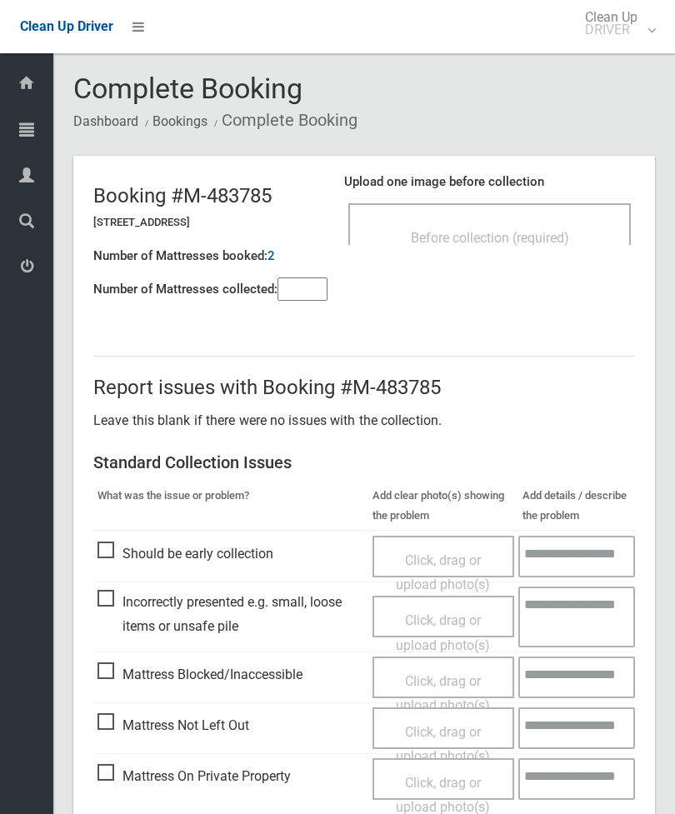
click at [541, 205] on div "Before collection (required)" at bounding box center [489, 224] width 282 height 42
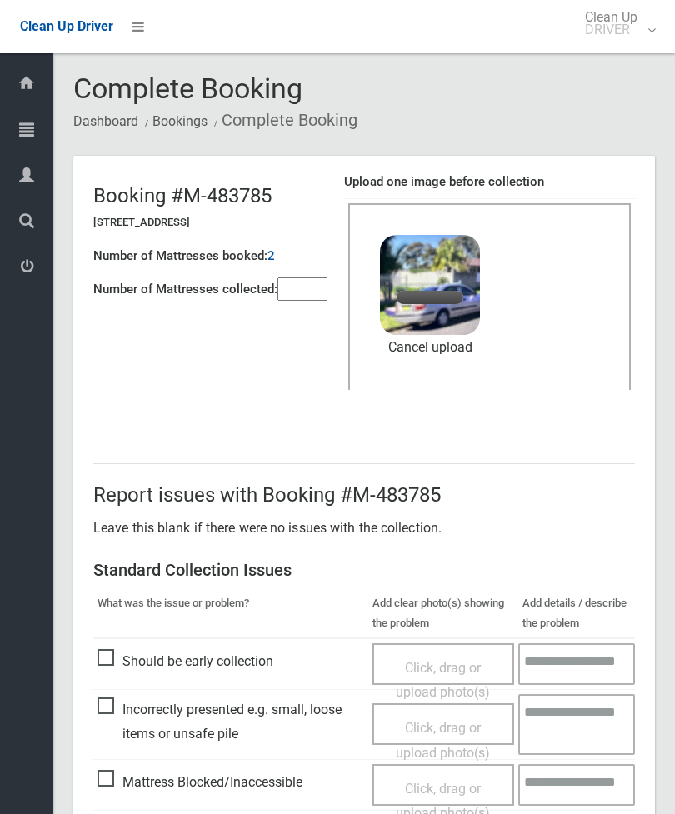
click at [313, 295] on input"] "number" at bounding box center [302, 288] width 50 height 23
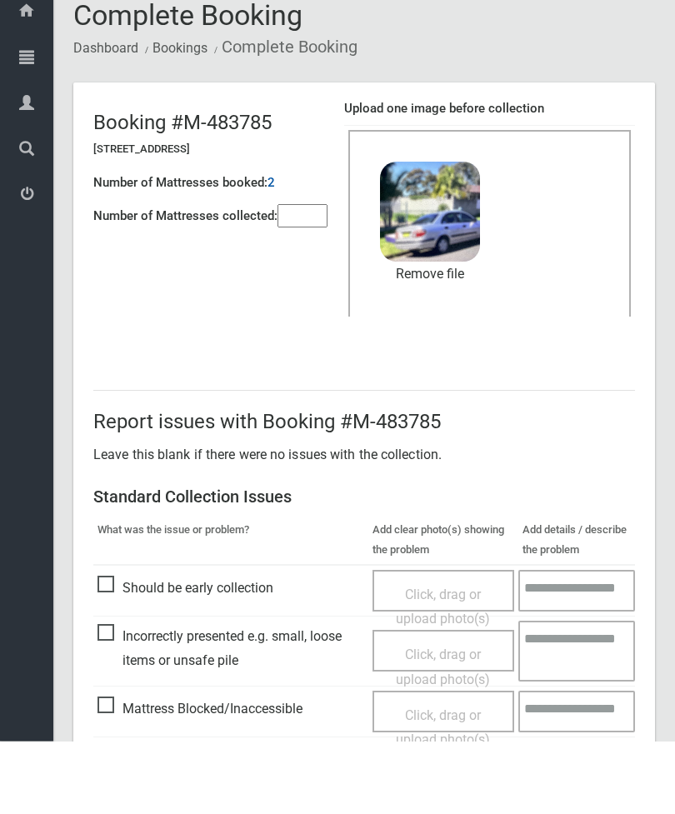
scroll to position [228, 0]
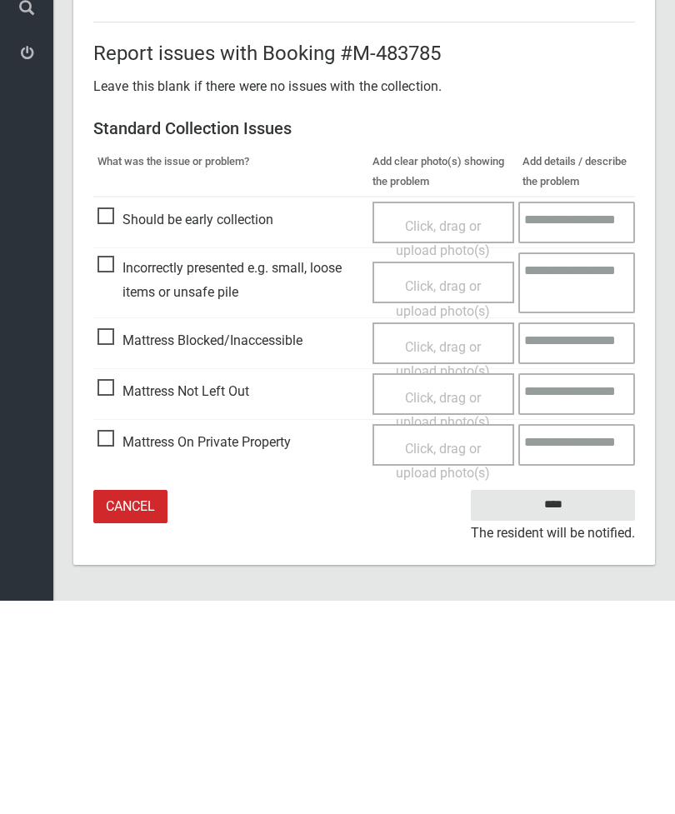
type input"] "*"
click at [567, 703] on input "****" at bounding box center [553, 718] width 164 height 31
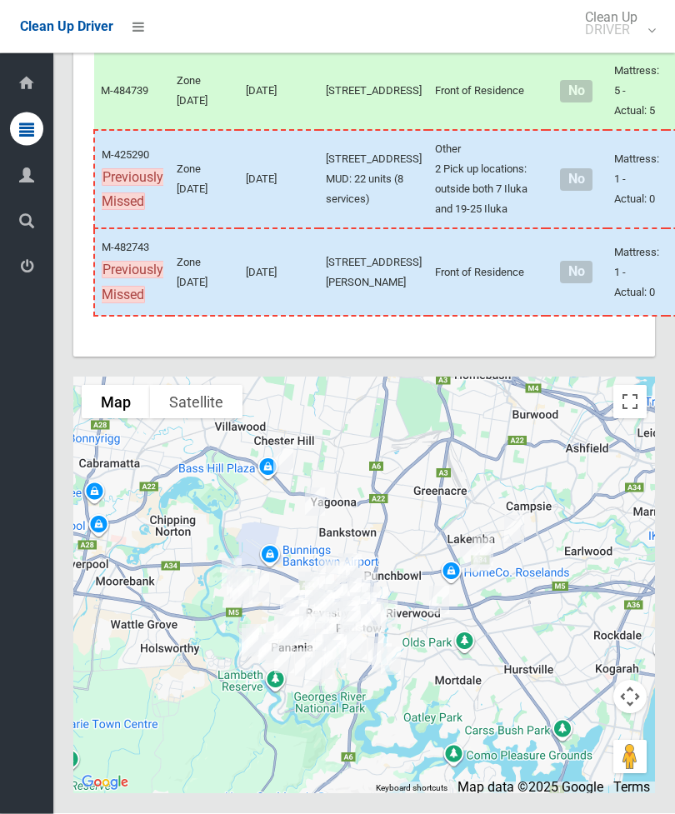
scroll to position [6739, 0]
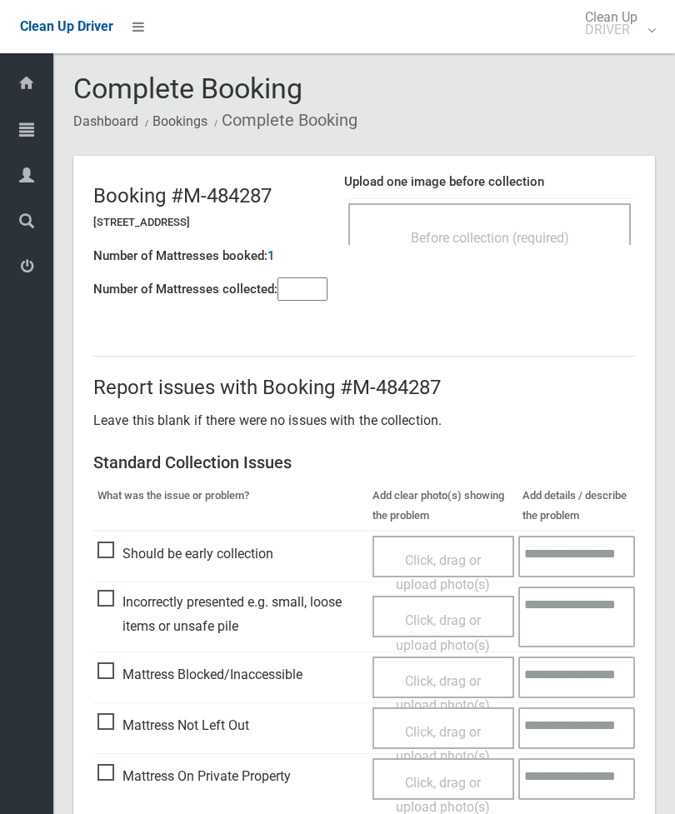
click at [537, 222] on div "Before collection (required)" at bounding box center [489, 237] width 246 height 31
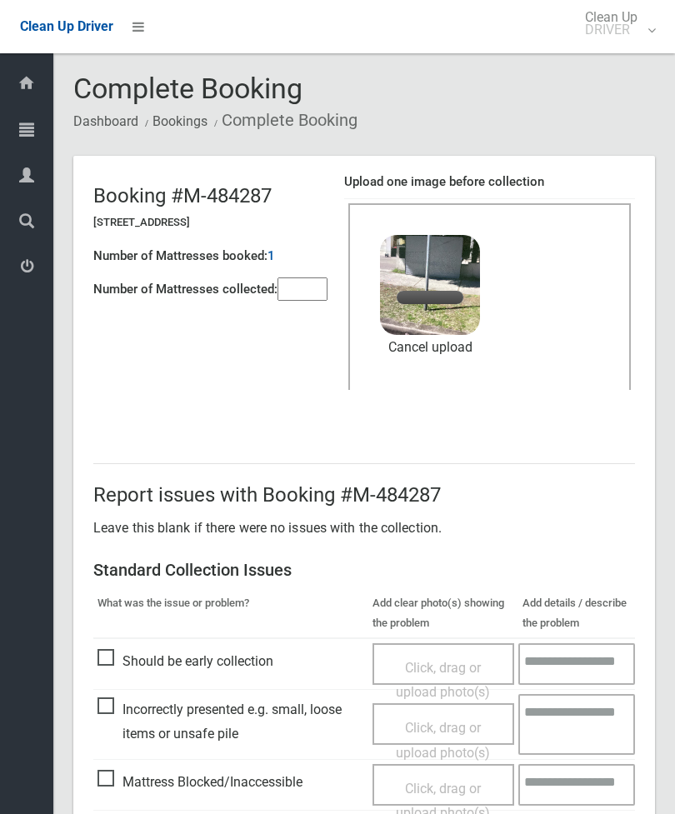
click at [316, 299] on input"] "number" at bounding box center [302, 288] width 50 height 23
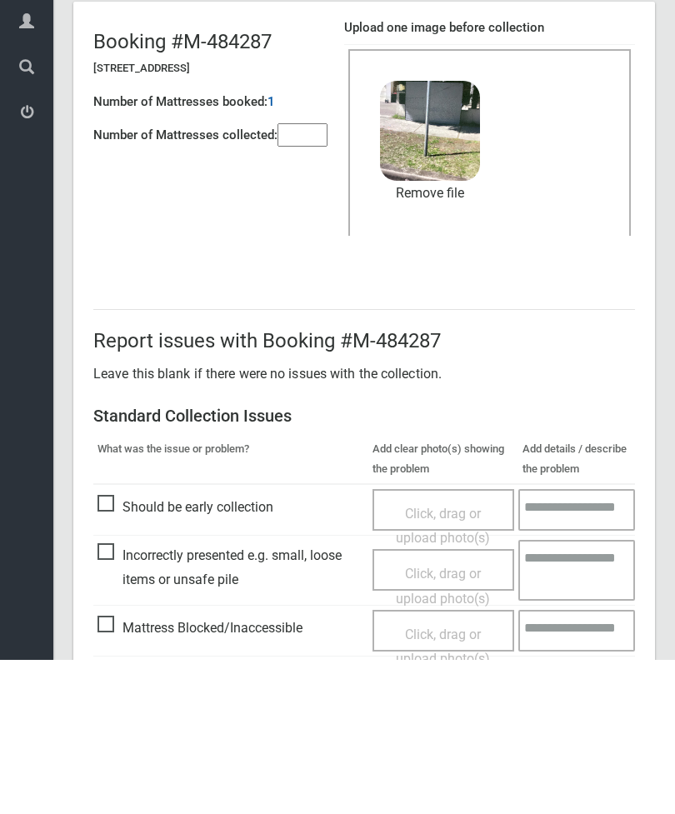
scroll to position [228, 0]
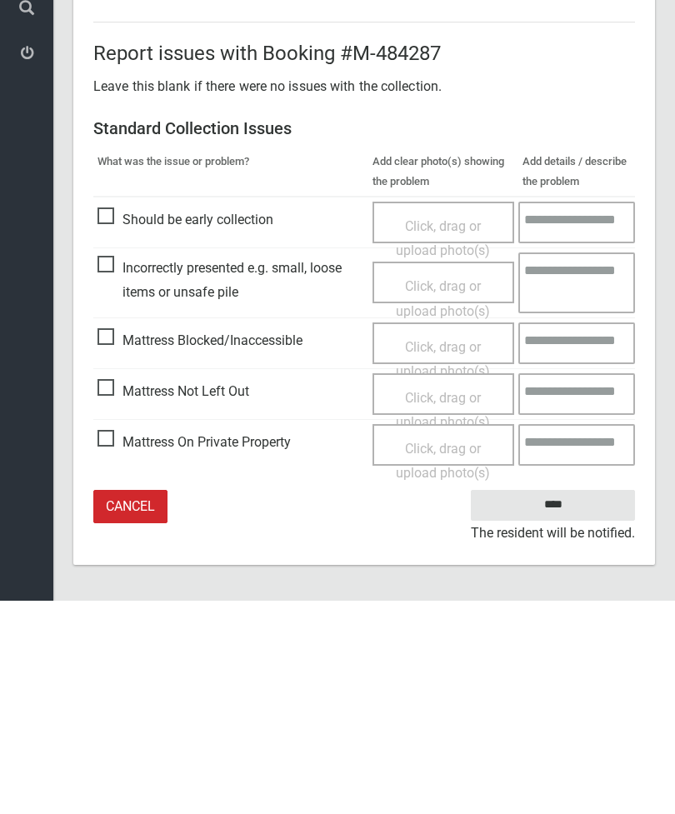
type input"] "*"
click at [563, 703] on input "****" at bounding box center [553, 718] width 164 height 31
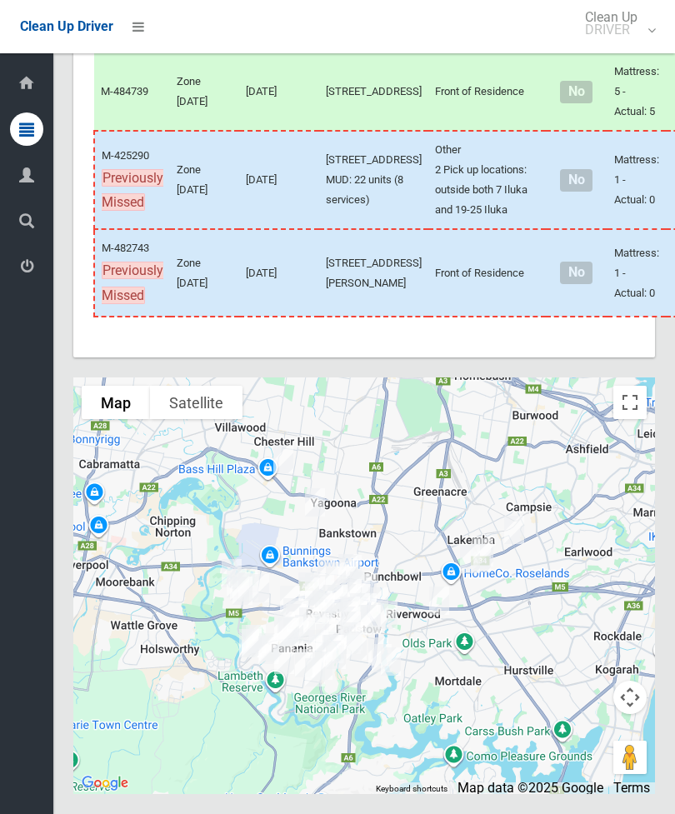
scroll to position [6904, 0]
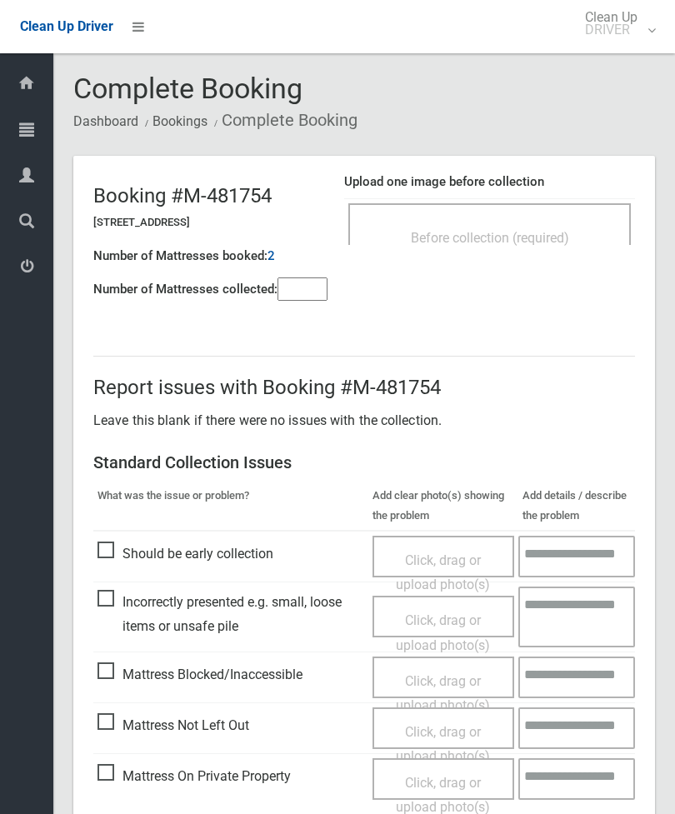
click at [519, 209] on div "Before collection (required)" at bounding box center [489, 224] width 282 height 42
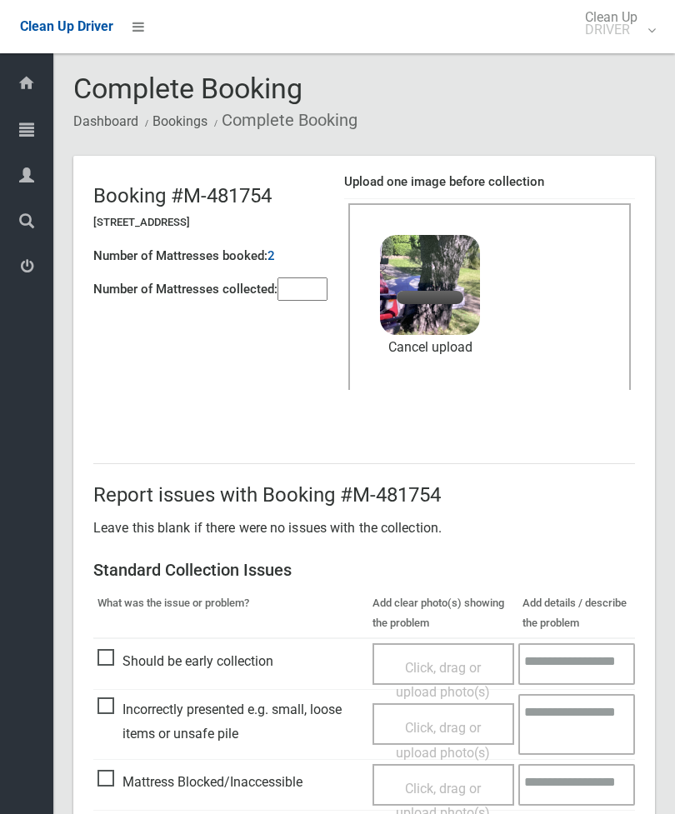
click at [297, 284] on input"] "number" at bounding box center [302, 288] width 50 height 23
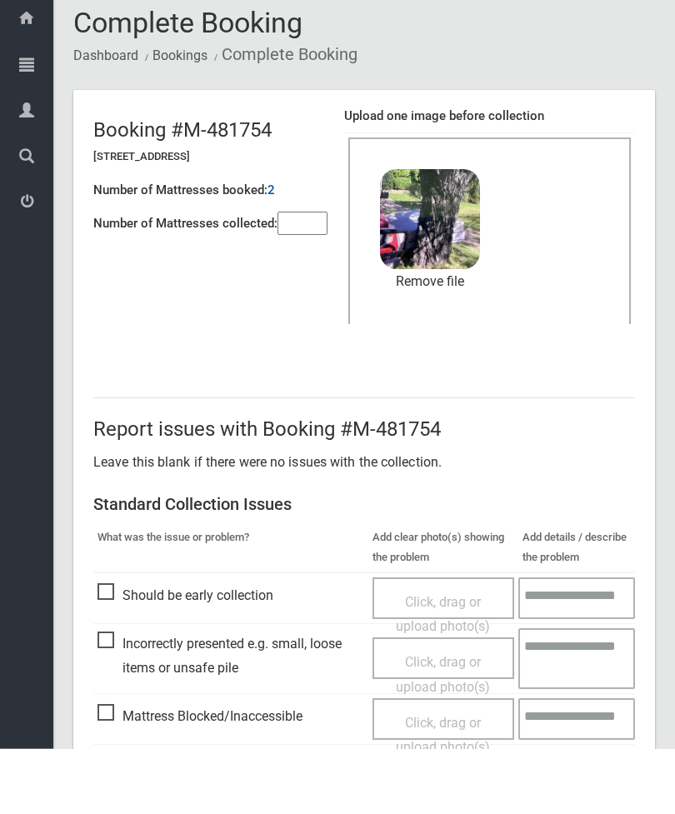
scroll to position [228, 0]
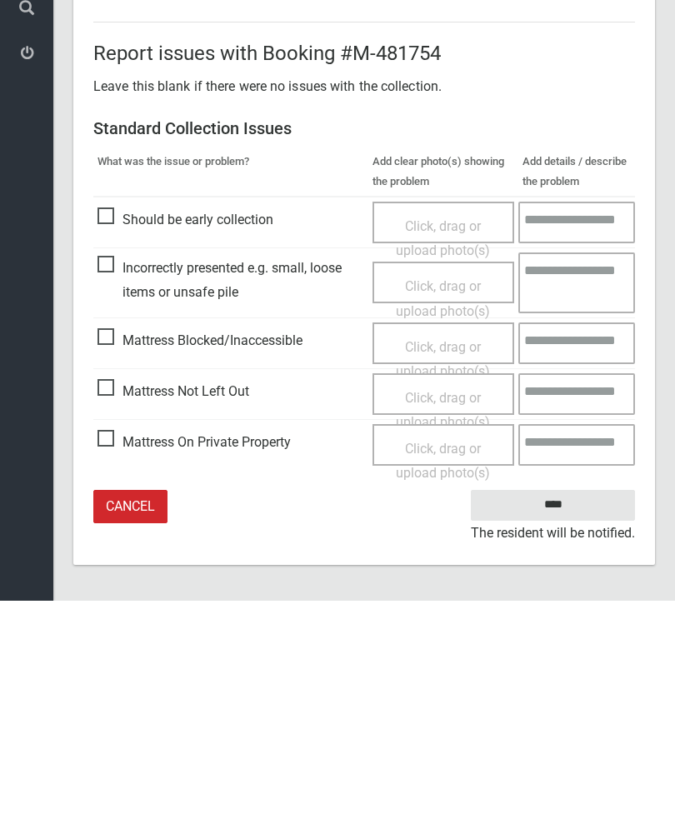
type input"] "*"
click at [565, 703] on input "****" at bounding box center [553, 718] width 164 height 31
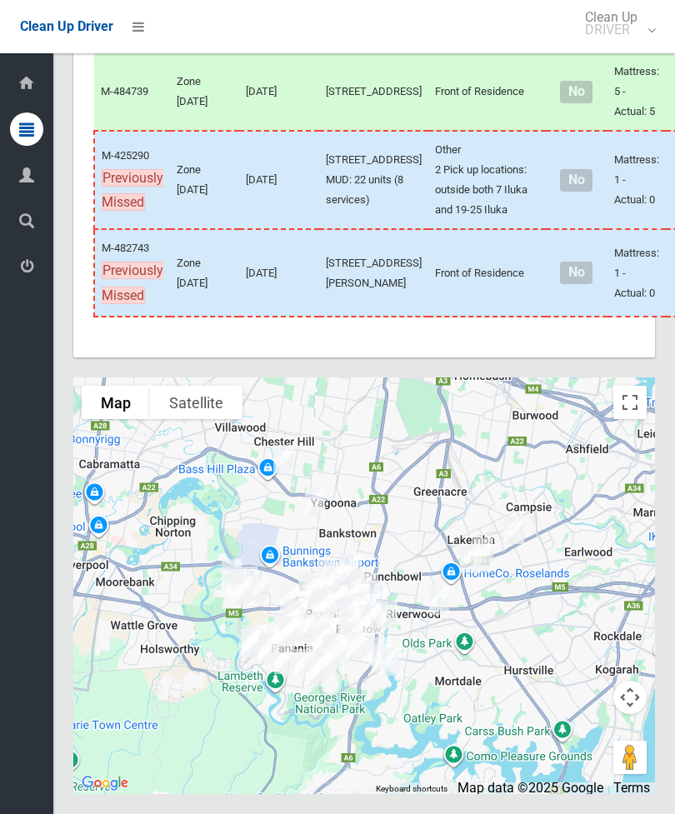
scroll to position [6436, 0]
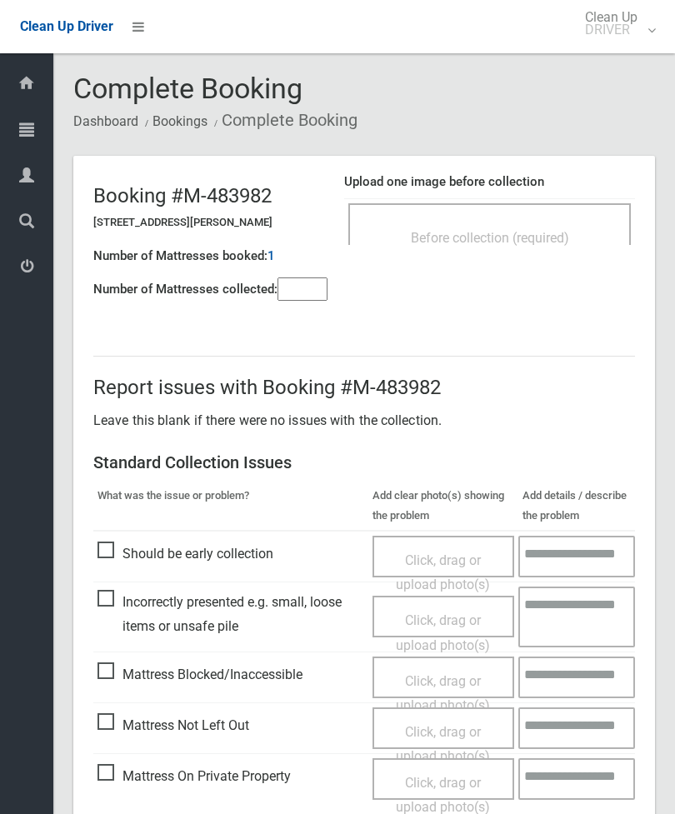
click at [536, 230] on span "Before collection (required)" at bounding box center [490, 238] width 158 height 16
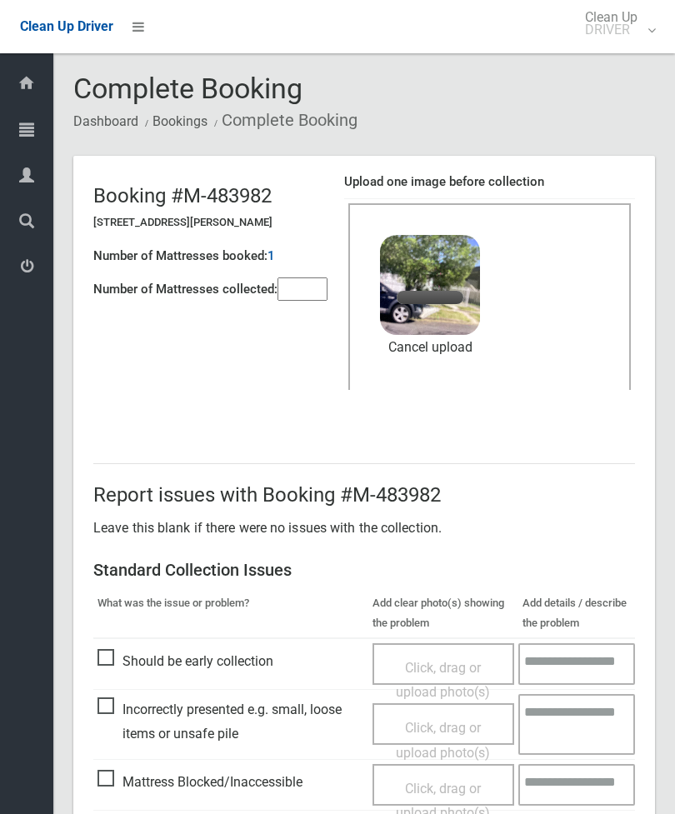
click at [313, 298] on input"] "number" at bounding box center [302, 288] width 50 height 23
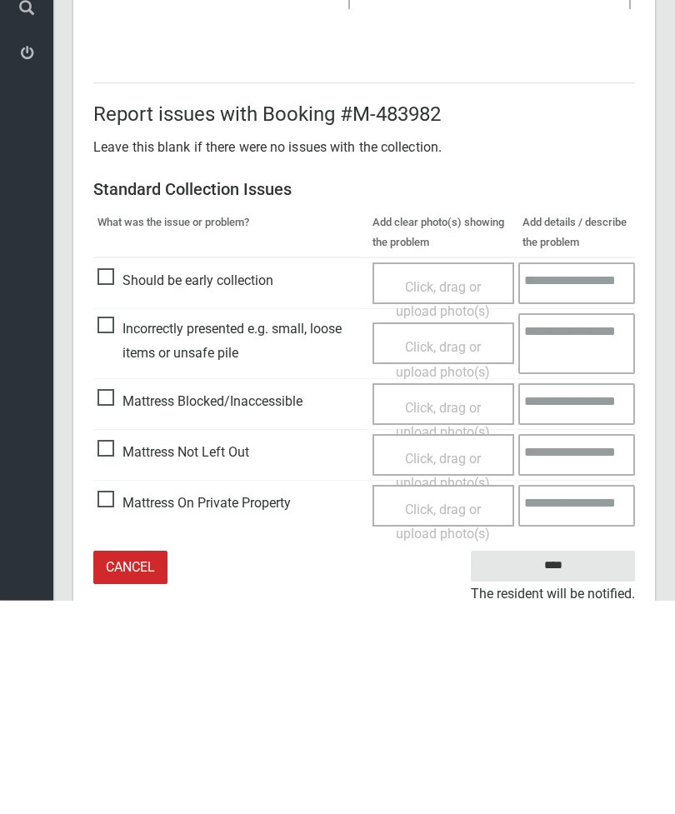
scroll to position [228, 0]
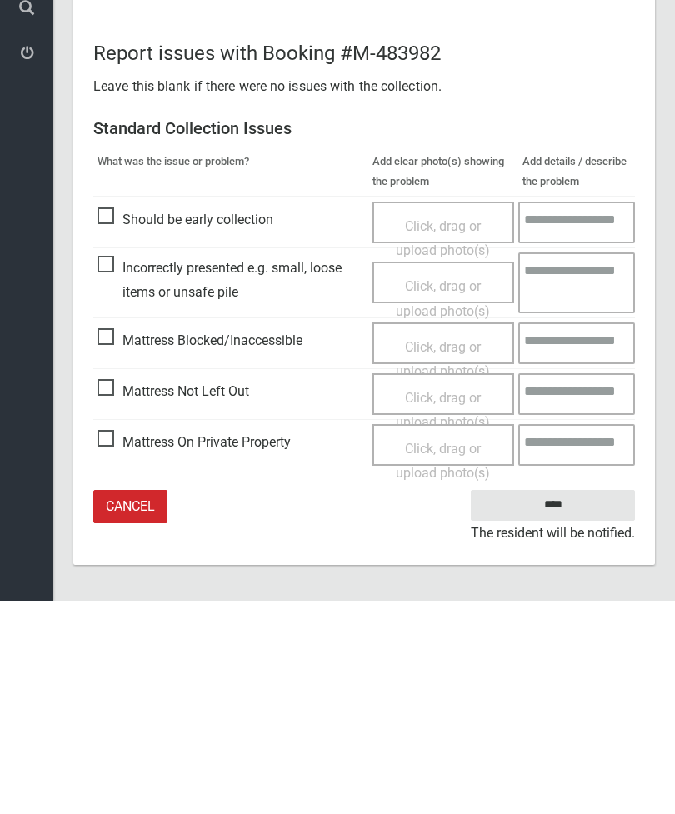
type input"] "*"
click at [562, 703] on input "****" at bounding box center [553, 718] width 164 height 31
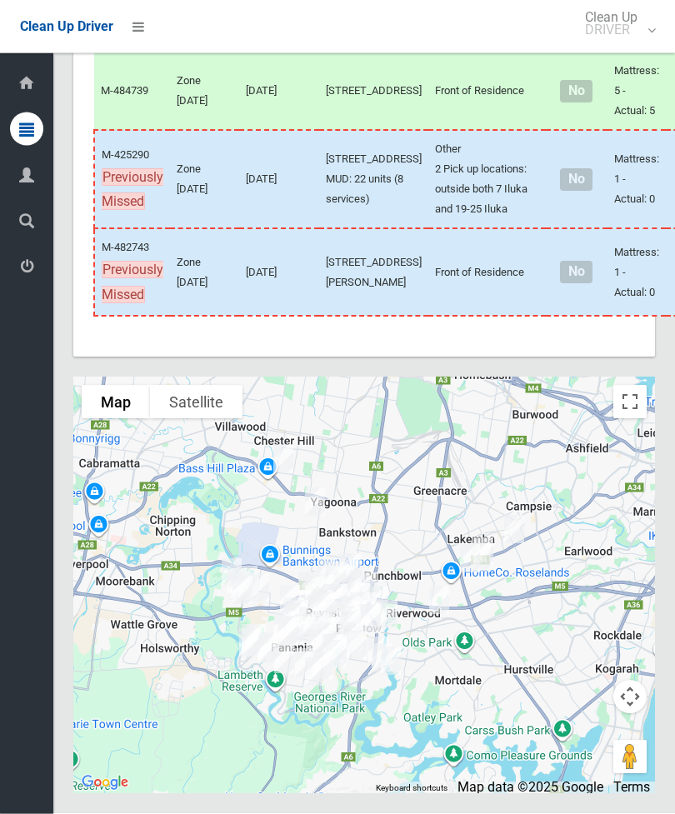
scroll to position [6456, 0]
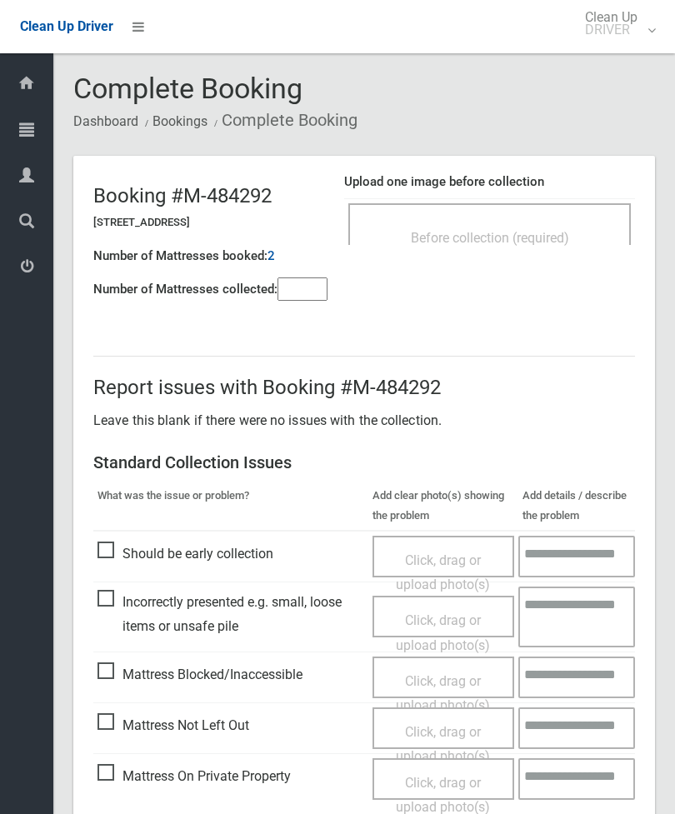
click at [528, 233] on span "Before collection (required)" at bounding box center [490, 238] width 158 height 16
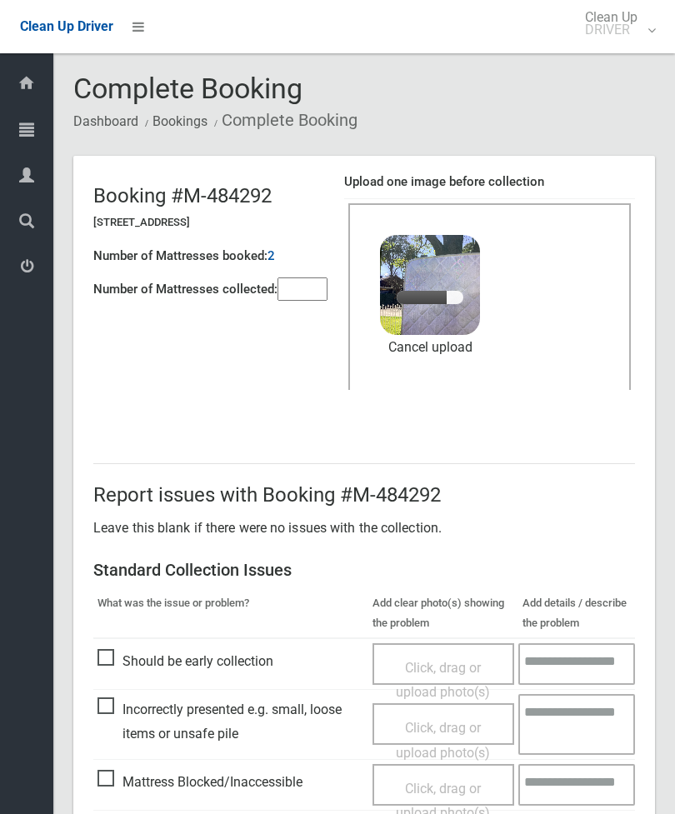
click at [311, 283] on input"] "number" at bounding box center [302, 288] width 50 height 23
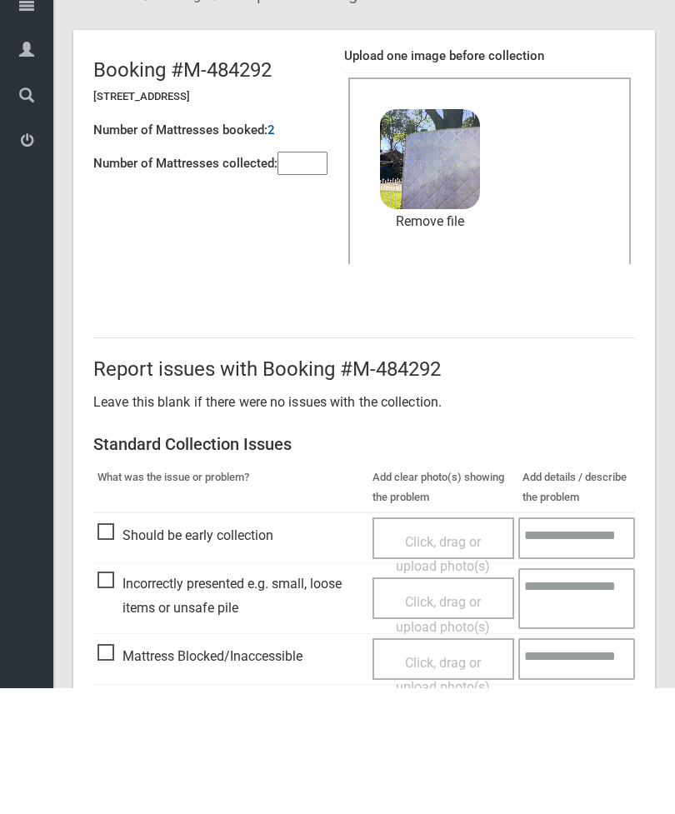
scroll to position [228, 0]
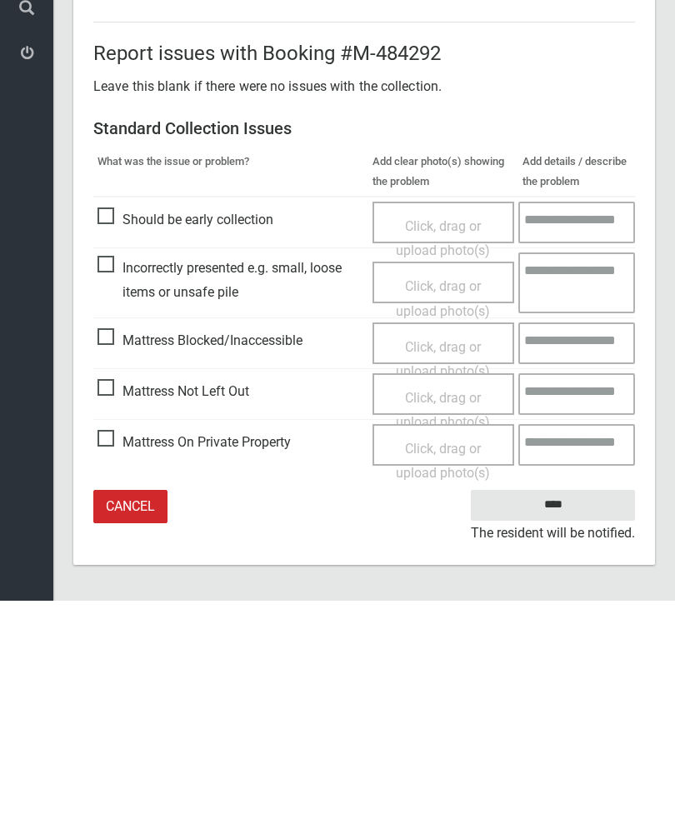
type input"] "*"
click at [569, 703] on input "****" at bounding box center [553, 718] width 164 height 31
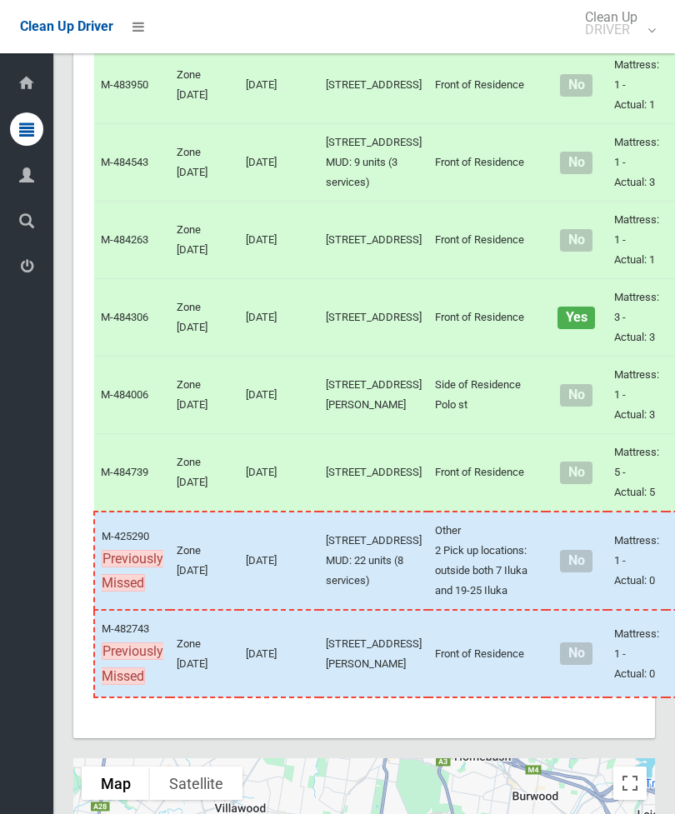
scroll to position [5797, 0]
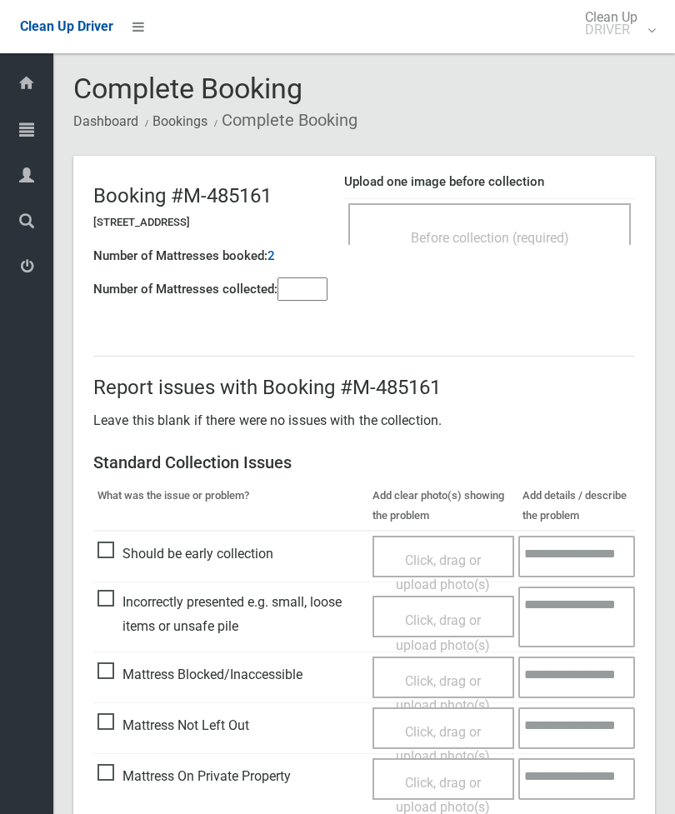
click at [304, 297] on input"] "number" at bounding box center [302, 288] width 50 height 23
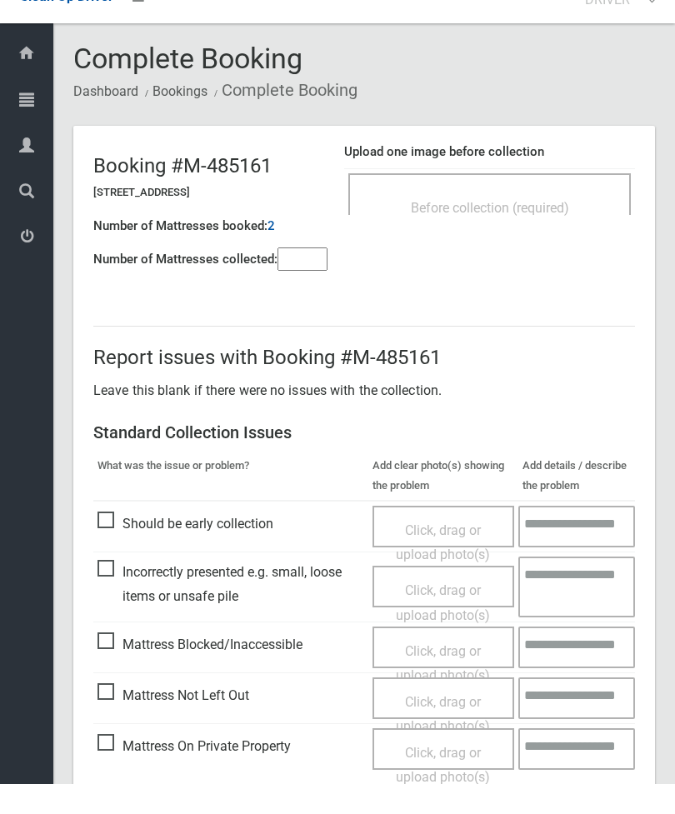
scroll to position [120, 0]
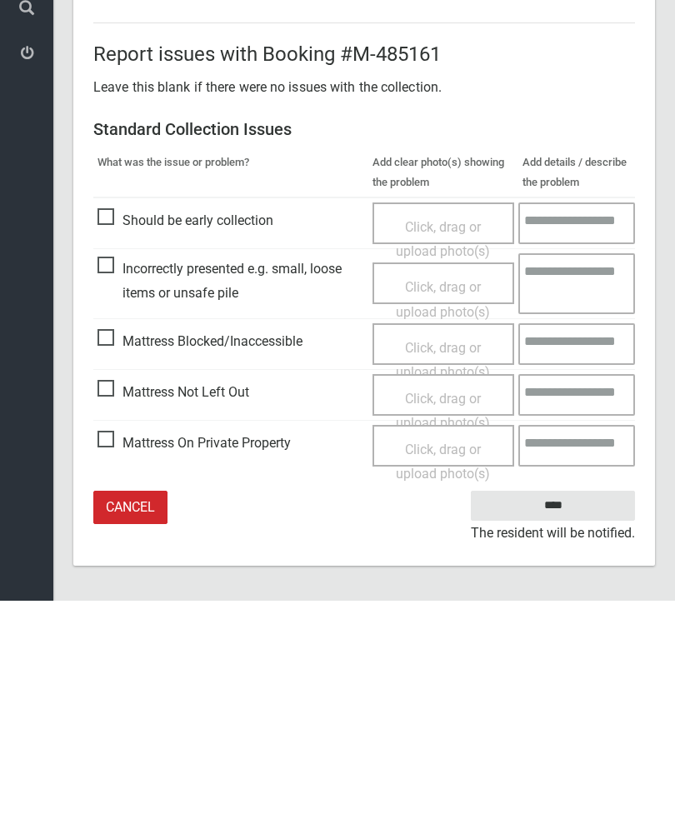
type input"] "*"
click at [112, 593] on span "Mattress Not Left Out" at bounding box center [173, 605] width 152 height 25
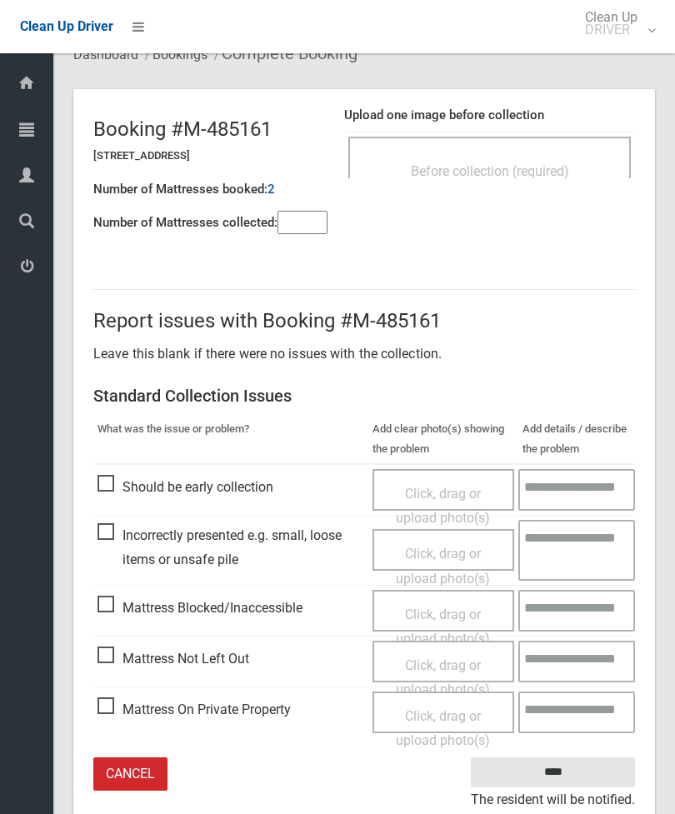
click at [456, 667] on span "Click, drag or upload photo(s)" at bounding box center [443, 677] width 94 height 41
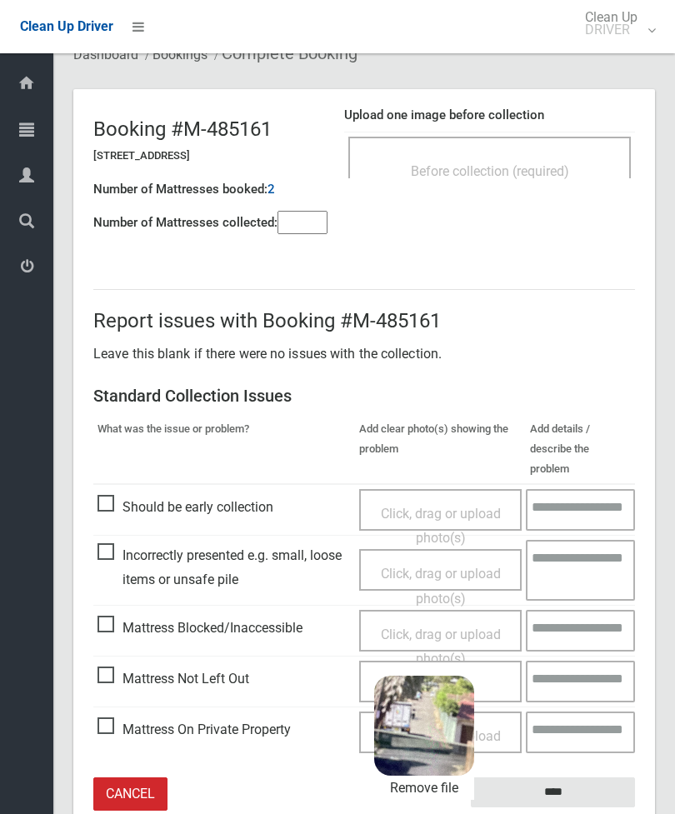
click at [576, 777] on input "****" at bounding box center [553, 792] width 164 height 31
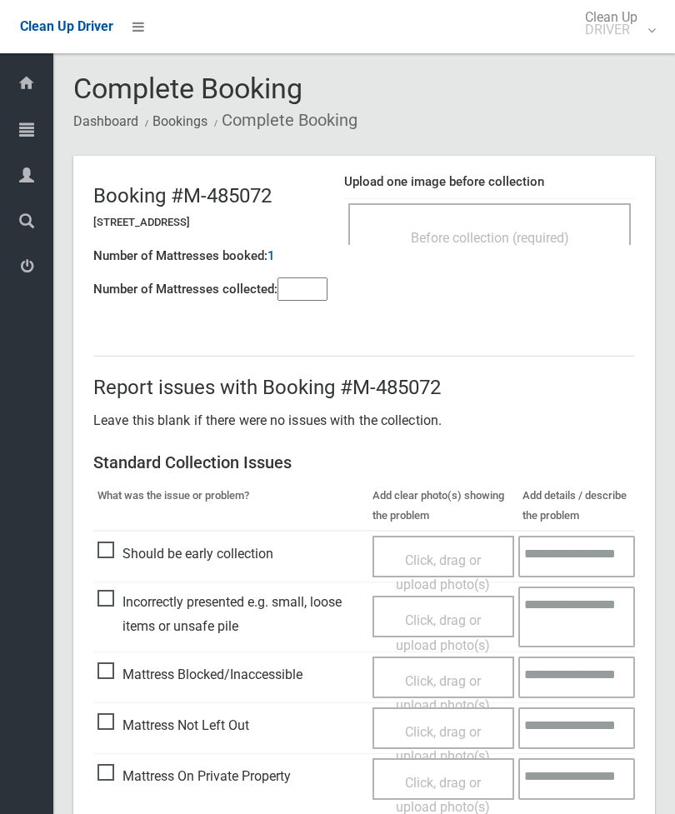
click at [545, 219] on div "Before collection (required)" at bounding box center [489, 224] width 282 height 42
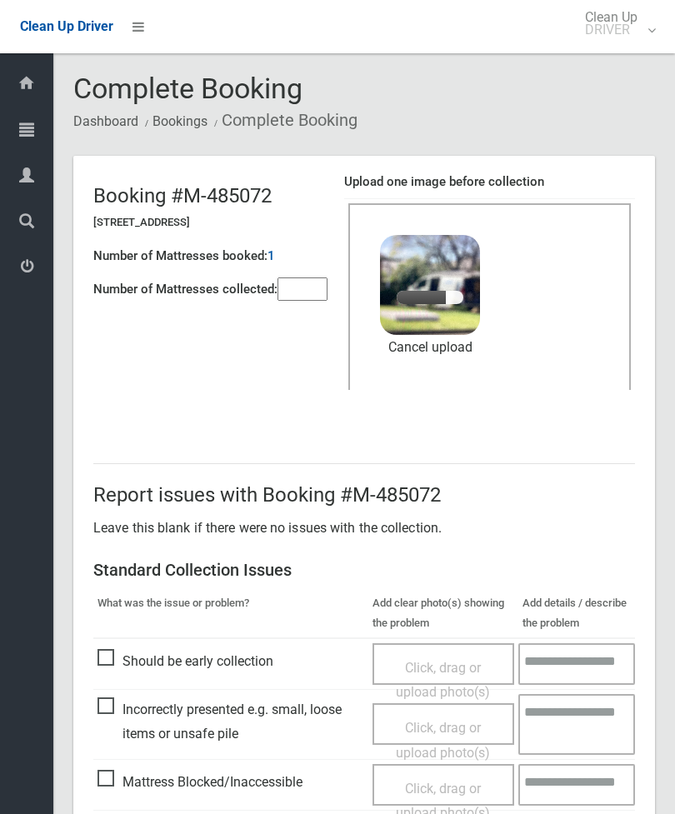
click at [298, 301] on input"] "number" at bounding box center [302, 288] width 50 height 23
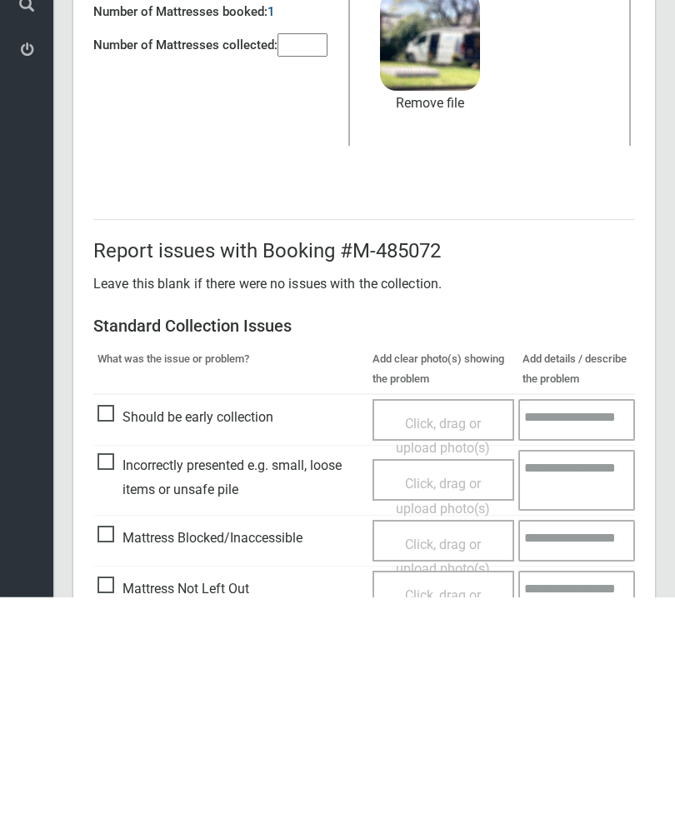
scroll to position [228, 0]
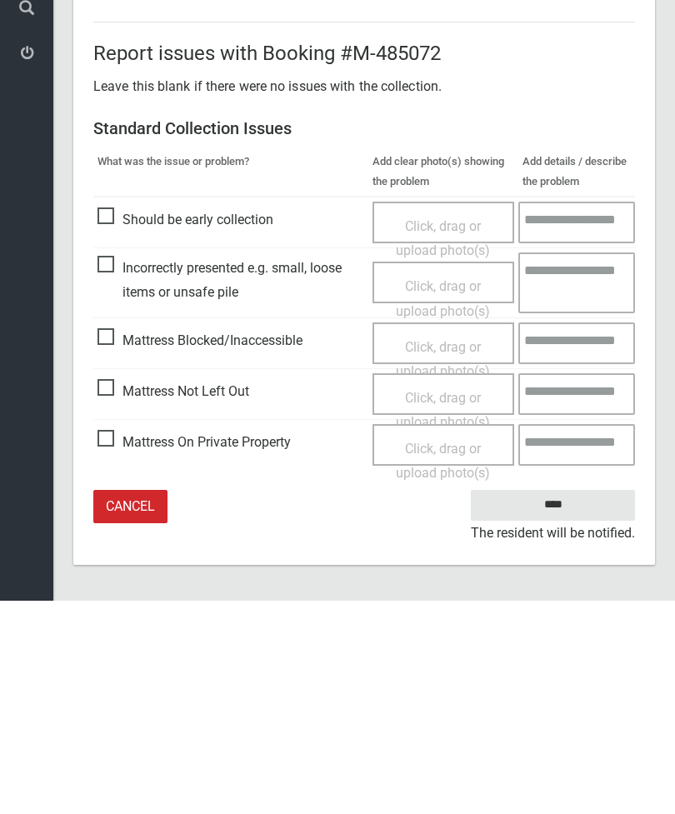
type input"] "*"
click at [565, 703] on input "****" at bounding box center [553, 718] width 164 height 31
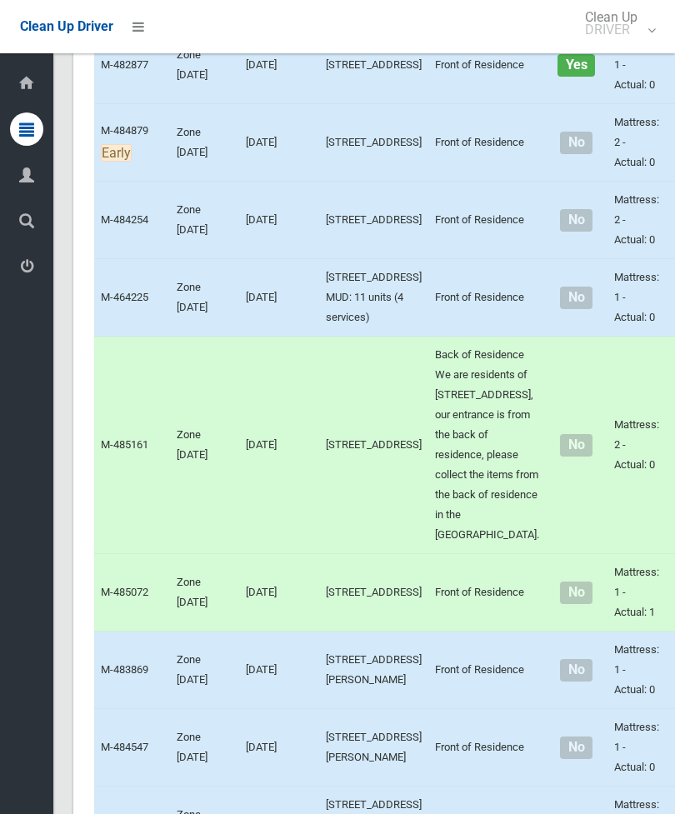
scroll to position [5164, 0]
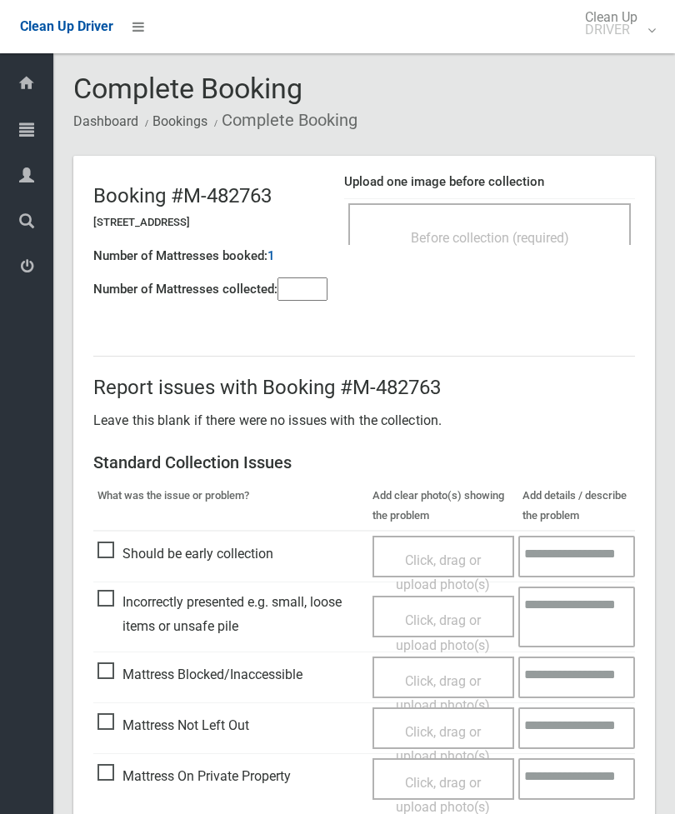
click at [526, 233] on span "Before collection (required)" at bounding box center [490, 238] width 158 height 16
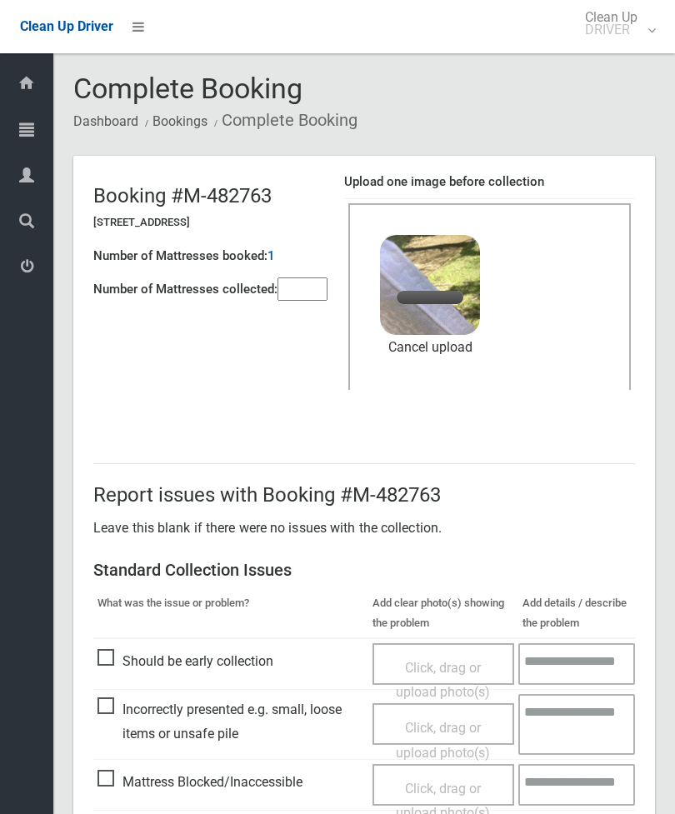
click at [282, 301] on input"] "number" at bounding box center [302, 288] width 50 height 23
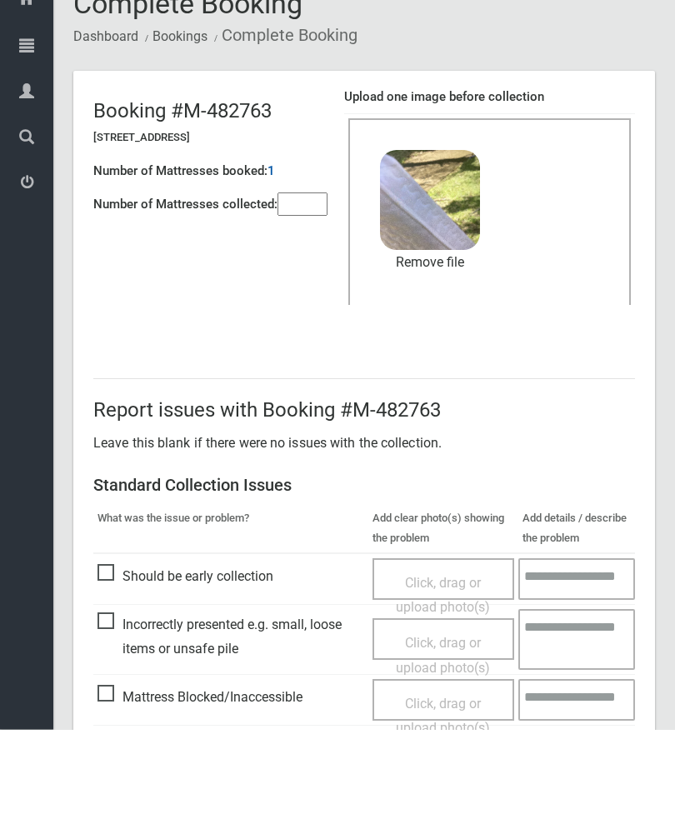
scroll to position [228, 0]
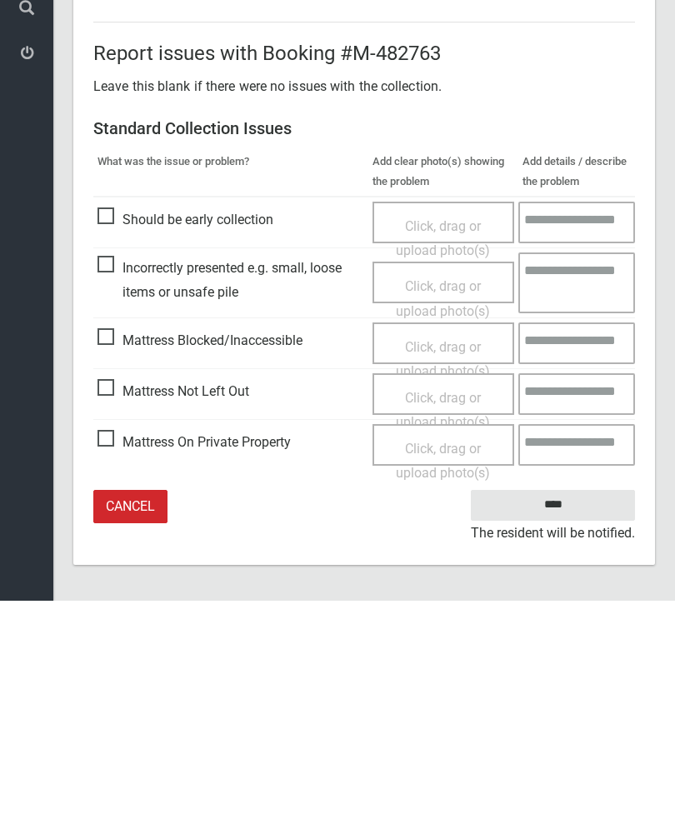
type input"] "*"
click at [559, 703] on input "****" at bounding box center [553, 718] width 164 height 31
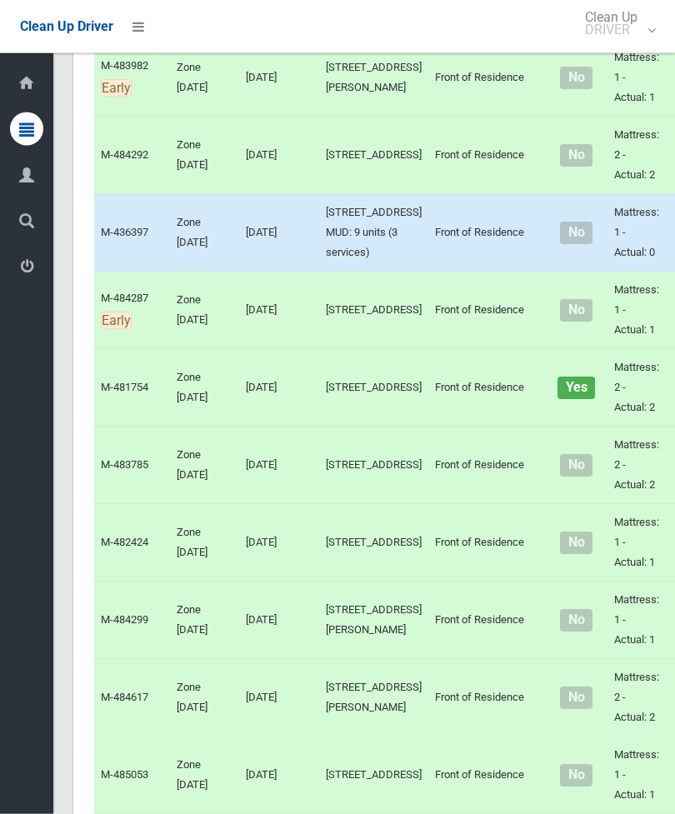
scroll to position [5020, 0]
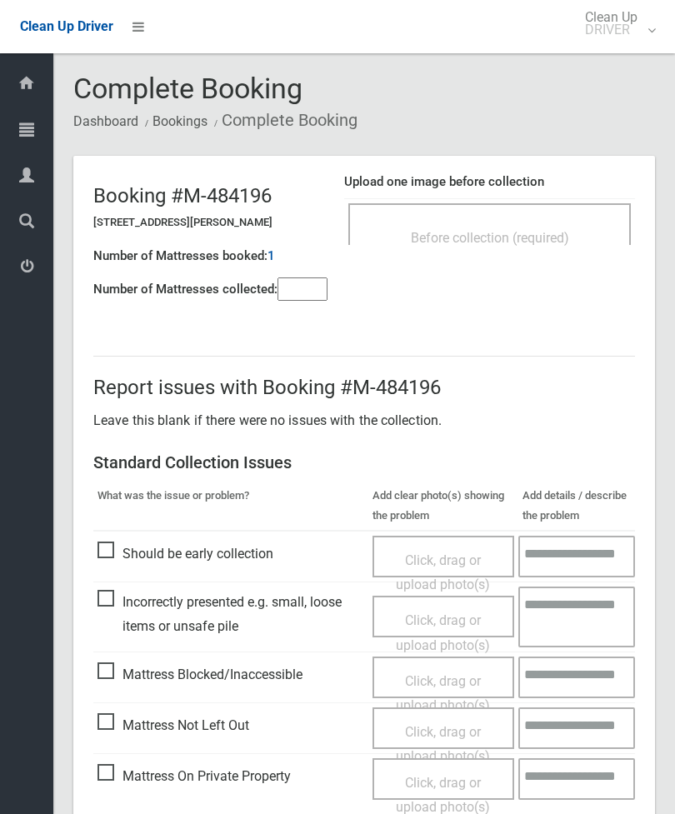
click at [523, 218] on div "Before collection (required)" at bounding box center [489, 224] width 282 height 42
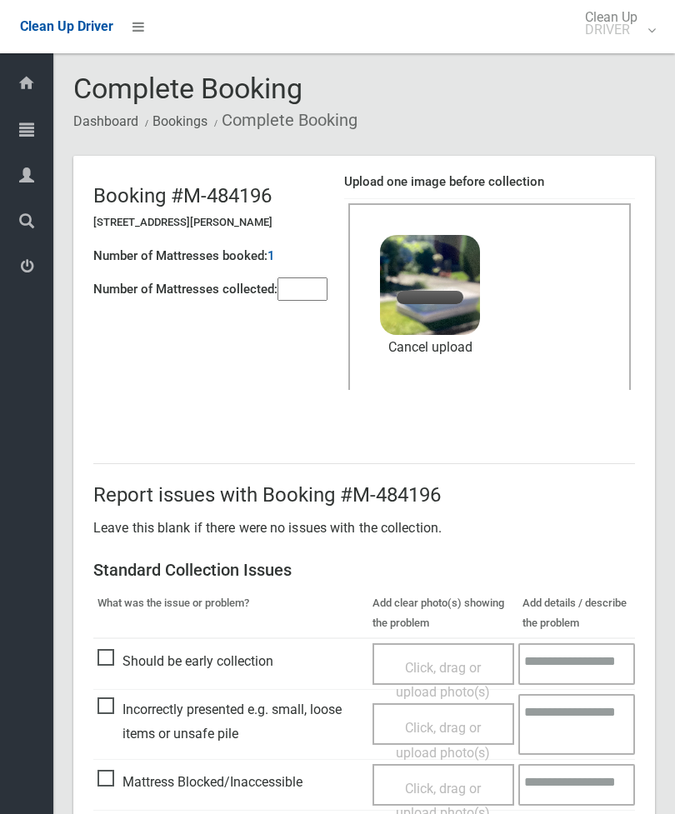
click at [322, 277] on input"] "number" at bounding box center [302, 288] width 50 height 23
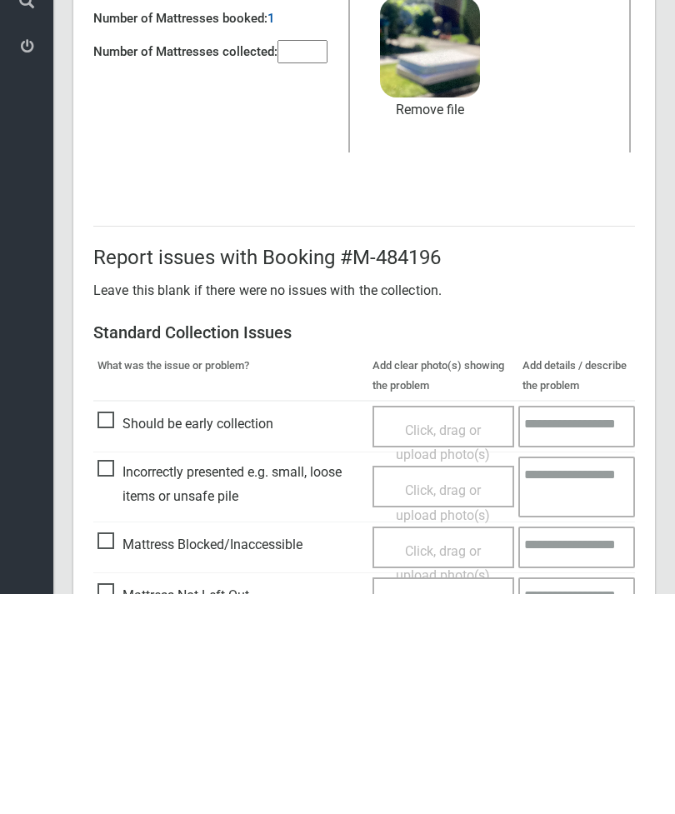
scroll to position [228, 0]
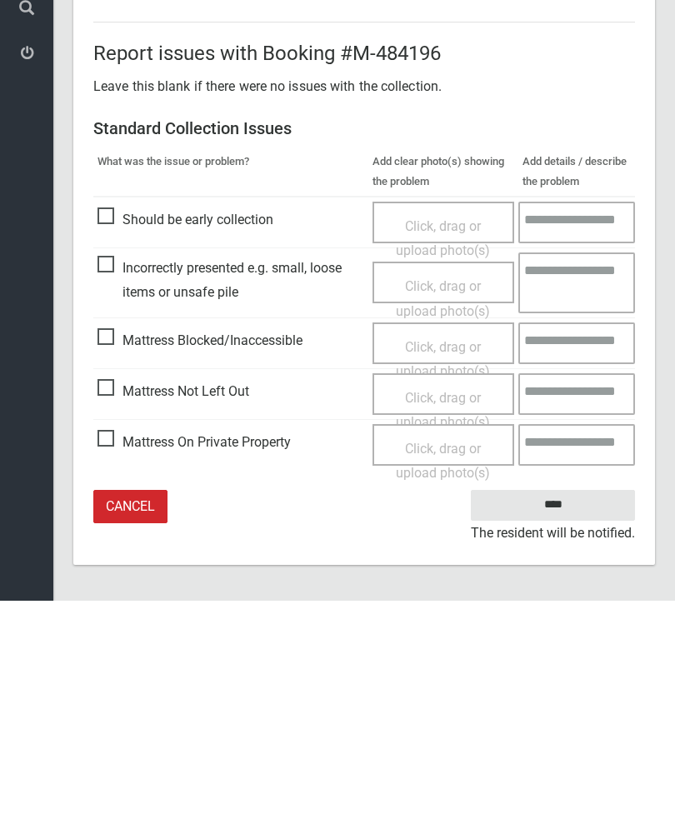
type input"] "*"
click at [571, 703] on input "****" at bounding box center [553, 718] width 164 height 31
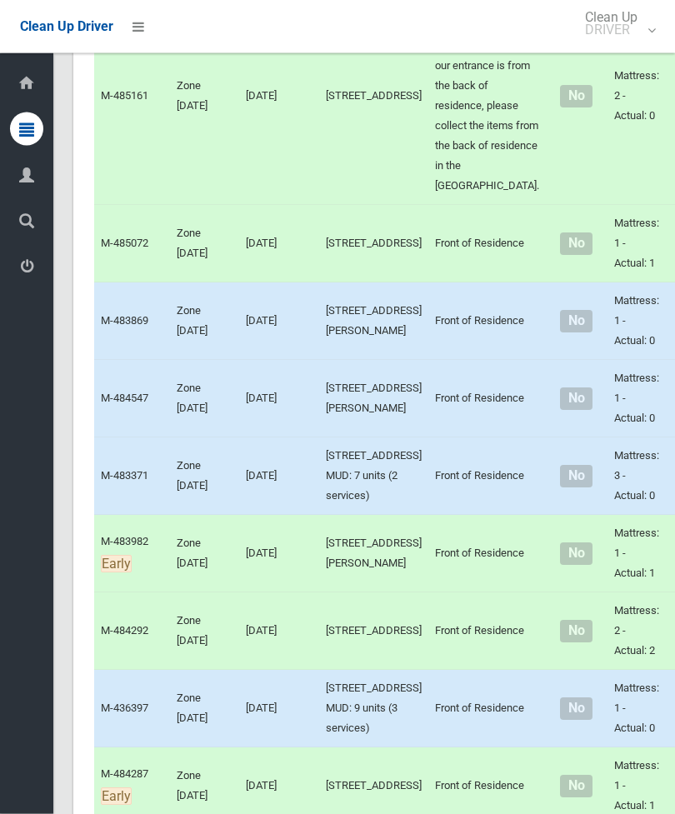
scroll to position [5284, 0]
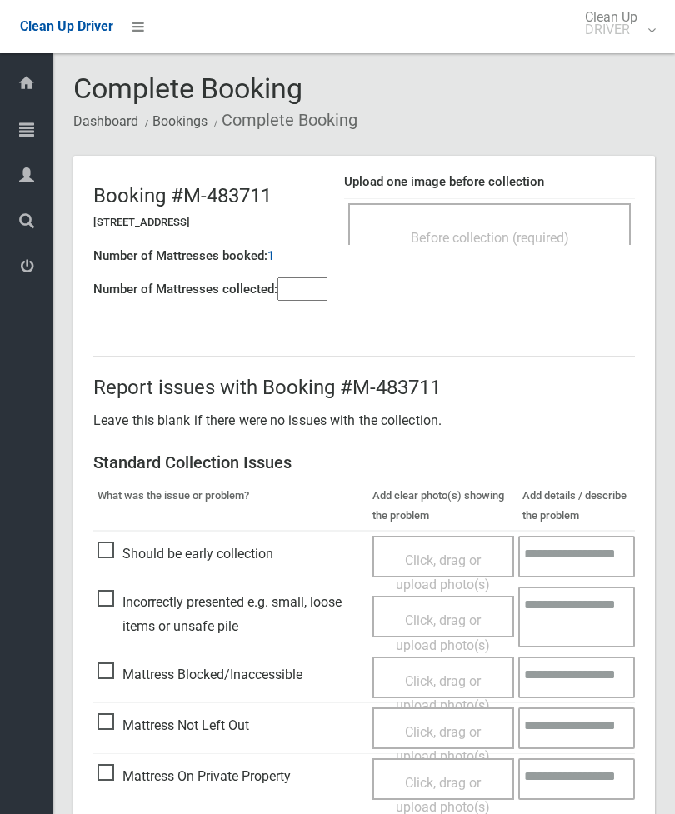
click at [558, 213] on div "Before collection (required)" at bounding box center [489, 224] width 282 height 42
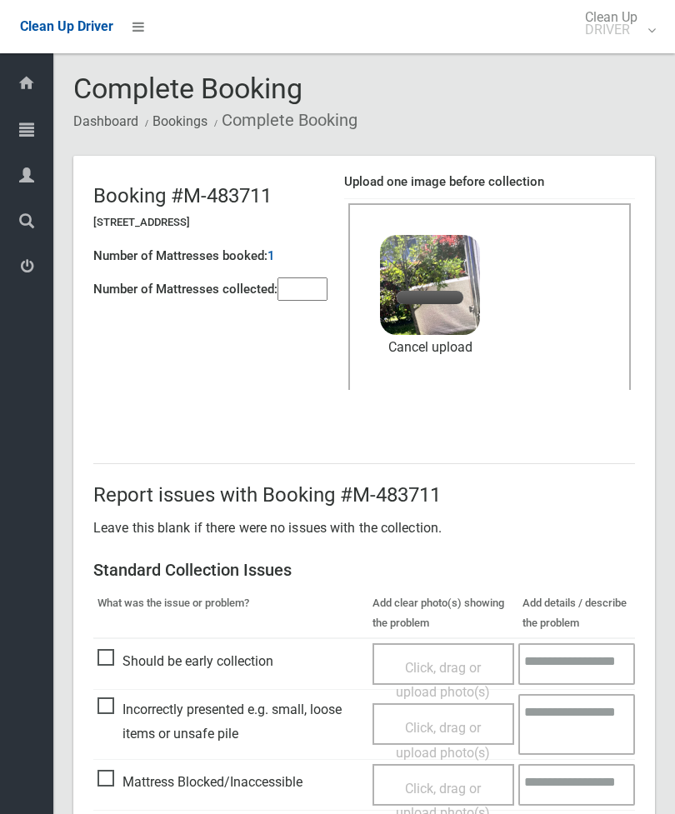
click at [302, 301] on input"] "number" at bounding box center [302, 288] width 50 height 23
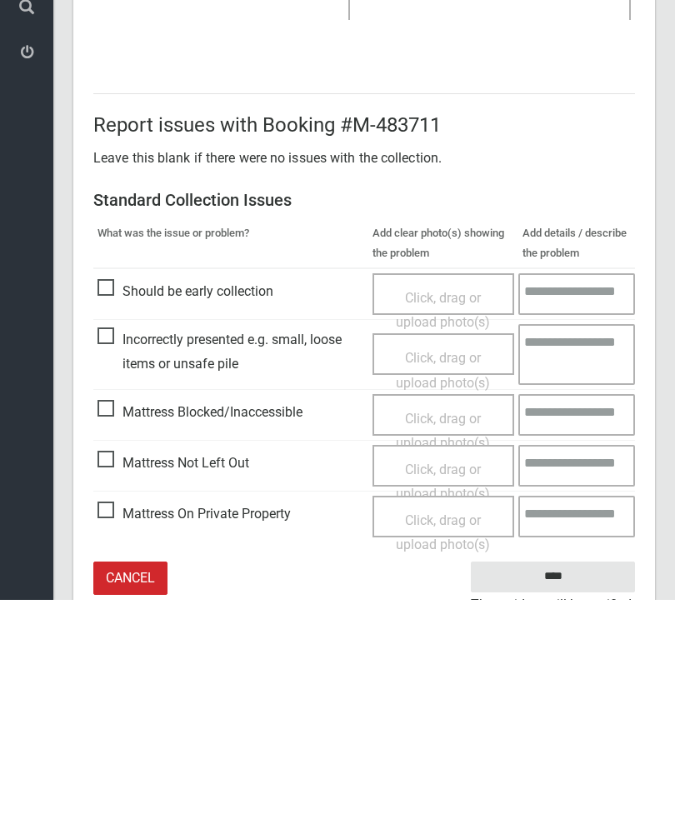
scroll to position [228, 0]
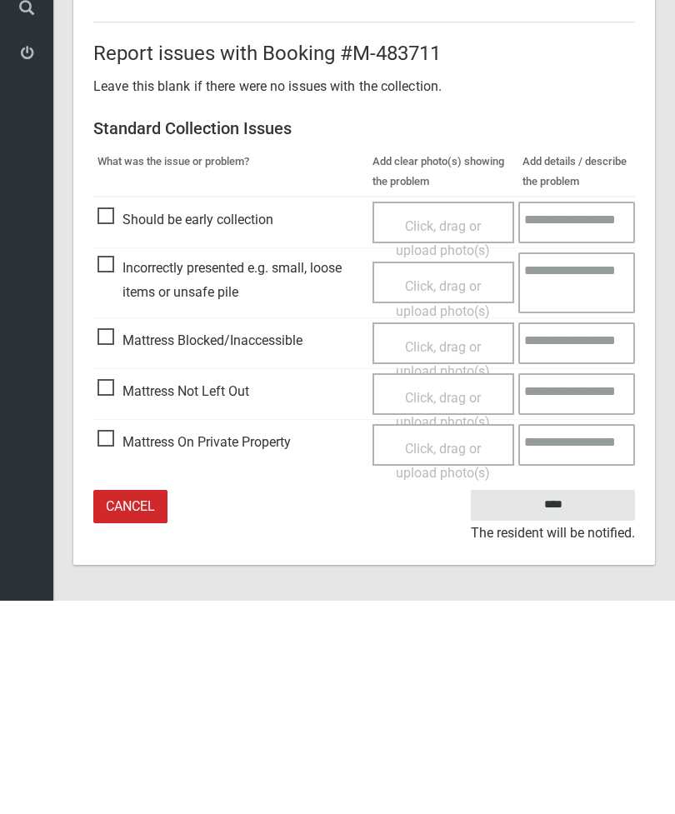
type input"] "*"
click at [559, 703] on input "****" at bounding box center [553, 718] width 164 height 31
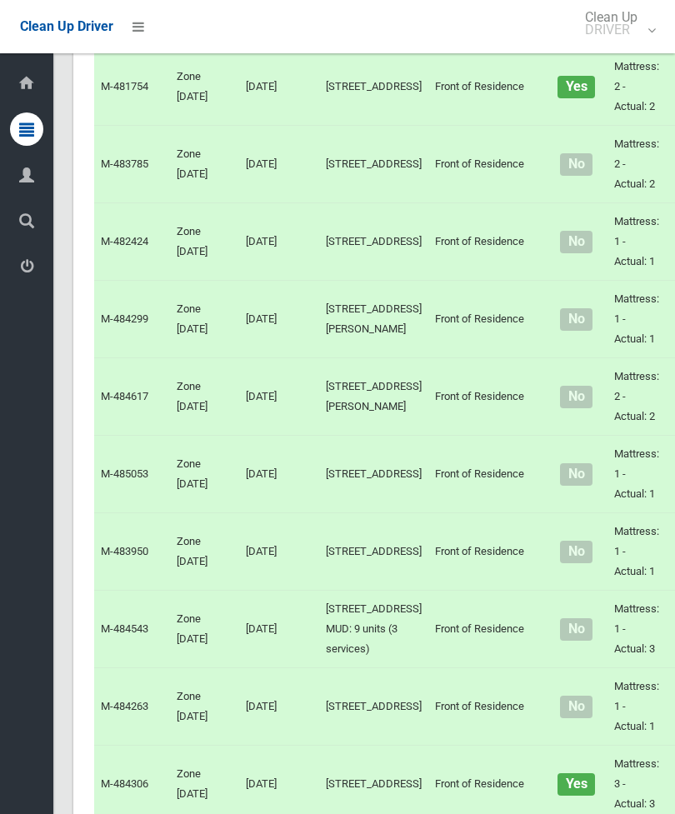
scroll to position [5320, 0]
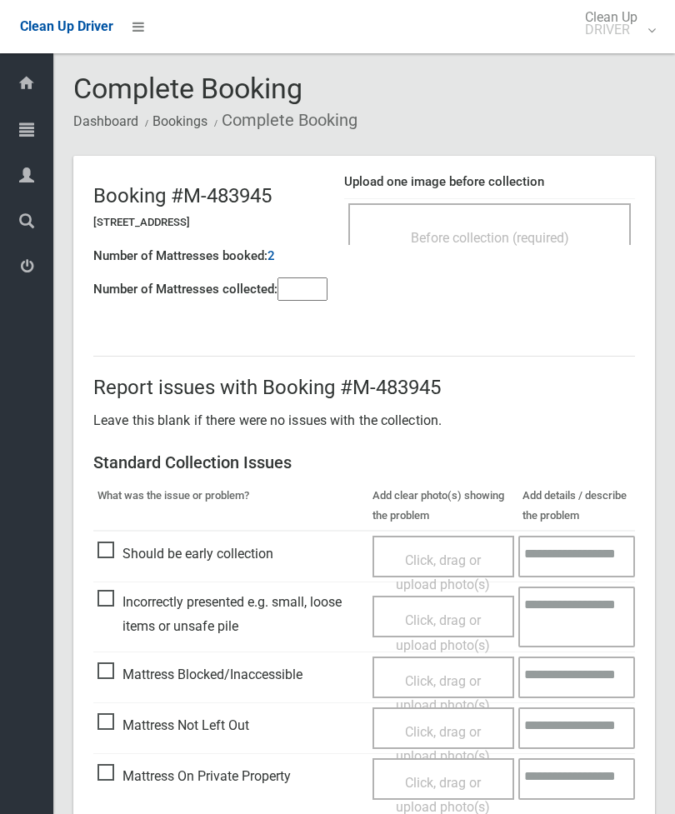
click at [519, 227] on div "Before collection (required)" at bounding box center [489, 237] width 246 height 31
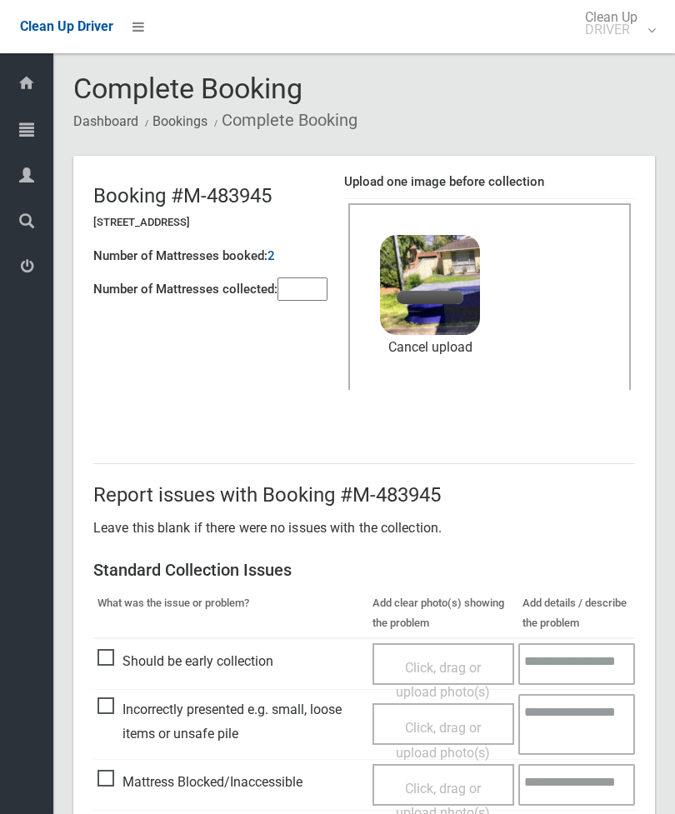
click at [315, 277] on input"] "number" at bounding box center [302, 288] width 50 height 23
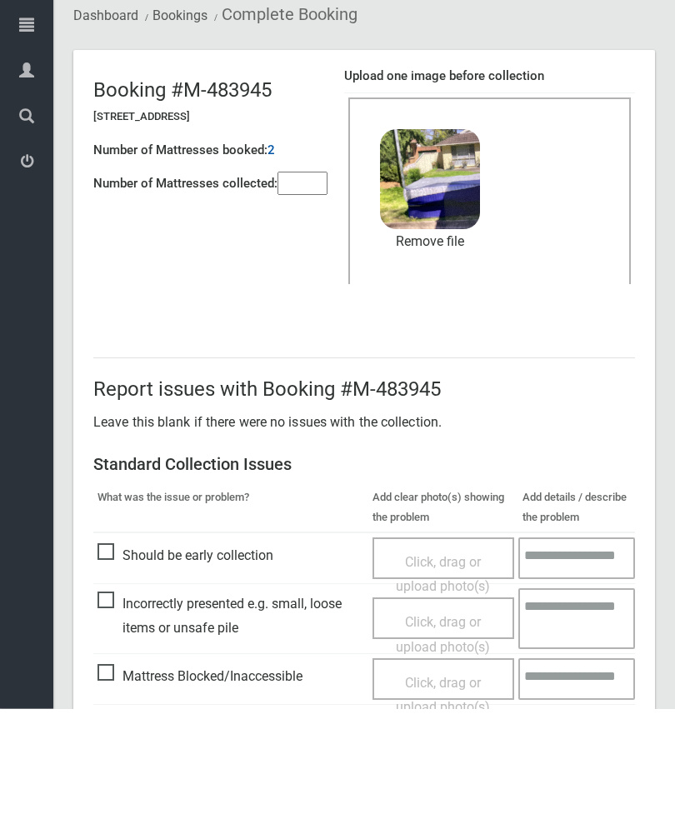
scroll to position [228, 0]
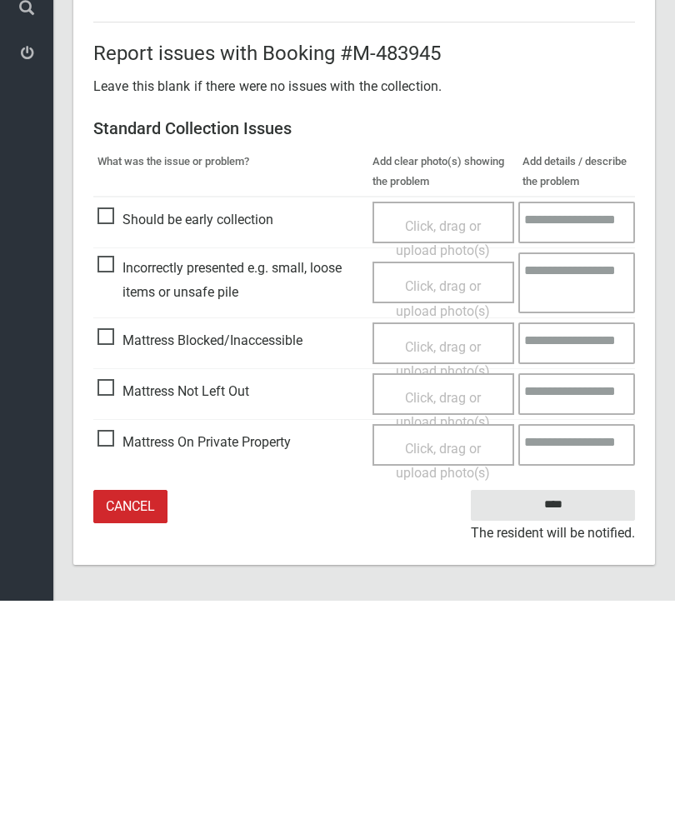
type input"] "*"
click at [560, 703] on input "****" at bounding box center [553, 718] width 164 height 31
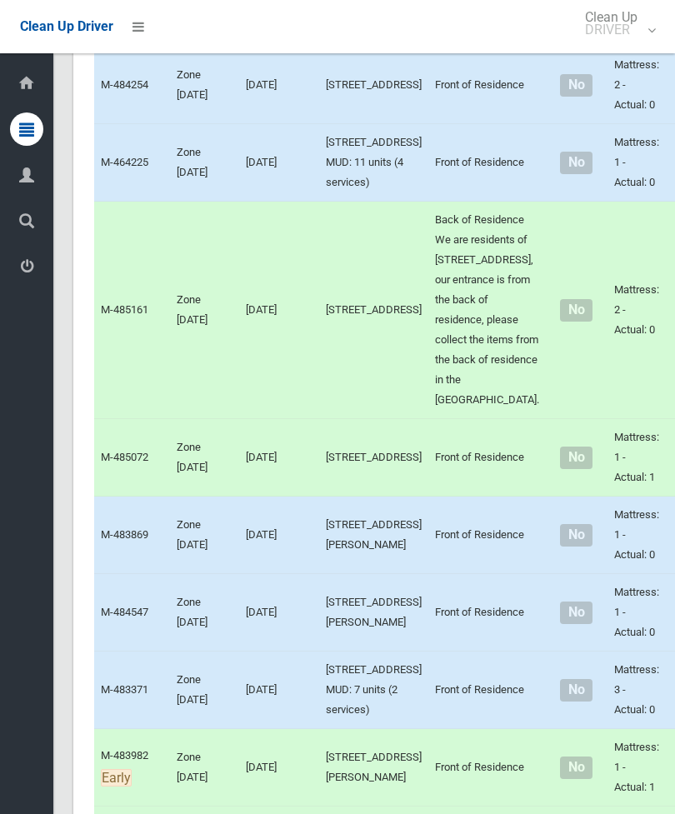
scroll to position [4378, 0]
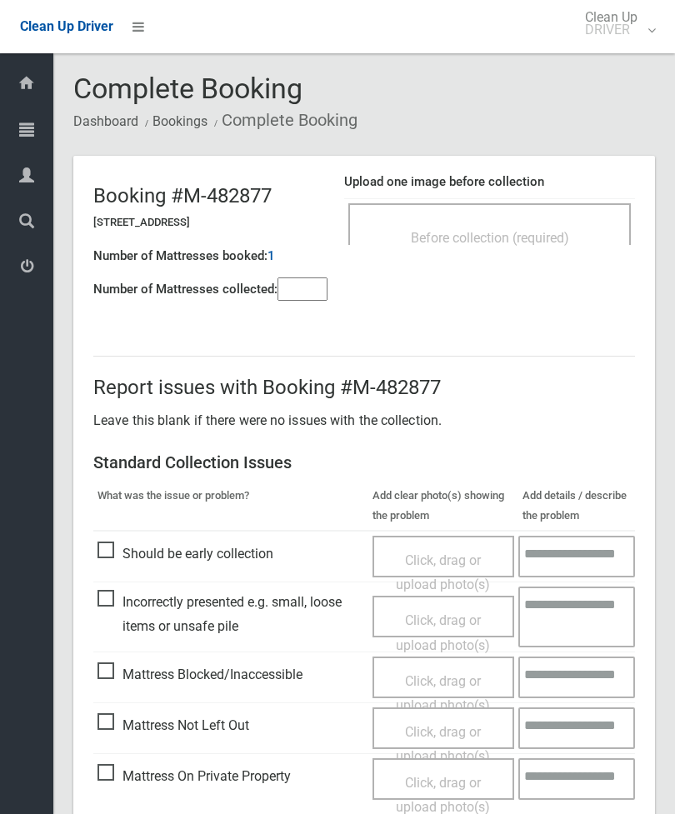
click at [557, 206] on div "Before collection (required)" at bounding box center [489, 224] width 282 height 42
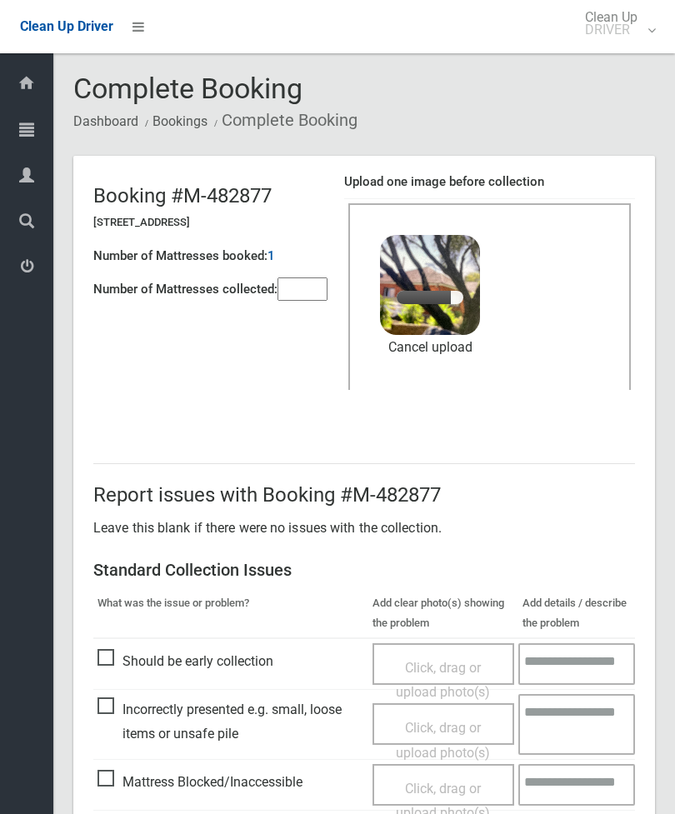
click at [304, 284] on input"] "number" at bounding box center [302, 288] width 50 height 23
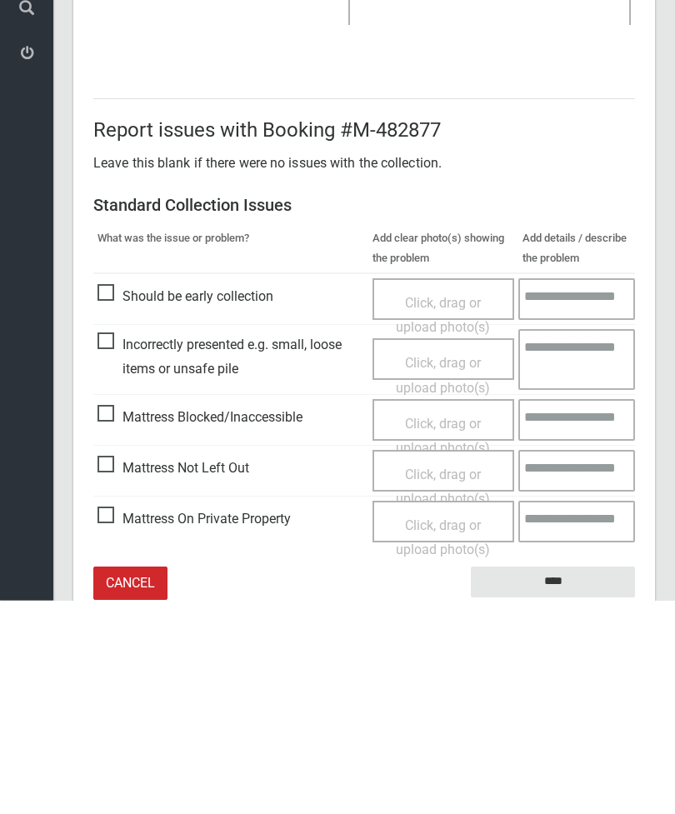
scroll to position [228, 0]
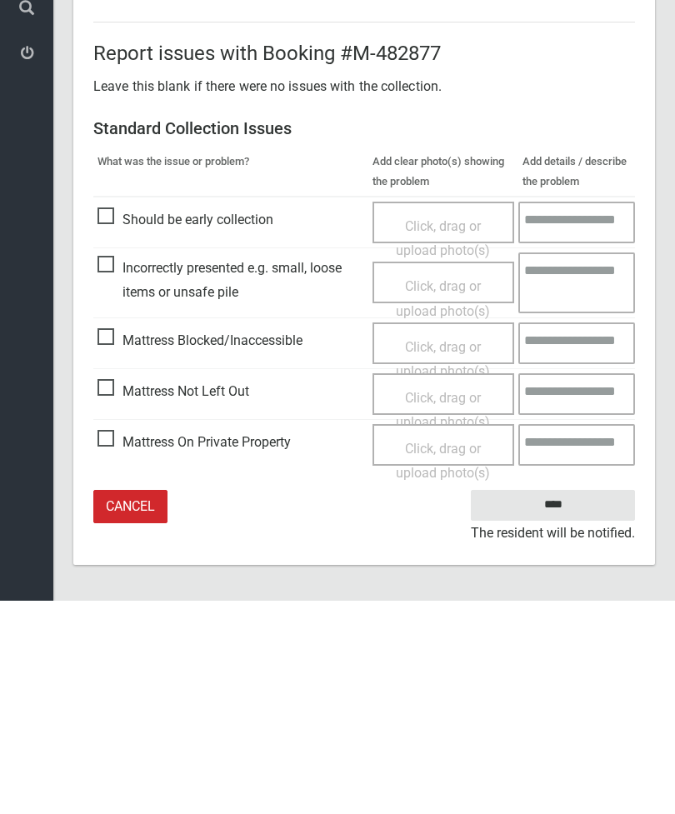
type input"] "*"
click at [580, 703] on input "****" at bounding box center [553, 718] width 164 height 31
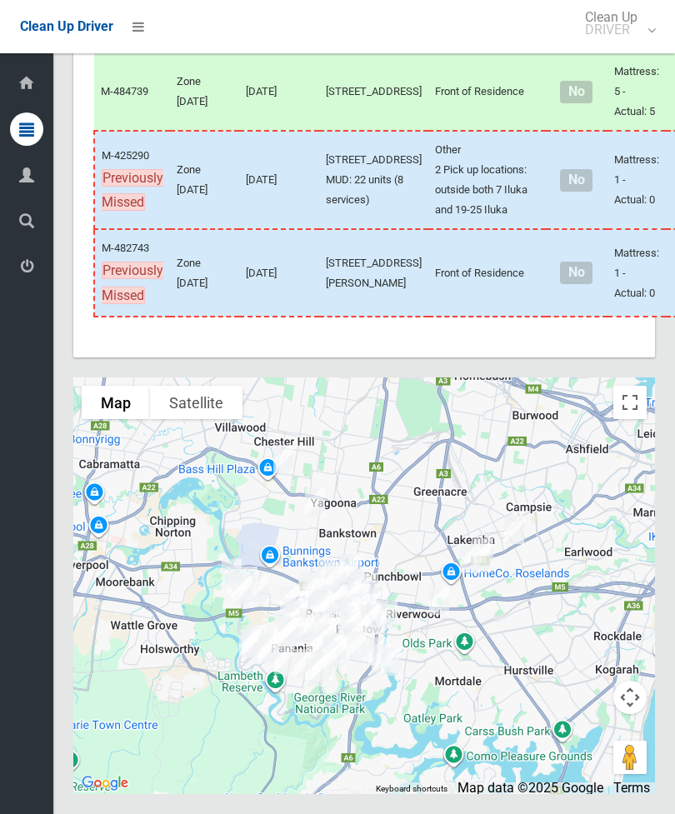
scroll to position [6393, 0]
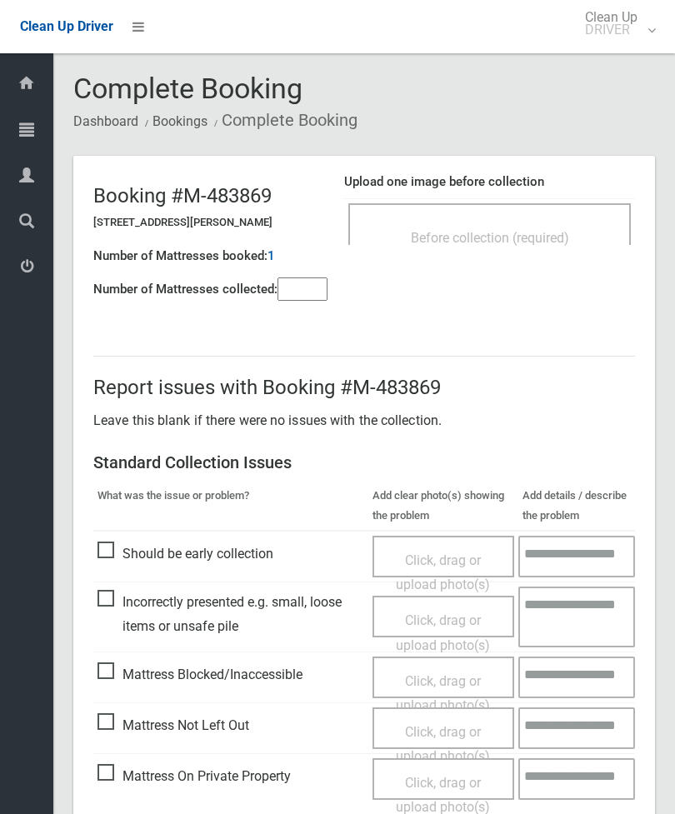
click at [543, 248] on div "Before collection (required)" at bounding box center [489, 237] width 246 height 31
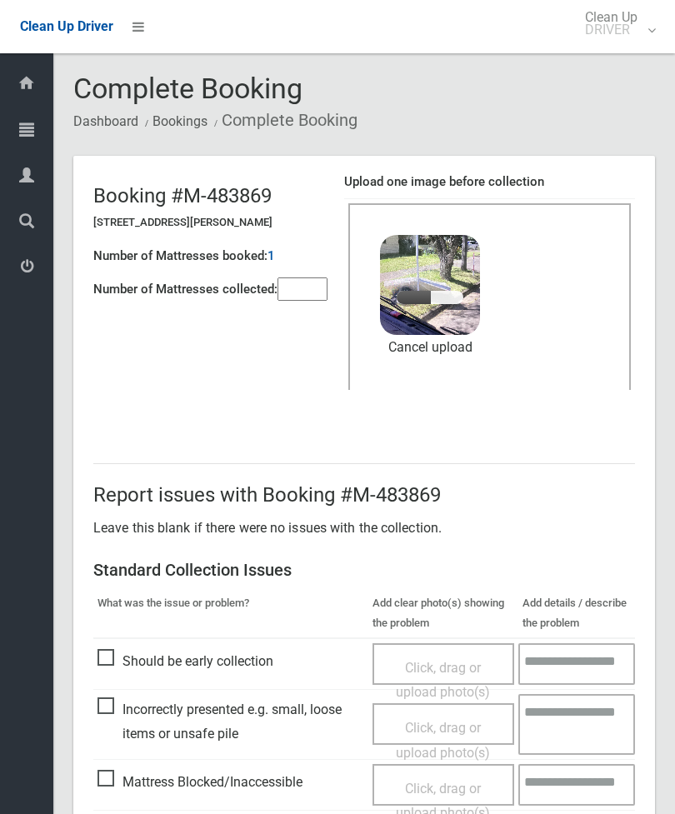
click at [302, 286] on input"] "number" at bounding box center [302, 288] width 50 height 23
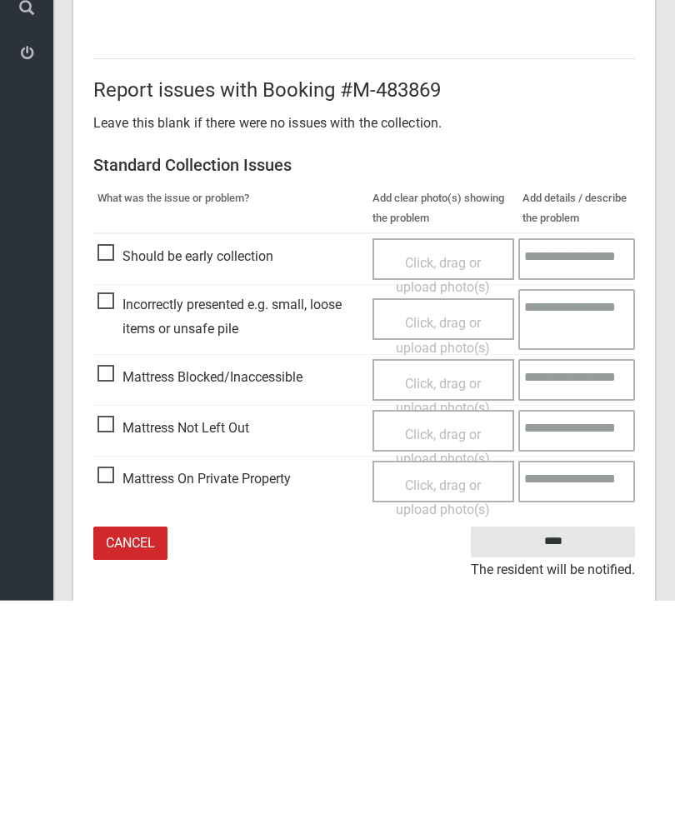
scroll to position [228, 0]
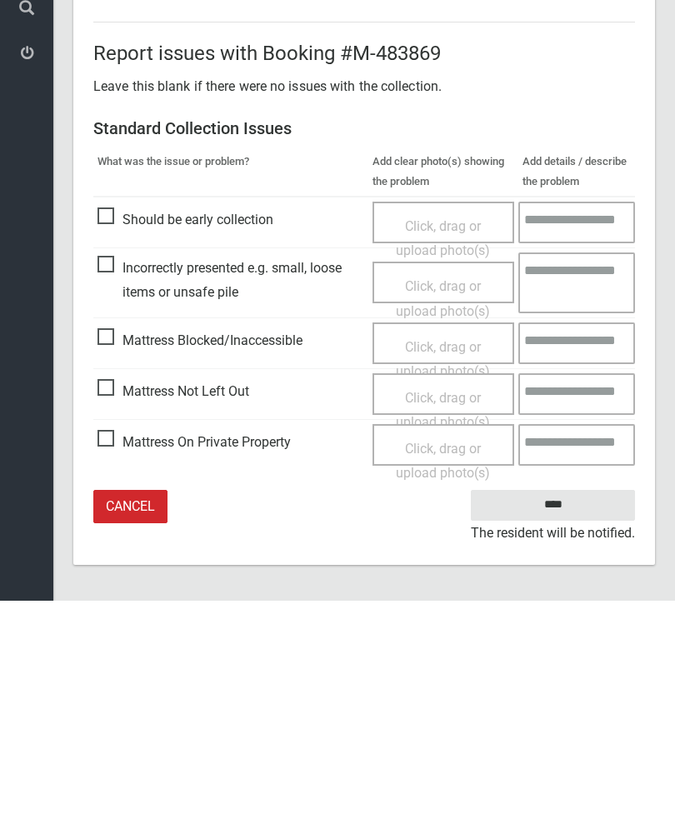
type input"] "*"
click at [571, 703] on input "****" at bounding box center [553, 718] width 164 height 31
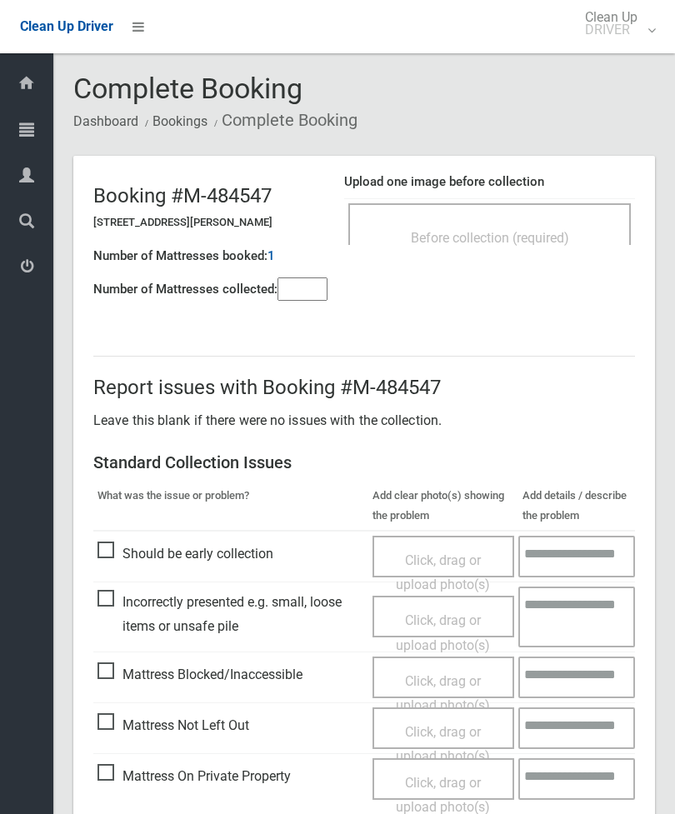
click at [535, 233] on span "Before collection (required)" at bounding box center [490, 238] width 158 height 16
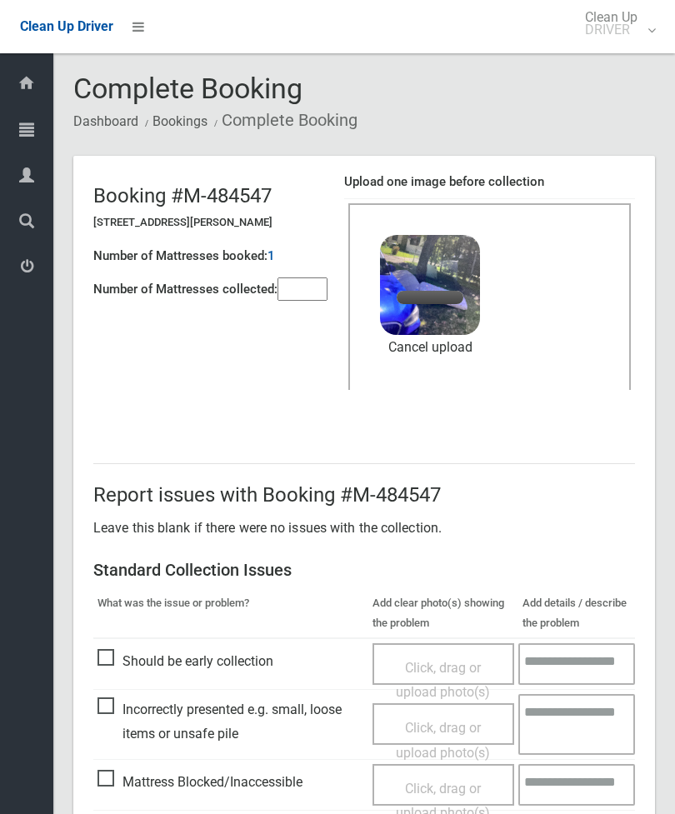
click at [313, 294] on input"] "number" at bounding box center [302, 288] width 50 height 23
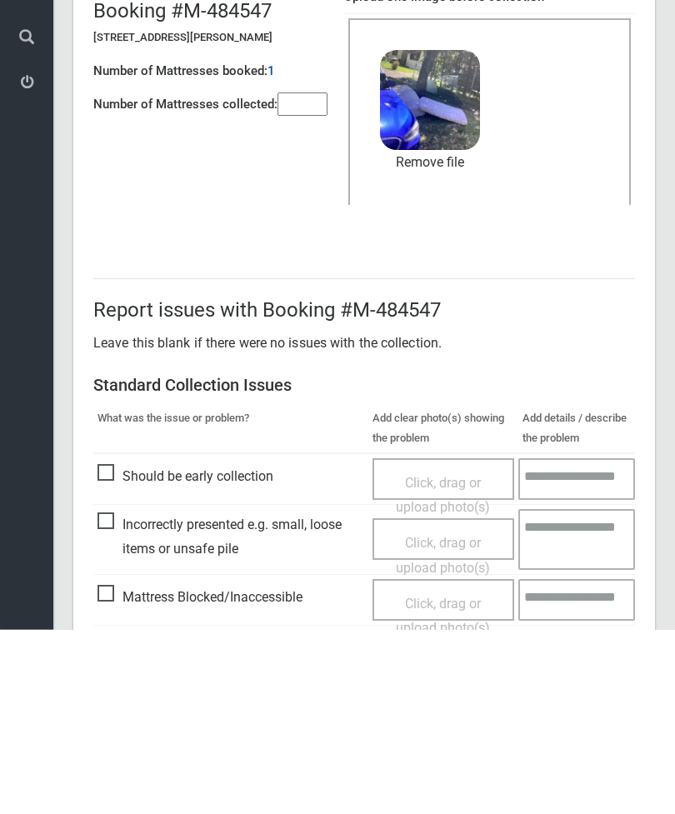
scroll to position [228, 0]
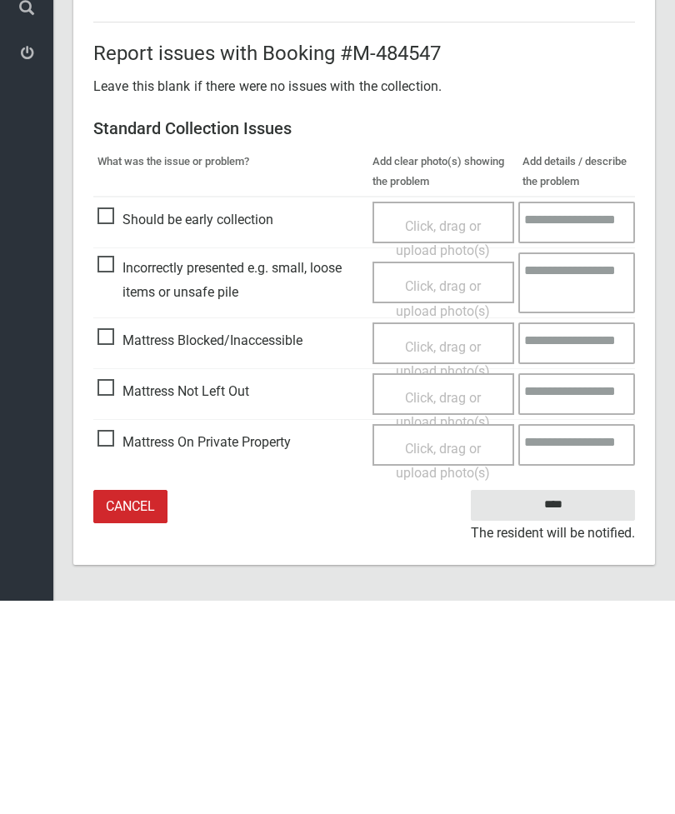
type input"] "*"
click at [566, 703] on input "****" at bounding box center [553, 718] width 164 height 31
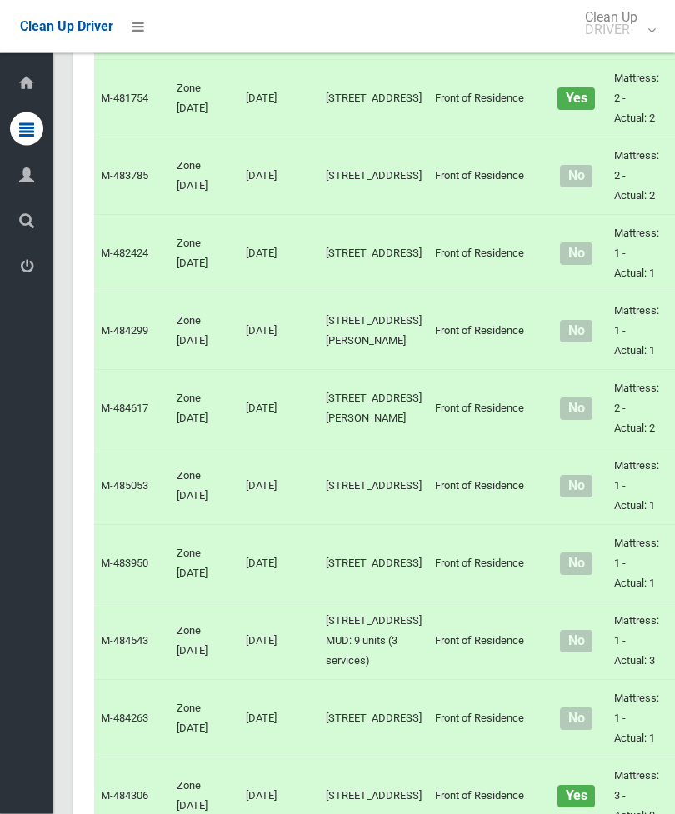
scroll to position [5331, 0]
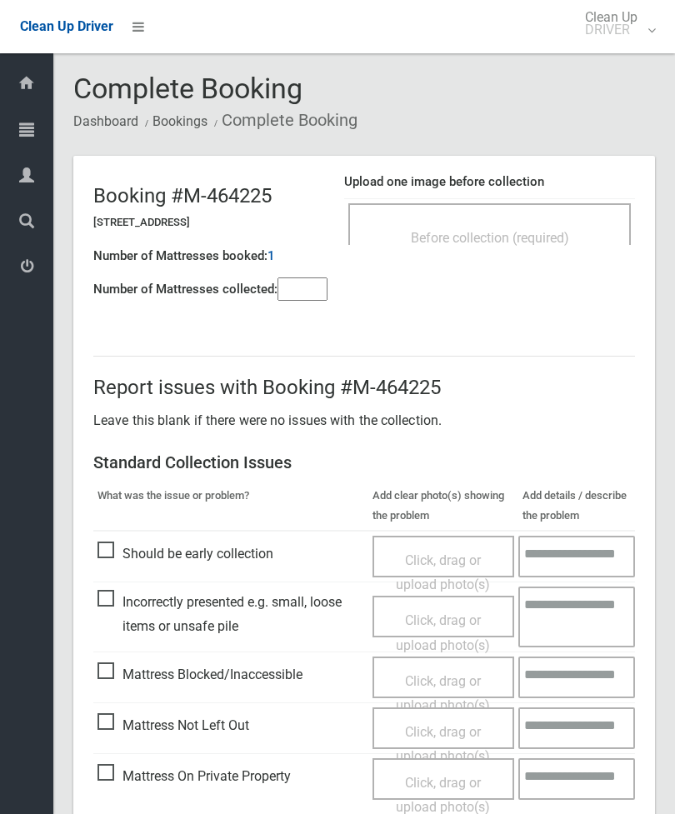
click at [545, 232] on span "Before collection (required)" at bounding box center [490, 238] width 158 height 16
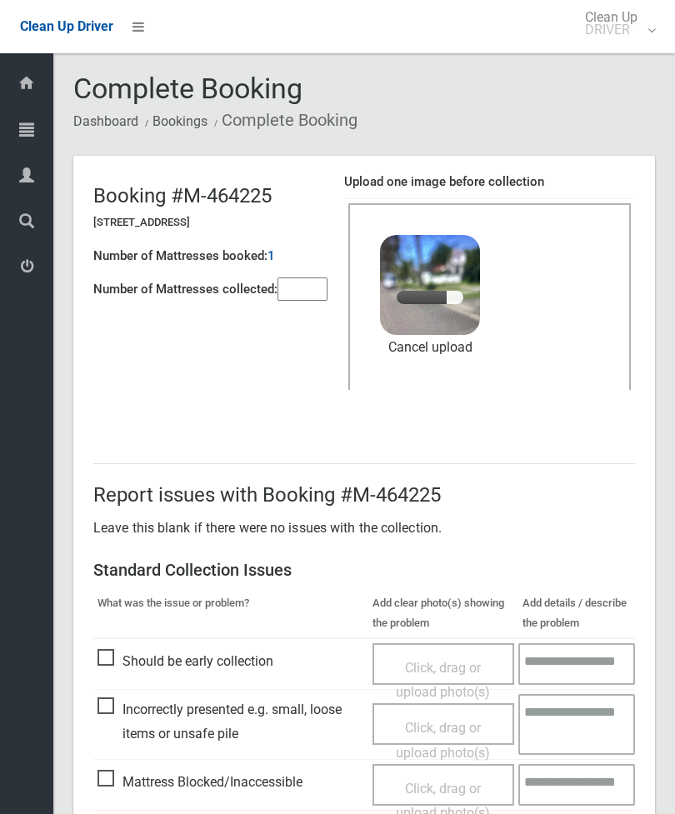
click at [321, 293] on input"] "number" at bounding box center [302, 288] width 50 height 23
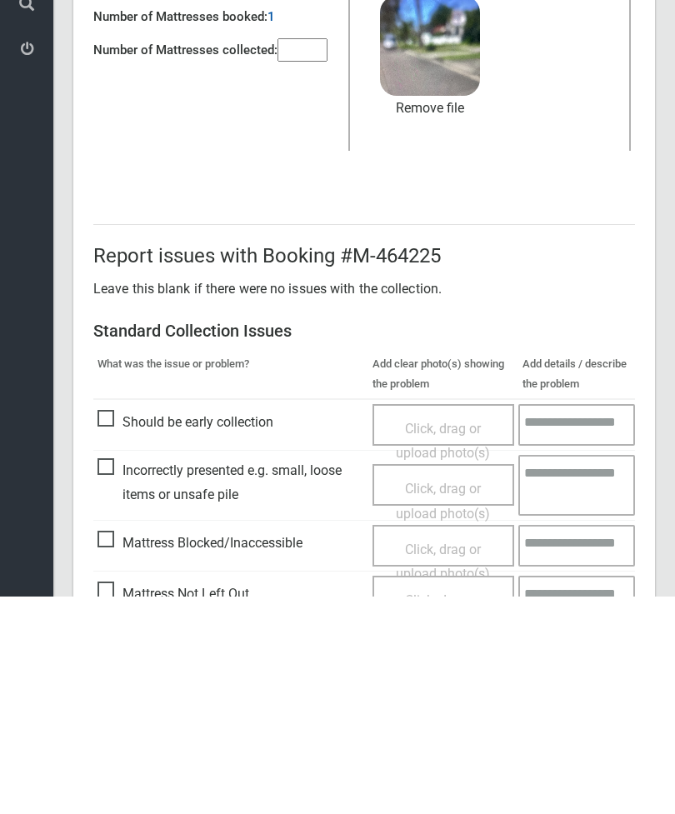
scroll to position [228, 0]
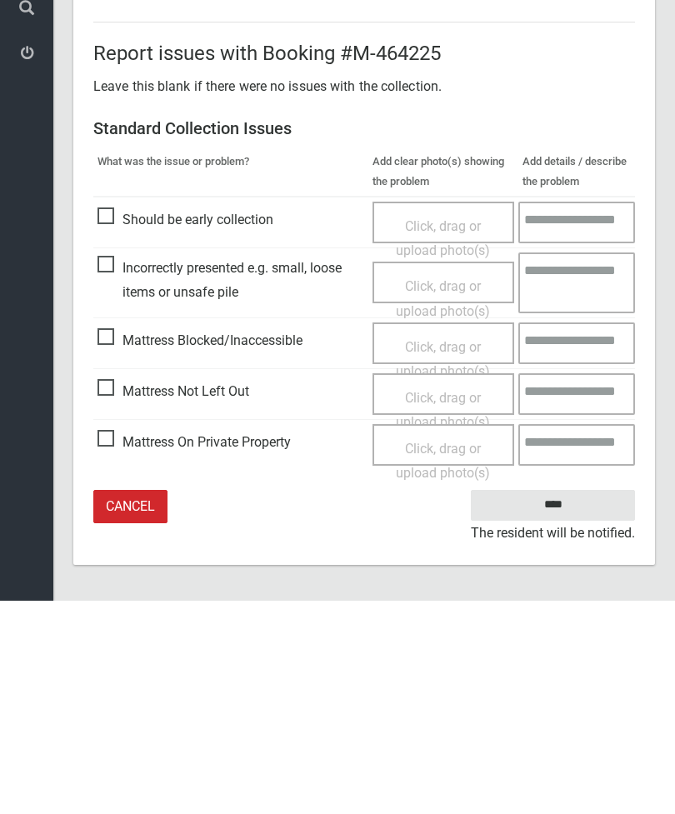
type input"] "*"
click at [563, 703] on input "****" at bounding box center [553, 718] width 164 height 31
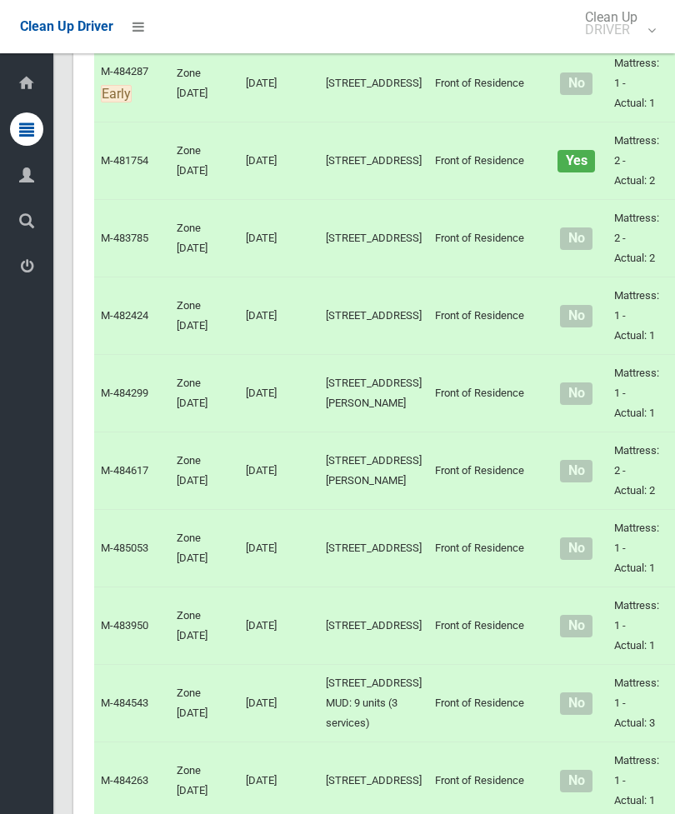
scroll to position [5404, 0]
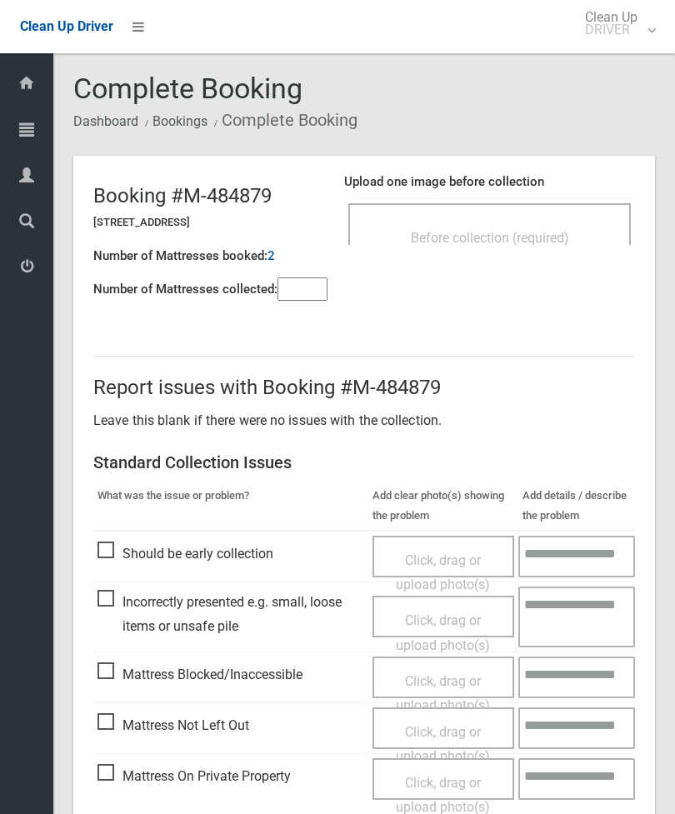
click at [535, 217] on div "Before collection (required)" at bounding box center [489, 224] width 282 height 42
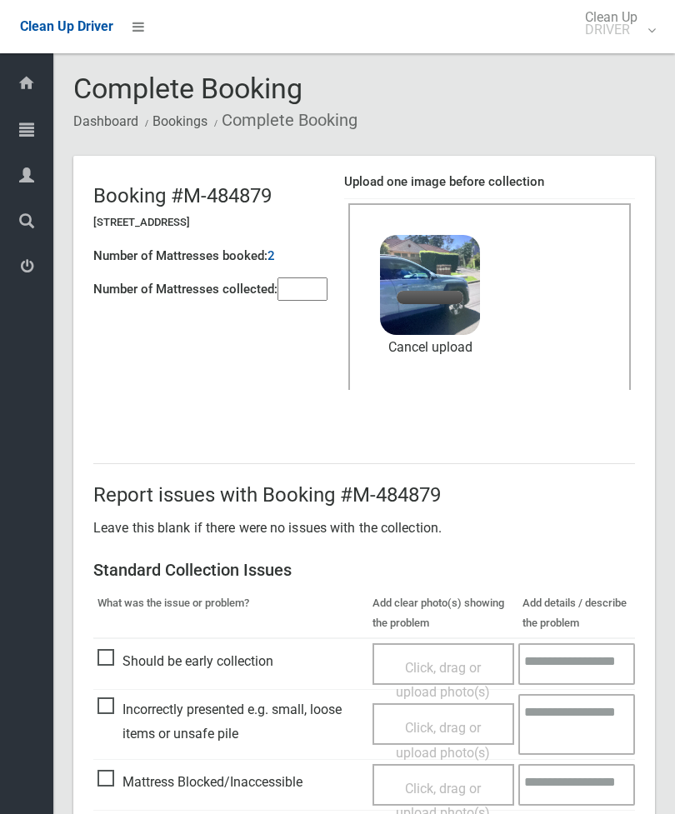
click at [317, 292] on input"] "number" at bounding box center [302, 288] width 50 height 23
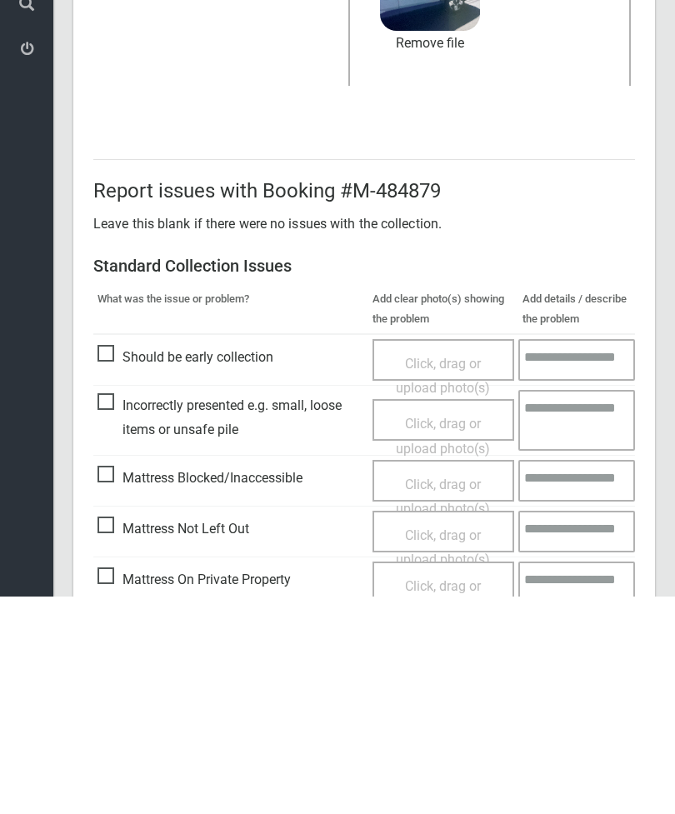
scroll to position [228, 0]
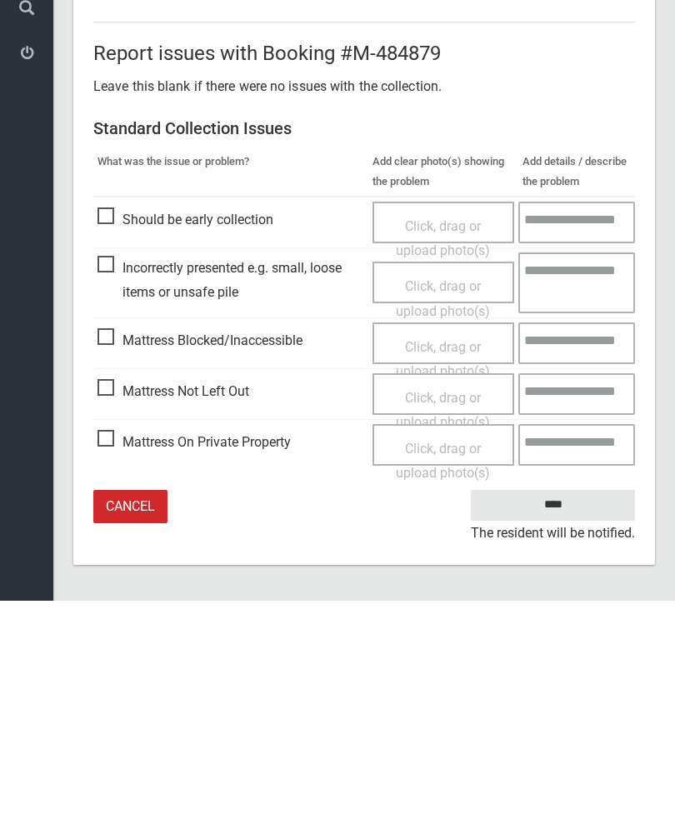
type input"] "*"
click at [561, 703] on input "****" at bounding box center [553, 718] width 164 height 31
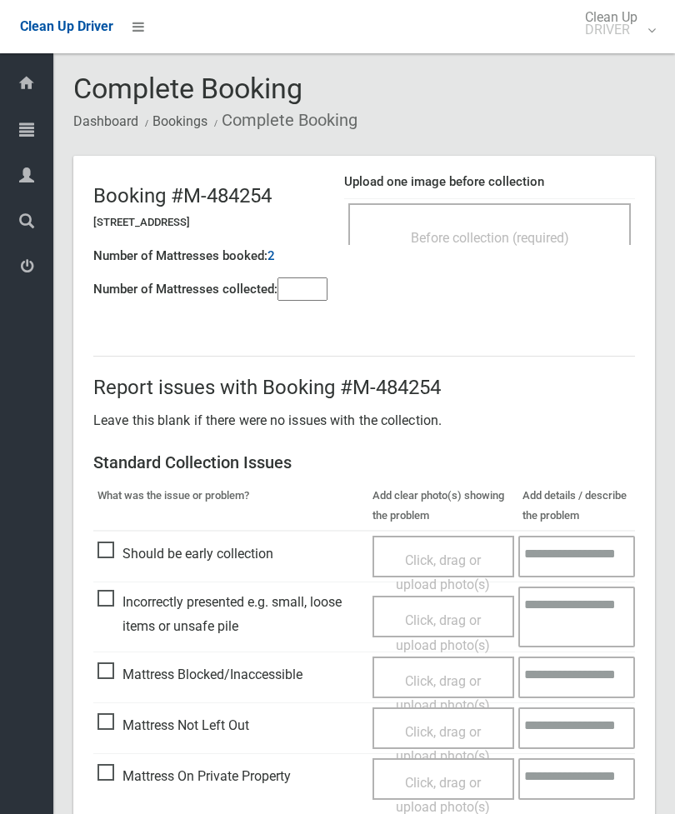
click at [561, 218] on div "Before collection (required)" at bounding box center [489, 224] width 282 height 42
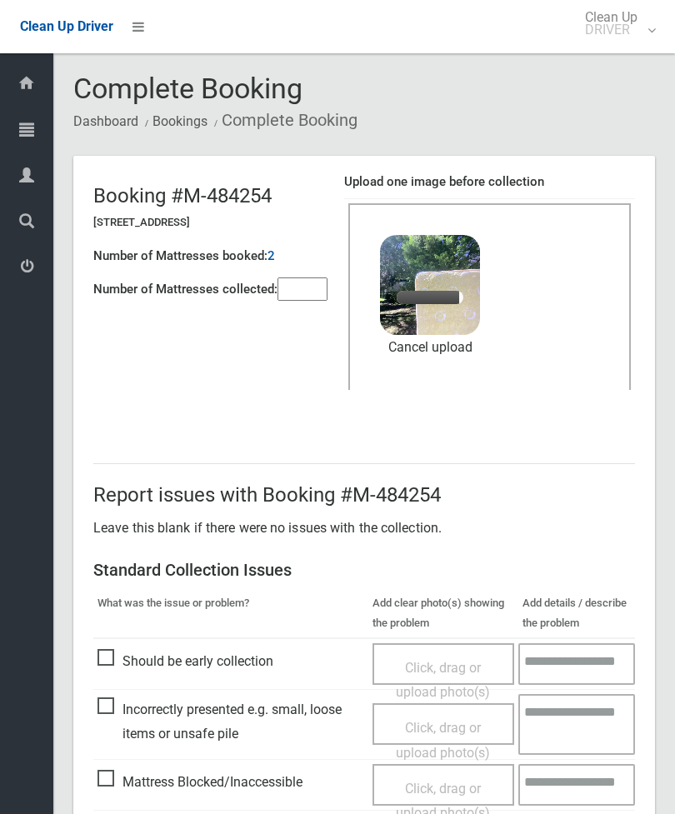
click at [299, 292] on input"] "number" at bounding box center [302, 288] width 50 height 23
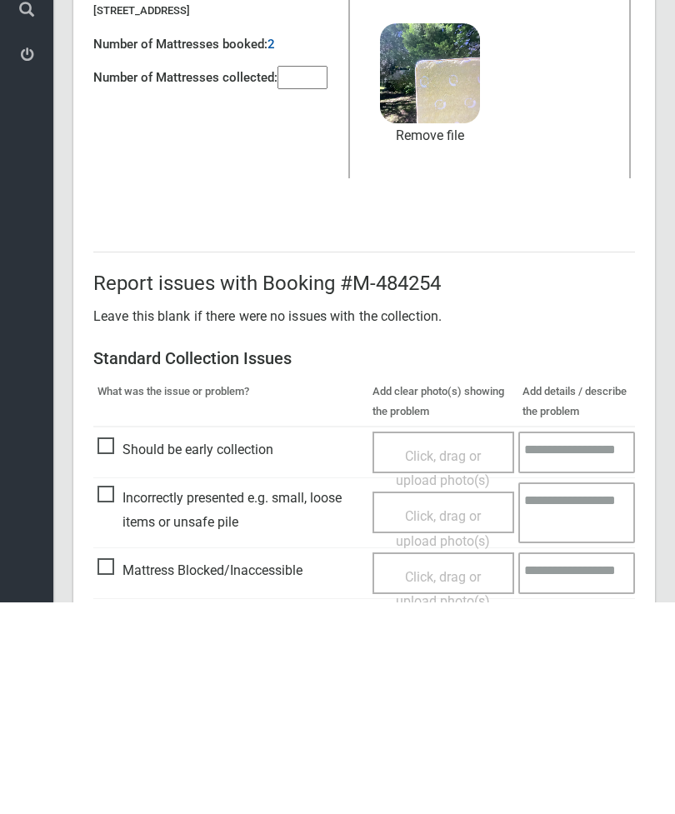
scroll to position [228, 0]
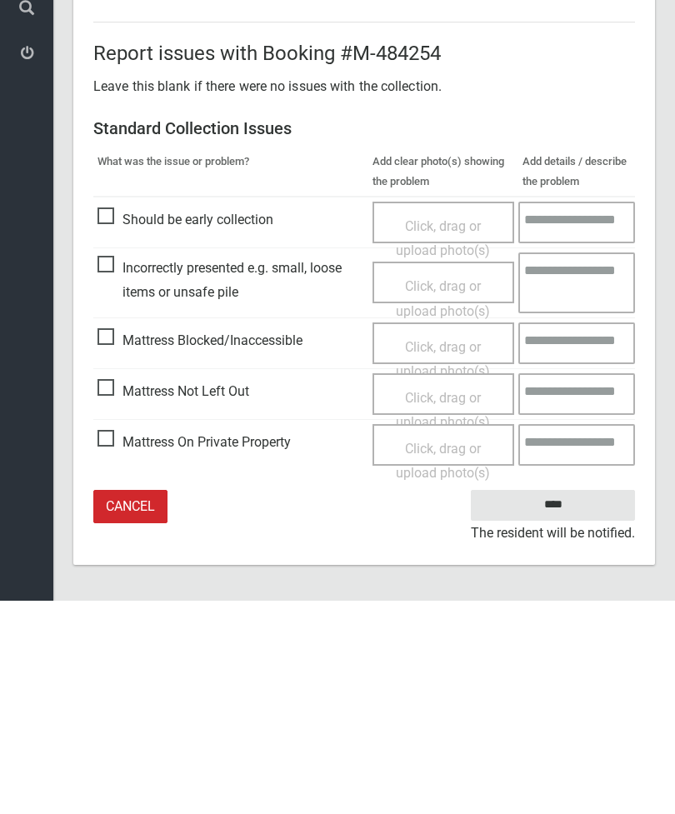
type input"] "*"
click at [569, 703] on input "****" at bounding box center [553, 718] width 164 height 31
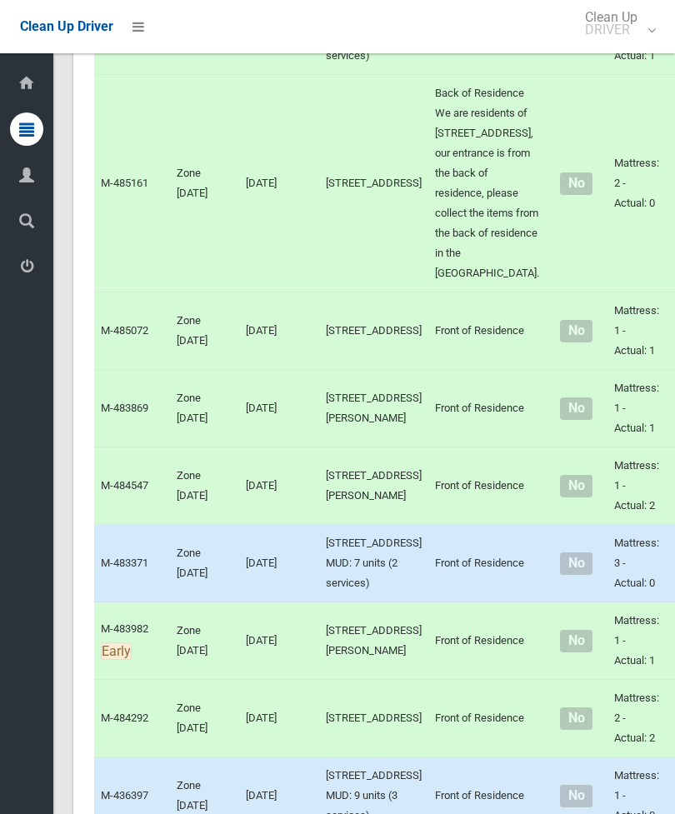
scroll to position [4602, 0]
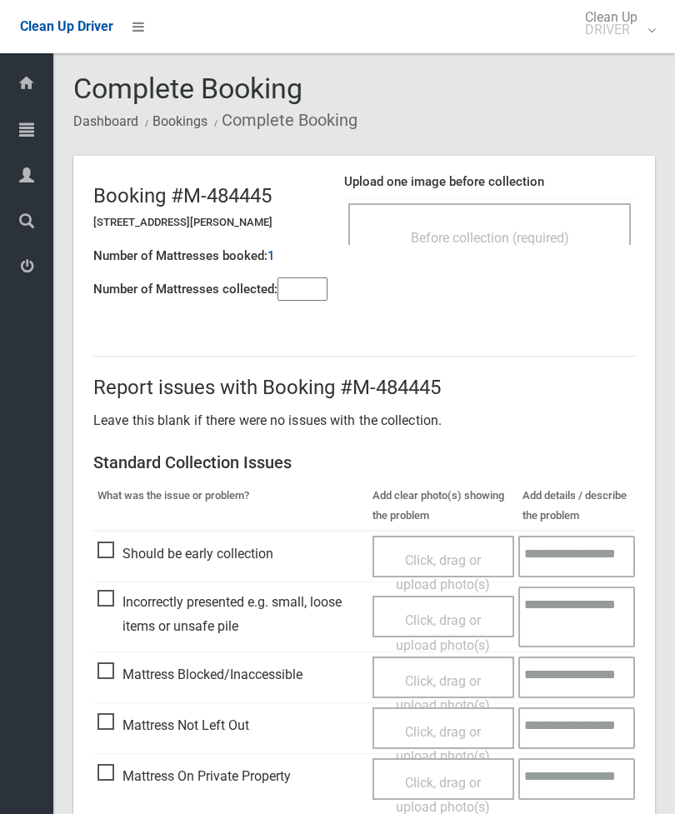
click at [528, 233] on span "Before collection (required)" at bounding box center [490, 238] width 158 height 16
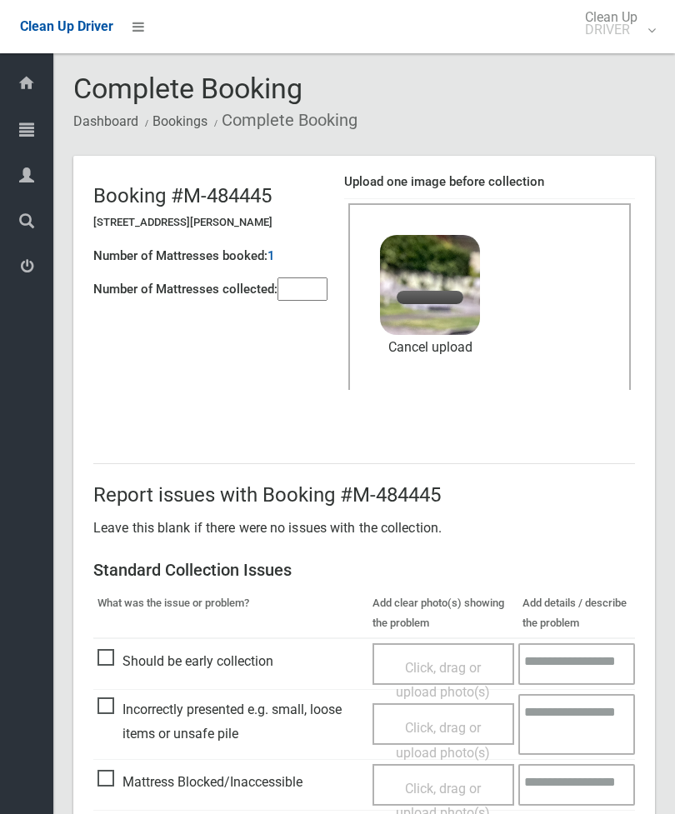
click at [316, 282] on input"] "number" at bounding box center [302, 288] width 50 height 23
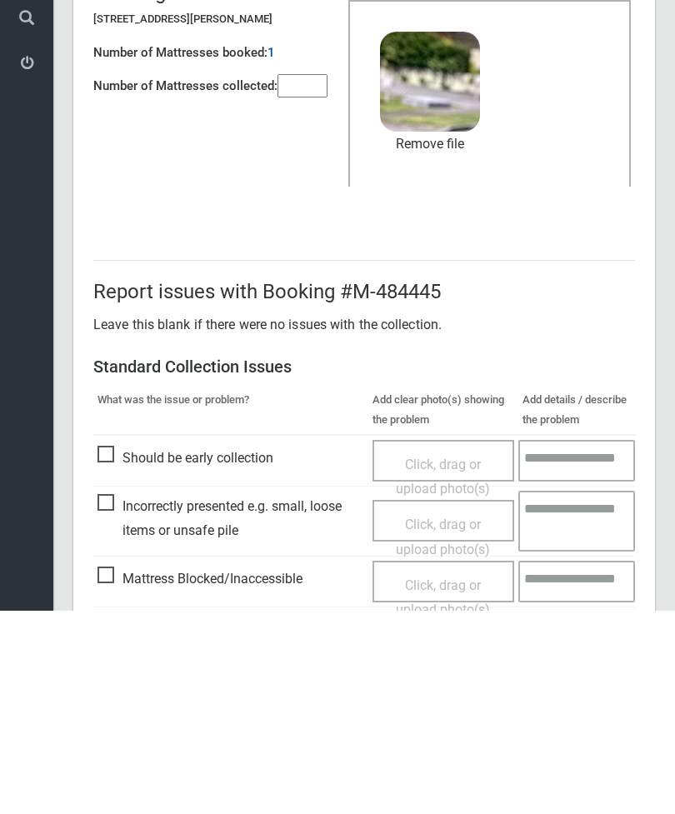
scroll to position [228, 0]
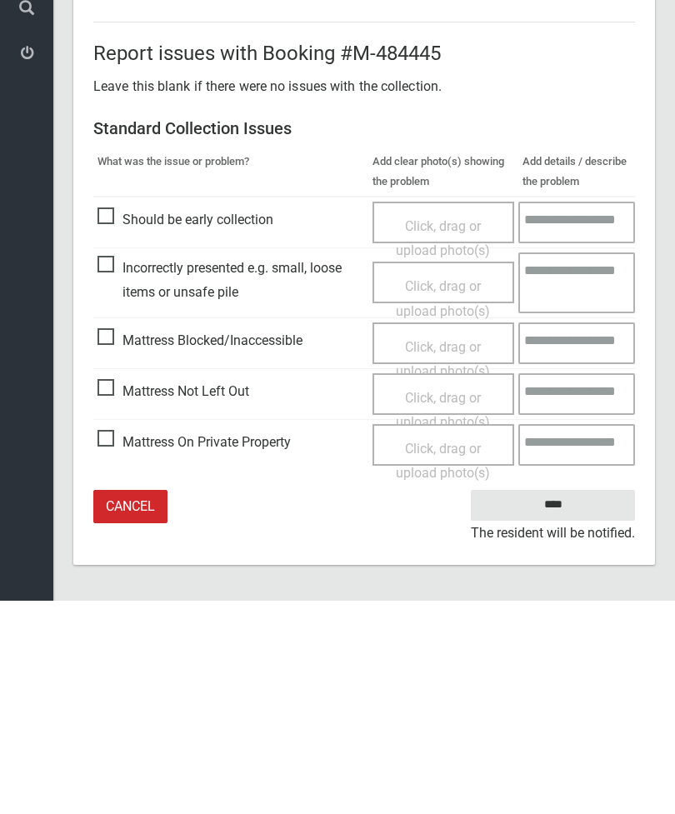
type input"] "*"
click at [576, 703] on input "****" at bounding box center [553, 718] width 164 height 31
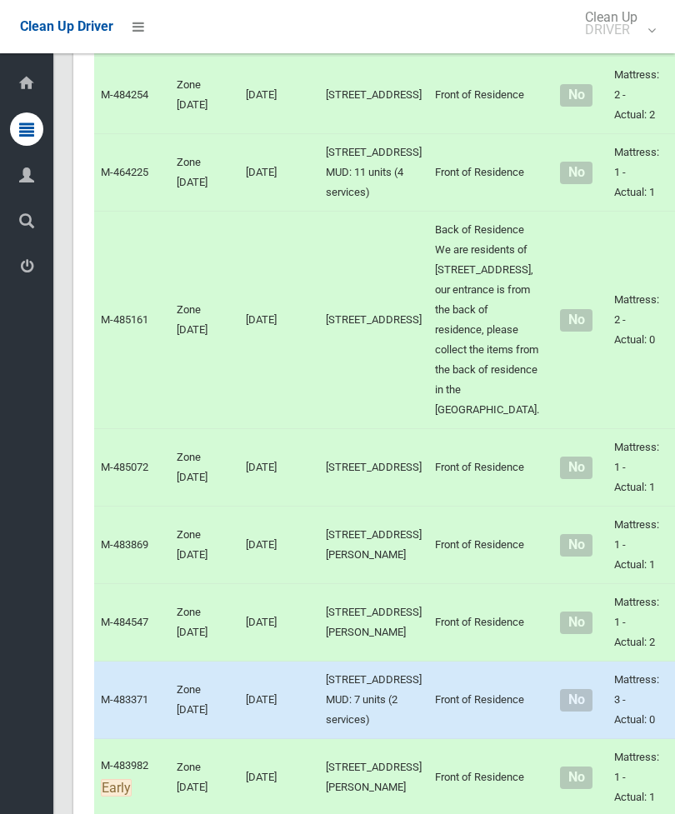
scroll to position [4323, 0]
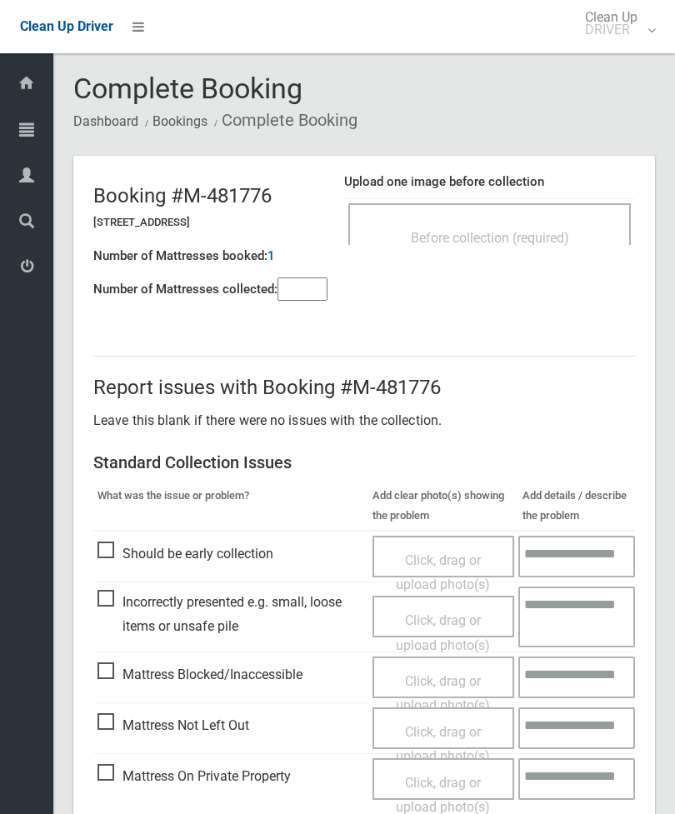
click at [311, 292] on input"] "number" at bounding box center [302, 288] width 50 height 23
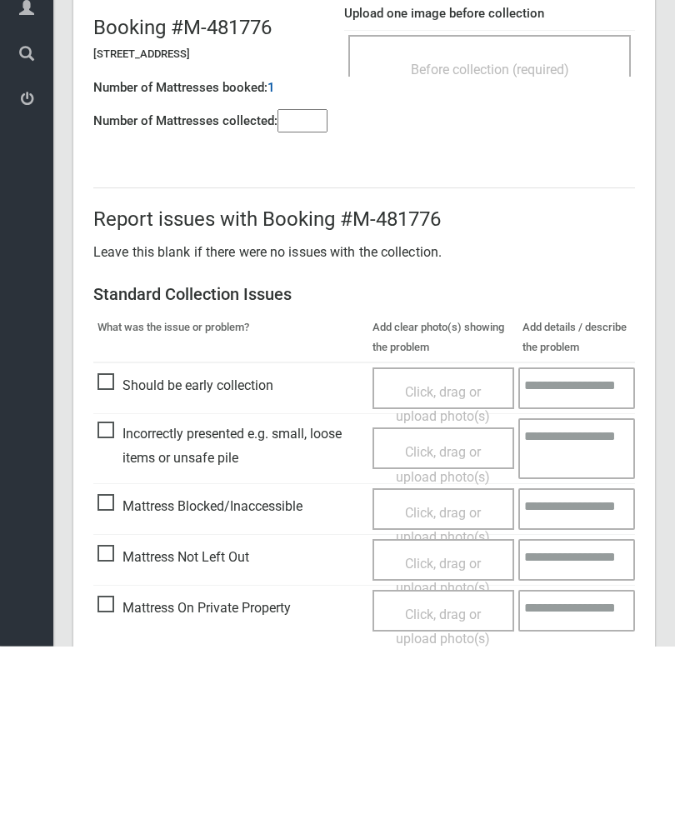
scroll to position [120, 0]
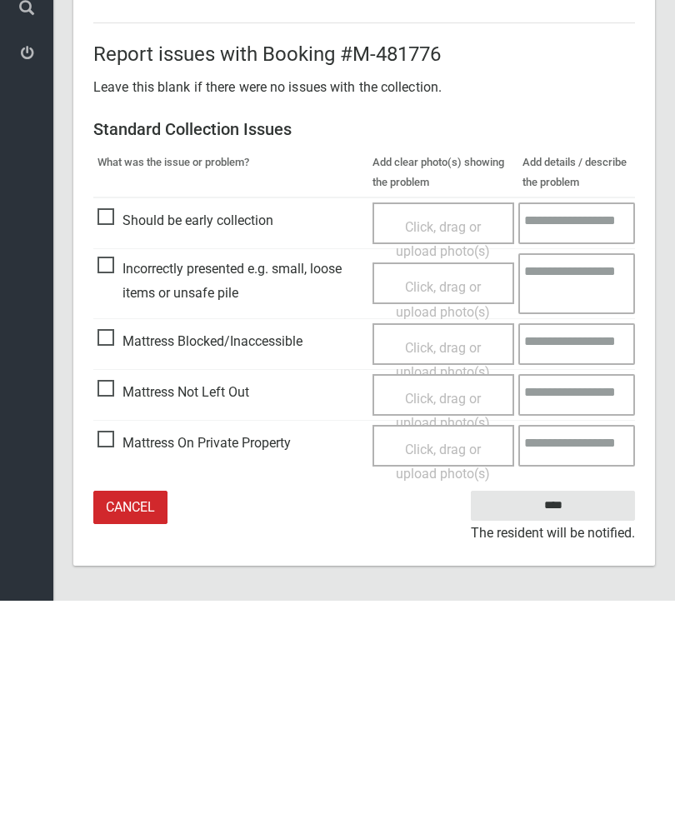
type input"] "*"
click at [119, 593] on span "Mattress Not Left Out" at bounding box center [173, 605] width 152 height 25
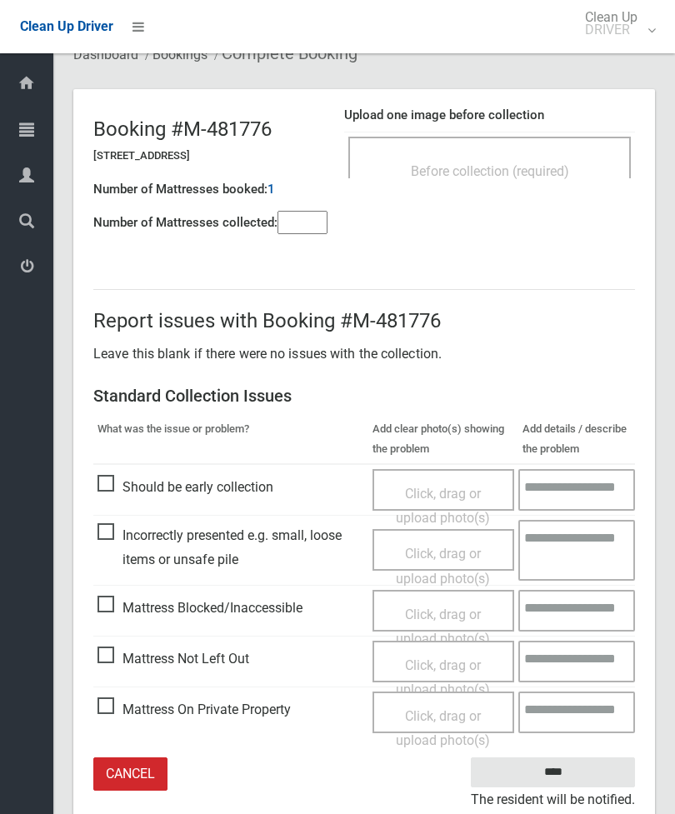
click at [474, 674] on div "Click, drag or upload photo(s)" at bounding box center [443, 677] width 117 height 49
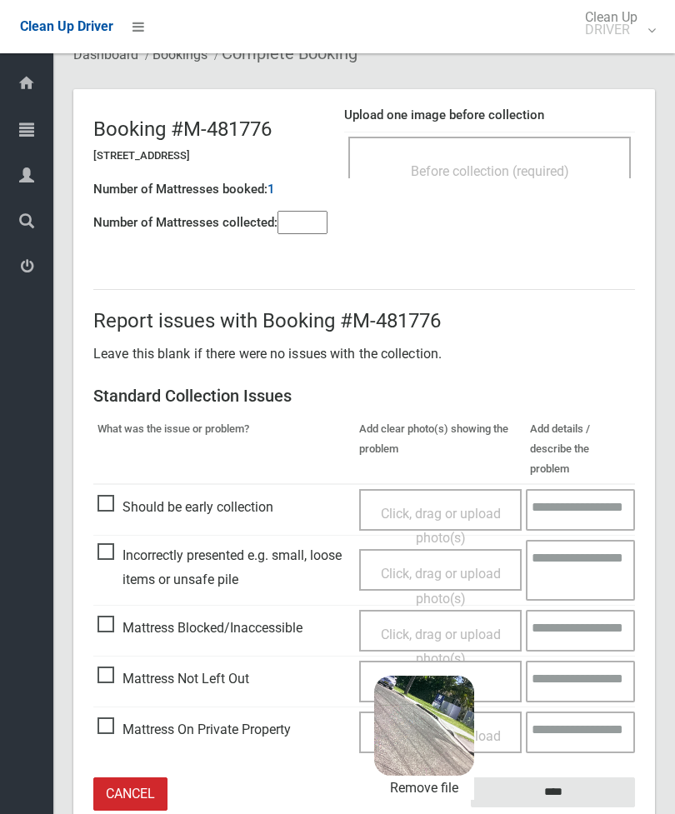
click at [596, 777] on input "****" at bounding box center [553, 792] width 164 height 31
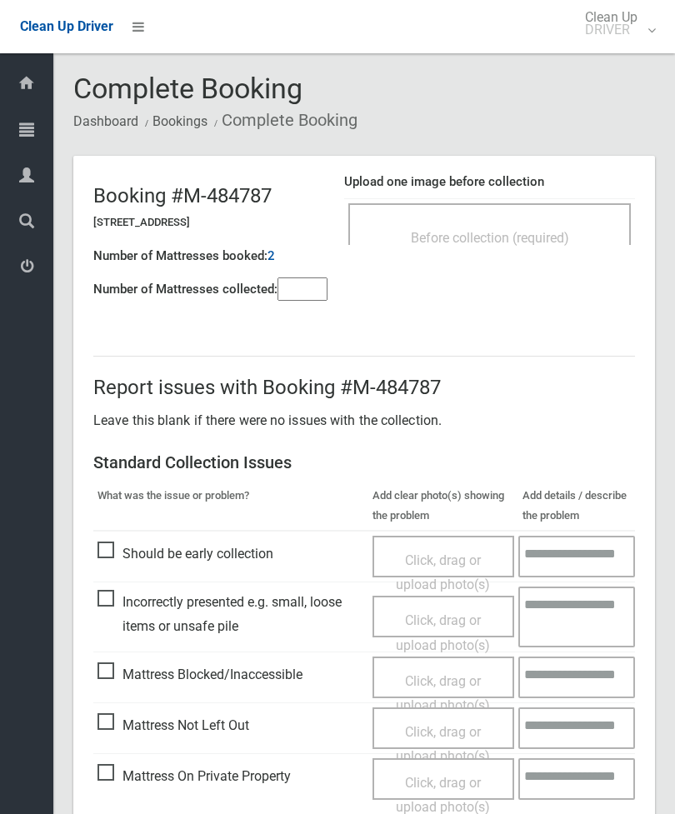
click at [562, 232] on span "Before collection (required)" at bounding box center [490, 238] width 158 height 16
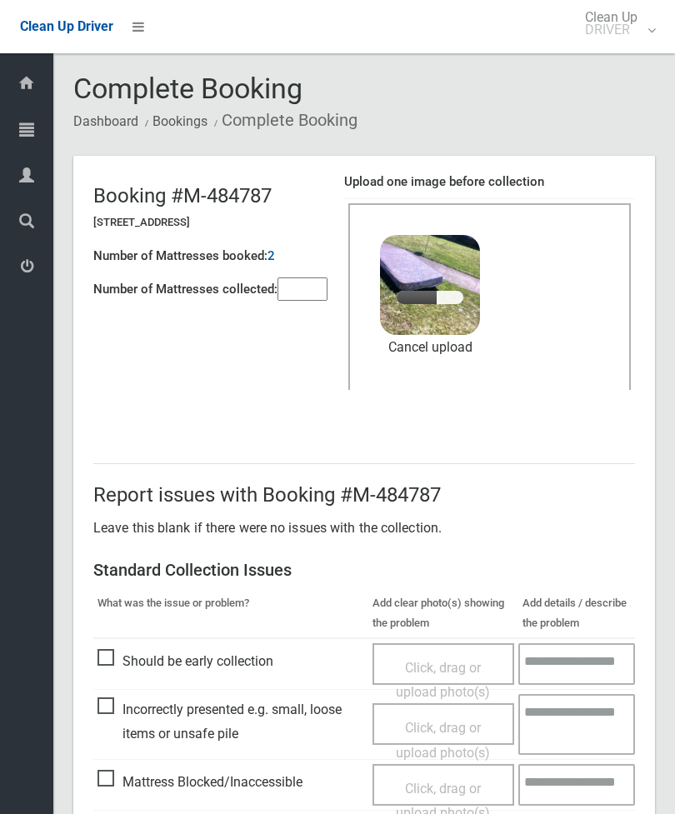
click at [309, 290] on input"] "number" at bounding box center [302, 288] width 50 height 23
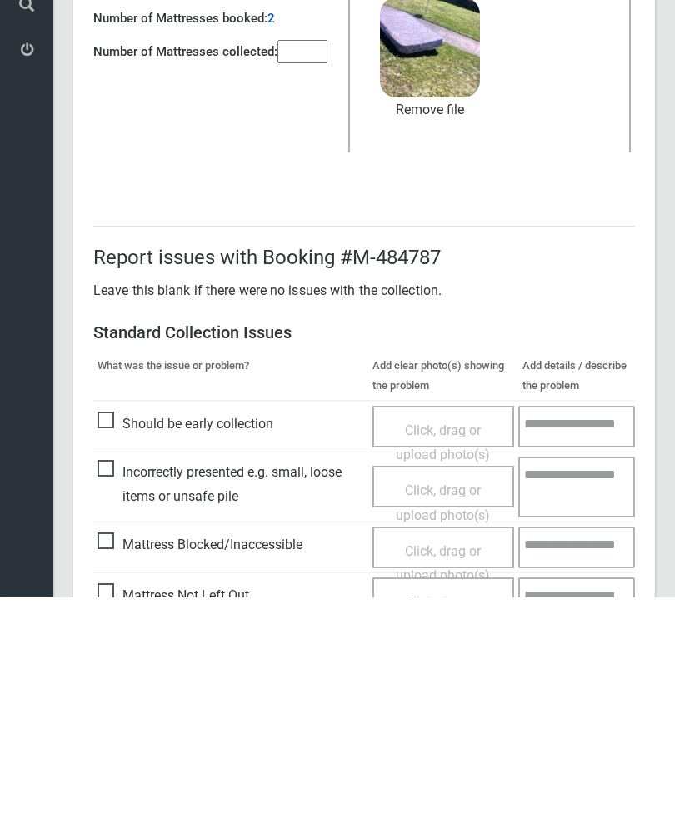
scroll to position [228, 0]
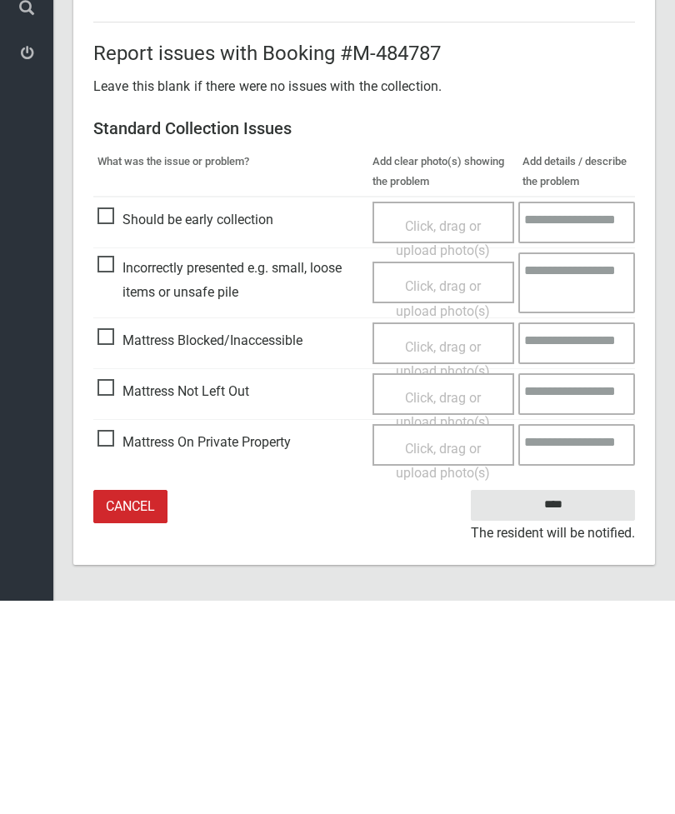
type input"] "*"
click at [566, 703] on input "****" at bounding box center [553, 718] width 164 height 31
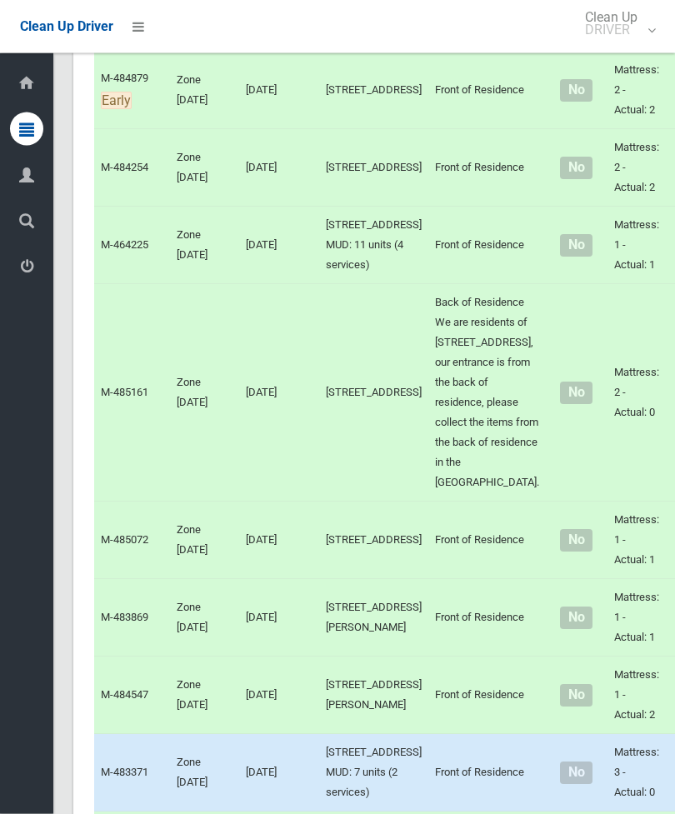
scroll to position [4408, 0]
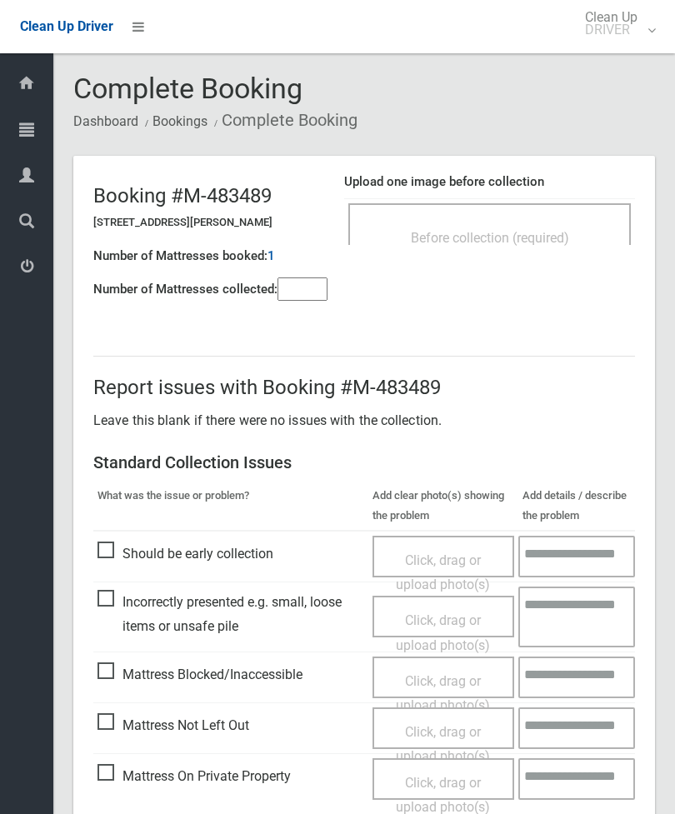
click at [551, 223] on div "Before collection (required)" at bounding box center [489, 237] width 246 height 31
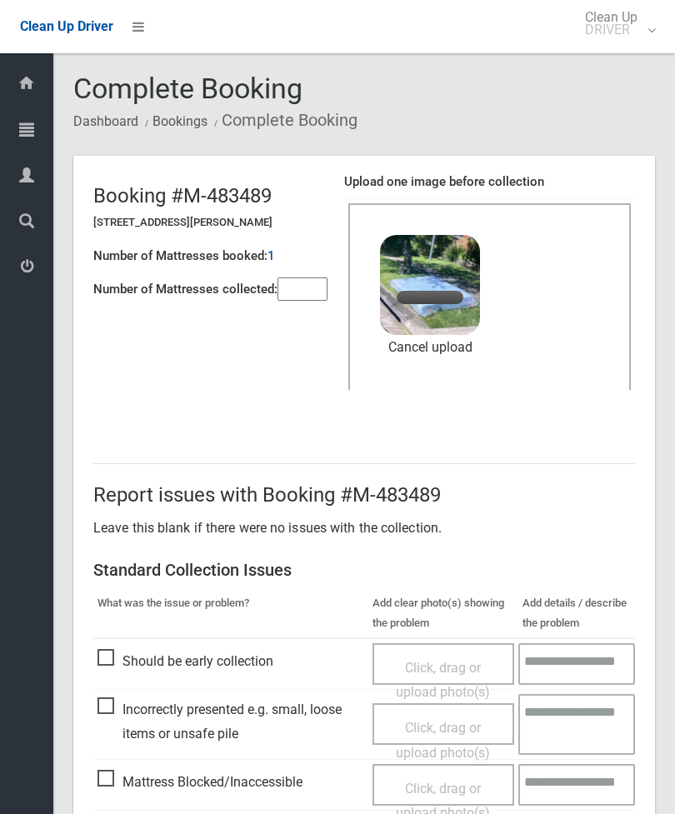
click at [315, 291] on input"] "number" at bounding box center [302, 288] width 50 height 23
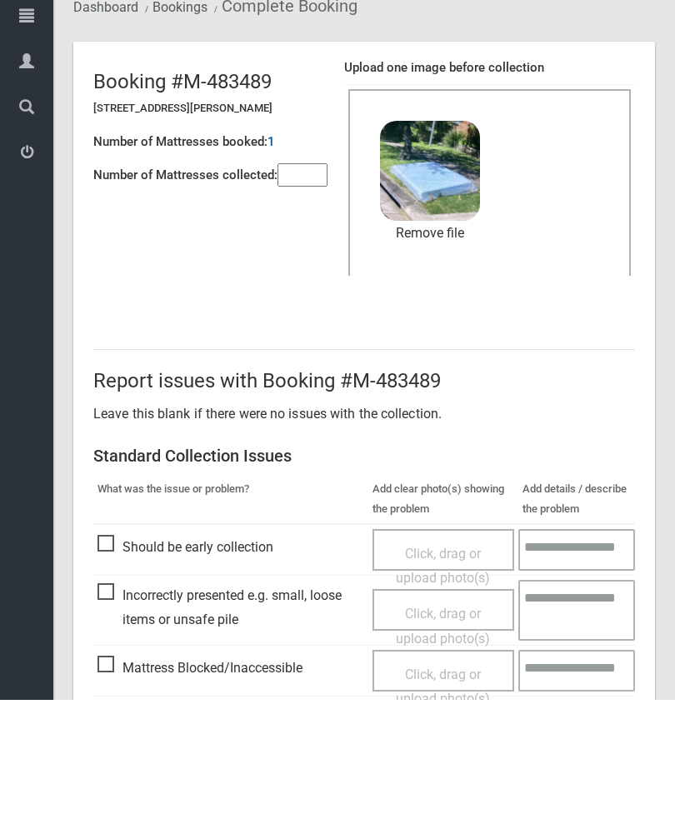
scroll to position [228, 0]
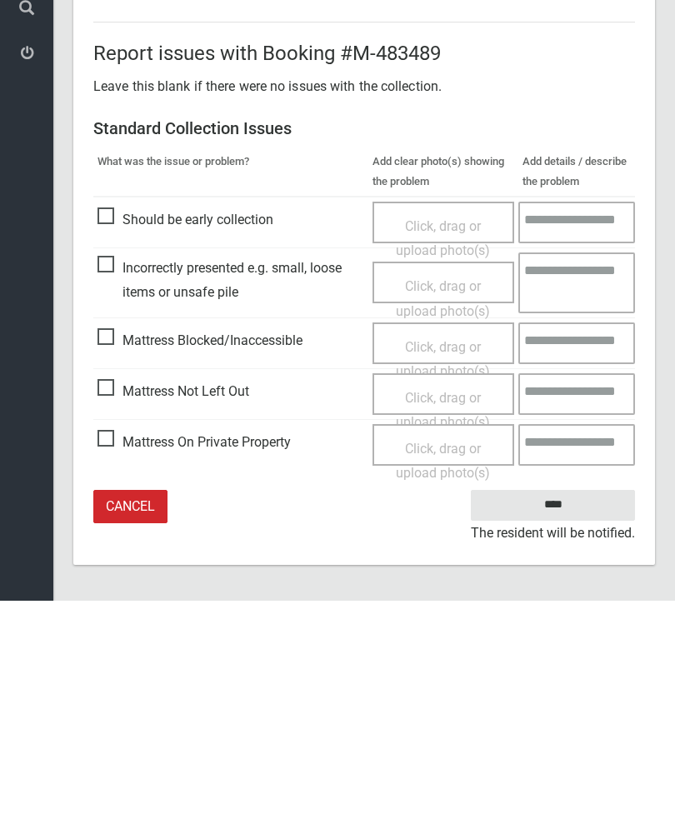
type input"] "*"
click at [569, 703] on input "****" at bounding box center [553, 718] width 164 height 31
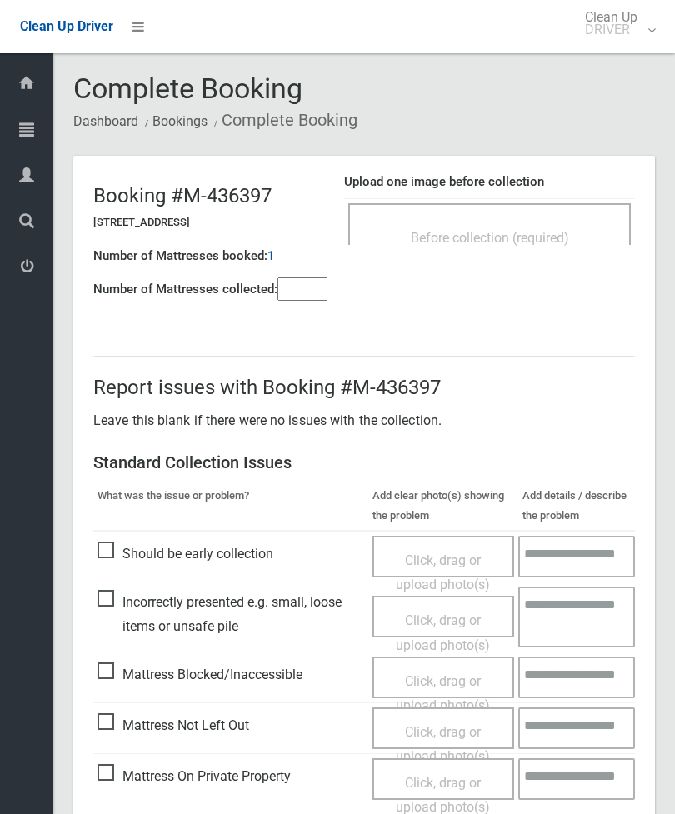
click at [544, 227] on div "Before collection (required)" at bounding box center [489, 237] width 246 height 31
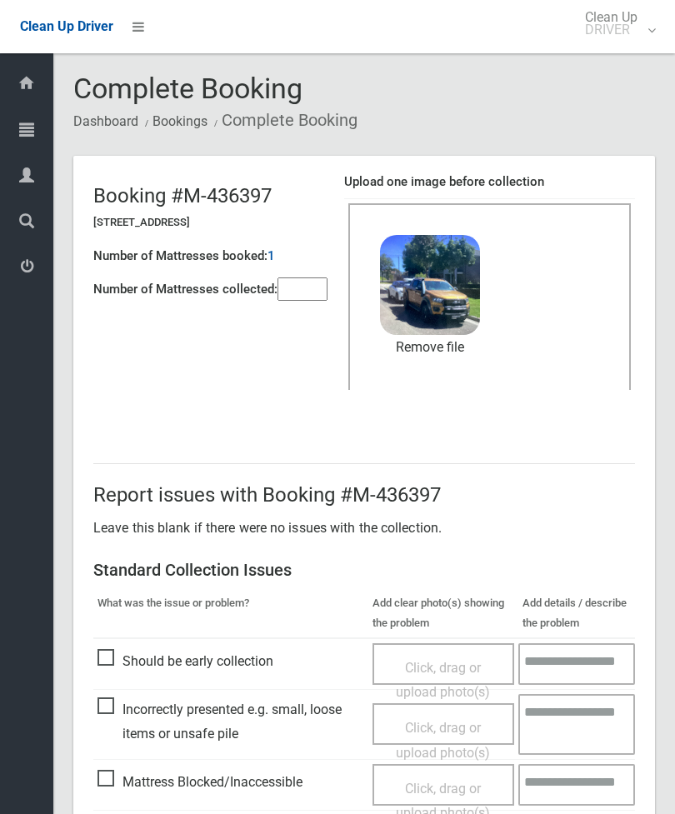
click at [312, 289] on input"] "number" at bounding box center [302, 288] width 50 height 23
type input"] "*"
click at [451, 347] on link "Remove file" at bounding box center [430, 347] width 100 height 25
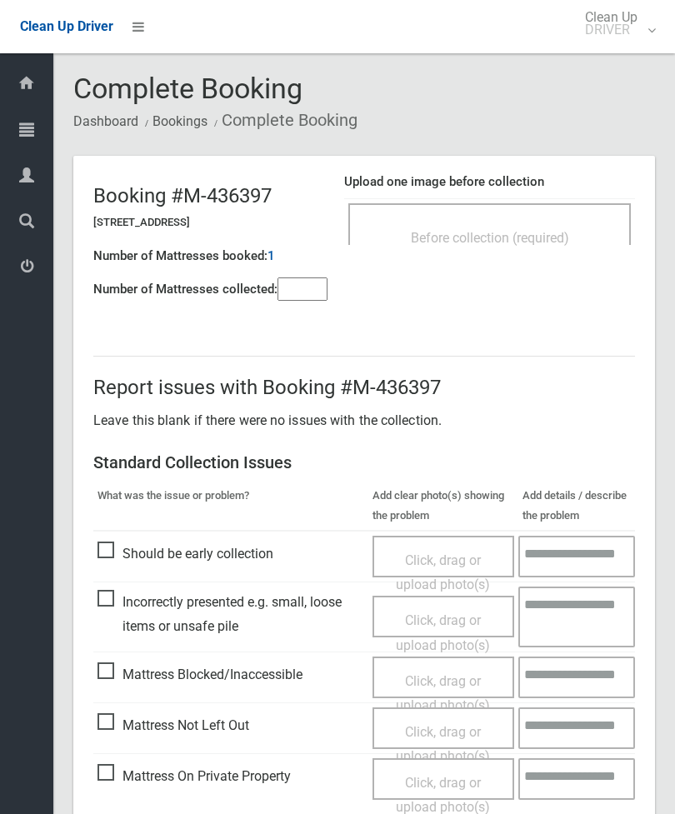
click at [312, 294] on input"] "number" at bounding box center [302, 288] width 50 height 23
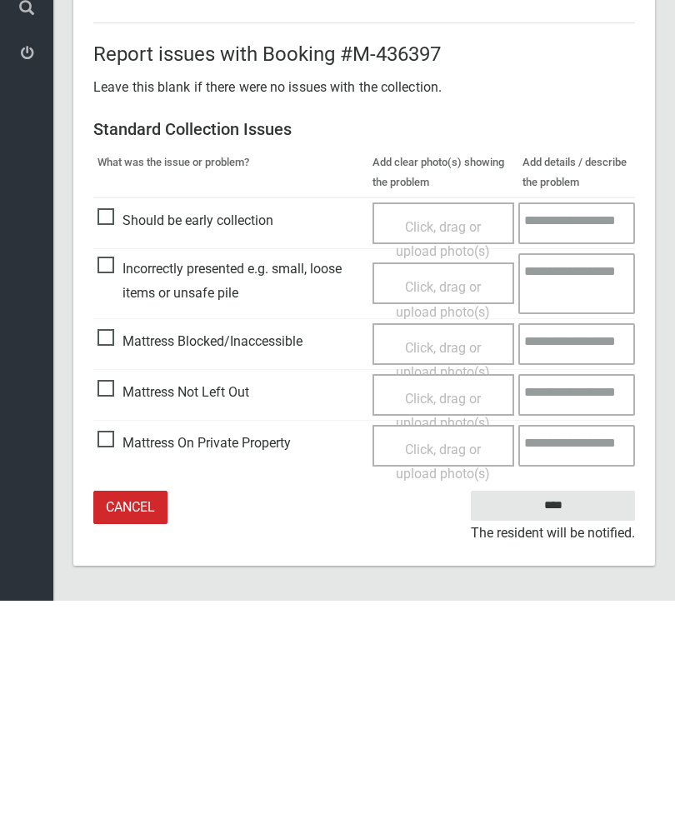
type input"] "*"
click at [115, 593] on span "Mattress Not Left Out" at bounding box center [173, 605] width 152 height 25
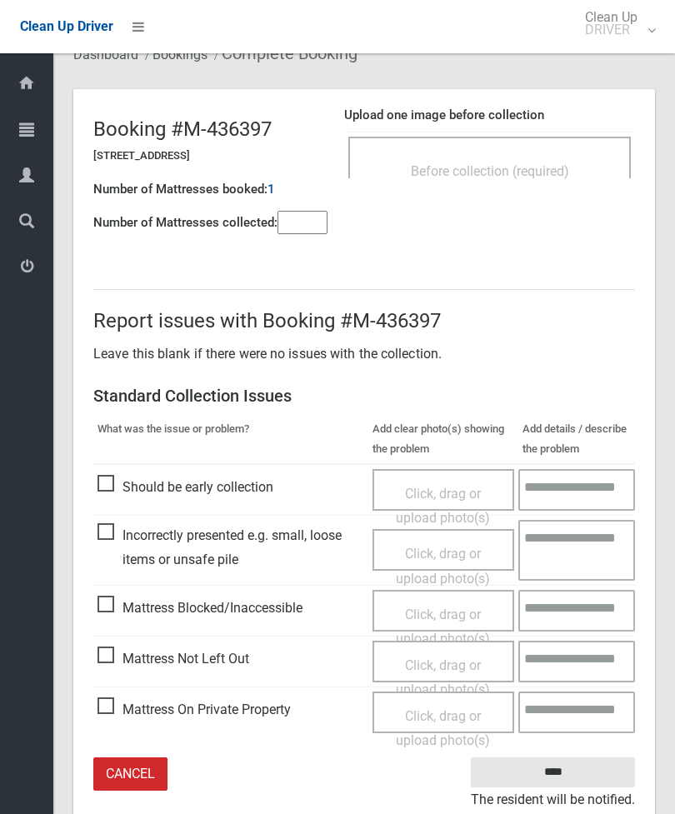
click at [475, 665] on div "Click, drag or upload photo(s)" at bounding box center [443, 677] width 117 height 49
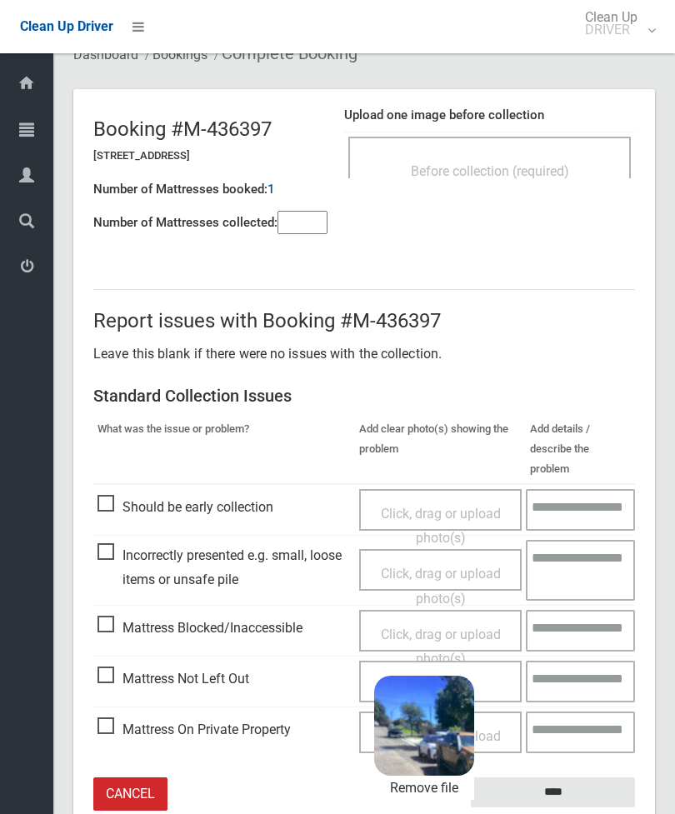
click at [589, 777] on input "****" at bounding box center [553, 792] width 164 height 31
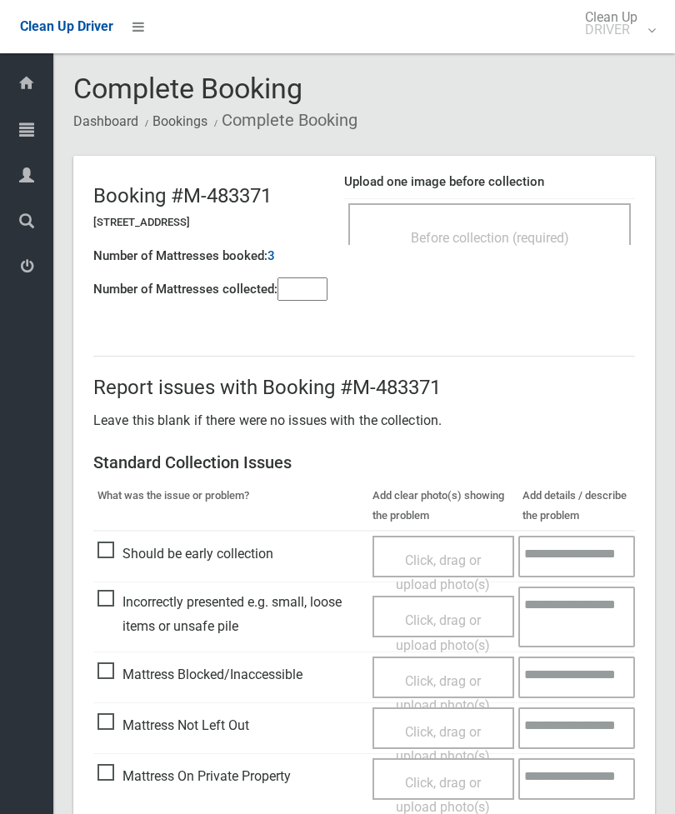
click at [558, 218] on div "Before collection (required)" at bounding box center [489, 224] width 282 height 42
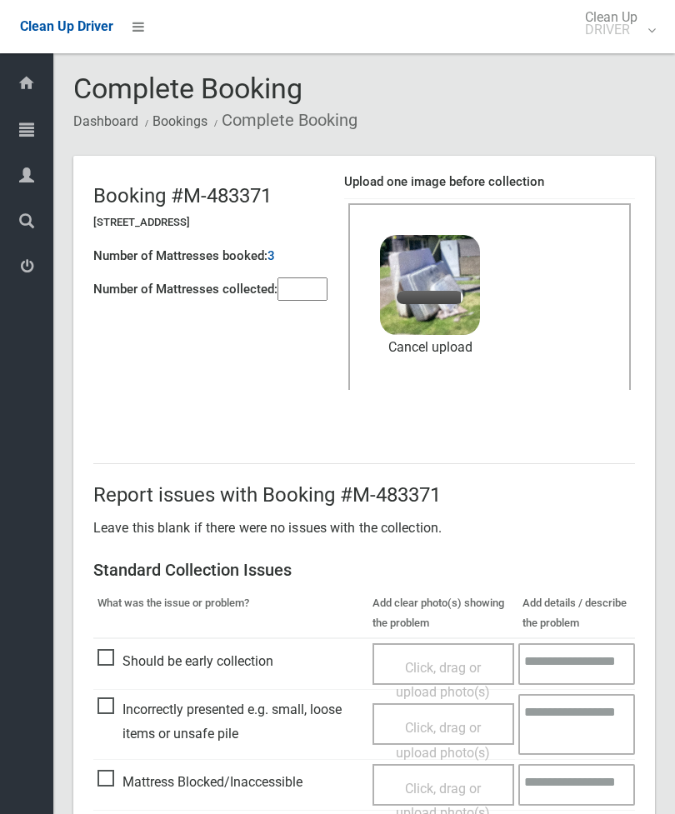
click at [313, 282] on input"] "number" at bounding box center [302, 288] width 50 height 23
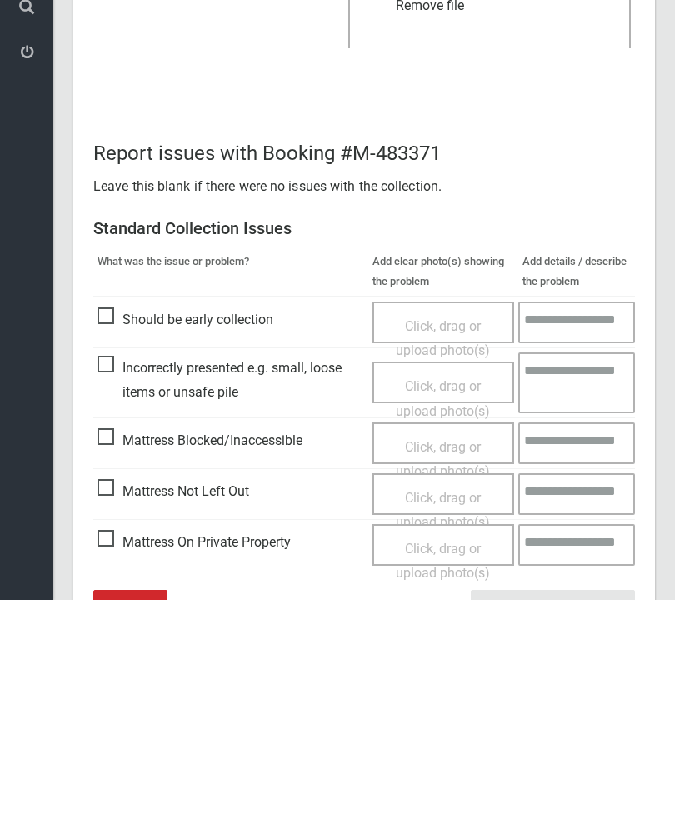
scroll to position [228, 0]
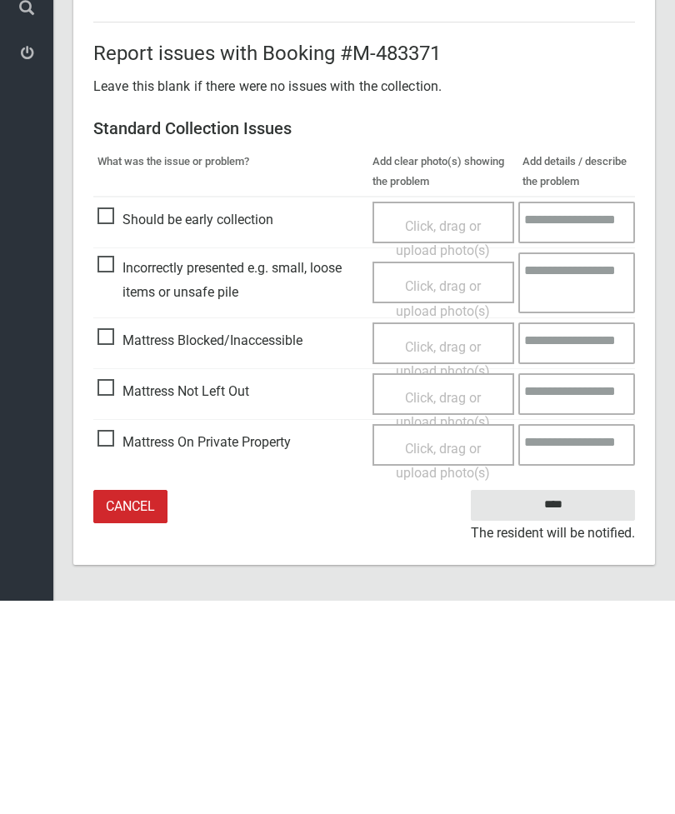
type input"] "*"
click at [566, 703] on input "****" at bounding box center [553, 718] width 164 height 31
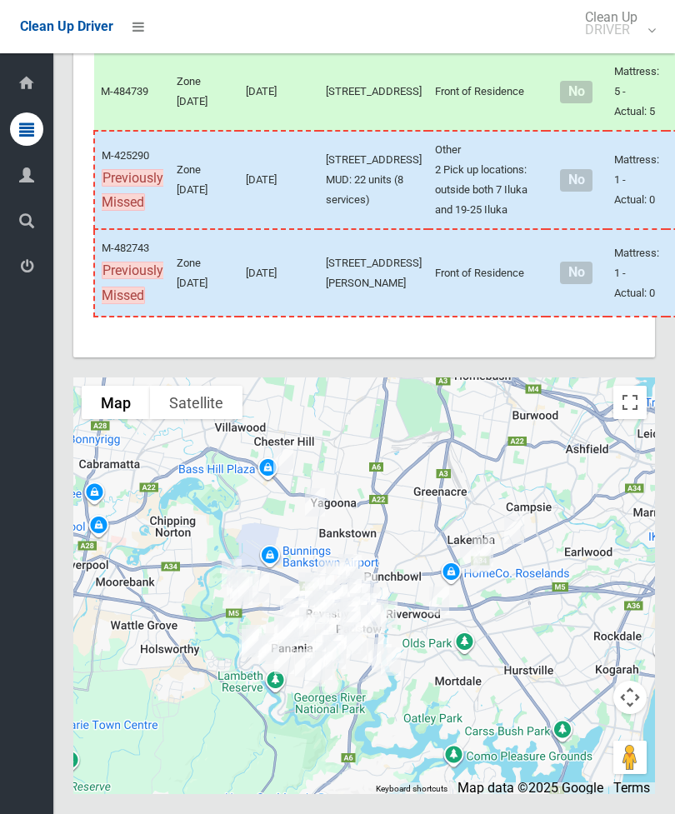
scroll to position [8574, 0]
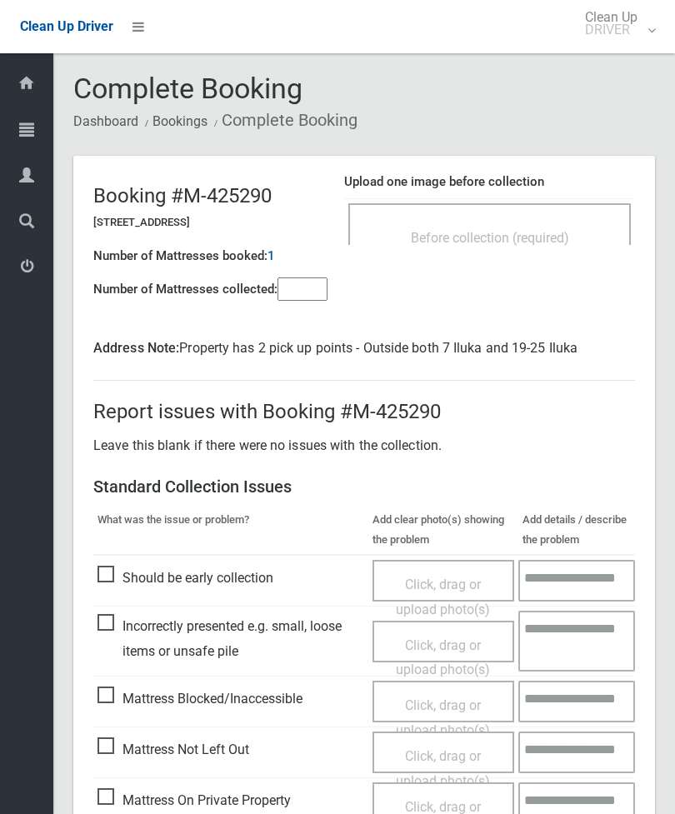
click at [306, 298] on input"] "number" at bounding box center [302, 288] width 50 height 23
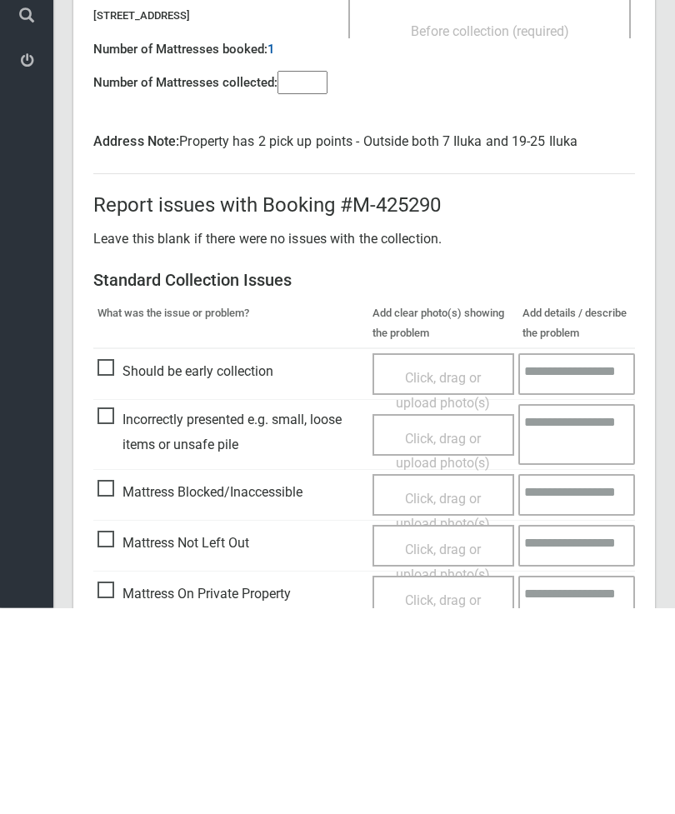
scroll to position [144, 0]
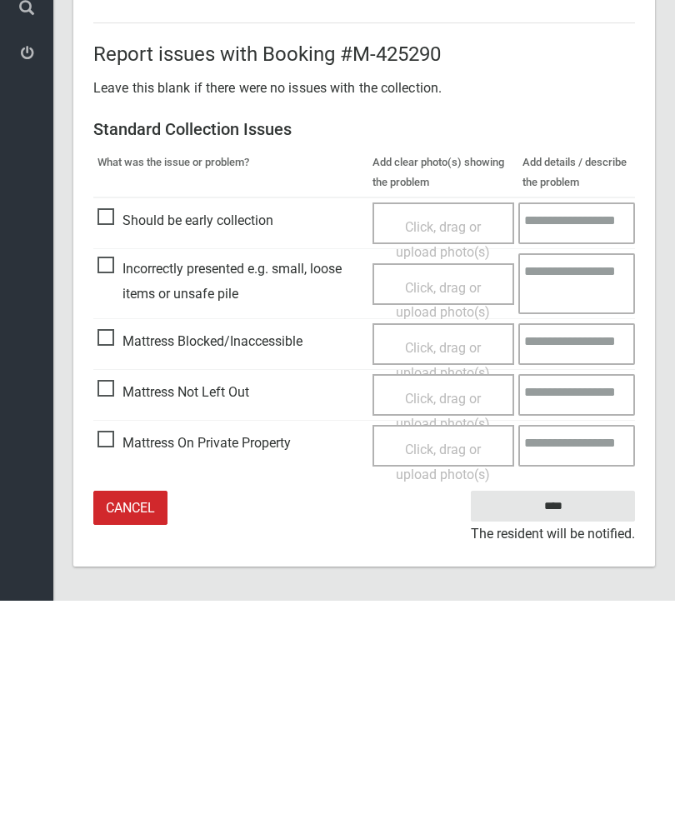
type input"] "*"
click at [118, 593] on span "Mattress Not Left Out" at bounding box center [173, 605] width 152 height 25
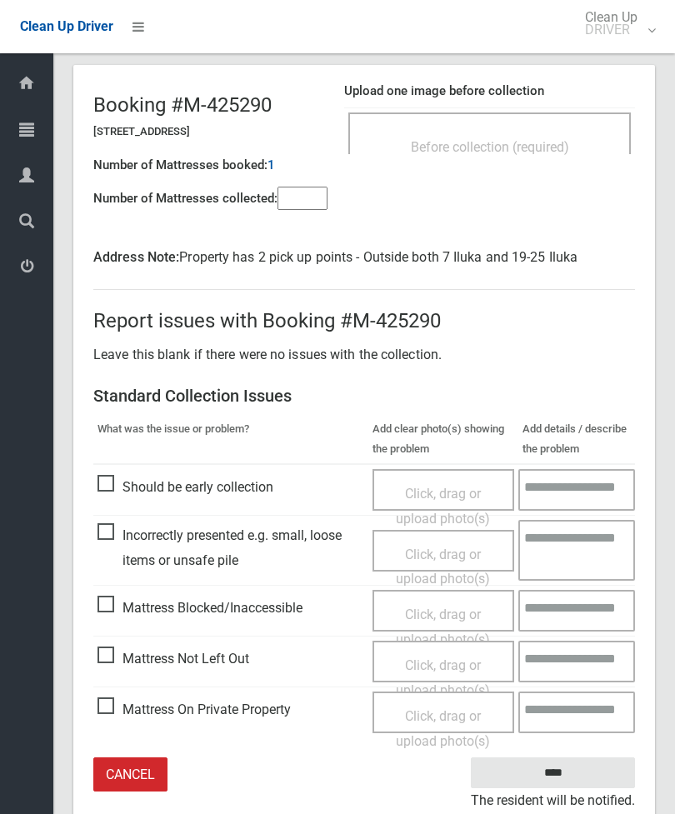
click at [458, 662] on span "Click, drag or upload photo(s)" at bounding box center [443, 677] width 94 height 41
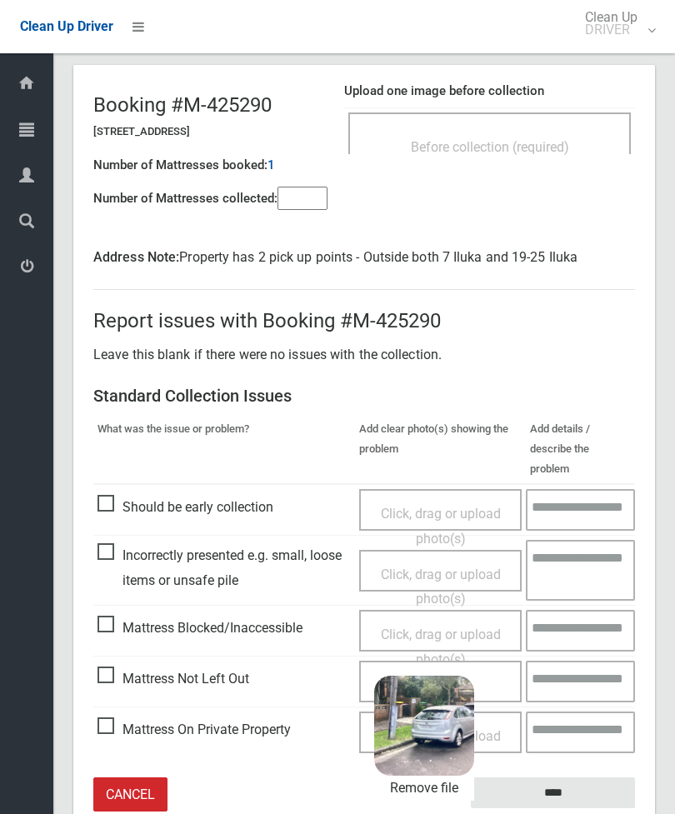
click at [574, 777] on input "****" at bounding box center [553, 792] width 164 height 31
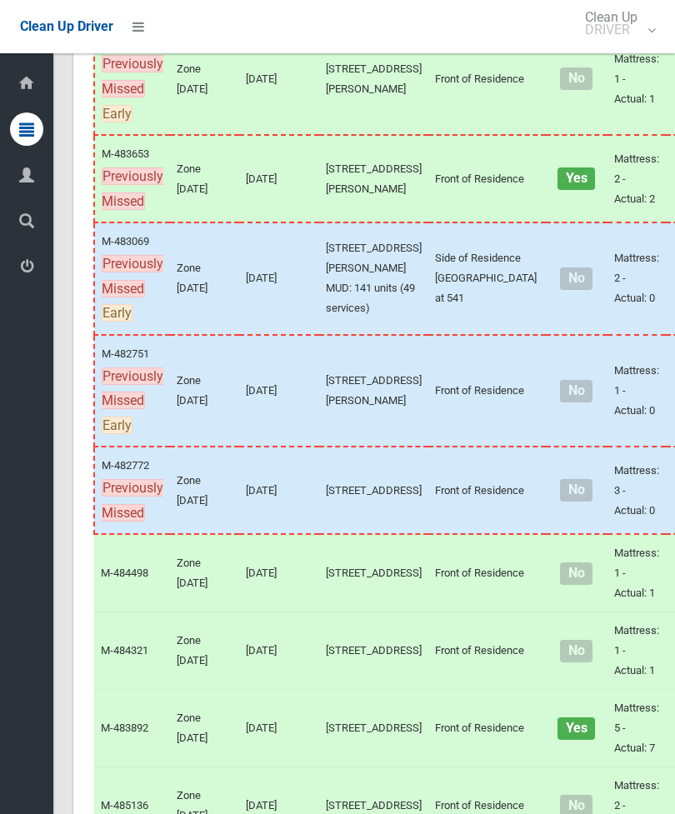
scroll to position [357, 0]
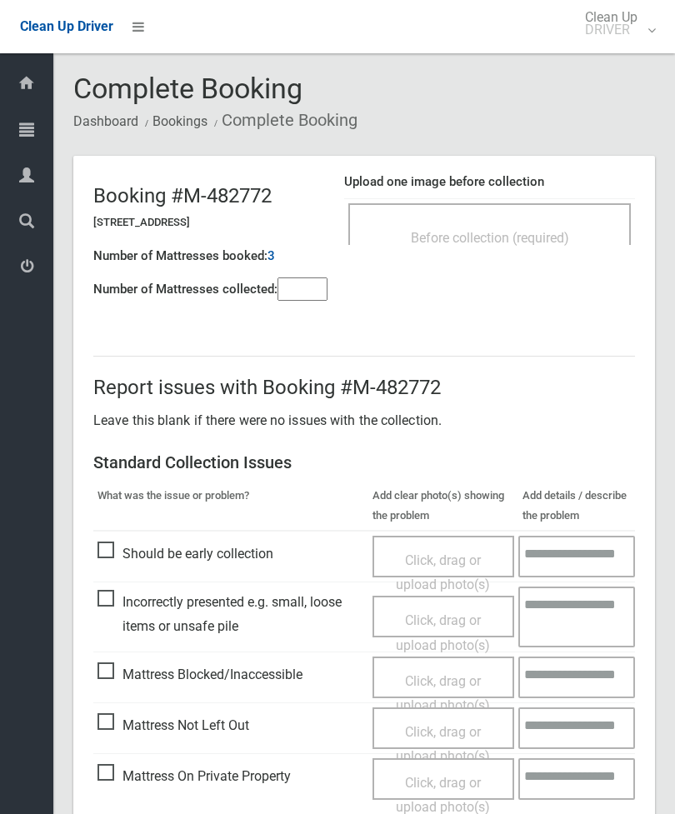
click at [532, 218] on div "Before collection (required)" at bounding box center [489, 224] width 282 height 42
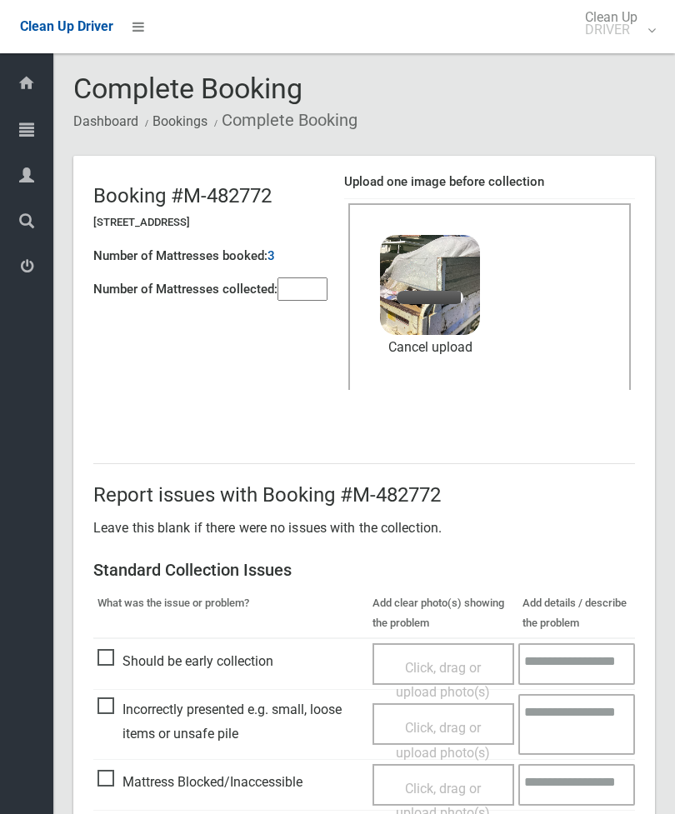
click at [303, 287] on input"] "number" at bounding box center [302, 288] width 50 height 23
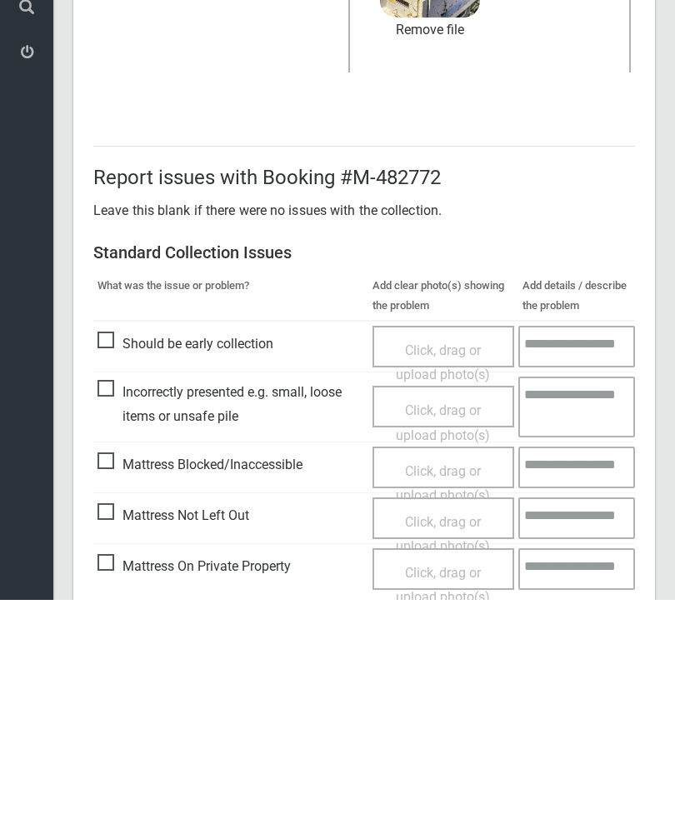
scroll to position [228, 0]
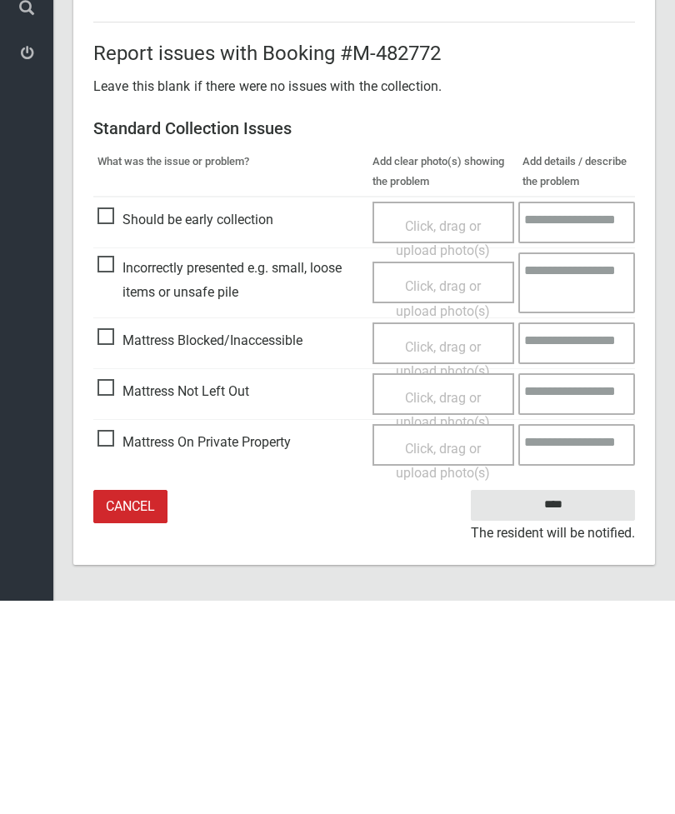
type input"] "*"
click at [578, 703] on input "****" at bounding box center [553, 718] width 164 height 31
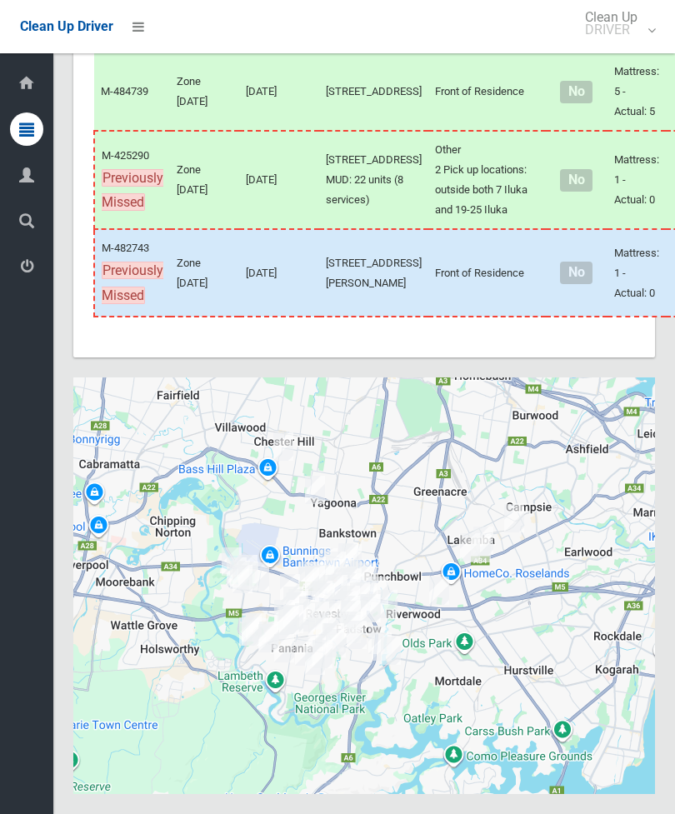
scroll to position [8574, 0]
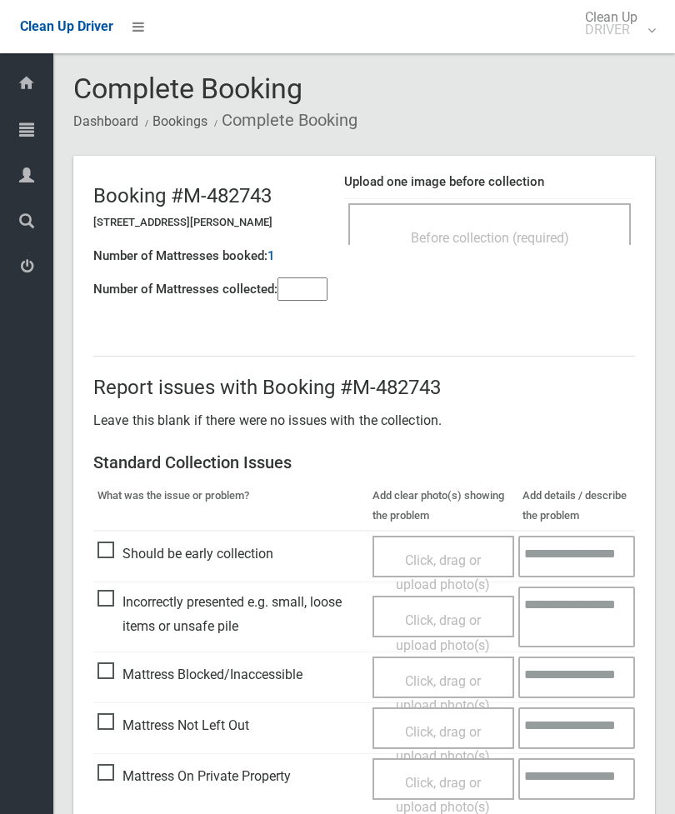
click at [537, 219] on div "Before collection (required)" at bounding box center [489, 224] width 282 height 42
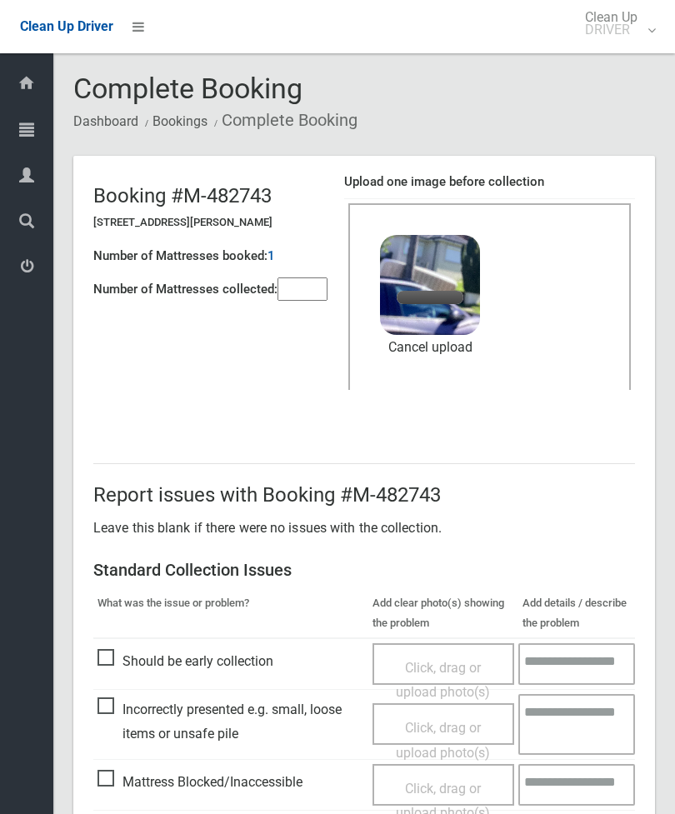
click at [301, 301] on input"] "number" at bounding box center [302, 288] width 50 height 23
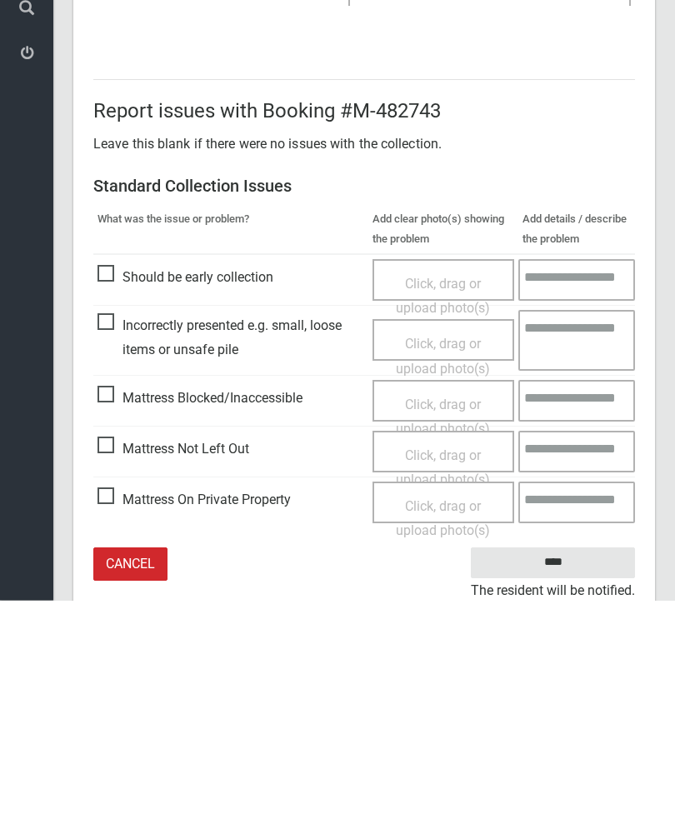
scroll to position [228, 0]
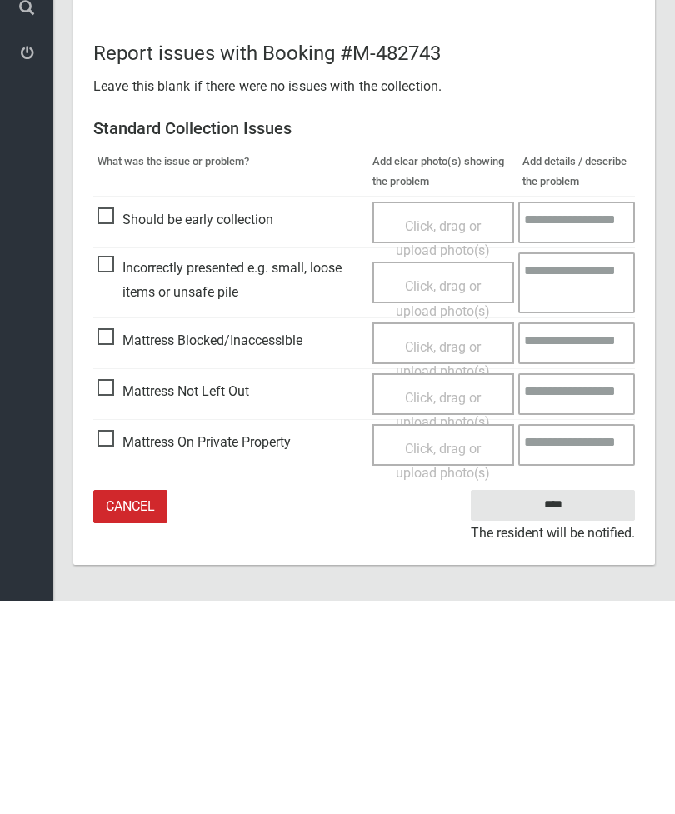
type input"] "*"
click at [561, 703] on input "****" at bounding box center [553, 718] width 164 height 31
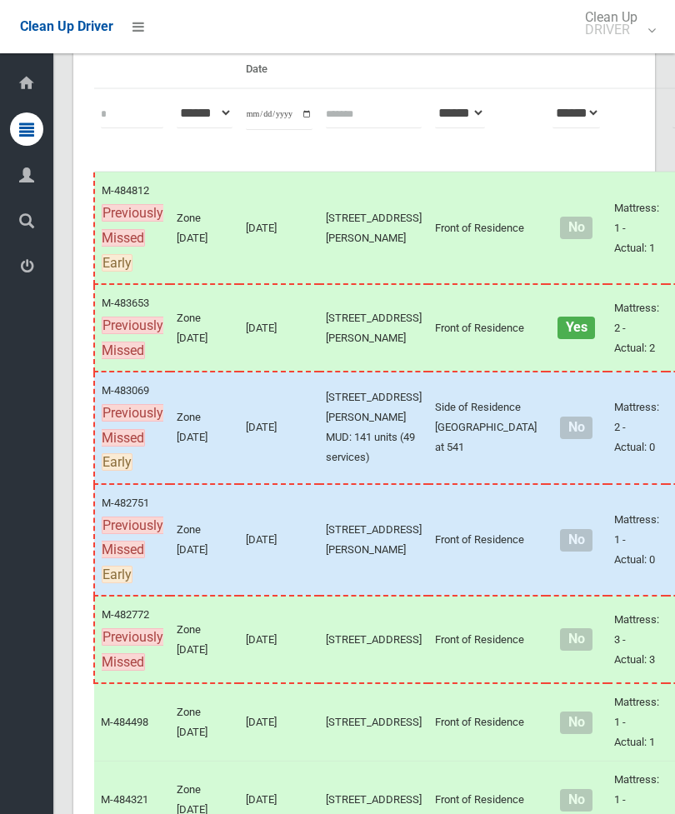
scroll to position [212, 0]
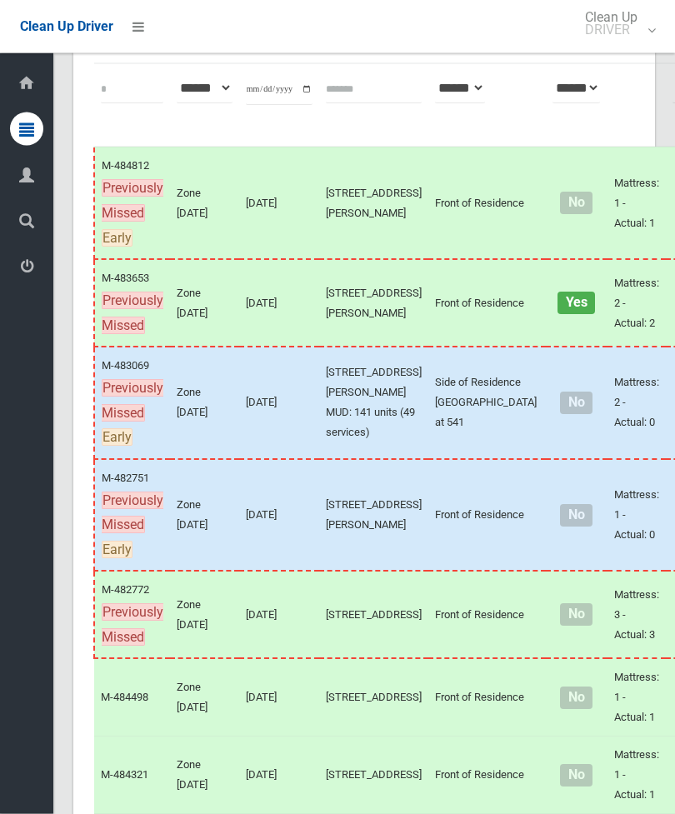
click at [665, 737] on td at bounding box center [687, 698] width 44 height 78
